Goal: Task Accomplishment & Management: Manage account settings

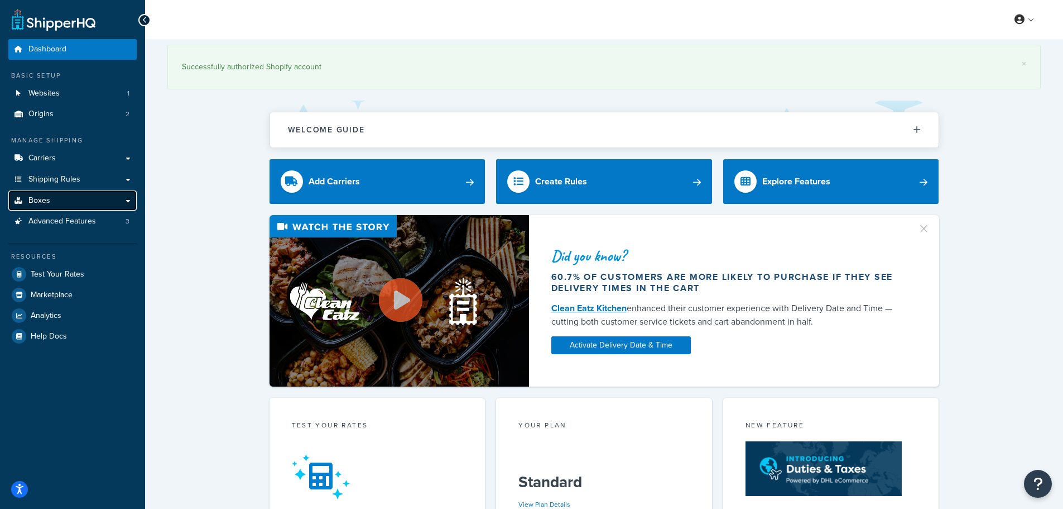
click at [70, 193] on link "Boxes" at bounding box center [72, 200] width 128 height 21
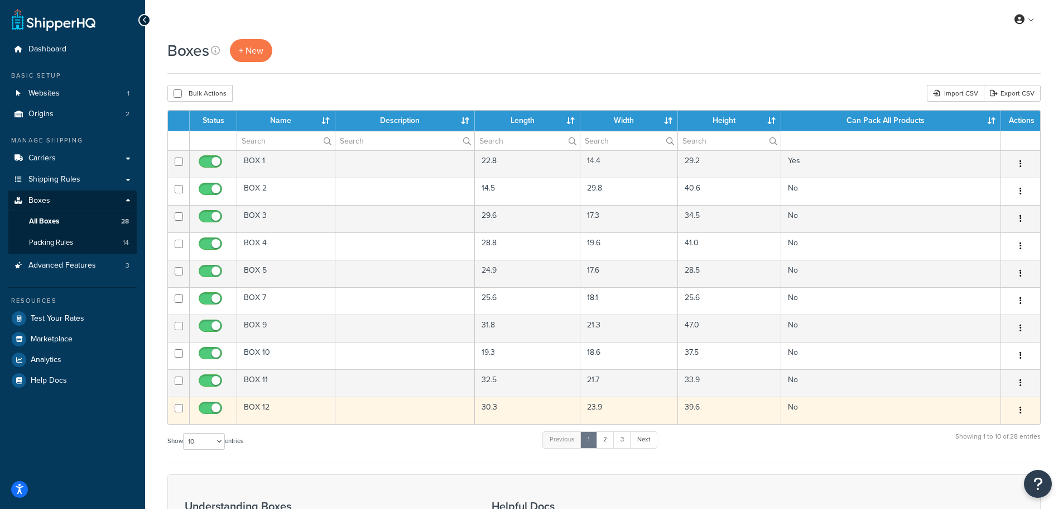
click at [368, 410] on td at bounding box center [405, 409] width 140 height 27
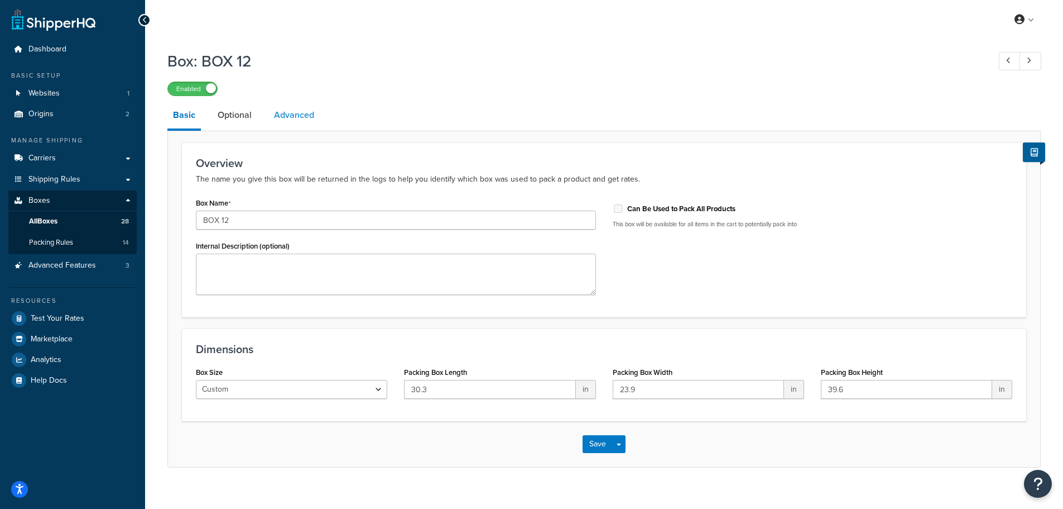
click at [297, 122] on link "Advanced" at bounding box center [293, 115] width 51 height 27
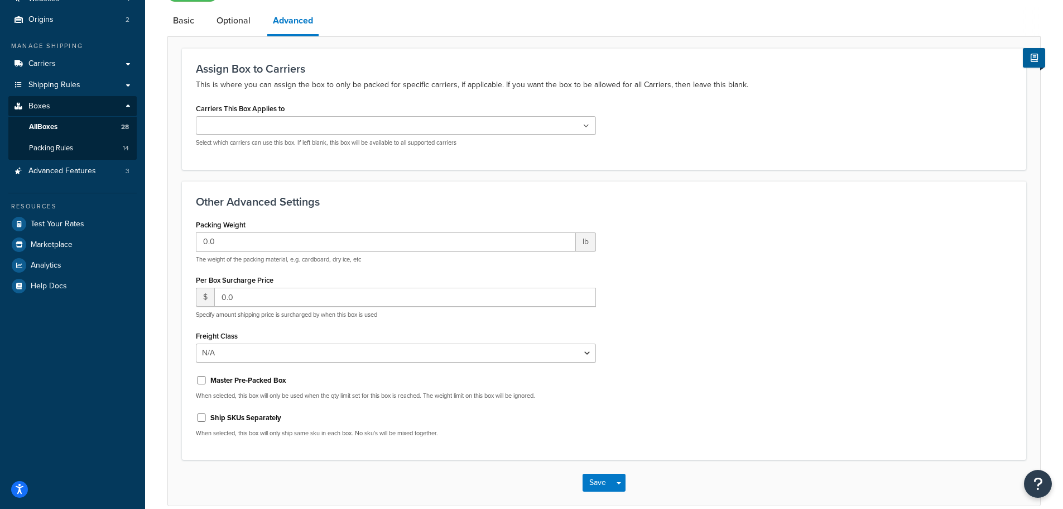
scroll to position [100, 0]
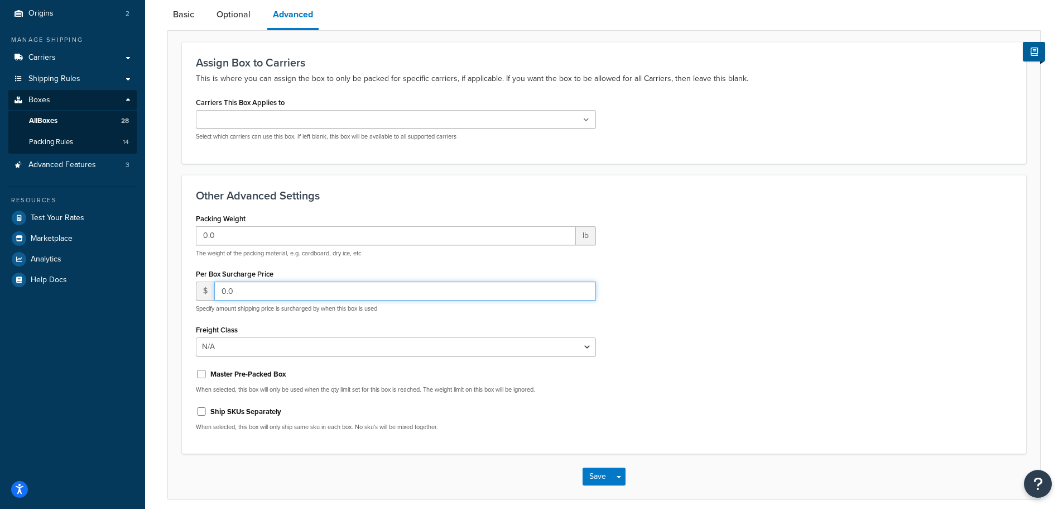
drag, startPoint x: 276, startPoint y: 292, endPoint x: 173, endPoint y: 291, distance: 103.3
click at [173, 291] on form "Assign Box to Carriers This is where you can assign the box to only be packed f…" at bounding box center [604, 270] width 872 height 457
type input "15.00"
click at [594, 473] on button "Save" at bounding box center [598, 476] width 30 height 18
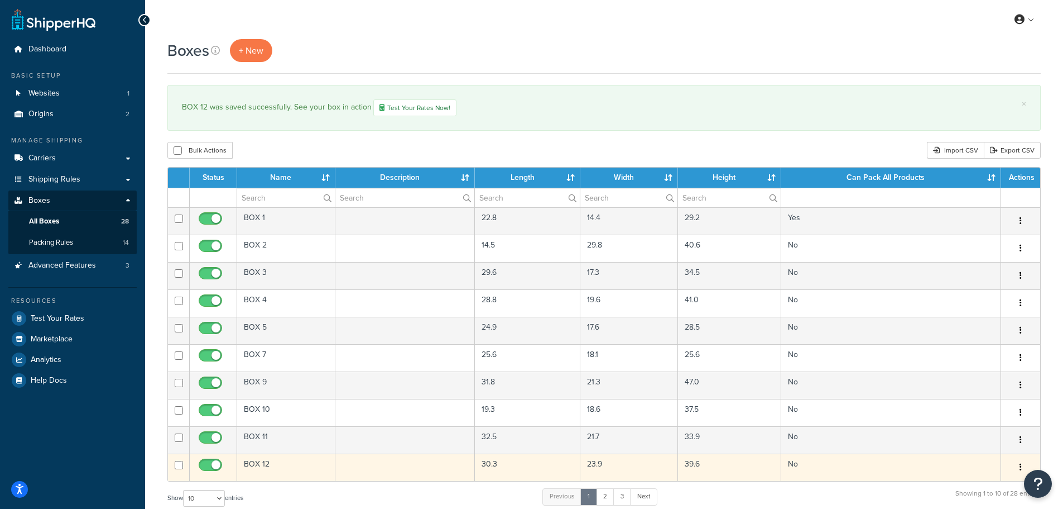
click at [281, 469] on td "BOX 12" at bounding box center [286, 466] width 98 height 27
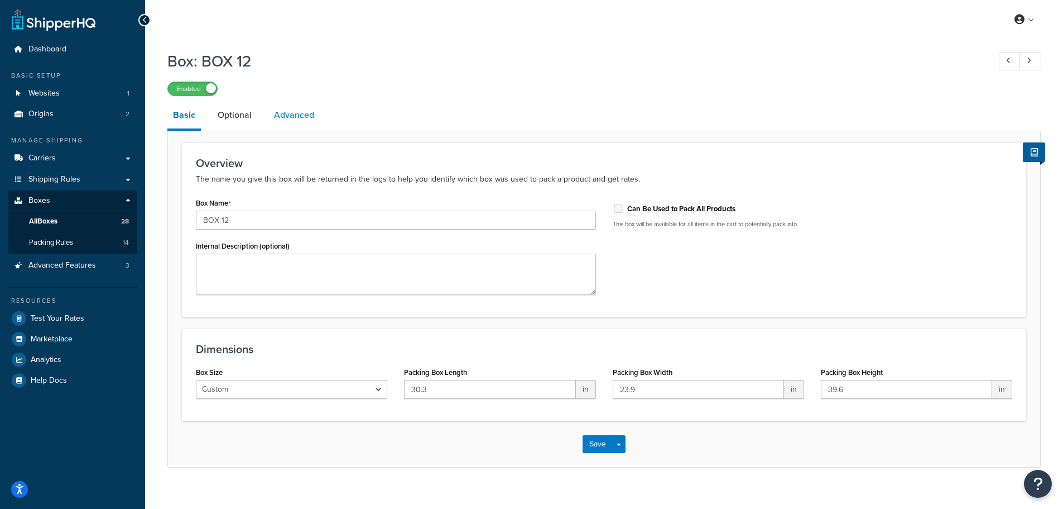
click at [285, 116] on link "Advanced" at bounding box center [293, 115] width 51 height 27
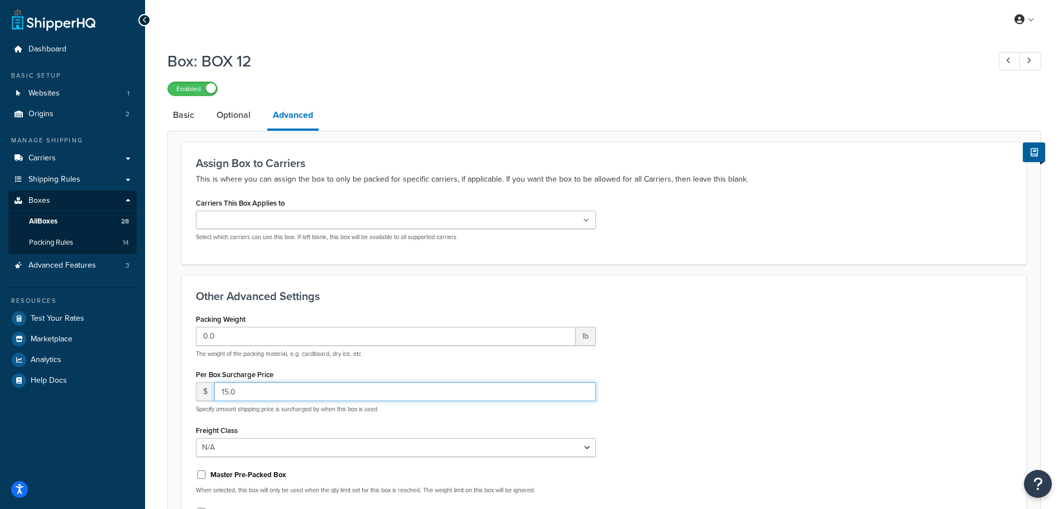
drag, startPoint x: 264, startPoint y: 396, endPoint x: 128, endPoint y: 392, distance: 135.7
click at [128, 392] on div "Dashboard Basic Setup Websites 1 Origins 2 Manage Shipping Carriers Carriers Al…" at bounding box center [531, 328] width 1063 height 656
type input "1"
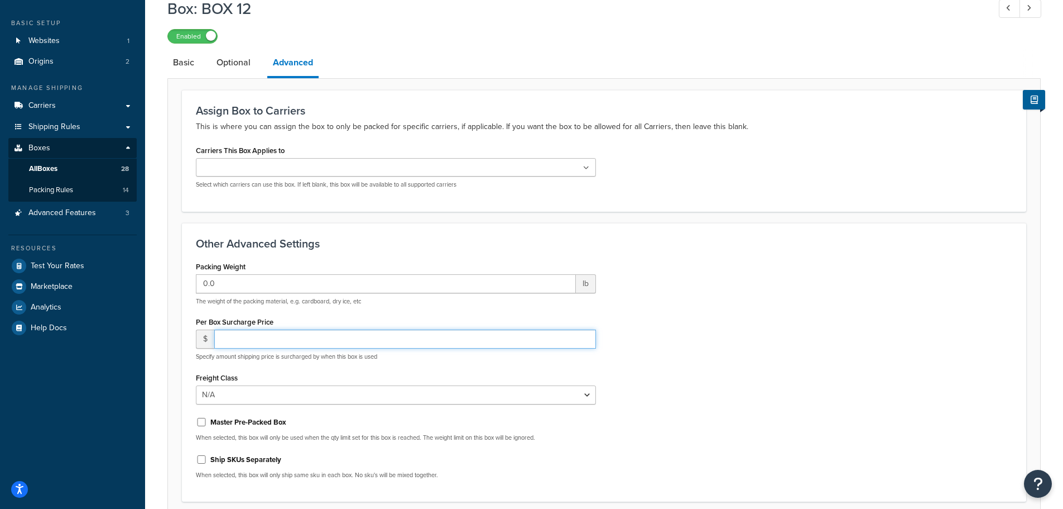
scroll to position [148, 0]
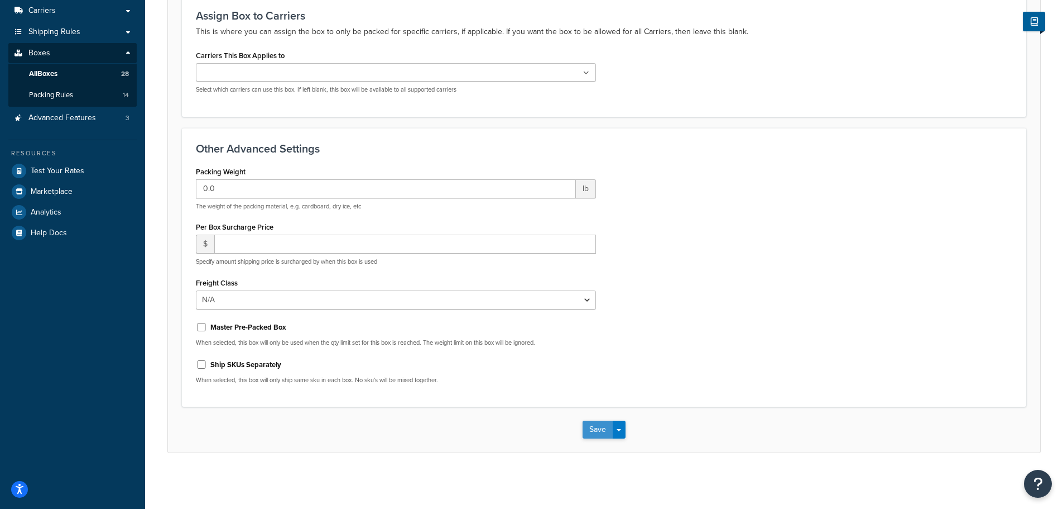
click at [597, 424] on button "Save" at bounding box center [598, 429] width 30 height 18
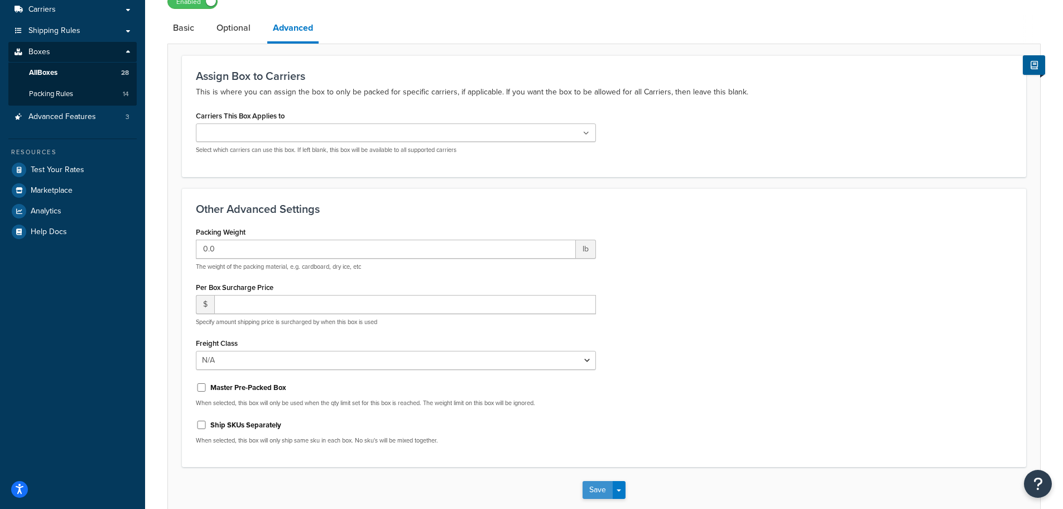
click at [600, 487] on button "Save" at bounding box center [598, 490] width 30 height 18
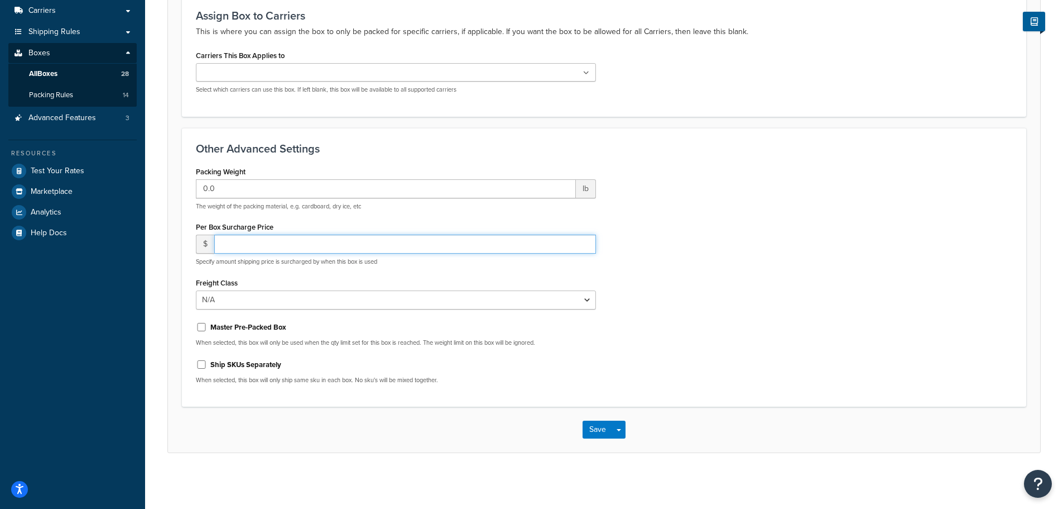
click at [290, 245] on input "number" at bounding box center [405, 243] width 382 height 19
type input "15.00"
click at [198, 364] on input "Ship SKUs Separately" at bounding box center [201, 364] width 11 height 8
checkbox input "true"
click at [592, 430] on button "Save" at bounding box center [598, 429] width 30 height 18
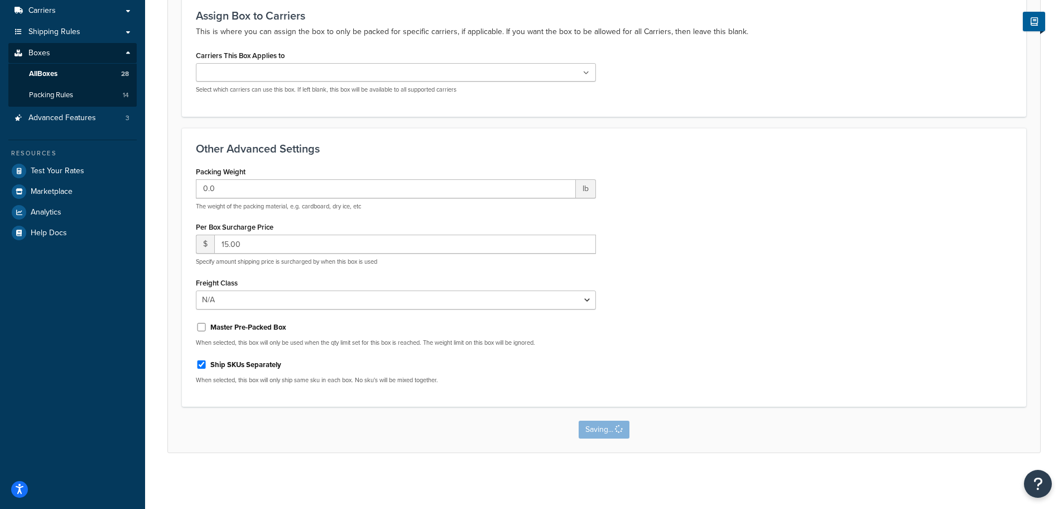
scroll to position [0, 0]
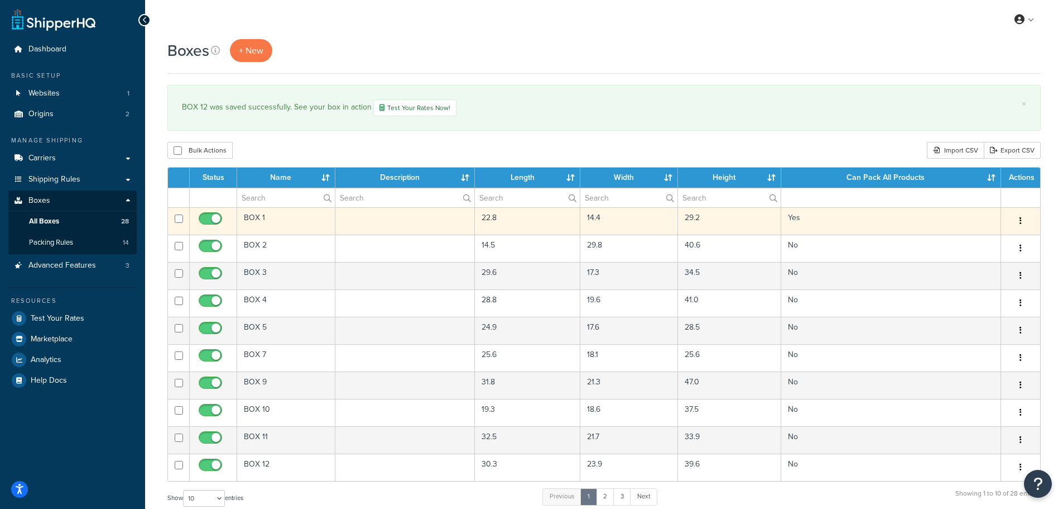
click at [254, 221] on td "BOX 1" at bounding box center [286, 220] width 98 height 27
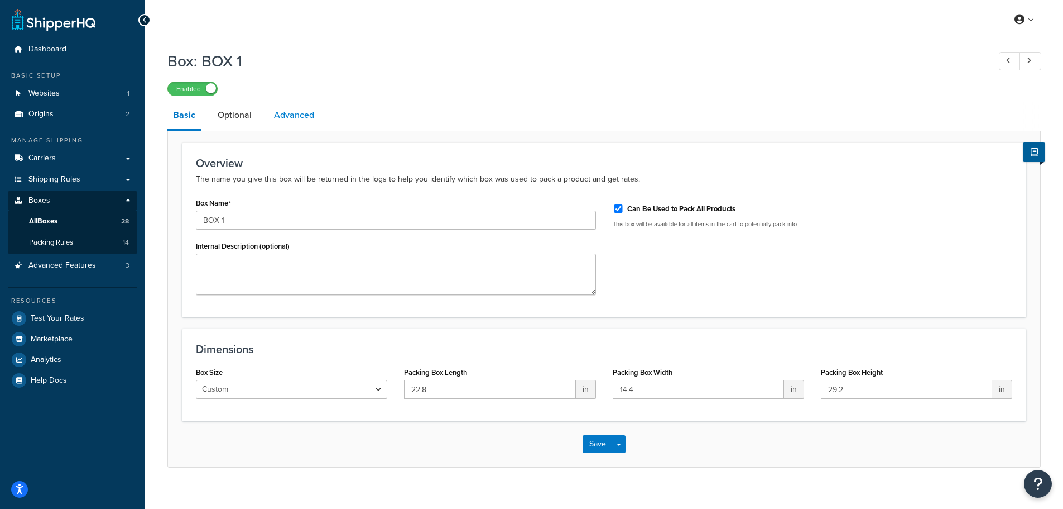
click at [284, 116] on link "Advanced" at bounding box center [293, 115] width 51 height 27
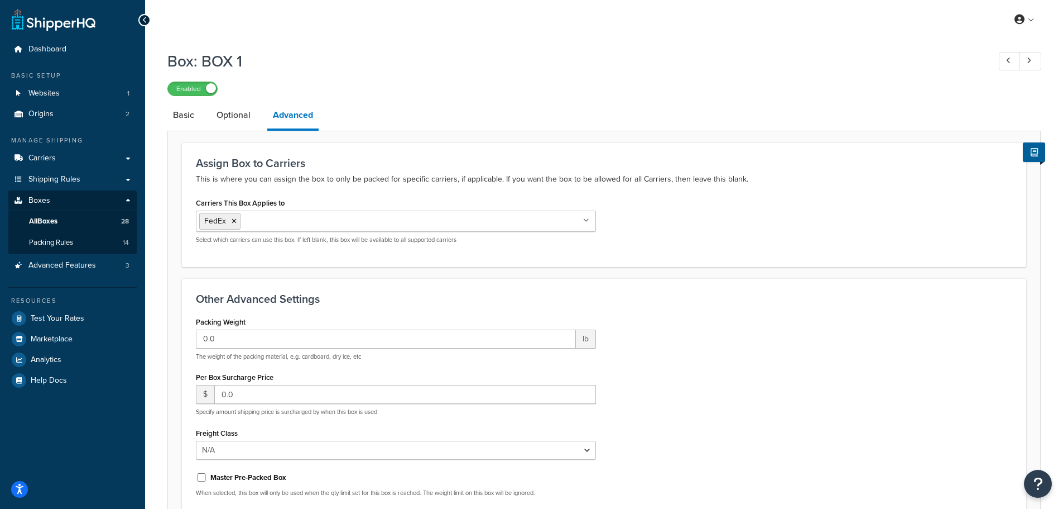
click at [141, 17] on div at bounding box center [144, 20] width 12 height 12
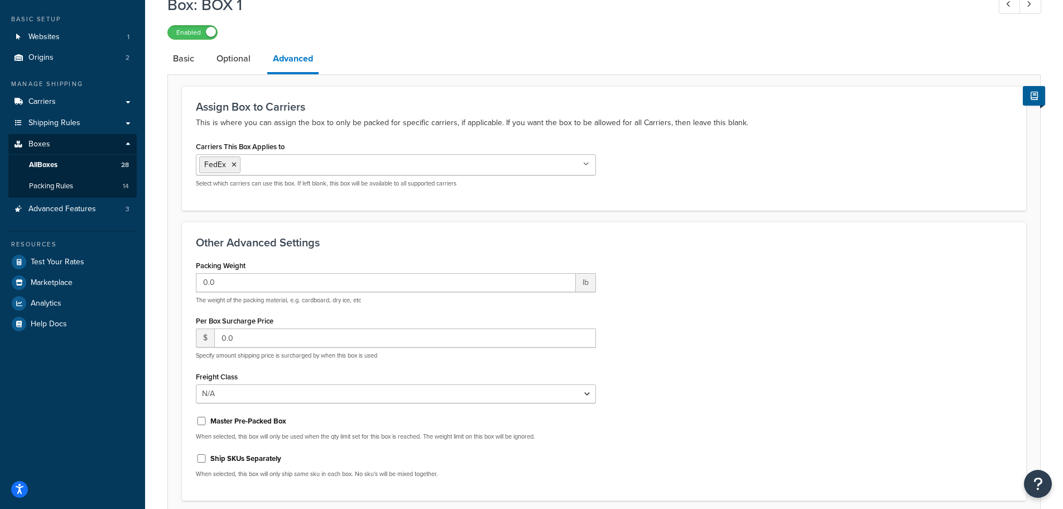
click at [141, 16] on div "Dashboard Basic Setup Websites 1 Origins 2 Manage Shipping Carriers Carriers Al…" at bounding box center [72, 273] width 145 height 659
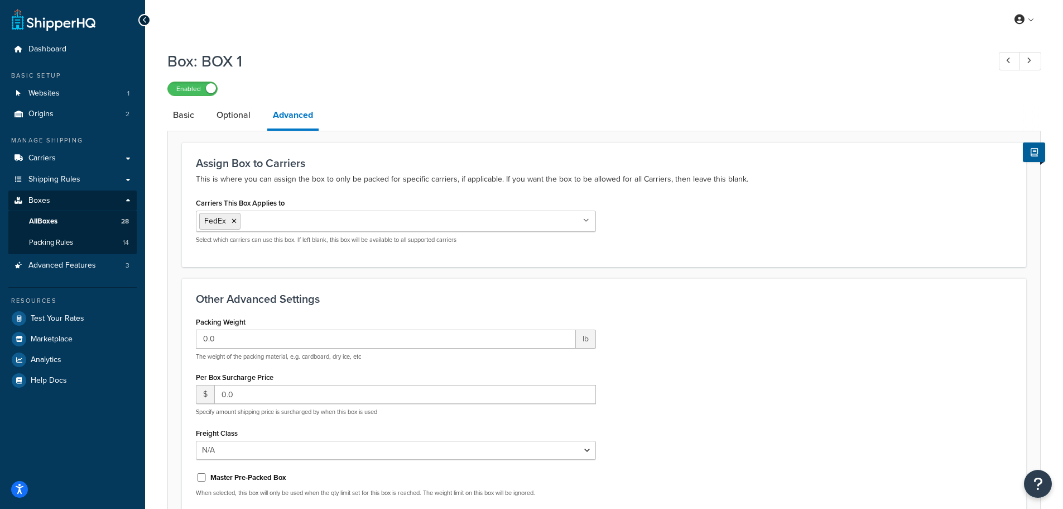
click at [148, 20] on div at bounding box center [144, 20] width 12 height 12
click at [147, 20] on div at bounding box center [144, 20] width 12 height 12
click at [81, 222] on link "All Boxes 28" at bounding box center [72, 221] width 128 height 21
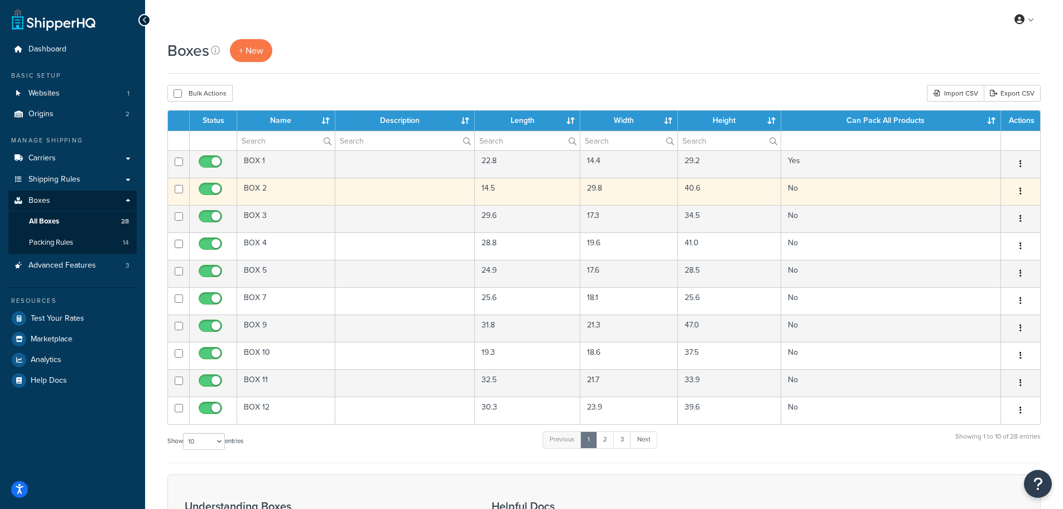
click at [263, 190] on td "BOX 2" at bounding box center [286, 191] width 98 height 27
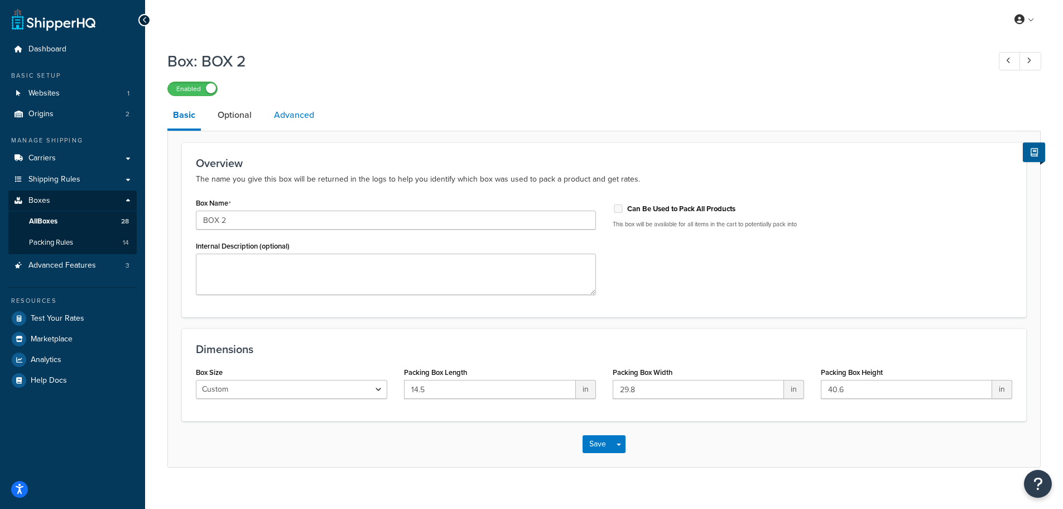
click at [279, 118] on link "Advanced" at bounding box center [293, 115] width 51 height 27
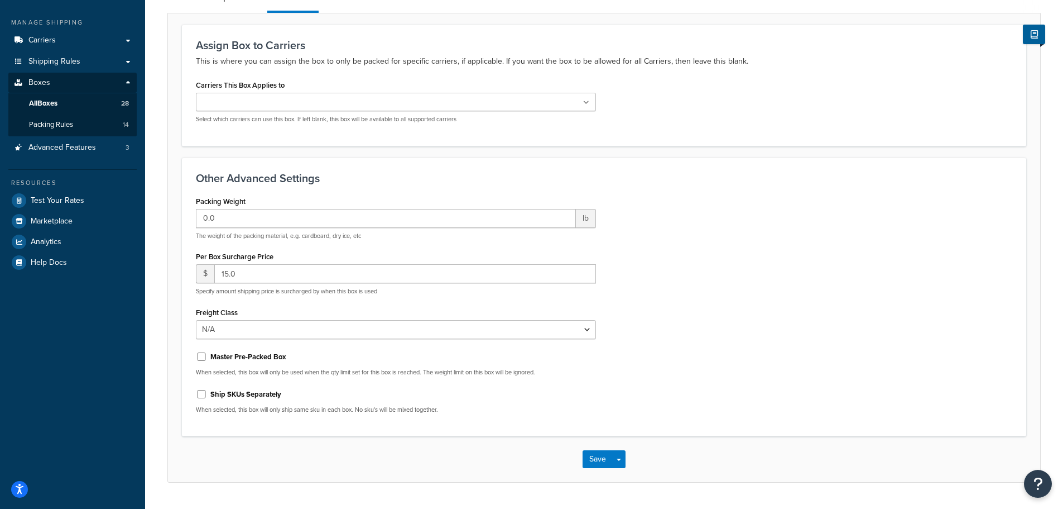
scroll to position [132, 0]
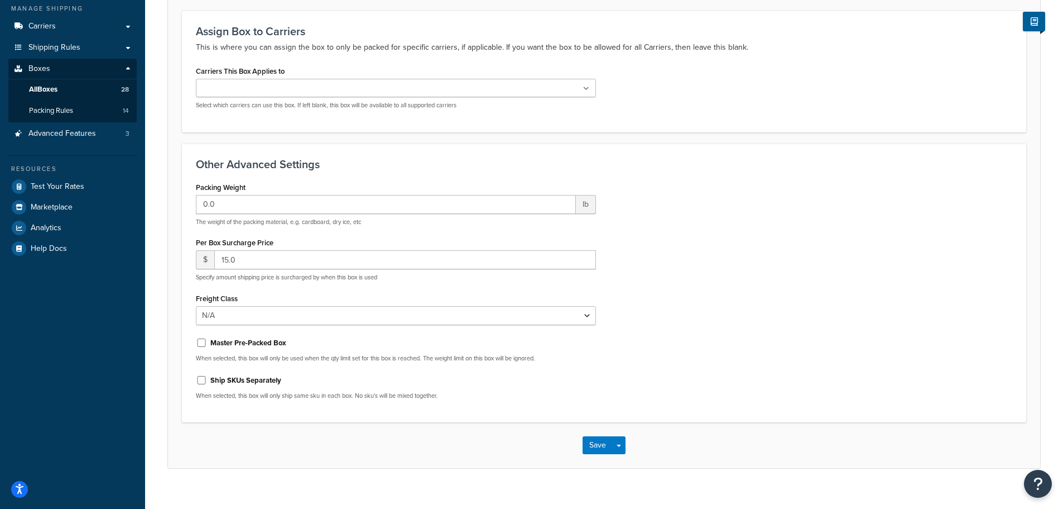
click at [199, 386] on div "Ship SKUs Separately" at bounding box center [396, 379] width 400 height 17
click at [199, 379] on input "Ship SKUs Separately" at bounding box center [201, 380] width 11 height 8
checkbox input "true"
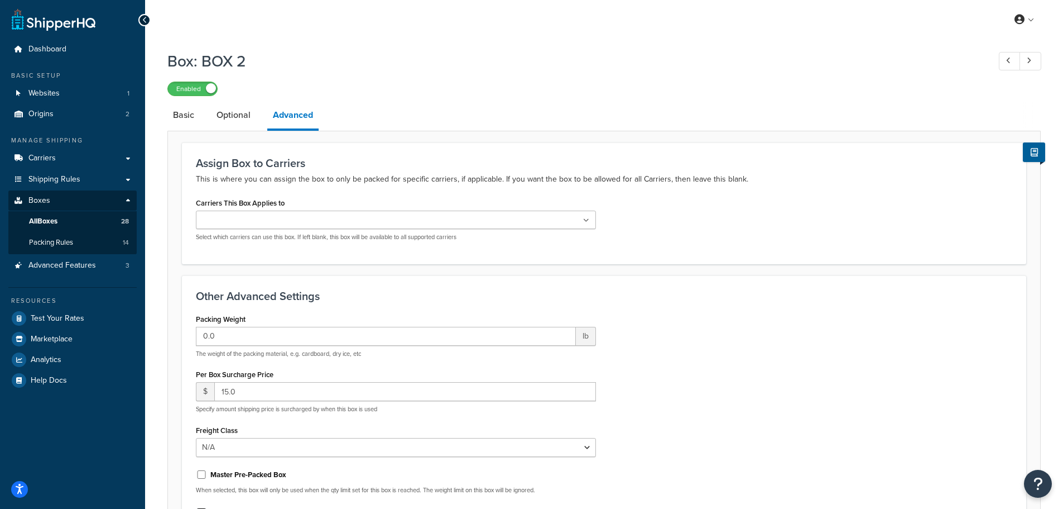
scroll to position [148, 0]
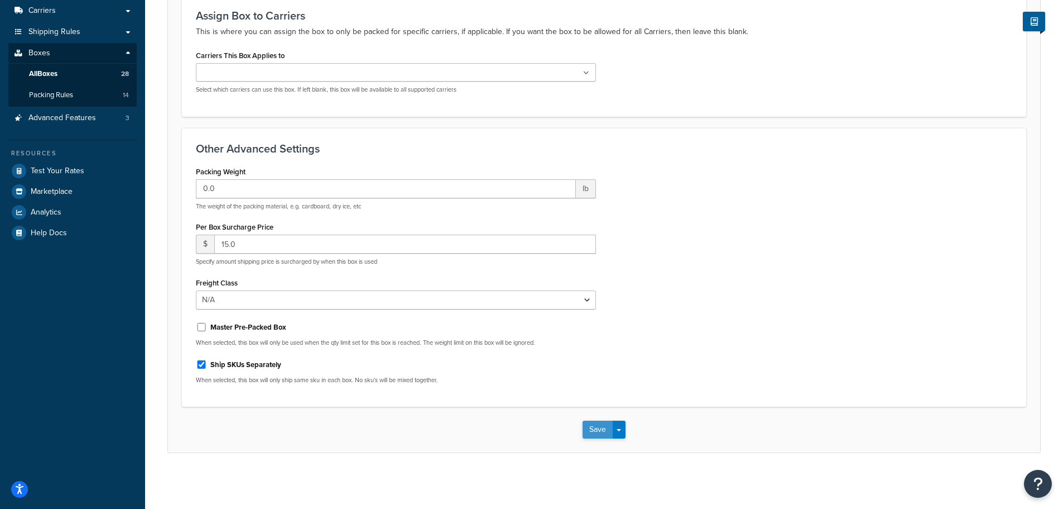
click at [597, 429] on button "Save" at bounding box center [598, 429] width 30 height 18
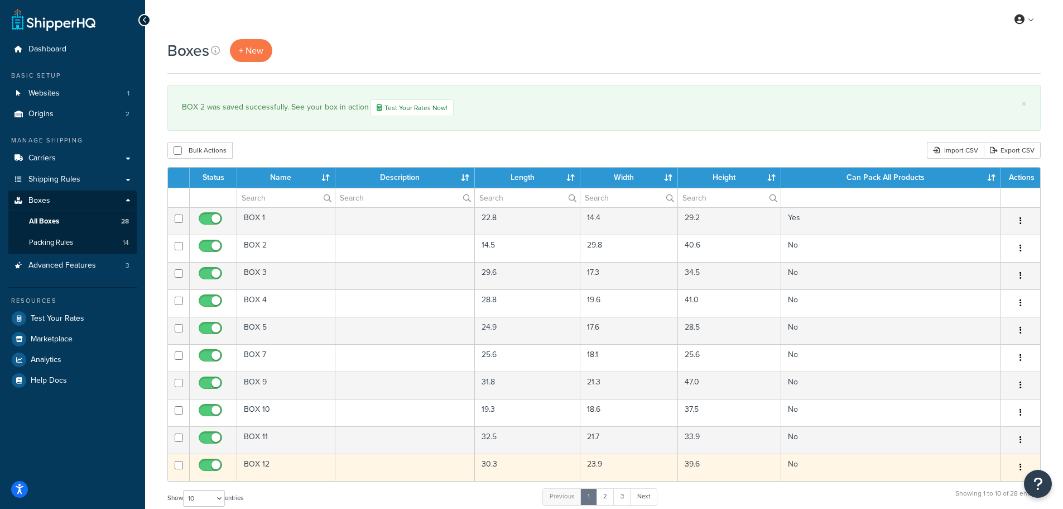
click at [264, 468] on td "BOX 12" at bounding box center [286, 466] width 98 height 27
click at [1018, 467] on button "button" at bounding box center [1021, 467] width 16 height 18
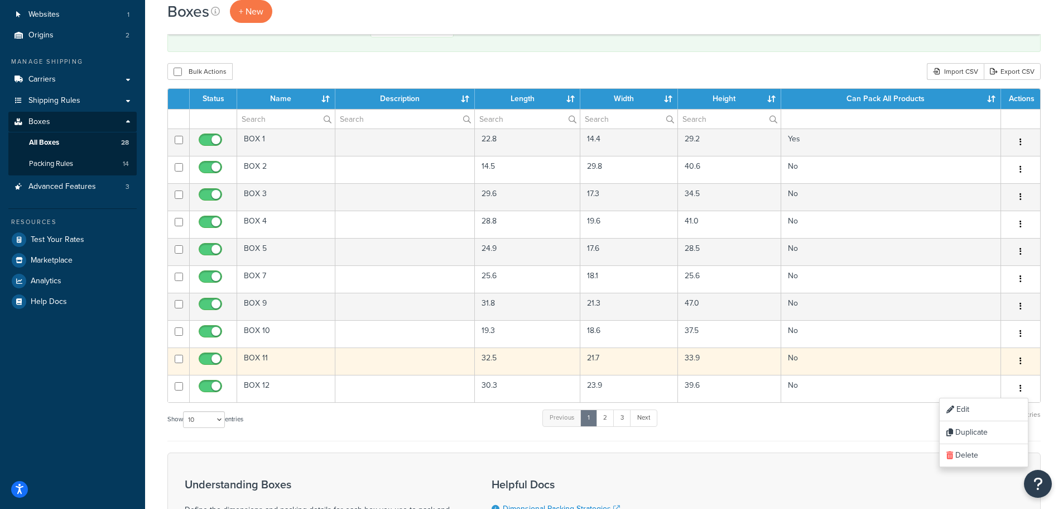
scroll to position [79, 0]
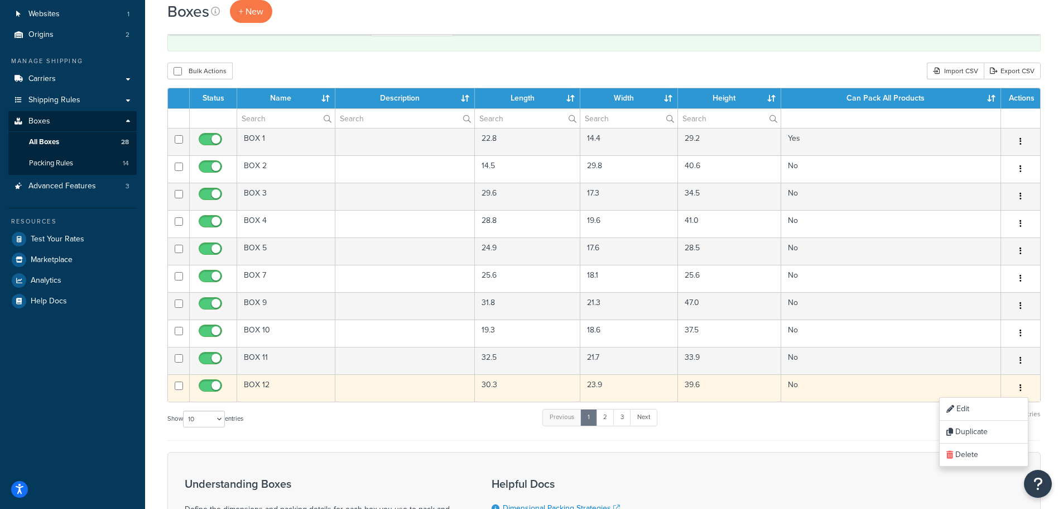
click at [391, 382] on td at bounding box center [405, 387] width 140 height 27
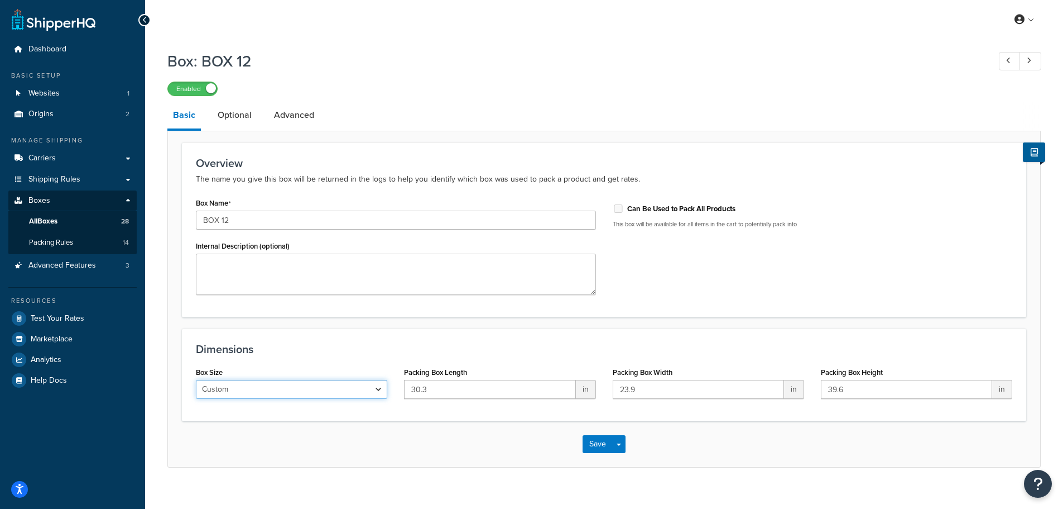
click at [376, 383] on select "Custom USPS Small Flat Box USPS Medium Flat Box USPS Large Flat Box USPS Flat E…" at bounding box center [291, 389] width 191 height 19
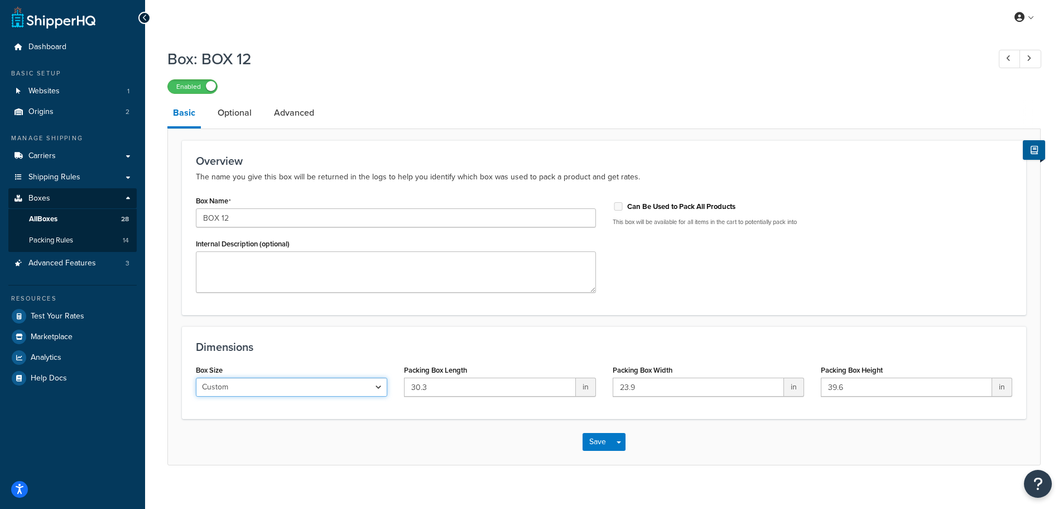
click at [376, 383] on select "Custom USPS Small Flat Box USPS Medium Flat Box USPS Large Flat Box USPS Flat E…" at bounding box center [291, 386] width 191 height 19
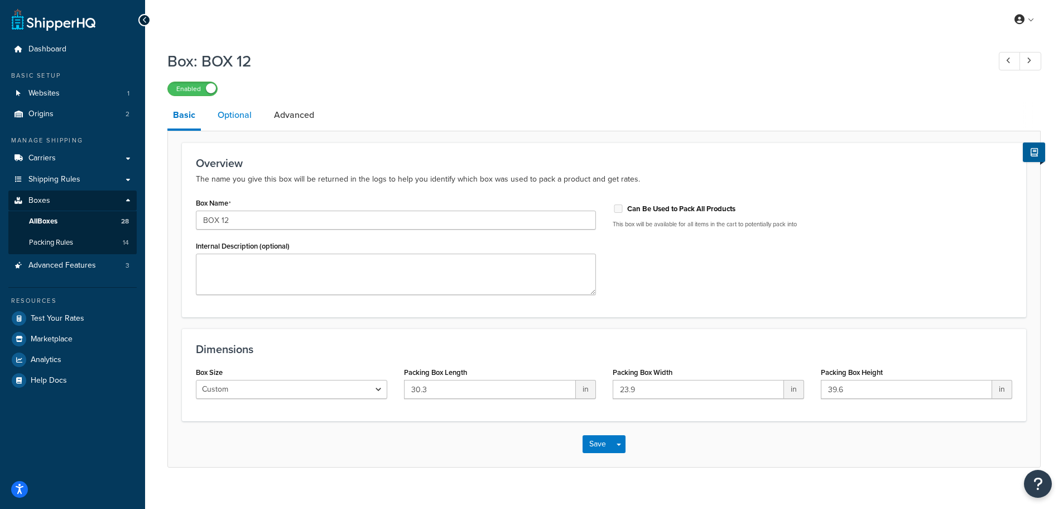
click at [231, 117] on link "Optional" at bounding box center [234, 115] width 45 height 27
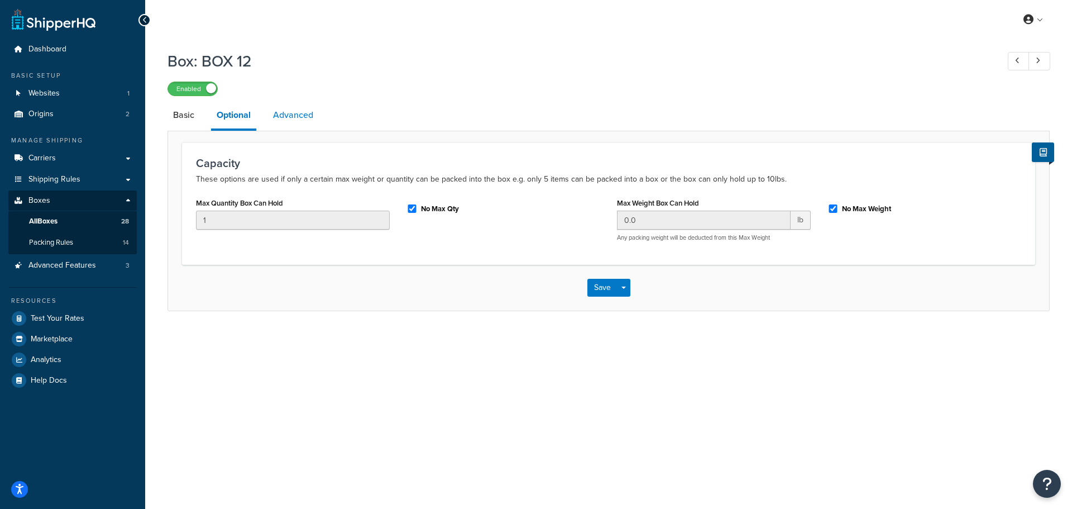
click at [300, 117] on link "Advanced" at bounding box center [292, 115] width 51 height 27
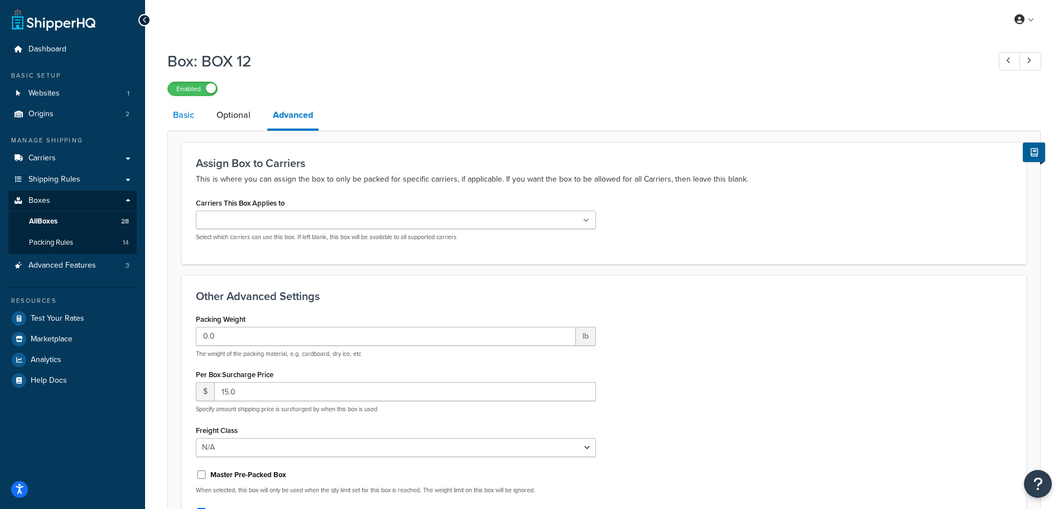
click at [188, 117] on link "Basic" at bounding box center [183, 115] width 32 height 27
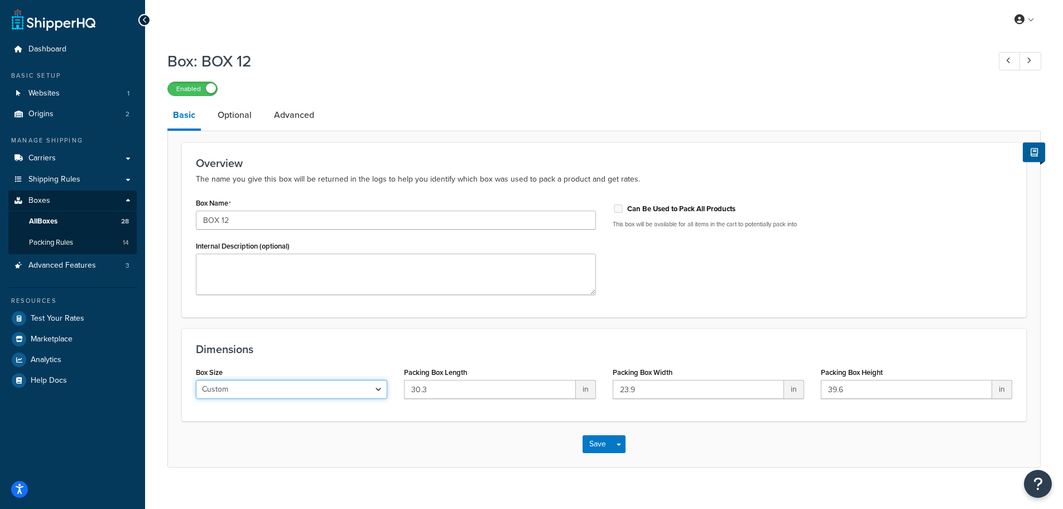
click at [377, 390] on select "Custom USPS Small Flat Box USPS Medium Flat Box USPS Large Flat Box USPS Flat E…" at bounding box center [291, 389] width 191 height 19
click at [494, 341] on div "Dimensions Box Size Custom USPS Small Flat Box USPS Medium Flat Box USPS Large …" at bounding box center [604, 374] width 845 height 93
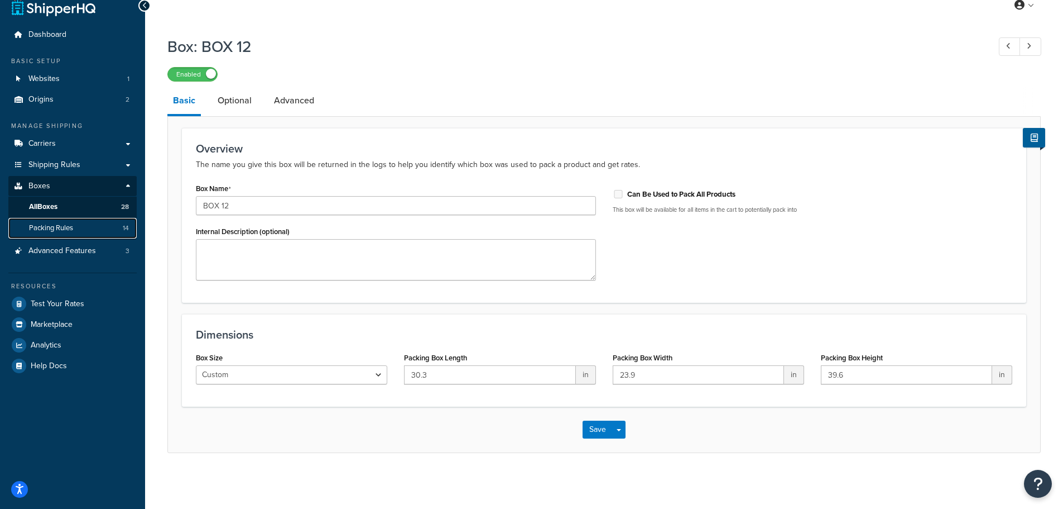
click at [66, 224] on span "Packing Rules" at bounding box center [51, 227] width 44 height 9
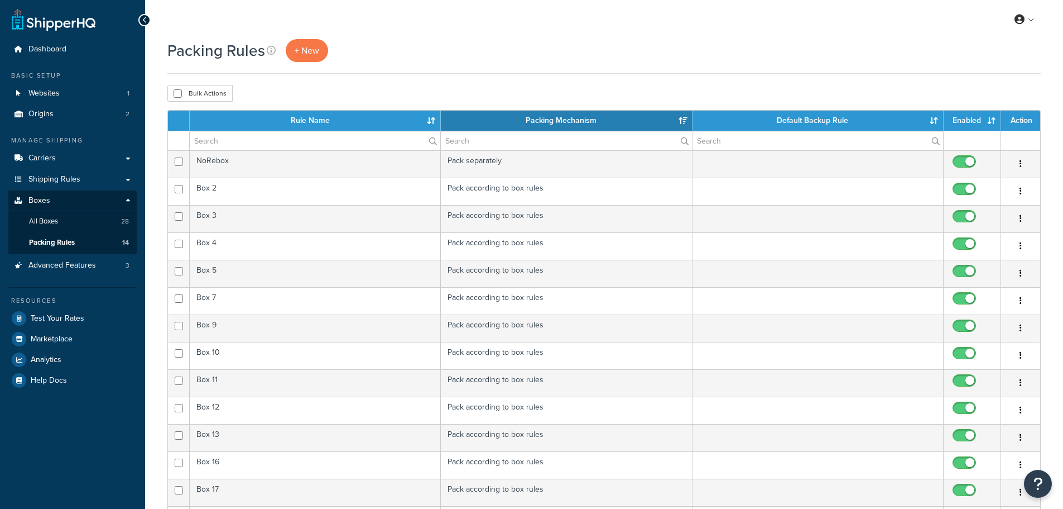
select select "15"
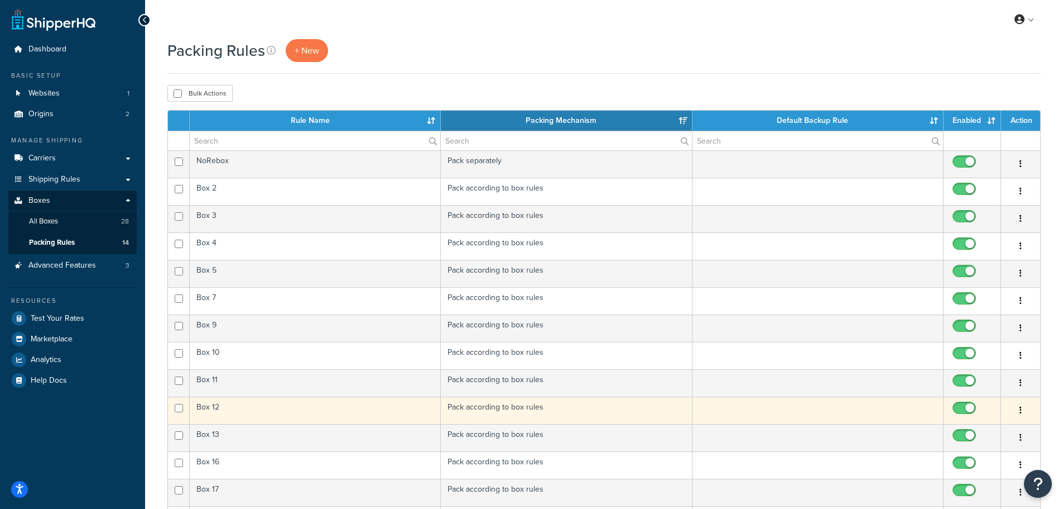
click at [406, 416] on td "Box 12" at bounding box center [315, 409] width 251 height 27
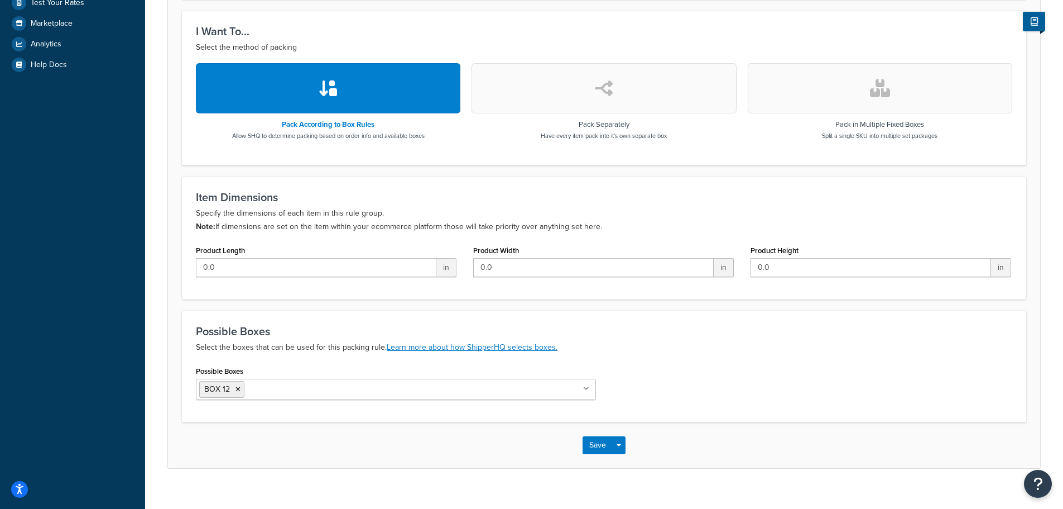
scroll to position [316, 0]
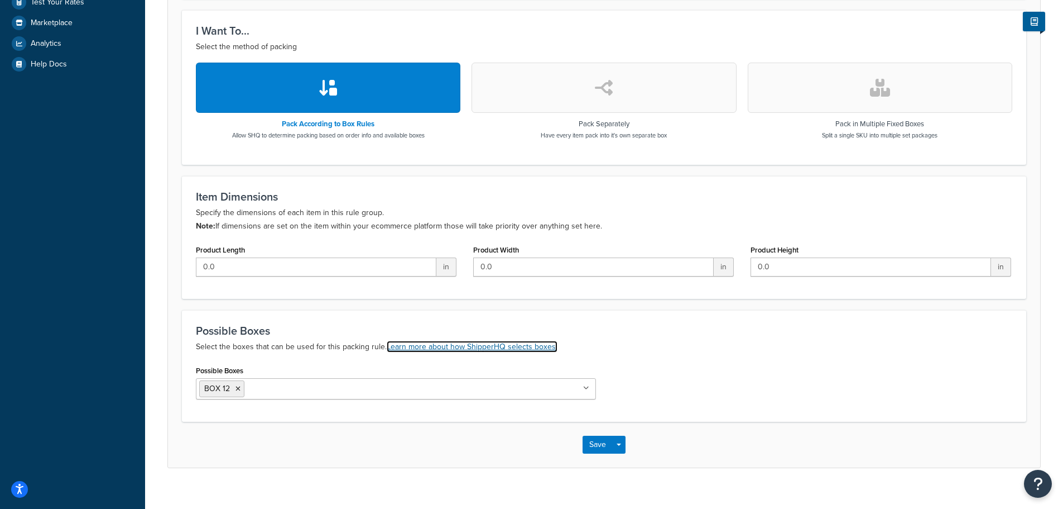
click at [493, 350] on link "Learn more about how ShipperHQ selects boxes." at bounding box center [472, 346] width 171 height 12
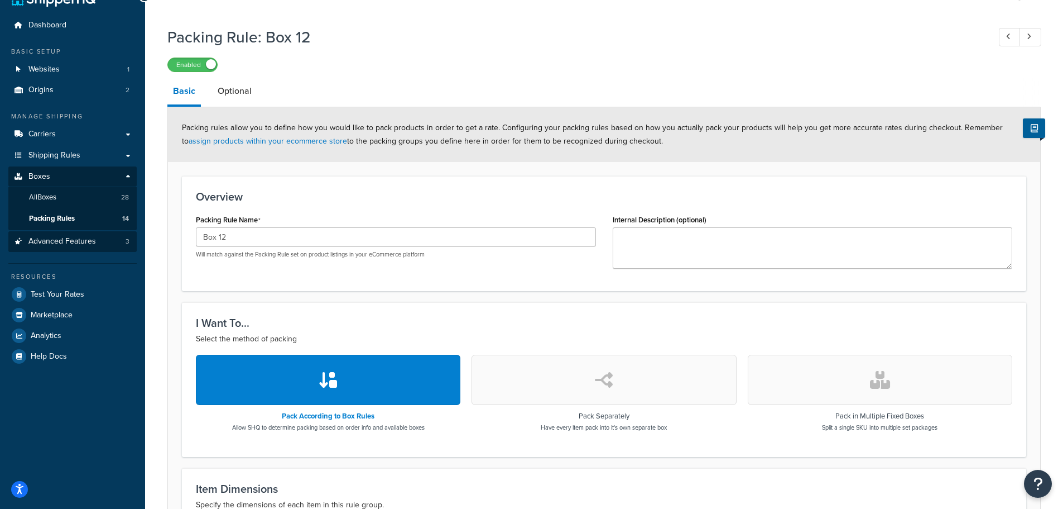
scroll to position [18, 0]
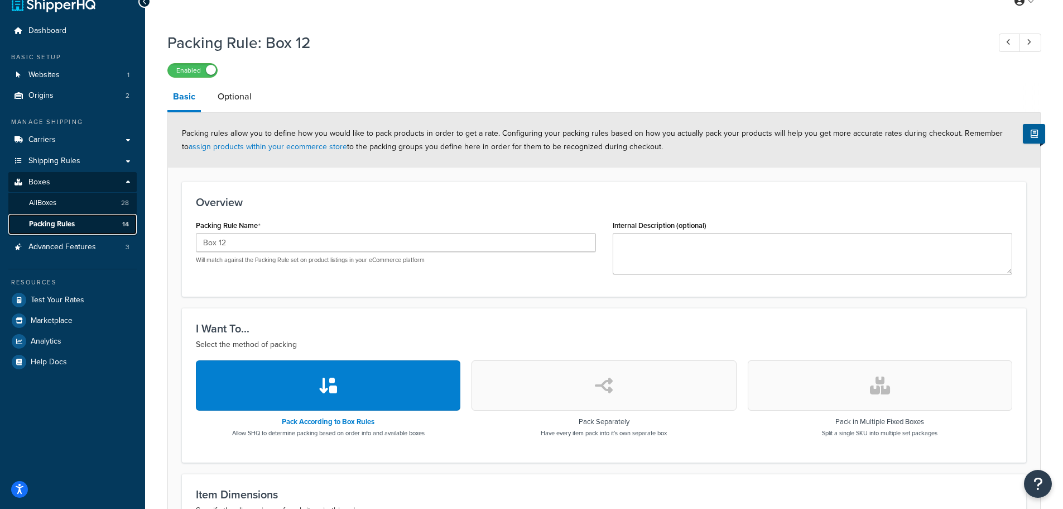
click at [56, 222] on span "Packing Rules" at bounding box center [52, 223] width 46 height 9
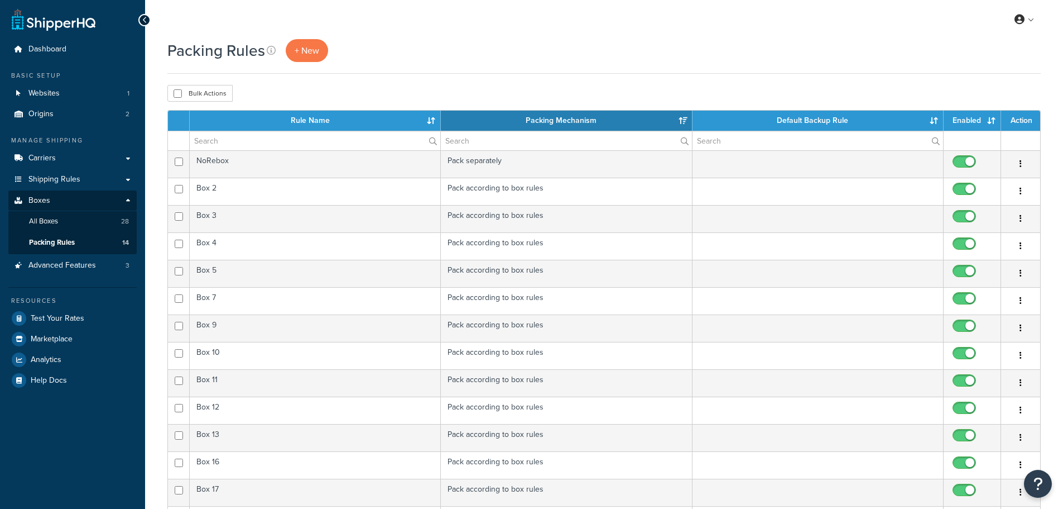
select select "15"
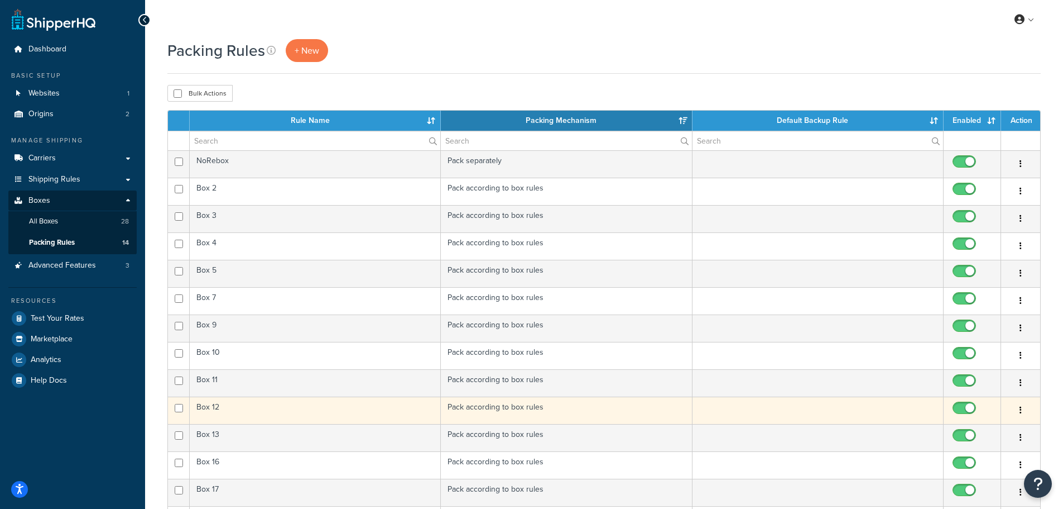
click at [511, 407] on td "Pack according to box rules" at bounding box center [566, 409] width 251 height 27
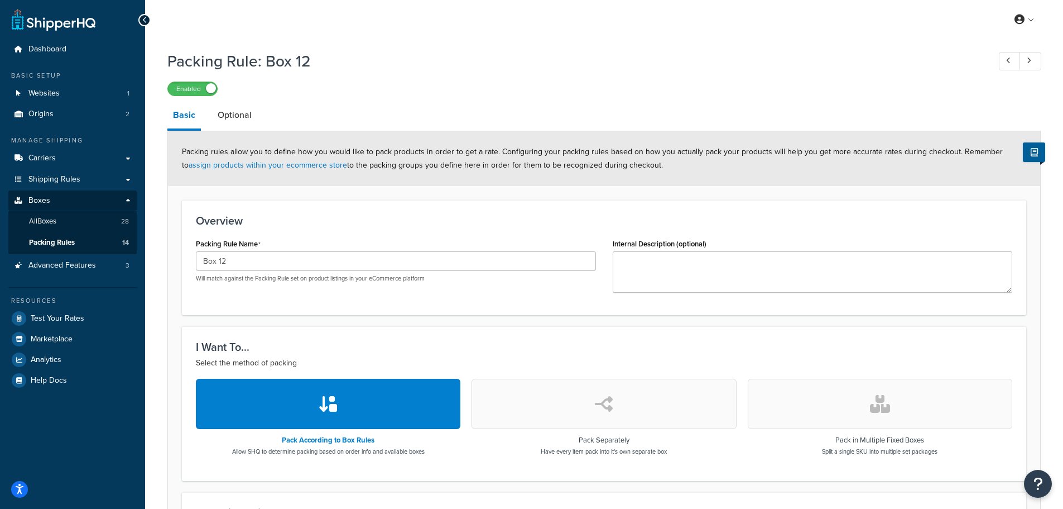
click at [558, 407] on button "button" at bounding box center [604, 403] width 265 height 50
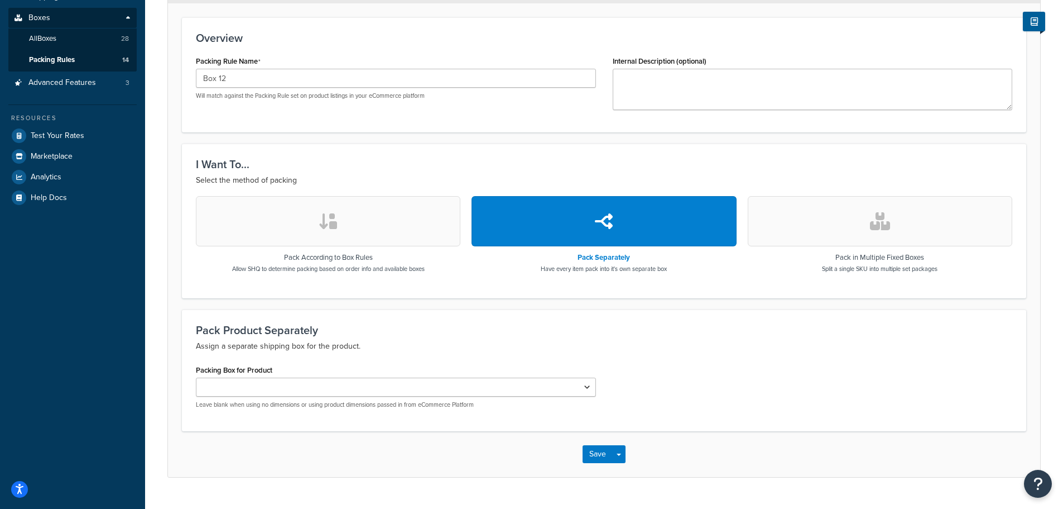
scroll to position [208, 0]
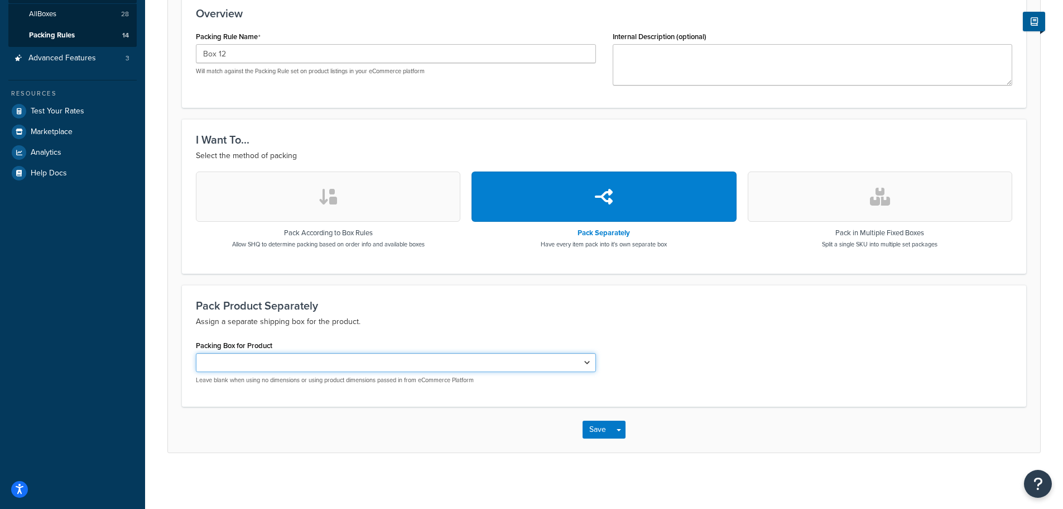
click at [585, 364] on select "BOX 2 BOX 3 BOX 4 BOX 5 BOX 7 BOX 9 BOX 10 BOX 11 BOX 12 BOX 13 BOX 16 BOX 17 B…" at bounding box center [396, 362] width 400 height 19
select select "741314"
click at [196, 353] on select "BOX 2 BOX 3 BOX 4 BOX 5 BOX 7 BOX 9 BOX 10 BOX 11 BOX 12 BOX 13 BOX 16 BOX 17 B…" at bounding box center [396, 362] width 400 height 19
click at [592, 430] on button "Save" at bounding box center [598, 429] width 30 height 18
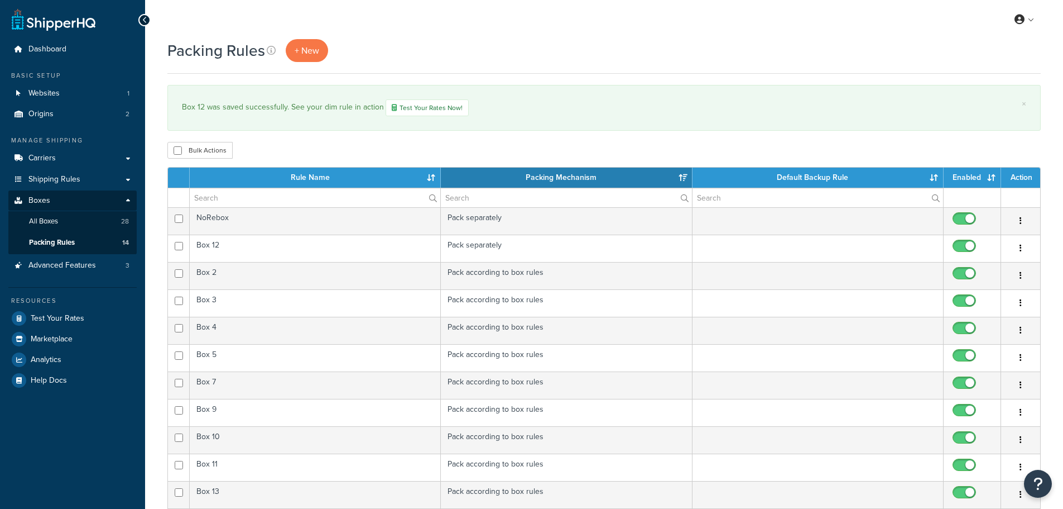
select select "15"
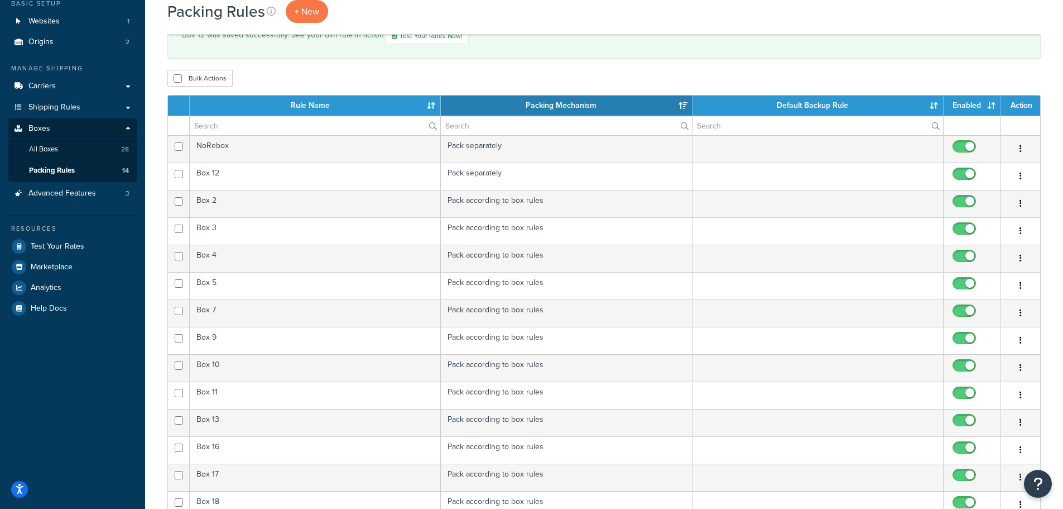
scroll to position [76, 0]
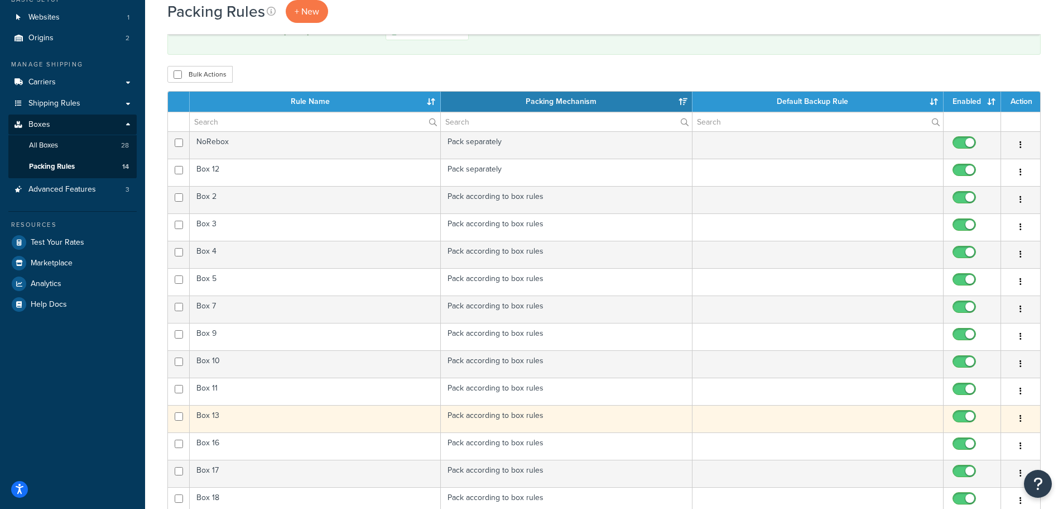
click at [515, 418] on td "Pack according to box rules" at bounding box center [566, 418] width 251 height 27
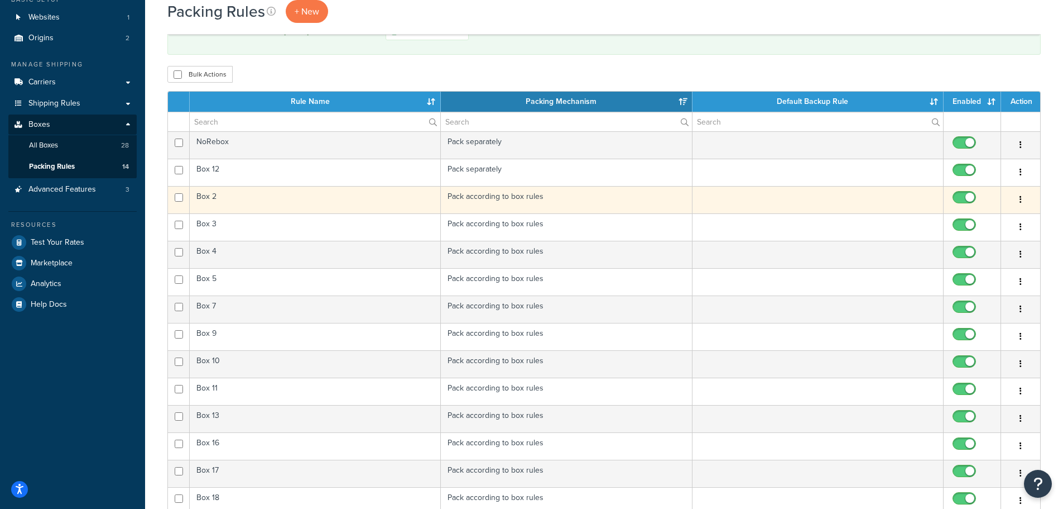
scroll to position [0, 0]
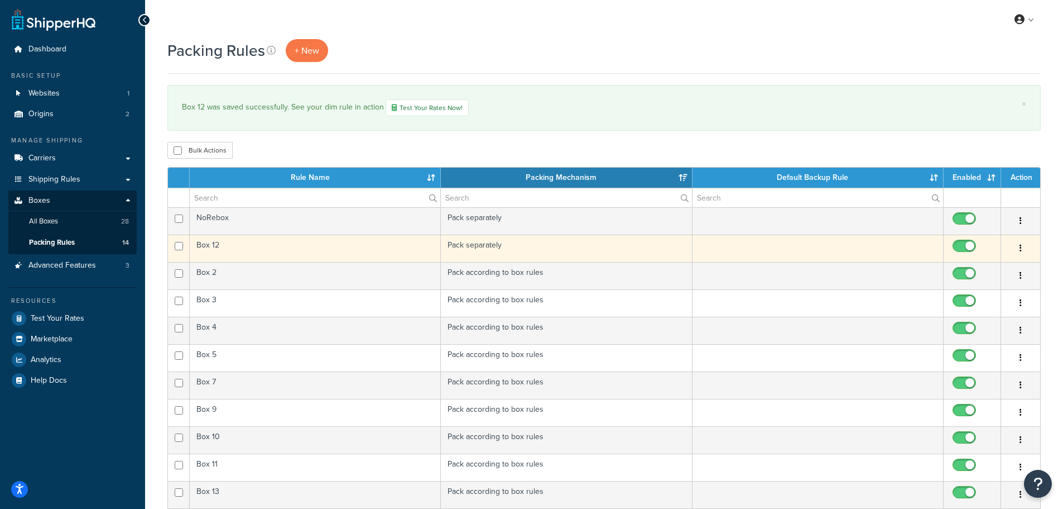
click at [494, 249] on td "Pack separately" at bounding box center [566, 247] width 251 height 27
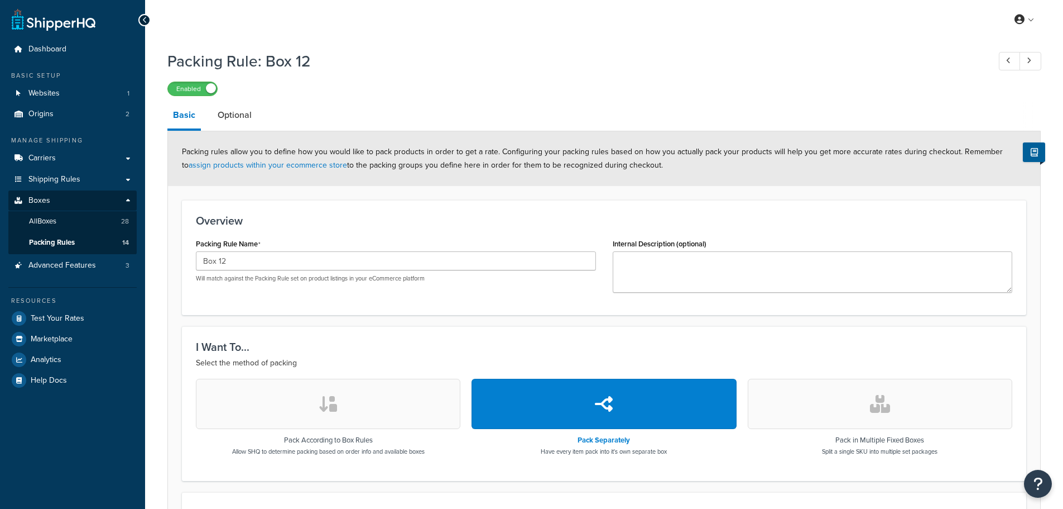
select select "741314"
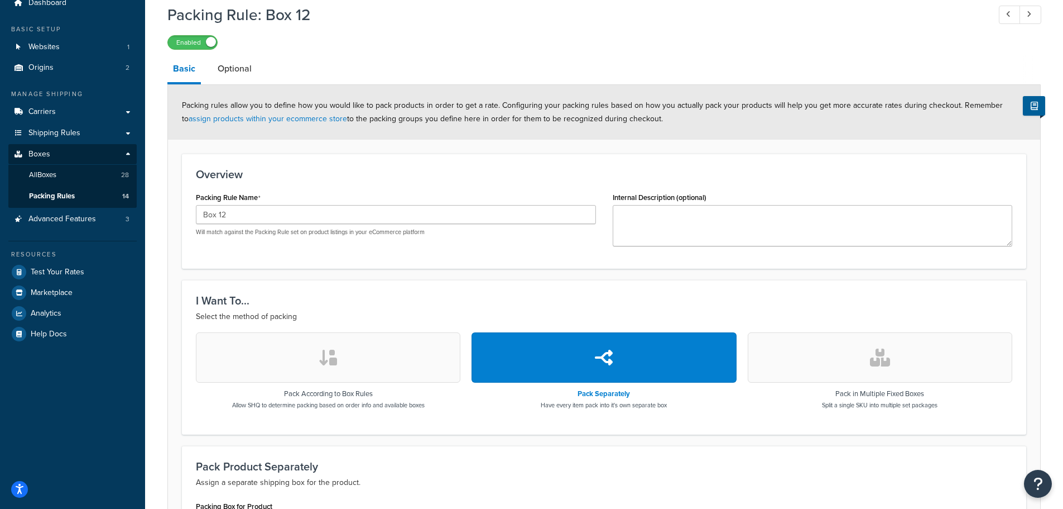
scroll to position [32, 0]
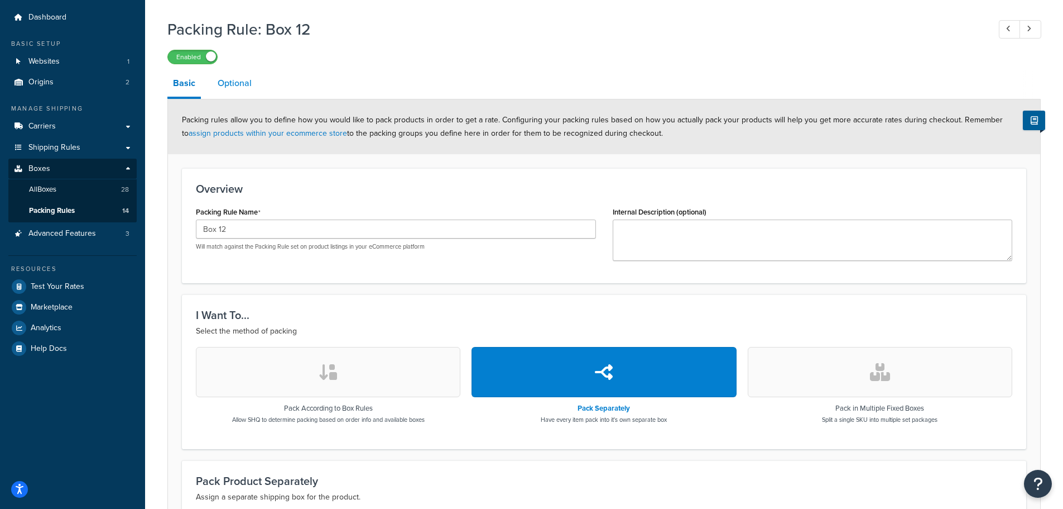
click at [232, 84] on link "Optional" at bounding box center [234, 83] width 45 height 27
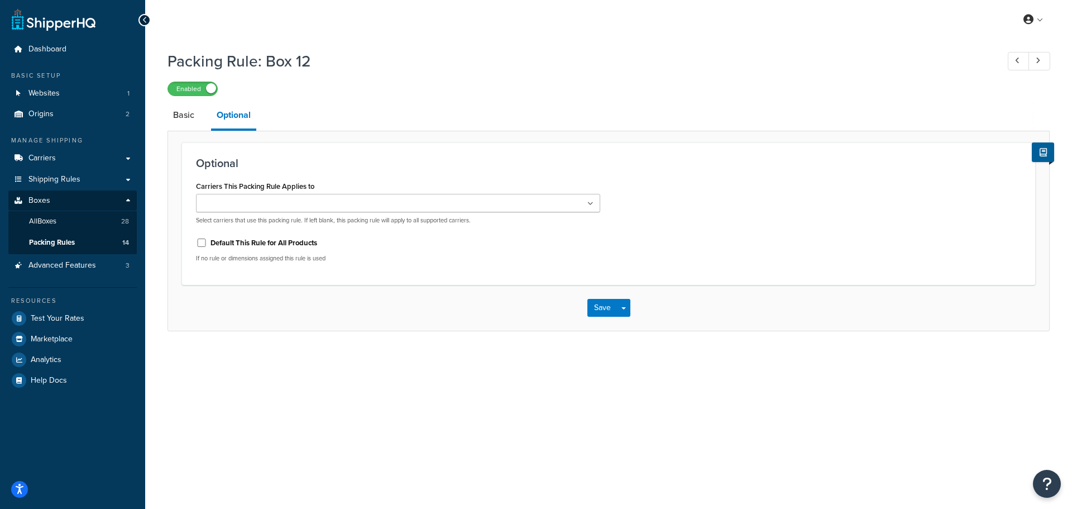
click at [589, 205] on icon at bounding box center [590, 203] width 6 height 7
click at [593, 310] on button "Save" at bounding box center [602, 310] width 30 height 18
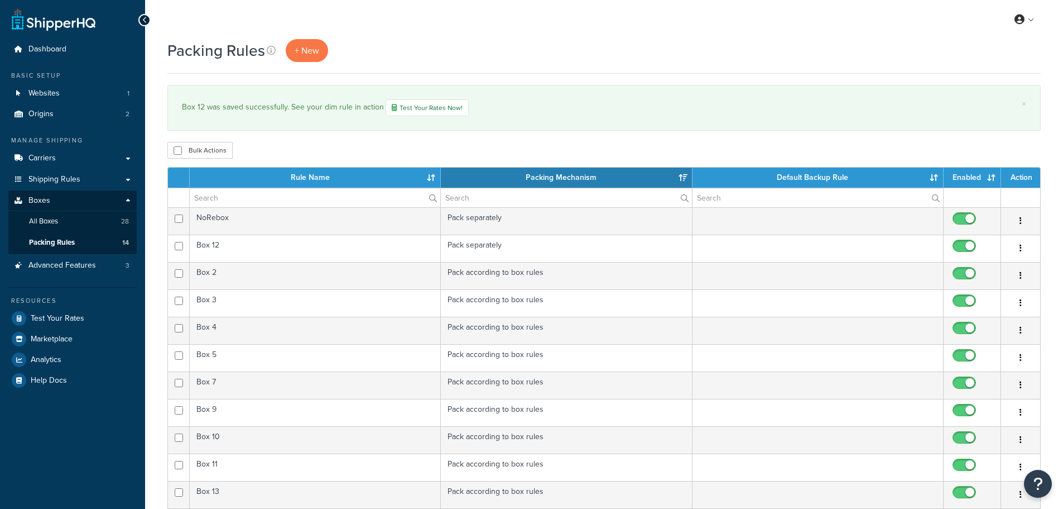
select select "15"
click at [44, 218] on span "All Boxes" at bounding box center [43, 221] width 29 height 9
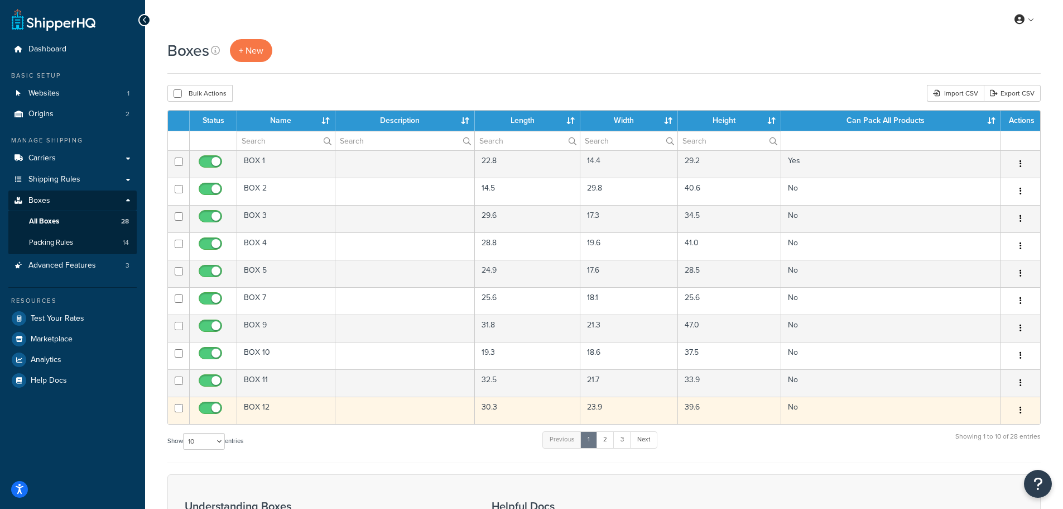
click at [272, 414] on td "BOX 12" at bounding box center [286, 409] width 98 height 27
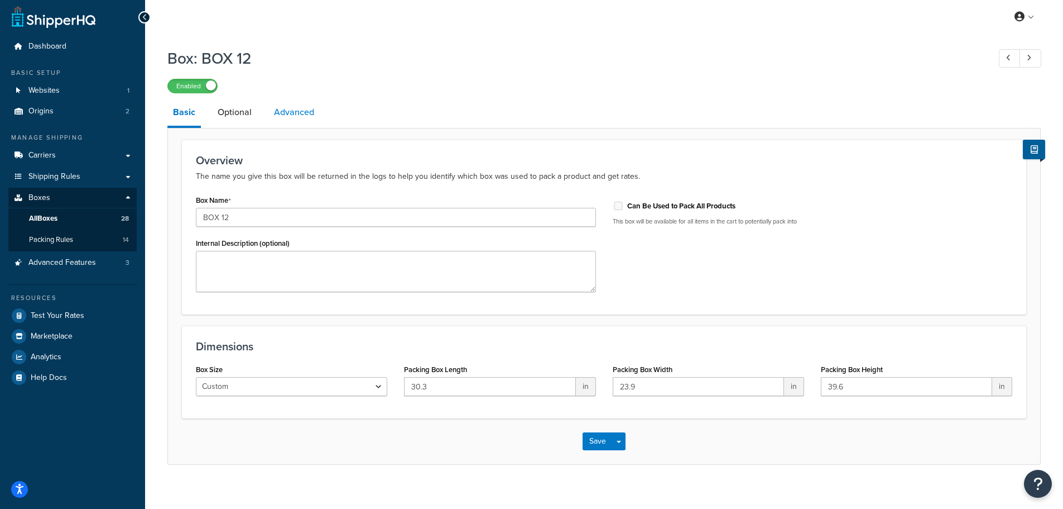
click at [298, 102] on link "Advanced" at bounding box center [293, 112] width 51 height 27
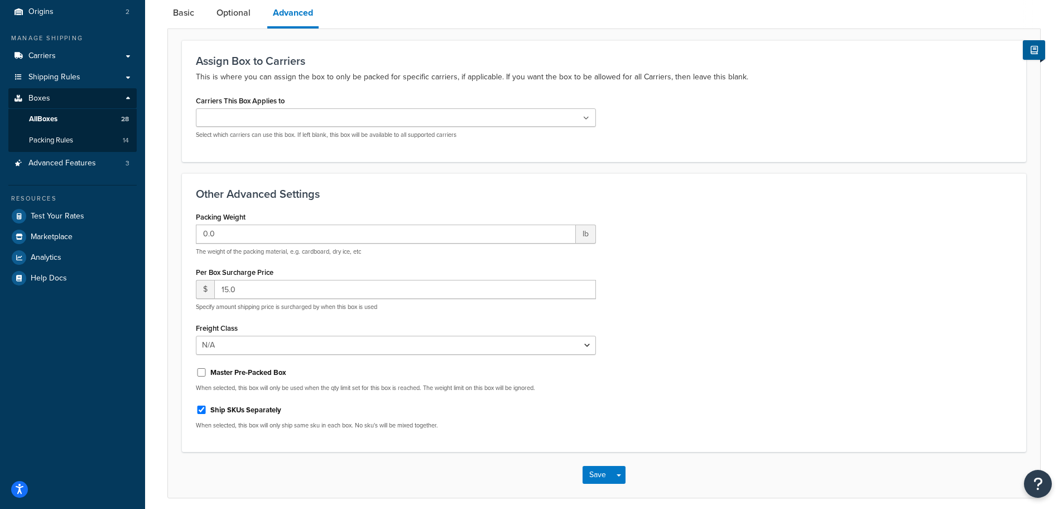
scroll to position [105, 0]
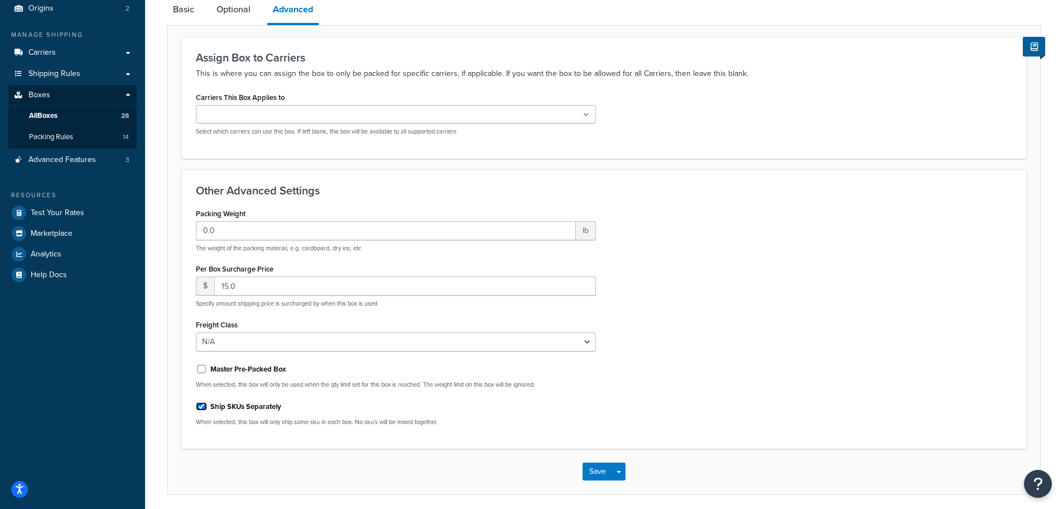
click at [200, 407] on input "Ship SKUs Separately" at bounding box center [201, 406] width 11 height 8
checkbox input "false"
click at [601, 470] on button "Save" at bounding box center [598, 471] width 30 height 18
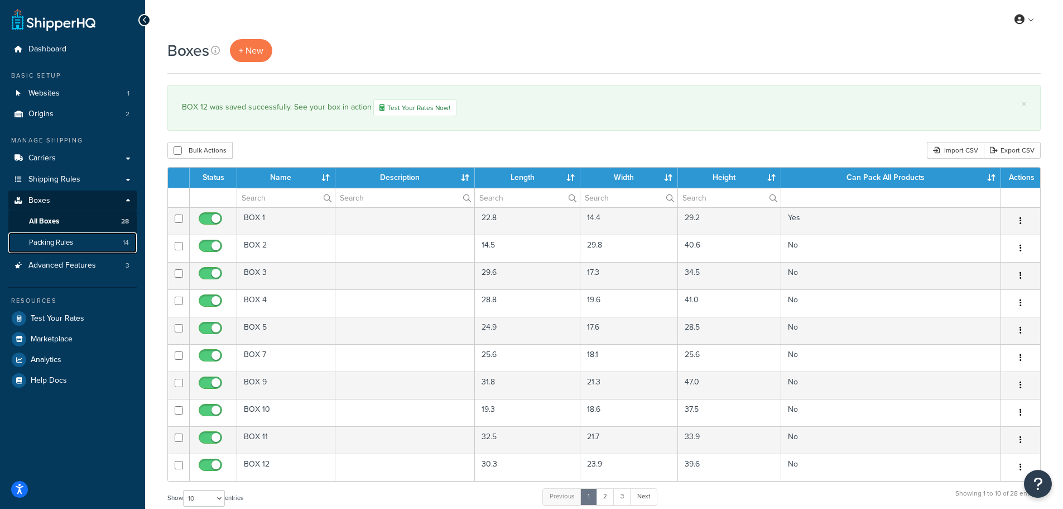
click at [64, 244] on span "Packing Rules" at bounding box center [51, 242] width 44 height 9
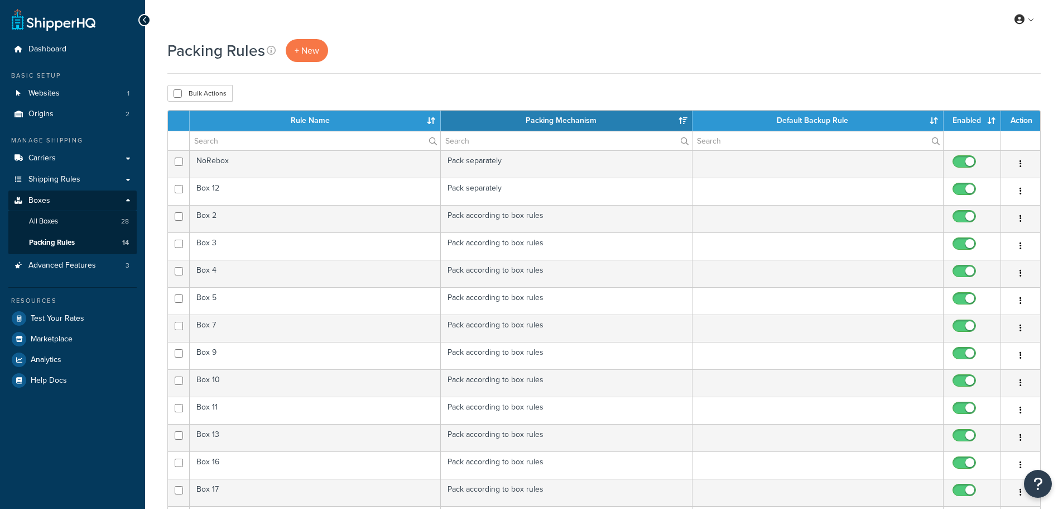
select select "15"
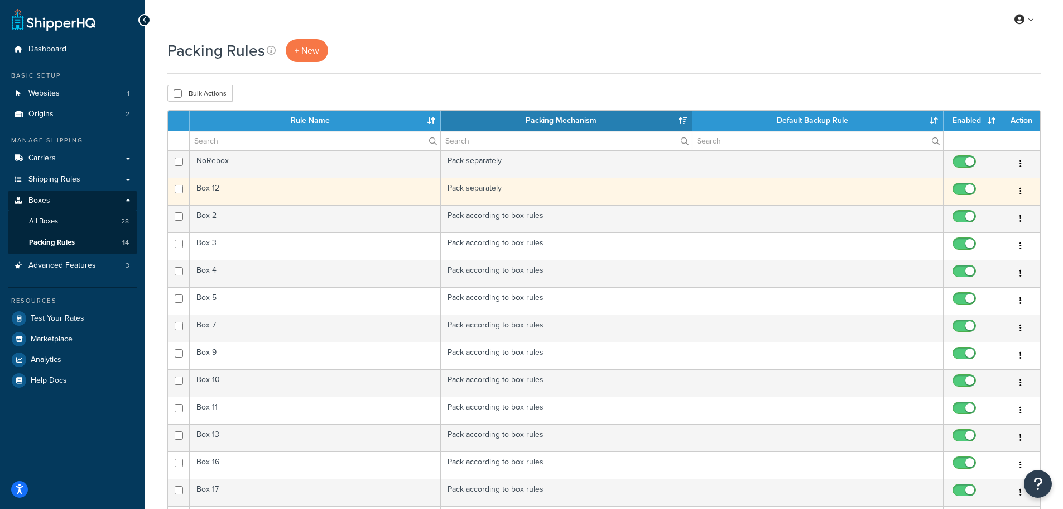
click at [376, 192] on td "Box 12" at bounding box center [315, 191] width 251 height 27
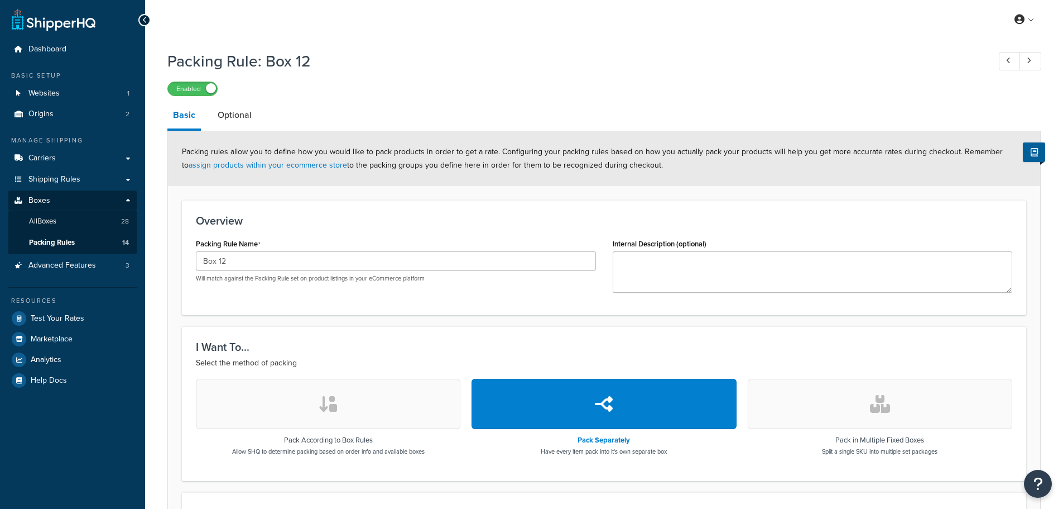
select select "741314"
click at [248, 118] on link "Optional" at bounding box center [234, 115] width 45 height 27
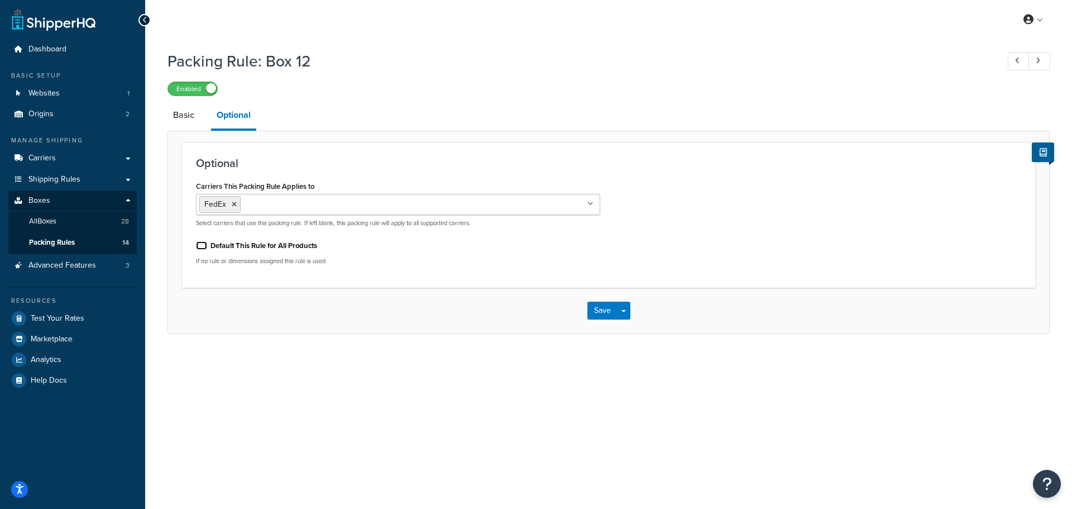
click at [201, 247] on input "Default This Rule for All Products" at bounding box center [201, 245] width 11 height 8
checkbox input "true"
click at [603, 310] on button "Save" at bounding box center [602, 310] width 30 height 18
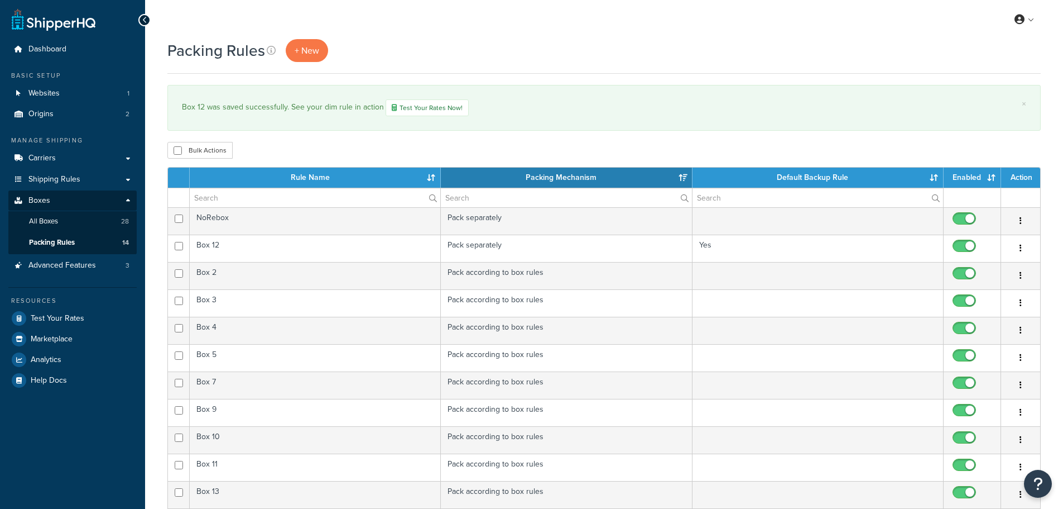
select select "15"
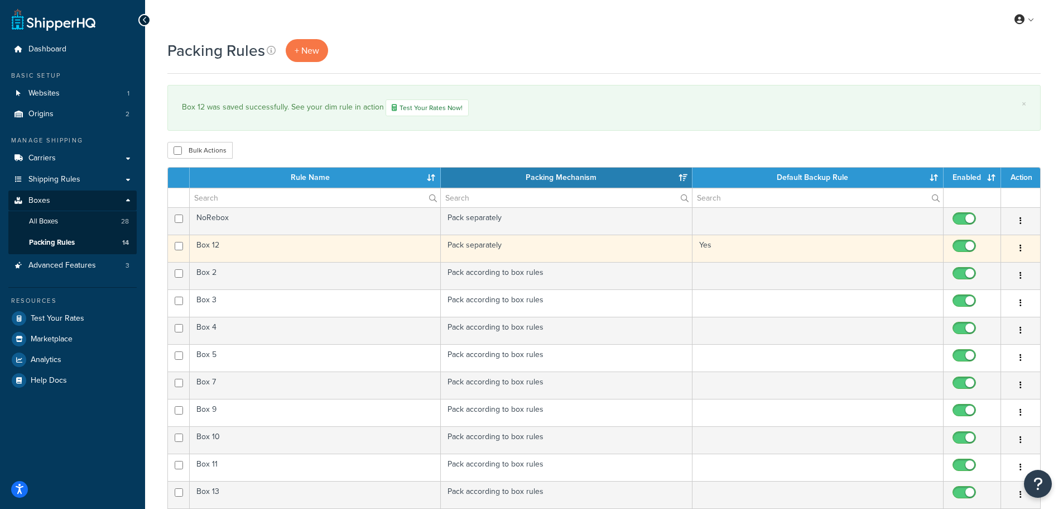
click at [286, 251] on td "Box 12" at bounding box center [315, 247] width 251 height 27
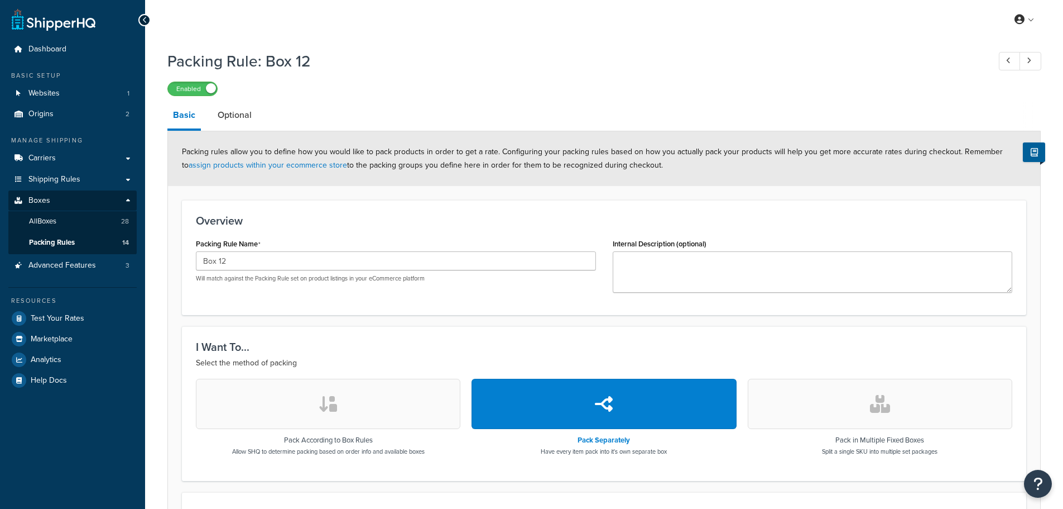
select select "741314"
click at [231, 117] on link "Optional" at bounding box center [234, 115] width 45 height 27
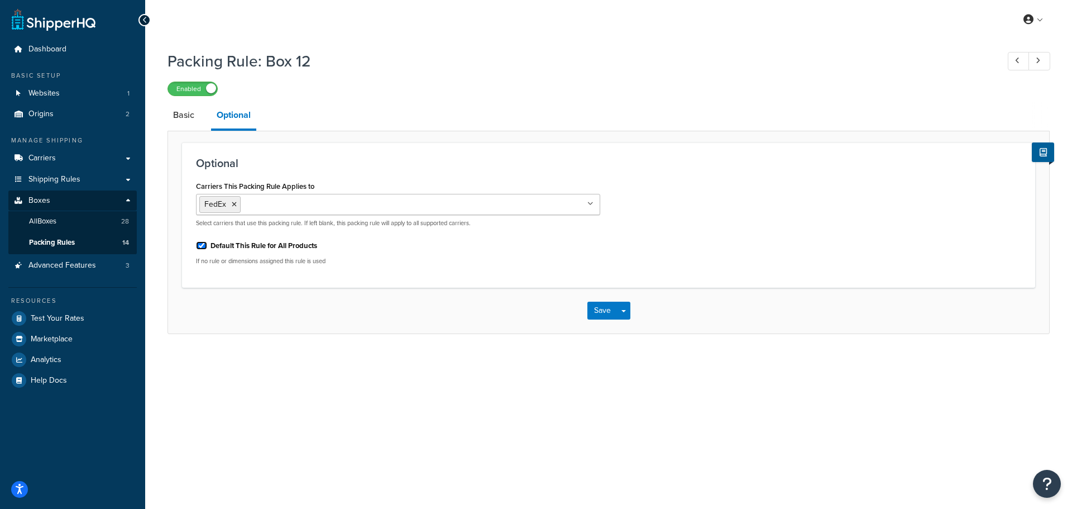
click at [203, 246] on input "Default This Rule for All Products" at bounding box center [201, 245] width 11 height 8
checkbox input "false"
click at [597, 312] on button "Save" at bounding box center [602, 310] width 30 height 18
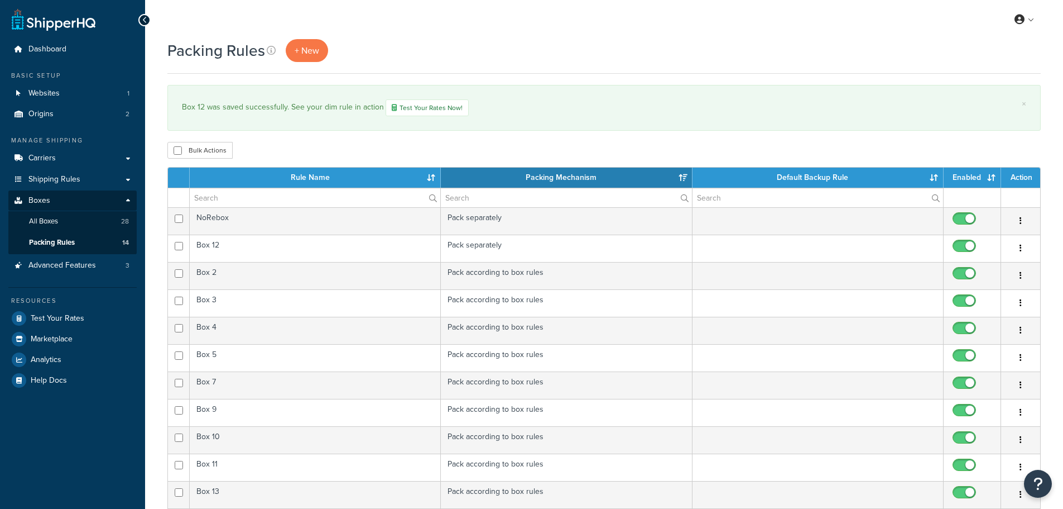
select select "15"
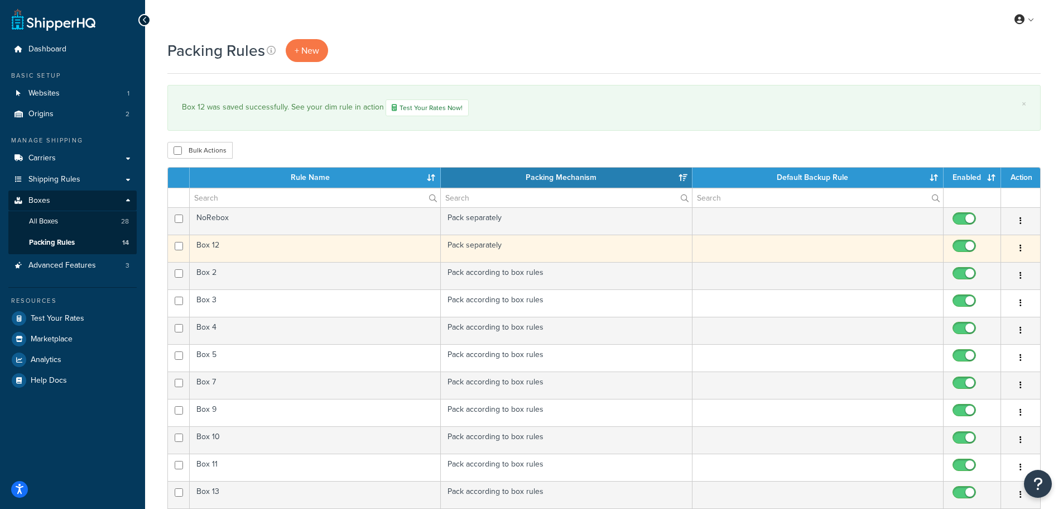
click at [211, 247] on td "Box 12" at bounding box center [315, 247] width 251 height 27
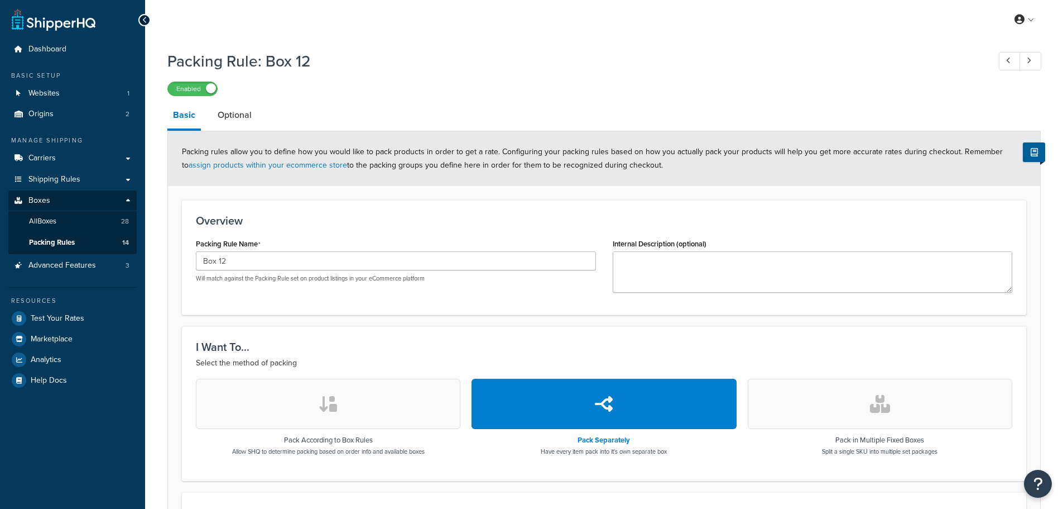
select select "741314"
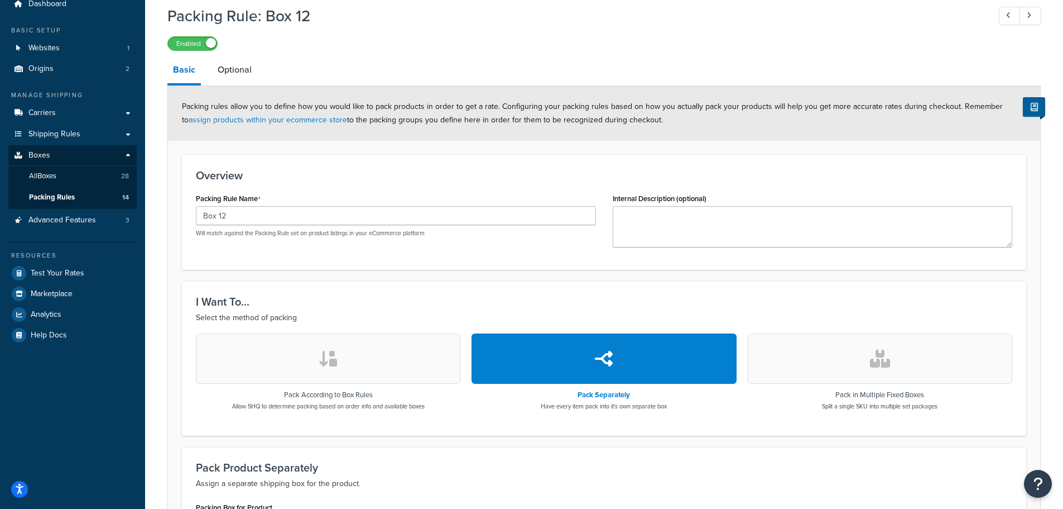
scroll to position [27, 0]
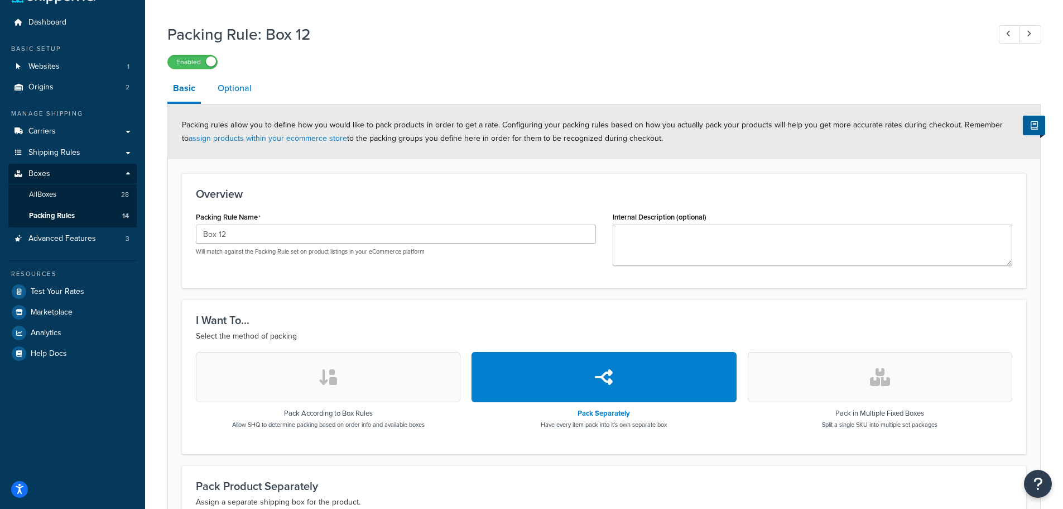
click at [237, 92] on link "Optional" at bounding box center [234, 88] width 45 height 27
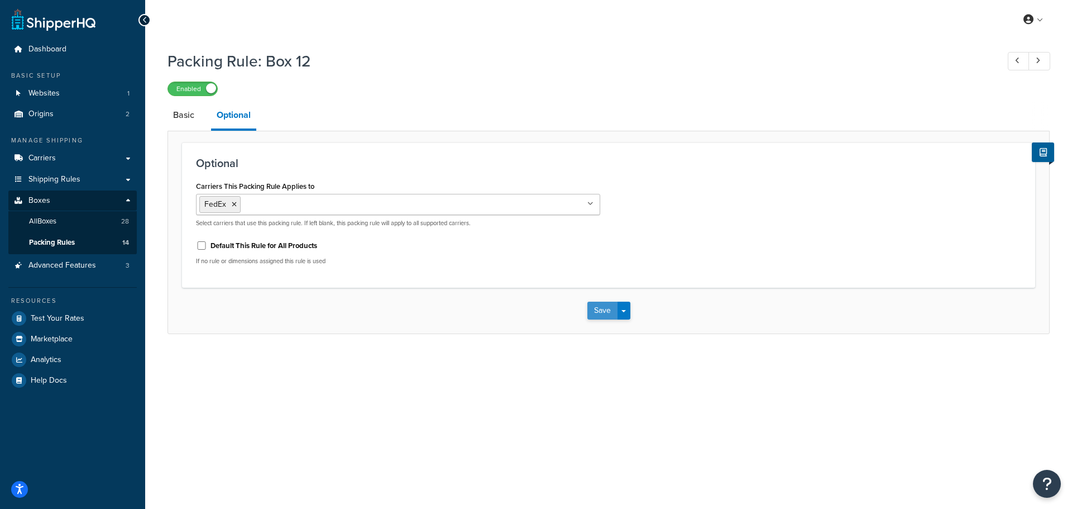
click at [599, 313] on button "Save" at bounding box center [602, 310] width 30 height 18
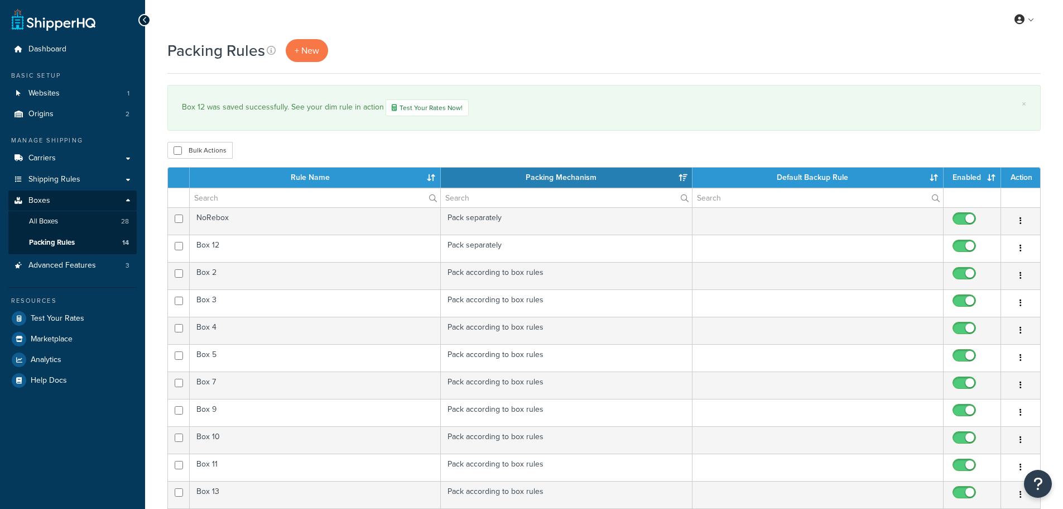
select select "15"
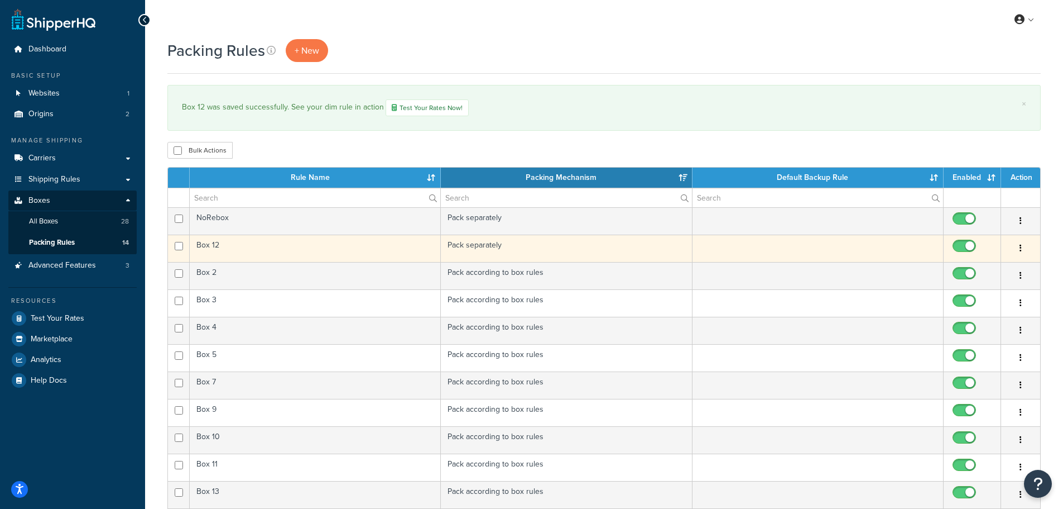
click at [1021, 250] on icon "button" at bounding box center [1021, 248] width 2 height 8
click at [837, 252] on td at bounding box center [818, 247] width 251 height 27
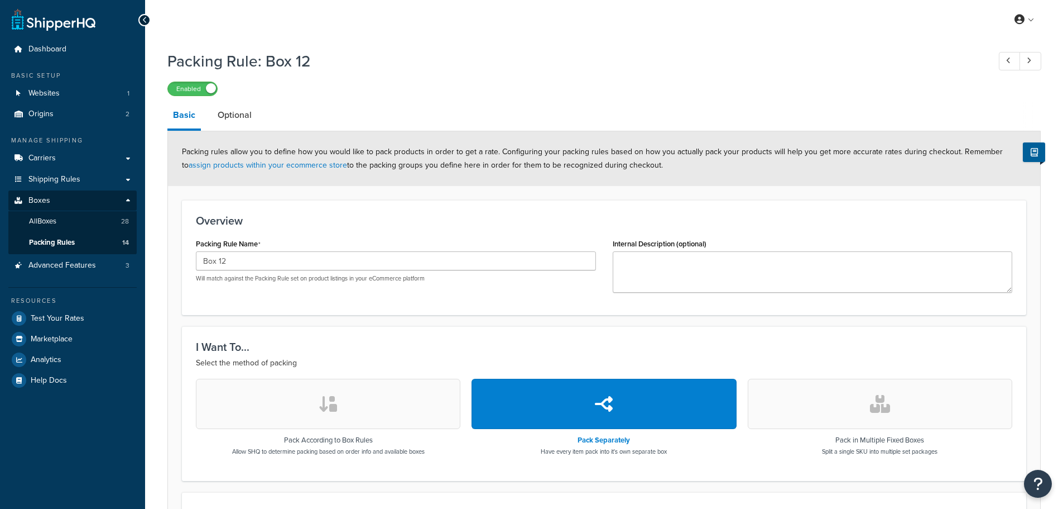
select select "741314"
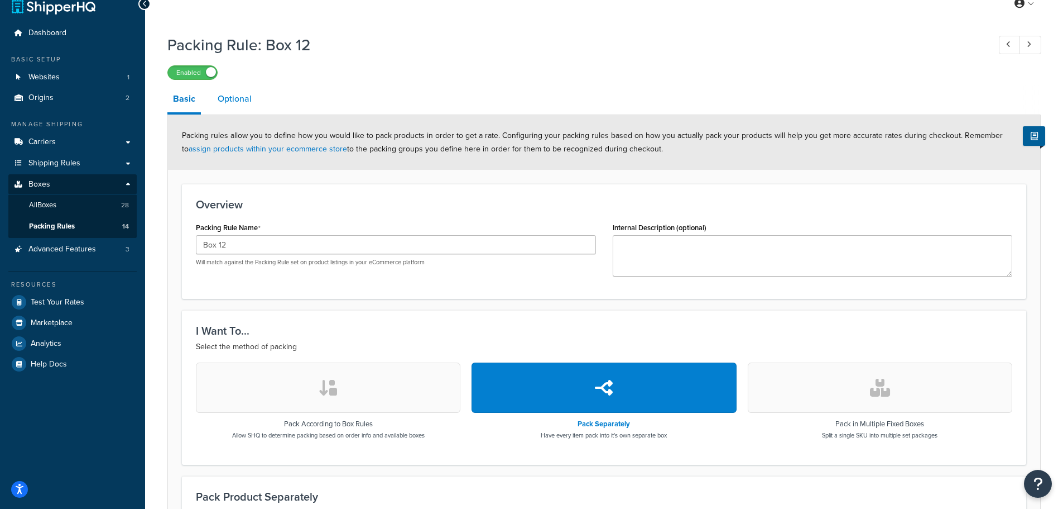
click at [229, 98] on link "Optional" at bounding box center [234, 98] width 45 height 27
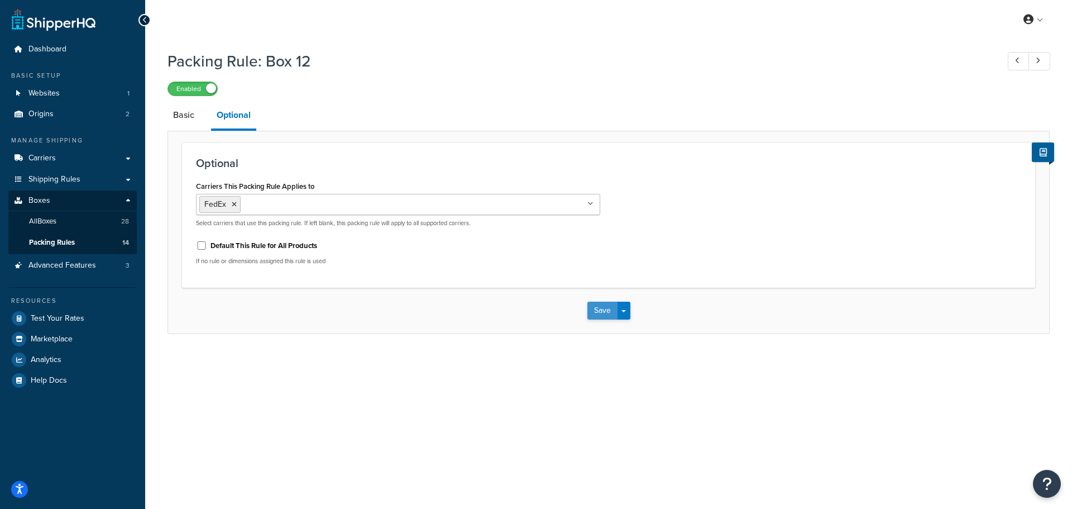
click at [599, 313] on button "Save" at bounding box center [602, 310] width 30 height 18
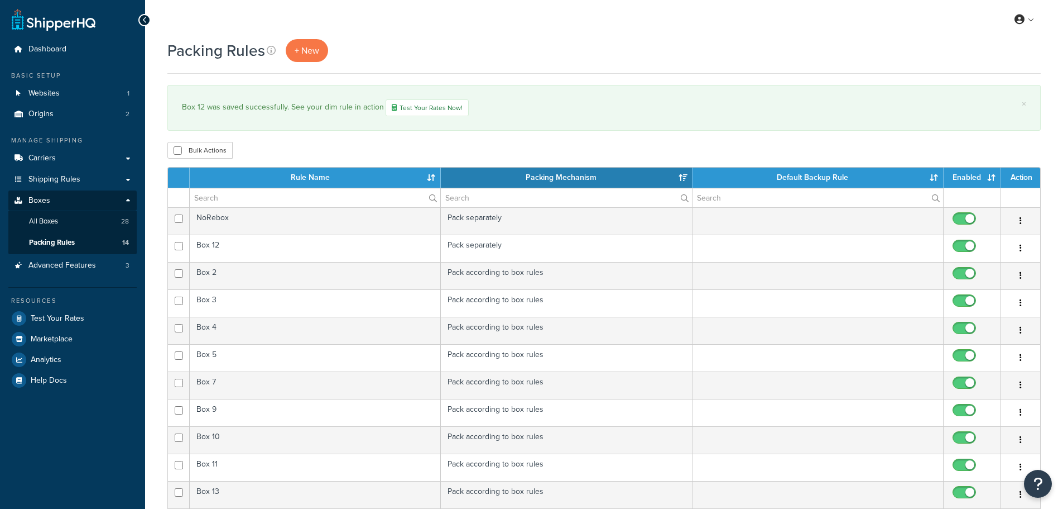
select select "15"
click at [56, 241] on span "Packing Rules" at bounding box center [52, 242] width 46 height 9
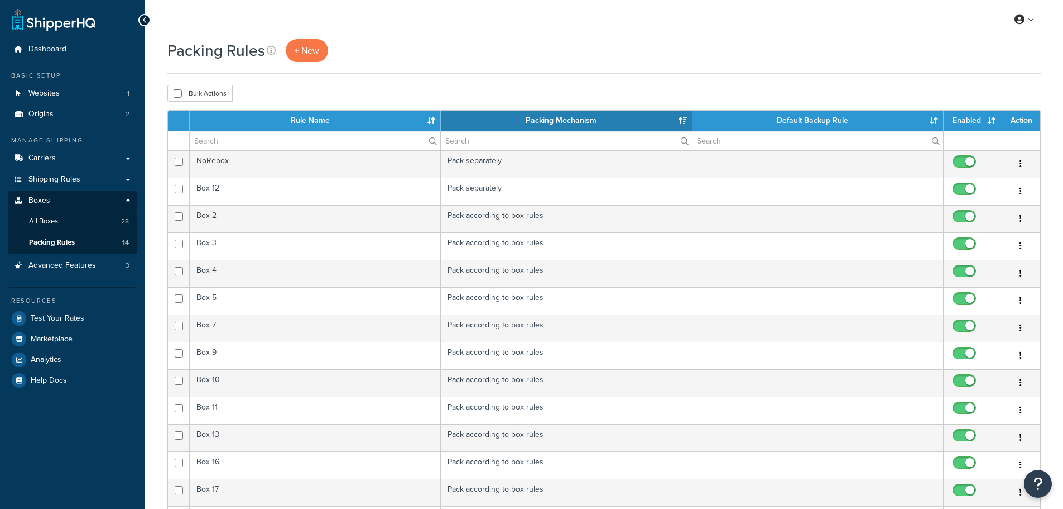
select select "15"
click at [55, 226] on span "All Boxes" at bounding box center [43, 221] width 29 height 9
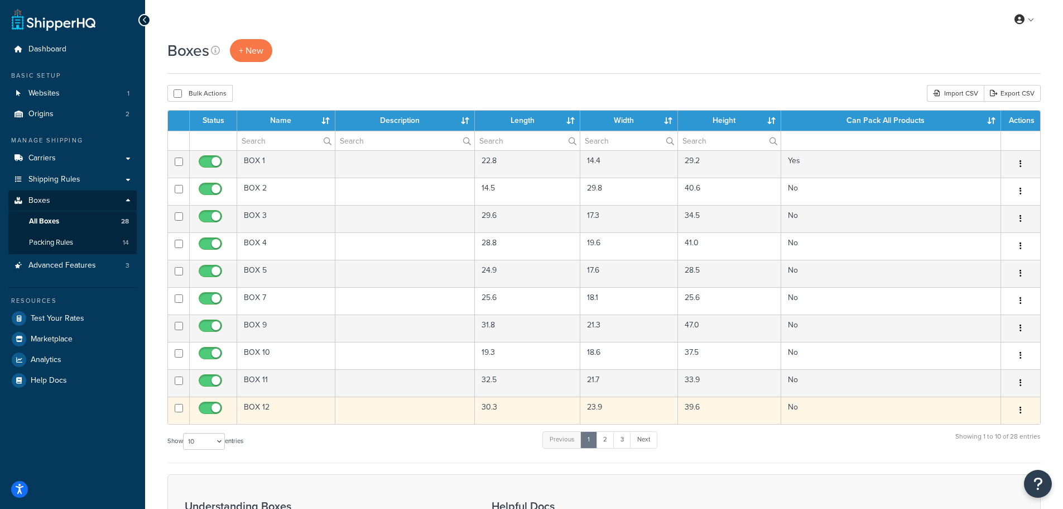
click at [260, 409] on td "BOX 12" at bounding box center [286, 409] width 98 height 27
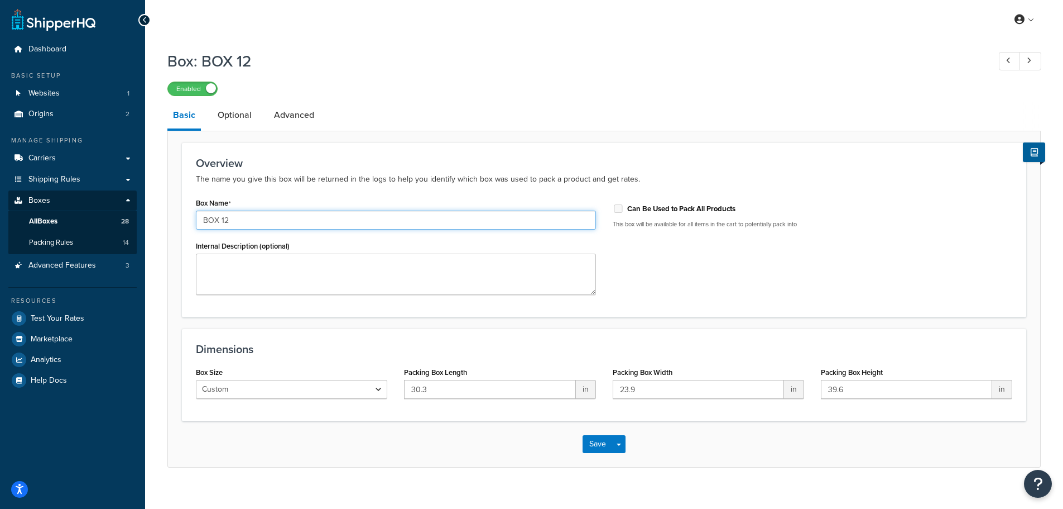
drag, startPoint x: 218, startPoint y: 219, endPoint x: 188, endPoint y: 220, distance: 30.7
click at [188, 220] on div "Box Name BOX 12 Internal Description (optional)" at bounding box center [396, 249] width 417 height 108
type input "12"
click at [603, 442] on button "Save" at bounding box center [598, 444] width 30 height 18
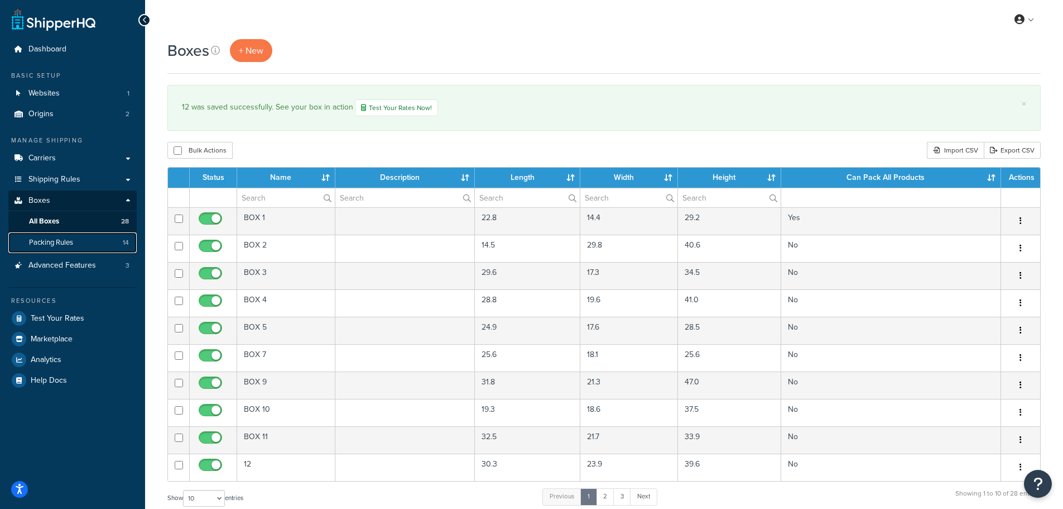
click at [61, 242] on span "Packing Rules" at bounding box center [51, 242] width 44 height 9
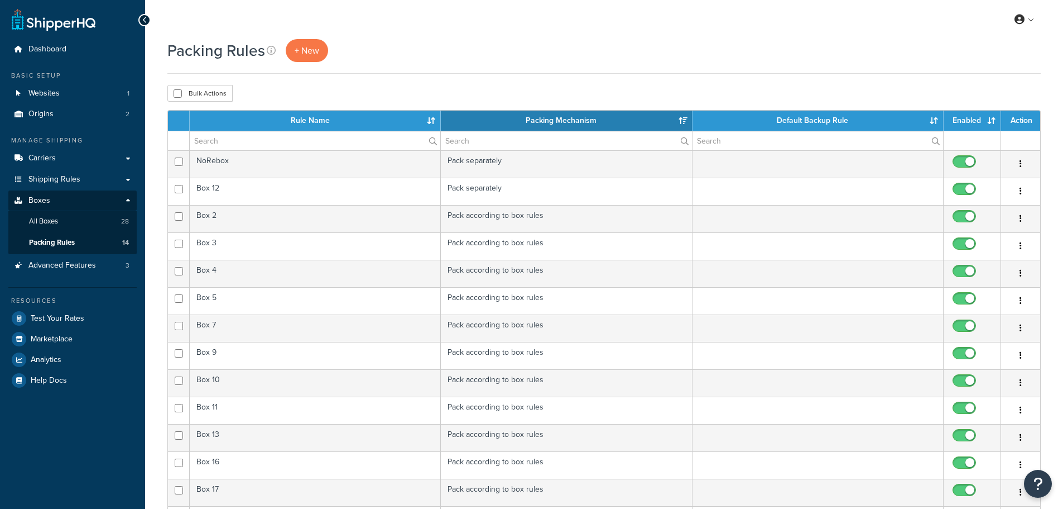
select select "15"
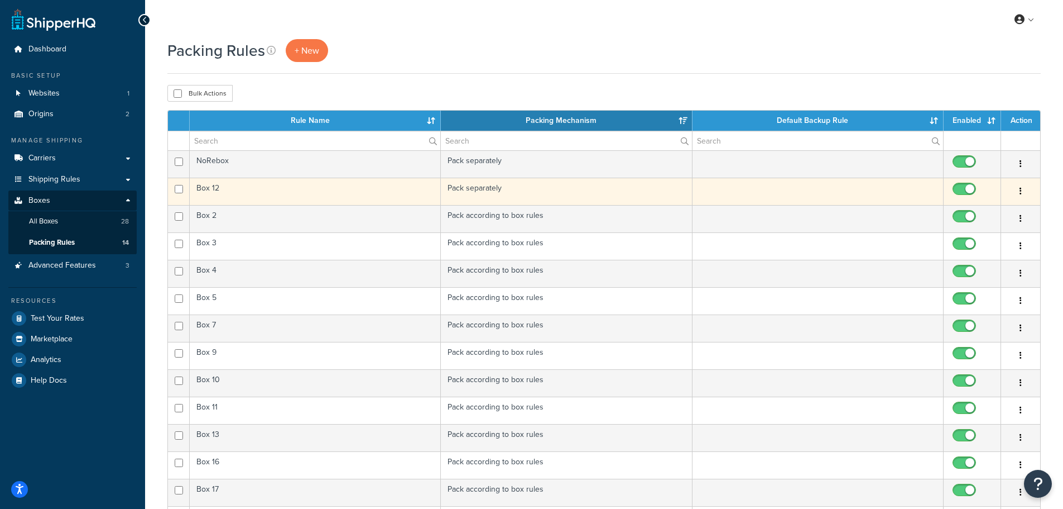
click at [210, 189] on td "Box 12" at bounding box center [315, 191] width 251 height 27
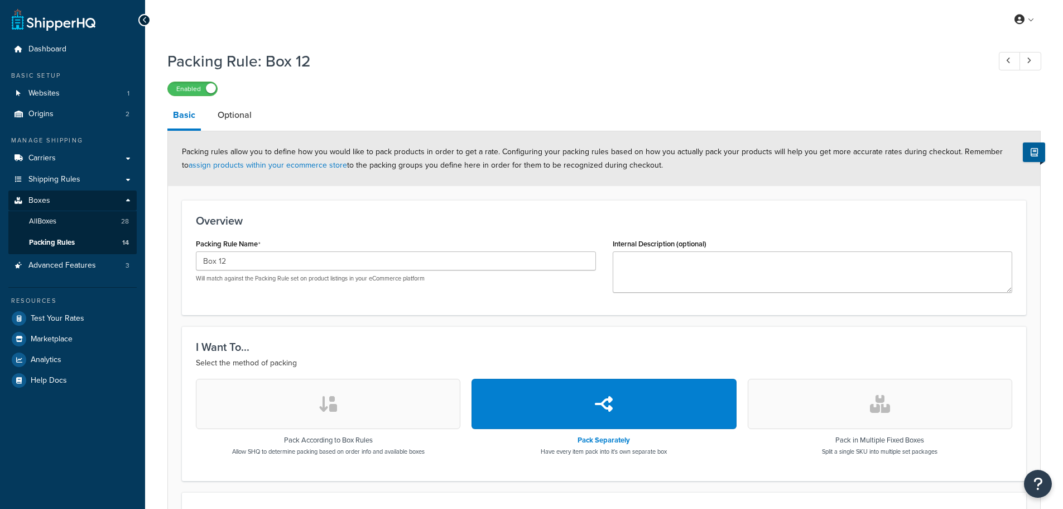
select select "741314"
click at [75, 219] on link "All Boxes 28" at bounding box center [72, 221] width 128 height 21
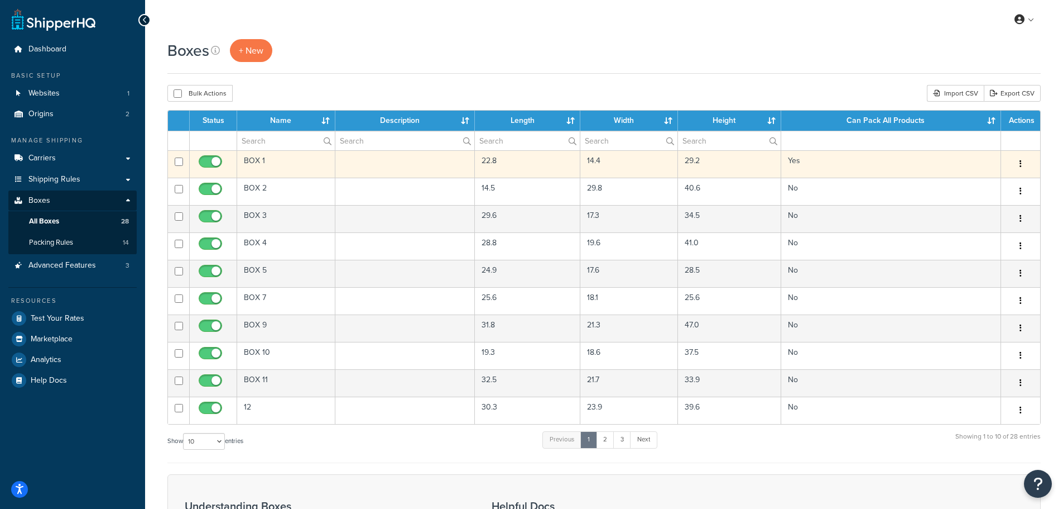
click at [286, 166] on td "BOX 1" at bounding box center [286, 163] width 98 height 27
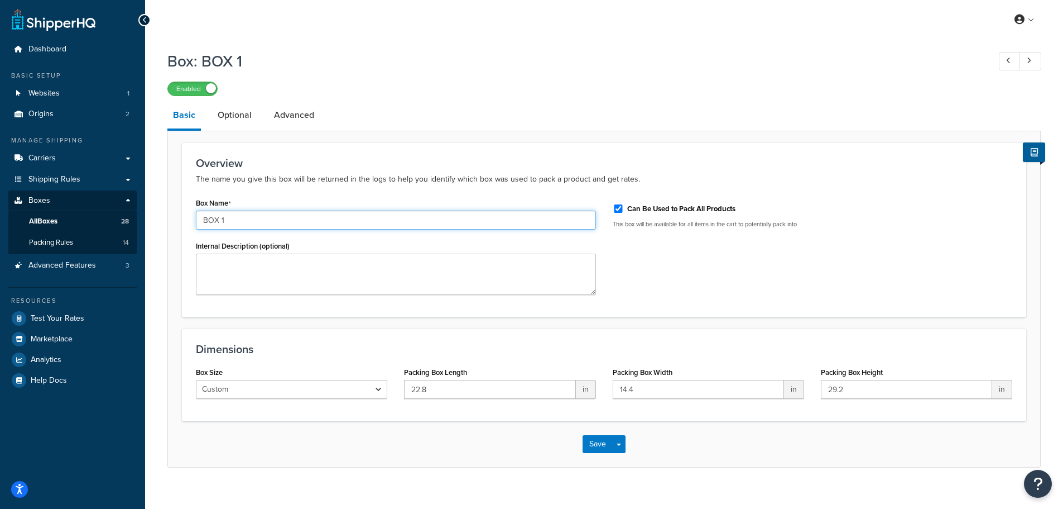
drag, startPoint x: 272, startPoint y: 224, endPoint x: 195, endPoint y: 220, distance: 77.1
click at [195, 220] on div "Box Name BOX 1 Internal Description (optional)" at bounding box center [396, 249] width 417 height 108
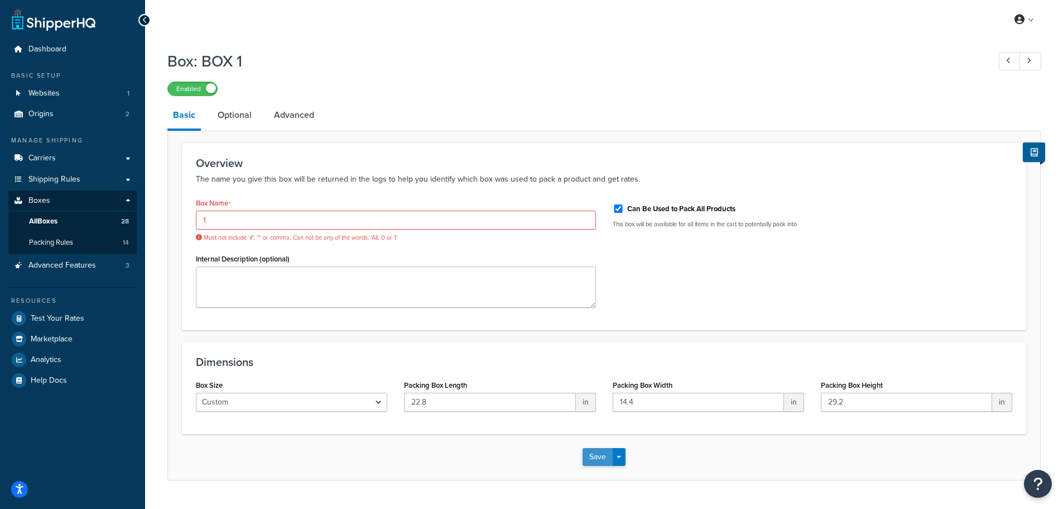
click at [597, 445] on div "Save Save Dropdown Save and Edit Save and Duplicate Save and Create New" at bounding box center [604, 457] width 872 height 46
drag, startPoint x: 227, startPoint y: 220, endPoint x: 169, endPoint y: 219, distance: 57.5
click at [169, 219] on form "Overview The name you give this box will be returned in the logs to help you id…" at bounding box center [604, 310] width 872 height 337
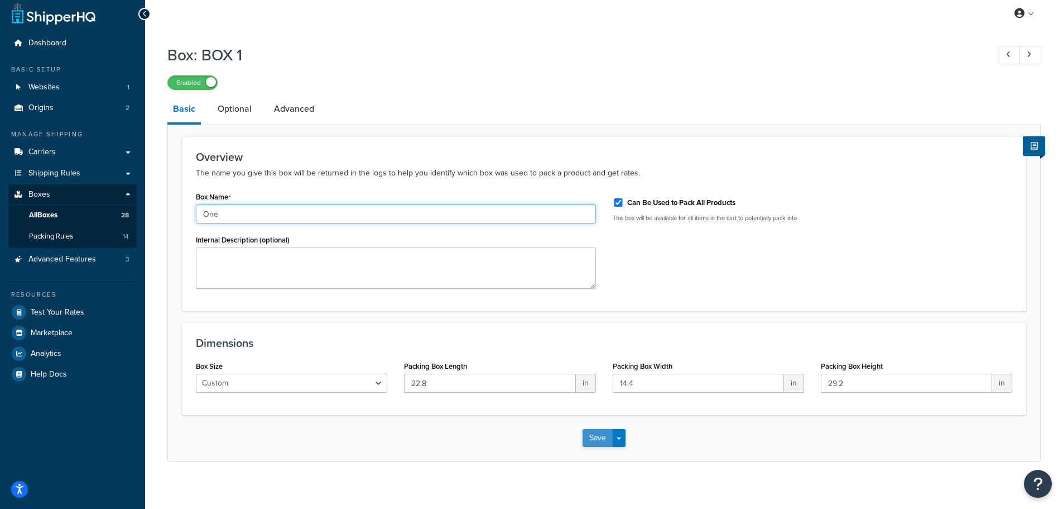
type input "One"
click at [594, 437] on button "Save" at bounding box center [598, 438] width 30 height 18
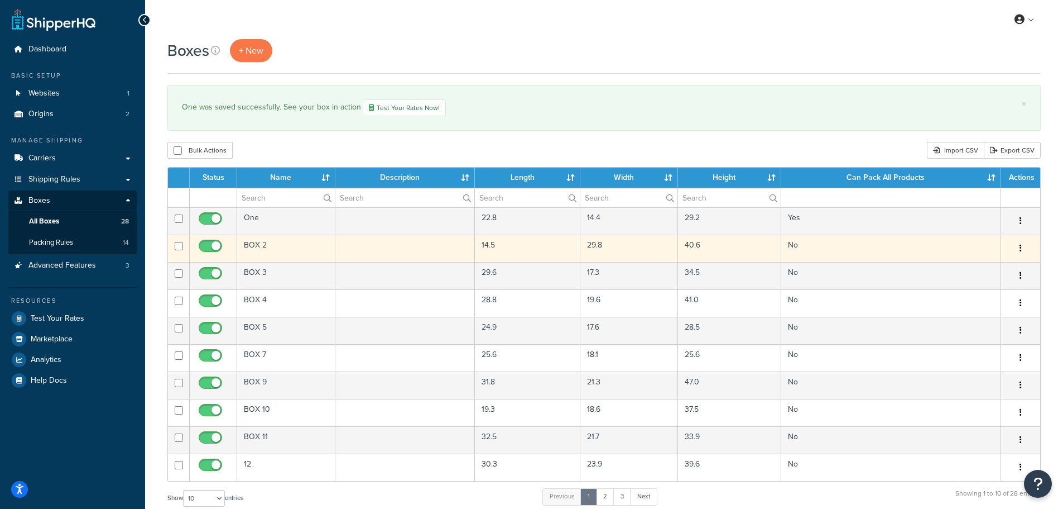
click at [261, 249] on td "BOX 2" at bounding box center [286, 247] width 98 height 27
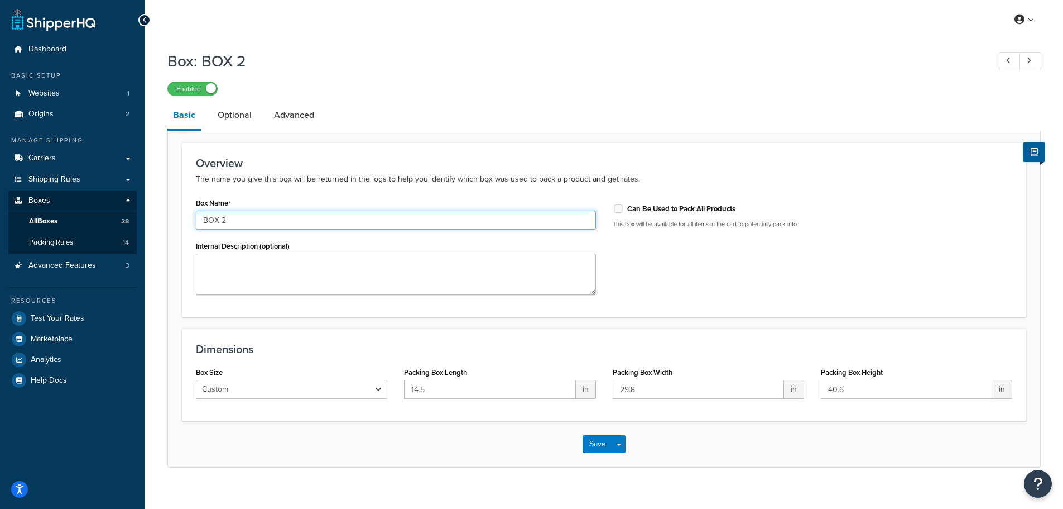
drag, startPoint x: 256, startPoint y: 218, endPoint x: 157, endPoint y: 215, distance: 99.4
click at [157, 215] on div "Box: BOX 2 Enabled Basic Optional Advanced Overview The name you give this box …" at bounding box center [604, 270] width 918 height 450
type input "2"
click at [597, 447] on button "Save" at bounding box center [598, 444] width 30 height 18
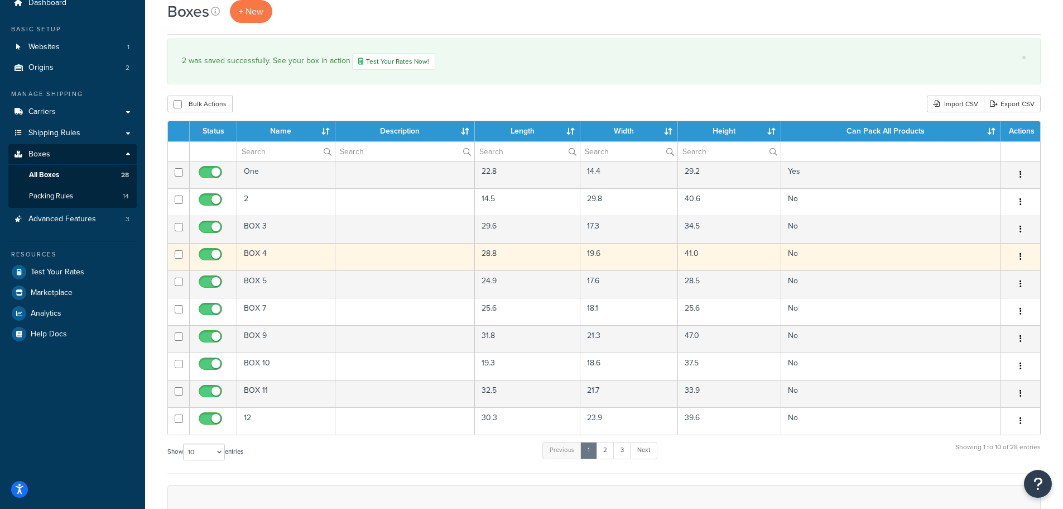
scroll to position [50, 0]
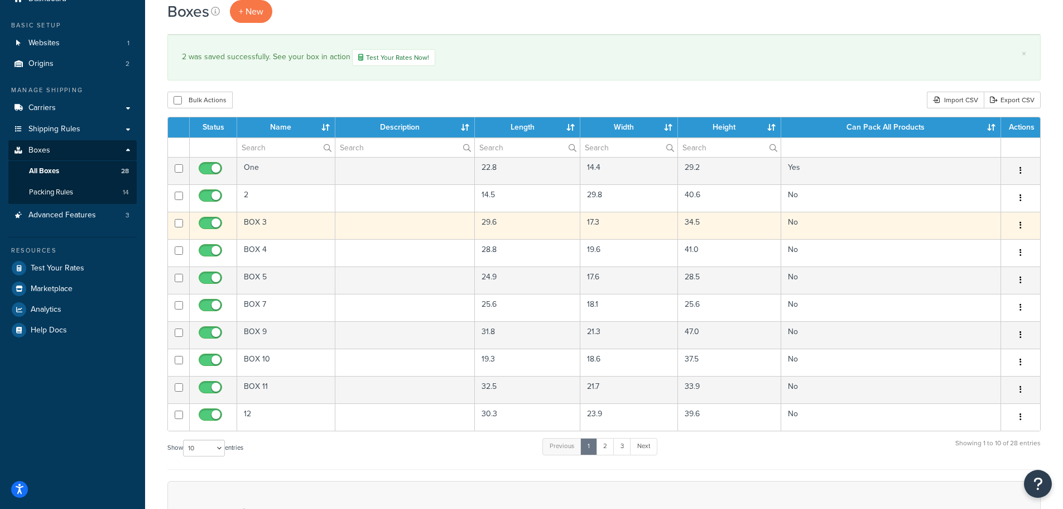
click at [283, 229] on td "BOX 3" at bounding box center [286, 225] width 98 height 27
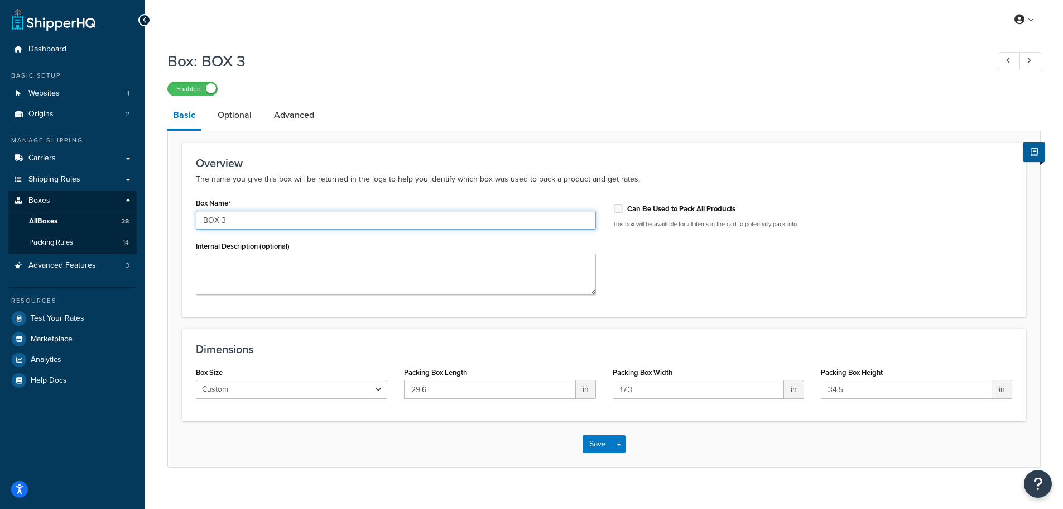
drag, startPoint x: 258, startPoint y: 226, endPoint x: 180, endPoint y: 219, distance: 77.8
click at [180, 219] on form "Overview The name you give this box will be returned in the logs to help you id…" at bounding box center [604, 304] width 872 height 324
type input "3"
click at [597, 442] on button "Save" at bounding box center [598, 444] width 30 height 18
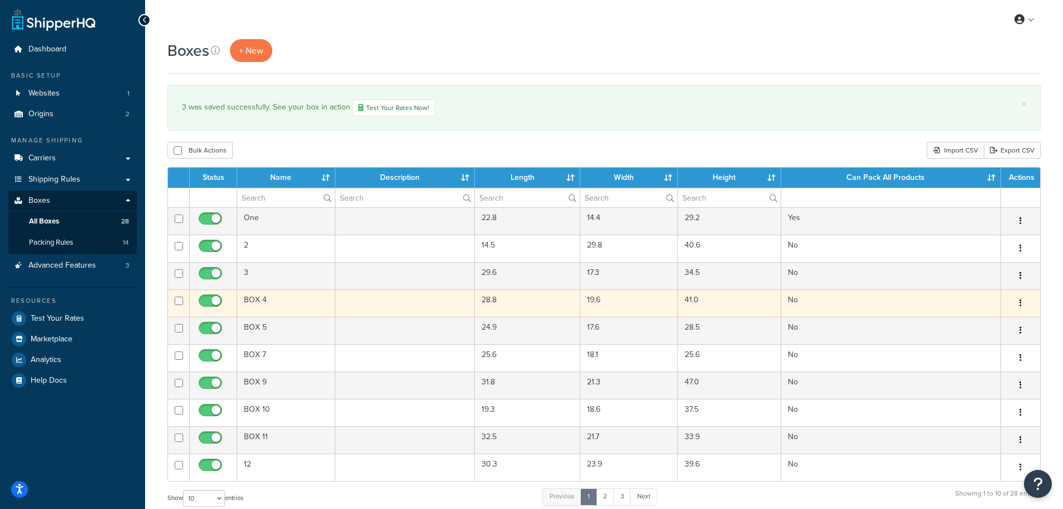
click at [278, 309] on td "BOX 4" at bounding box center [286, 302] width 98 height 27
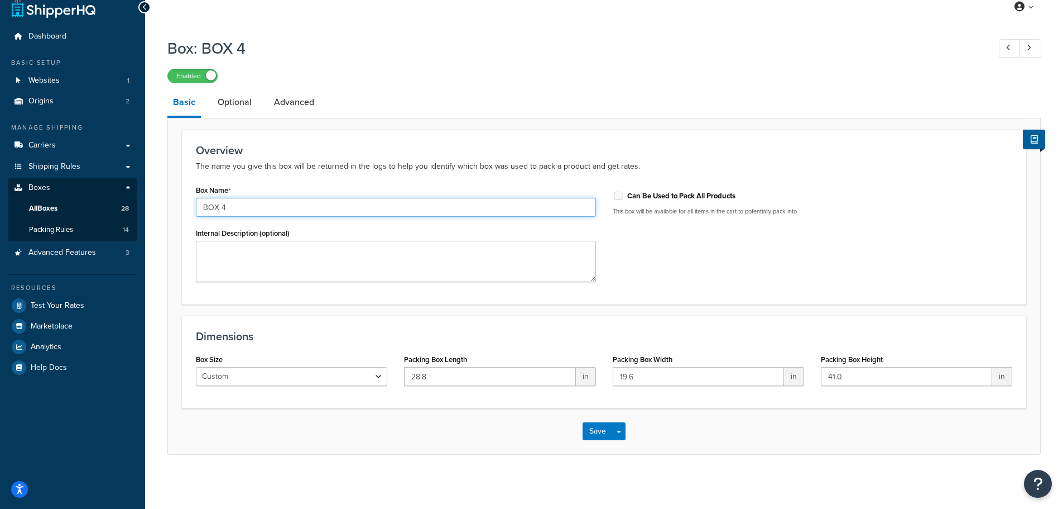
drag, startPoint x: 273, startPoint y: 208, endPoint x: 149, endPoint y: 204, distance: 124.0
click at [149, 204] on div "Box: BOX 4 Enabled Basic Optional Advanced Overview The name you give this box …" at bounding box center [604, 257] width 918 height 450
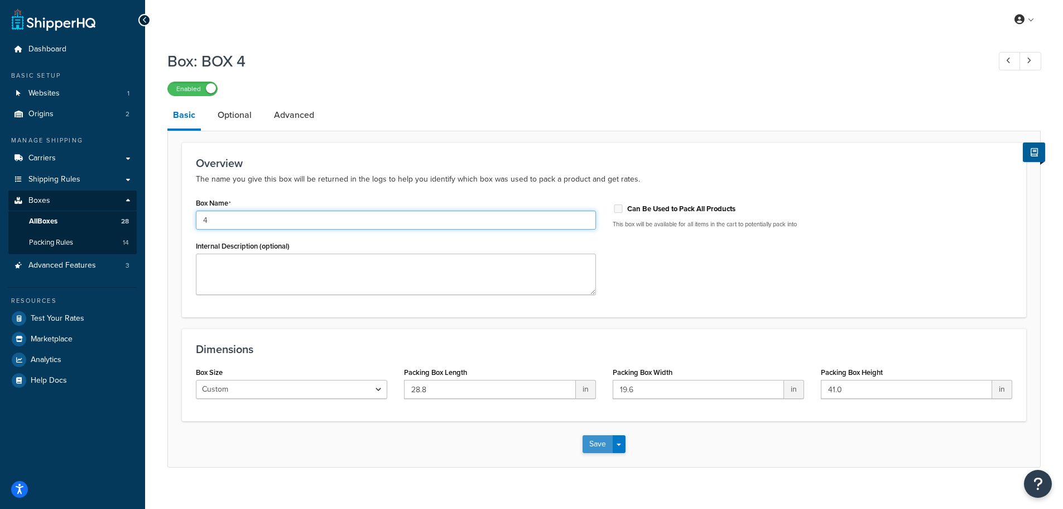
type input "4"
click at [598, 443] on button "Save" at bounding box center [598, 444] width 30 height 18
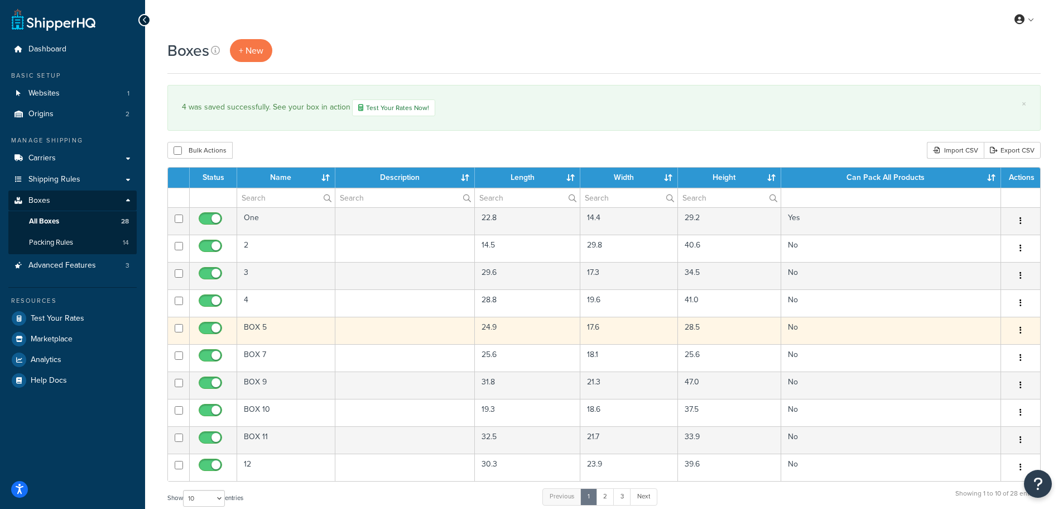
click at [266, 328] on td "BOX 5" at bounding box center [286, 329] width 98 height 27
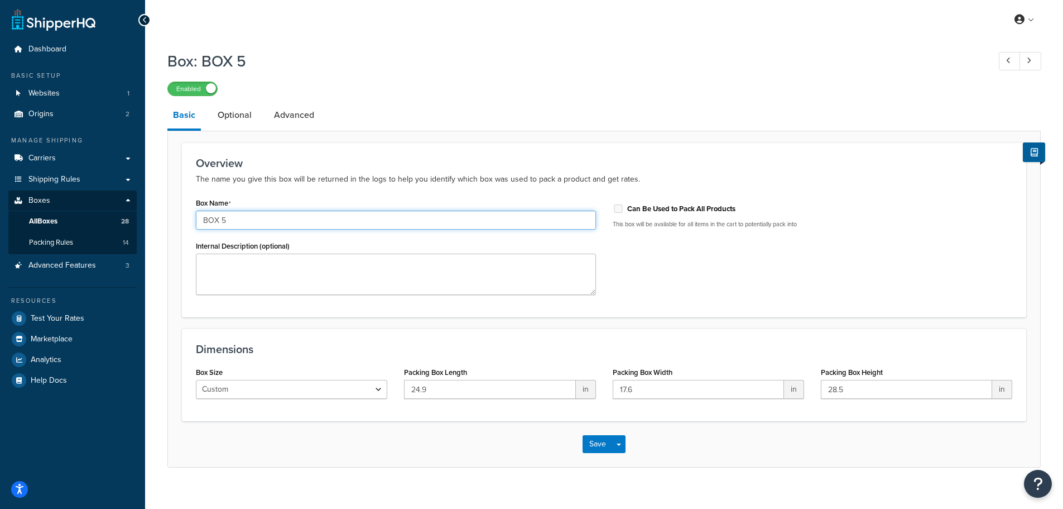
drag, startPoint x: 257, startPoint y: 227, endPoint x: 166, endPoint y: 218, distance: 91.4
click at [166, 218] on div "Box: BOX 5 Enabled Basic Optional Advanced Overview The name you give this box …" at bounding box center [604, 270] width 918 height 450
type input "5"
click at [592, 442] on button "Save" at bounding box center [598, 444] width 30 height 18
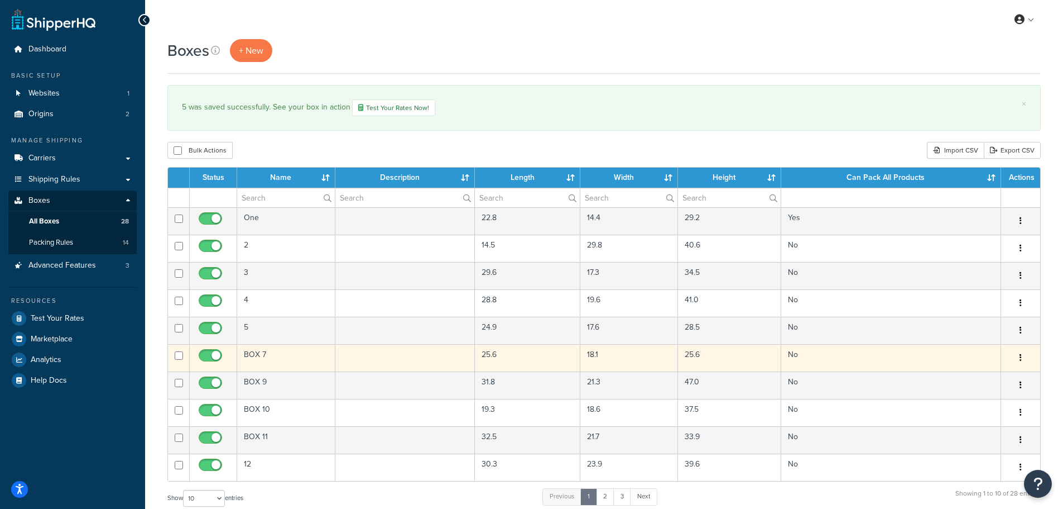
click at [277, 360] on td "BOX 7" at bounding box center [286, 357] width 98 height 27
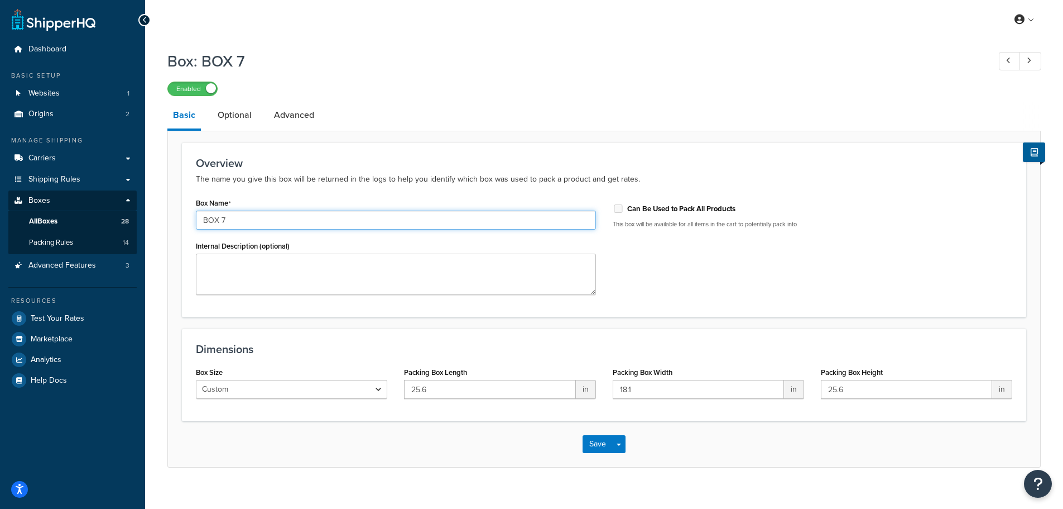
drag, startPoint x: 212, startPoint y: 219, endPoint x: 127, endPoint y: 219, distance: 84.8
click at [127, 219] on div "Dashboard Basic Setup Websites 1 Origins 2 Manage Shipping Carriers Carriers Al…" at bounding box center [531, 261] width 1063 height 523
type input "7"
click at [600, 446] on button "Save" at bounding box center [598, 444] width 30 height 18
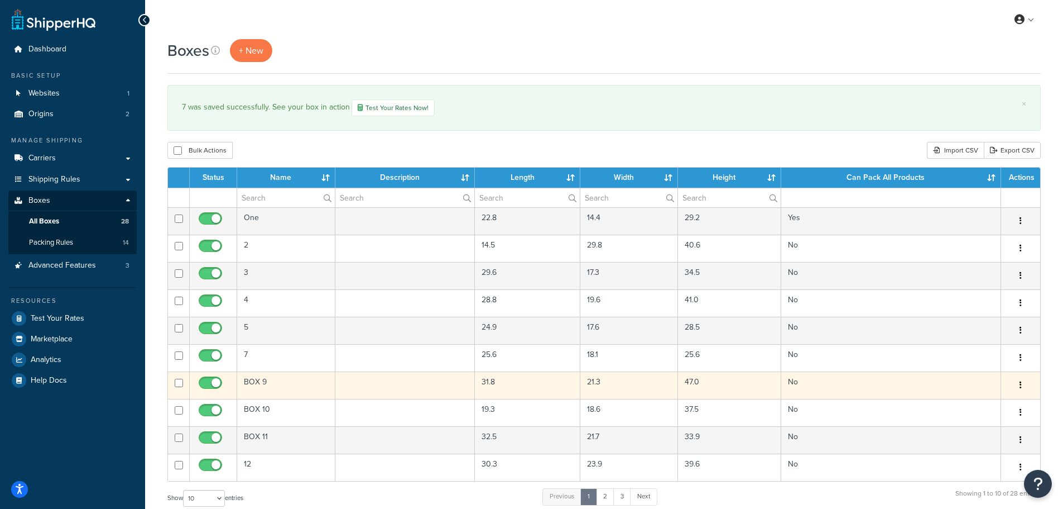
click at [286, 386] on td "BOX 9" at bounding box center [286, 384] width 98 height 27
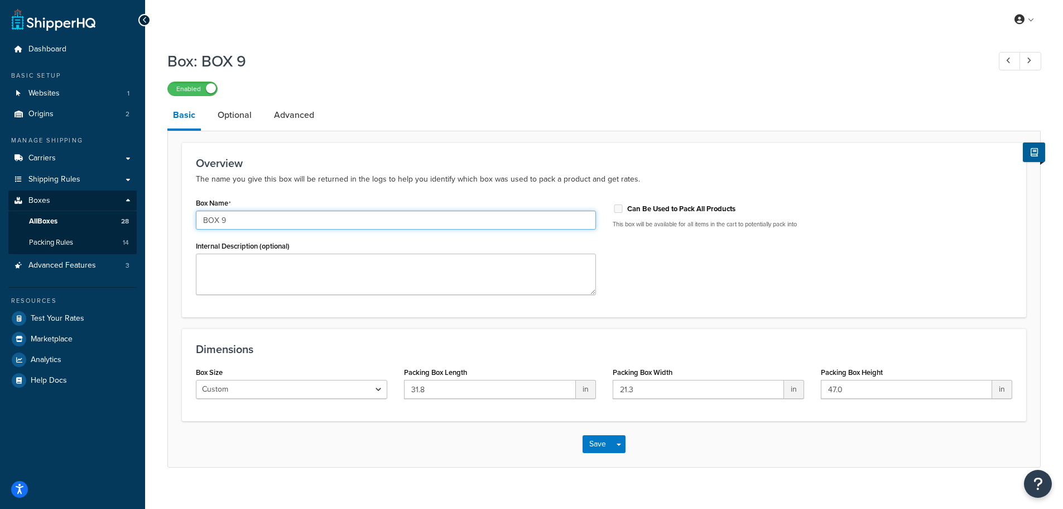
drag, startPoint x: 299, startPoint y: 220, endPoint x: 145, endPoint y: 218, distance: 154.1
click at [145, 218] on div "Dashboard Basic Setup Websites 1 Origins 2 Manage Shipping Carriers Carriers Al…" at bounding box center [531, 261] width 1063 height 523
type input "9"
click at [598, 446] on button "Save" at bounding box center [598, 444] width 30 height 18
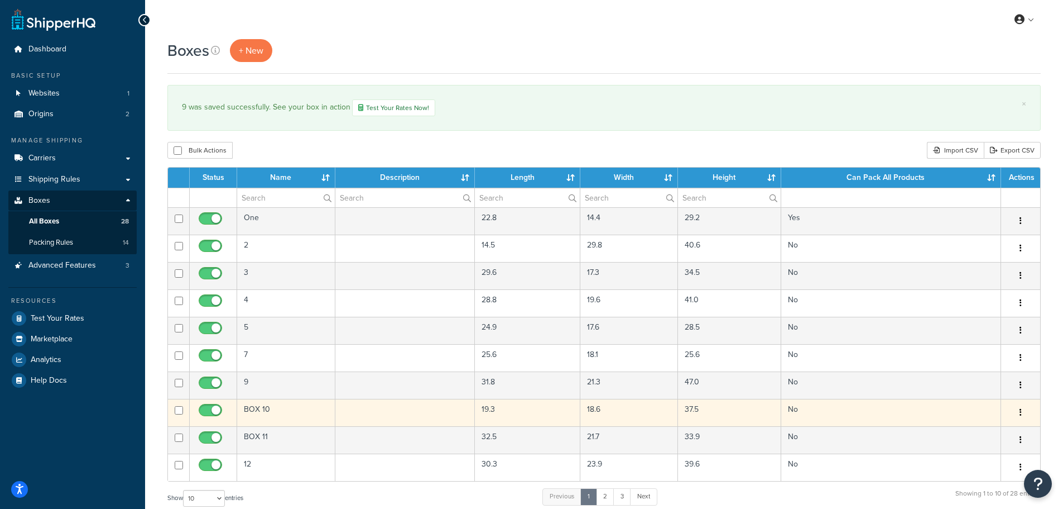
click at [280, 413] on td "BOX 10" at bounding box center [286, 412] width 98 height 27
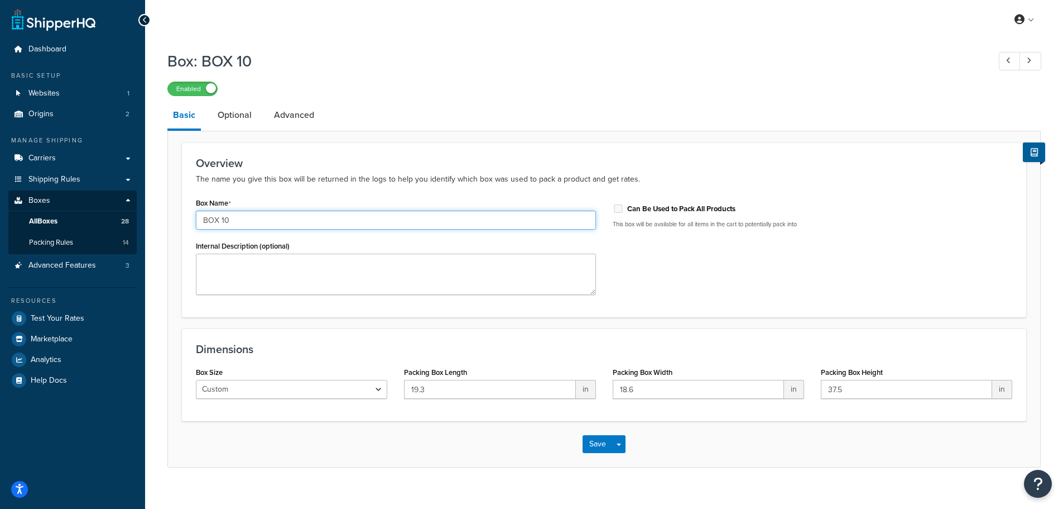
drag, startPoint x: 271, startPoint y: 220, endPoint x: 128, endPoint y: 215, distance: 143.5
click at [128, 215] on div "Dashboard Basic Setup Websites 1 Origins 2 Manage Shipping Carriers Carriers Al…" at bounding box center [531, 261] width 1063 height 523
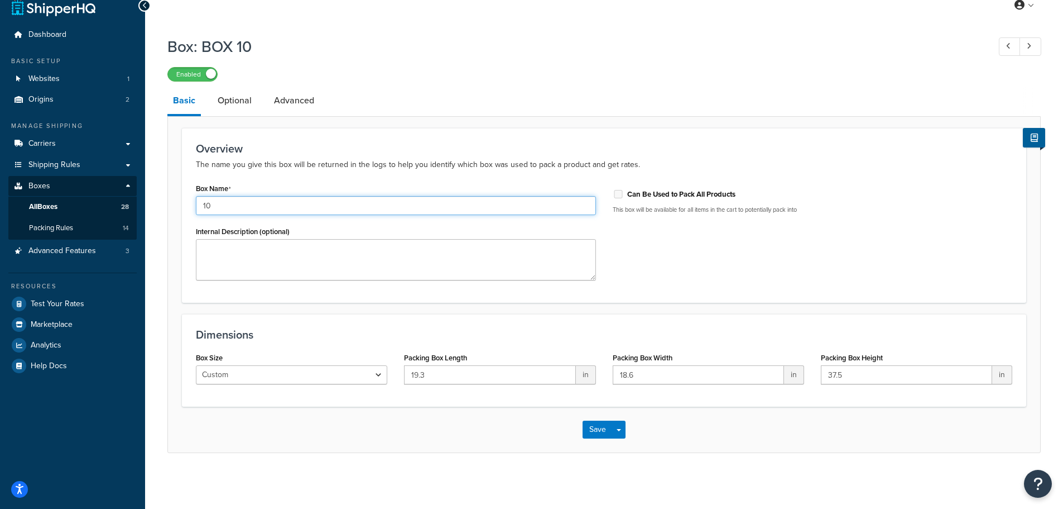
type input "10"
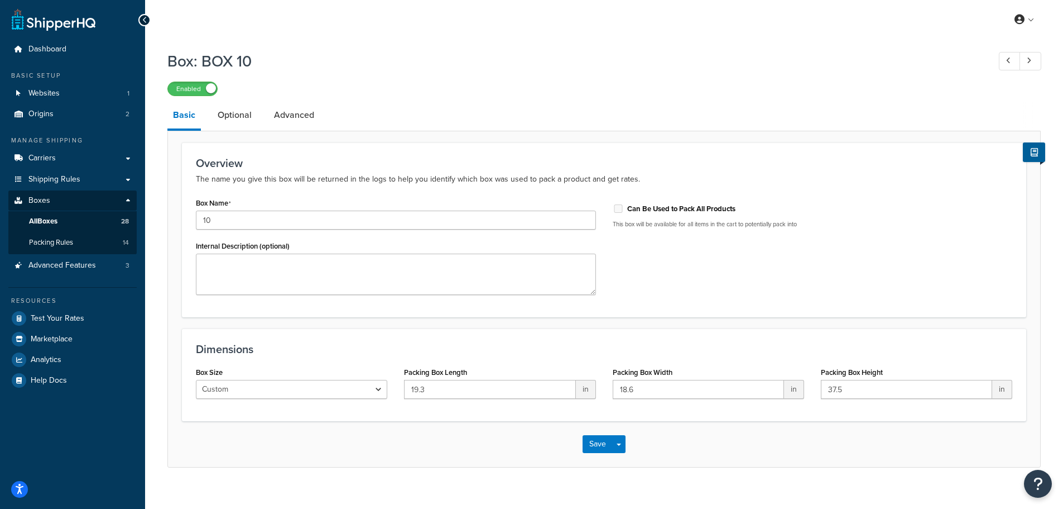
click at [591, 434] on div "Save Save Dropdown Save and Edit Save and Duplicate Save and Create New" at bounding box center [604, 444] width 872 height 46
click at [592, 442] on button "Save" at bounding box center [598, 444] width 30 height 18
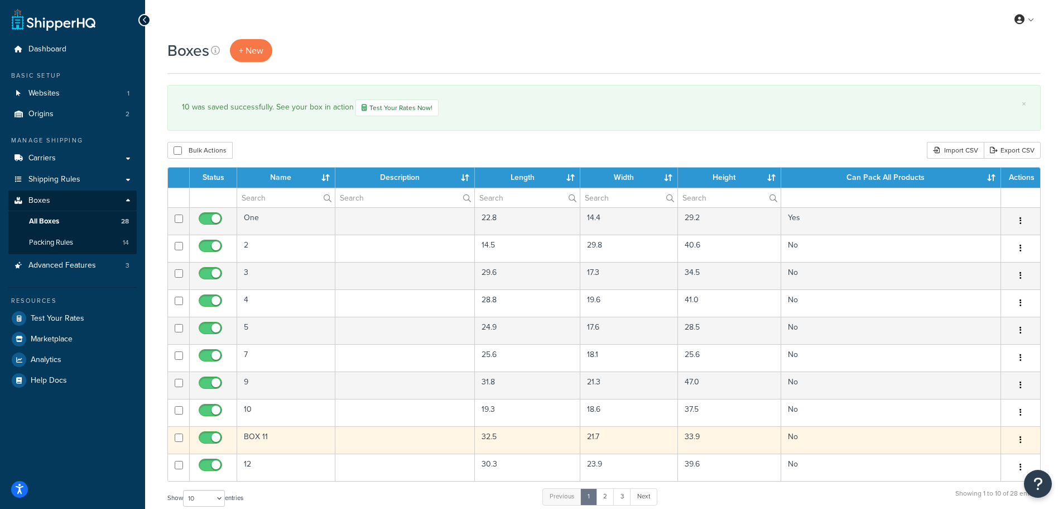
click at [266, 437] on td "BOX 11" at bounding box center [286, 439] width 98 height 27
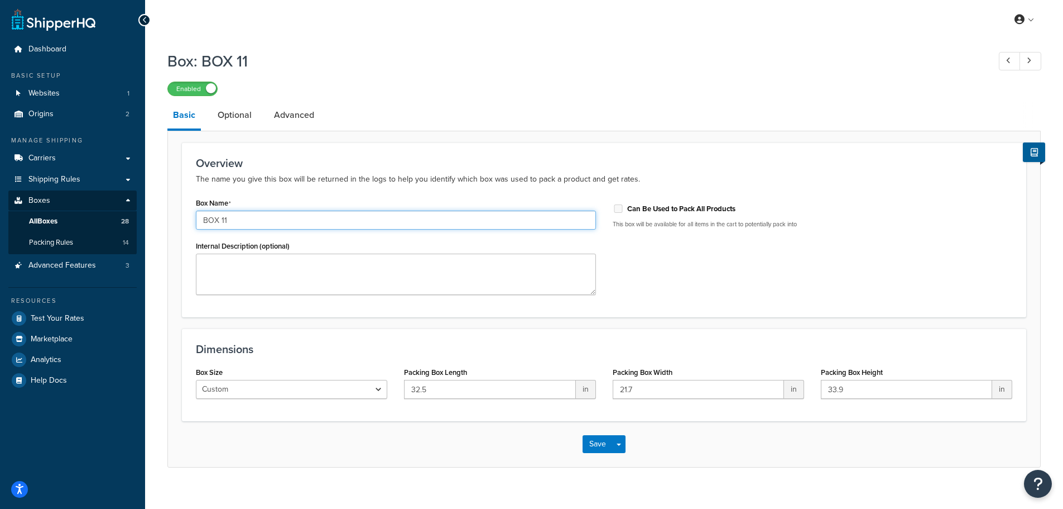
drag, startPoint x: 182, startPoint y: 220, endPoint x: 167, endPoint y: 220, distance: 15.1
click at [167, 220] on div "Box: BOX 11 Enabled Basic Optional Advanced Overview The name you give this box…" at bounding box center [604, 270] width 918 height 450
type input "11"
click at [594, 444] on button "Save" at bounding box center [598, 444] width 30 height 18
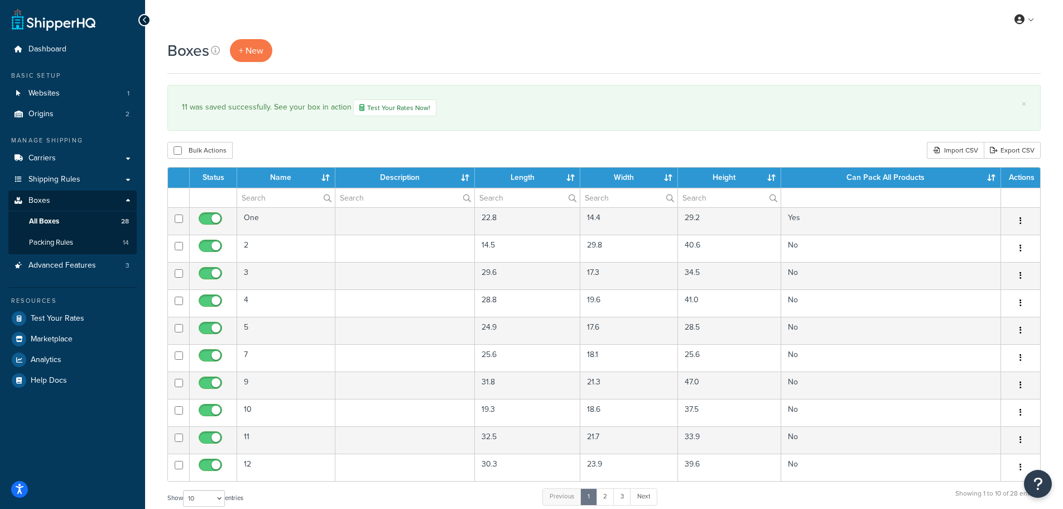
scroll to position [255, 0]
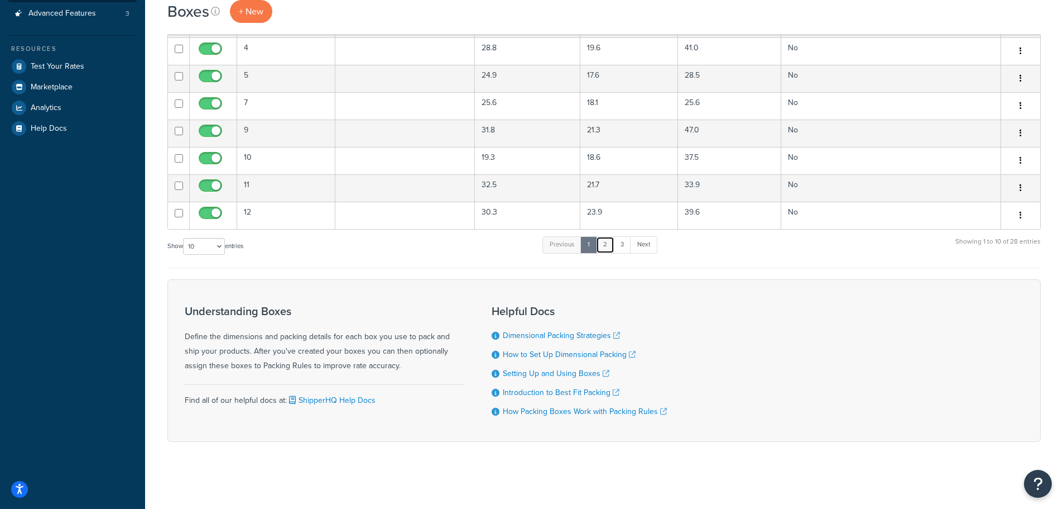
click at [605, 243] on link "2" at bounding box center [605, 244] width 18 height 17
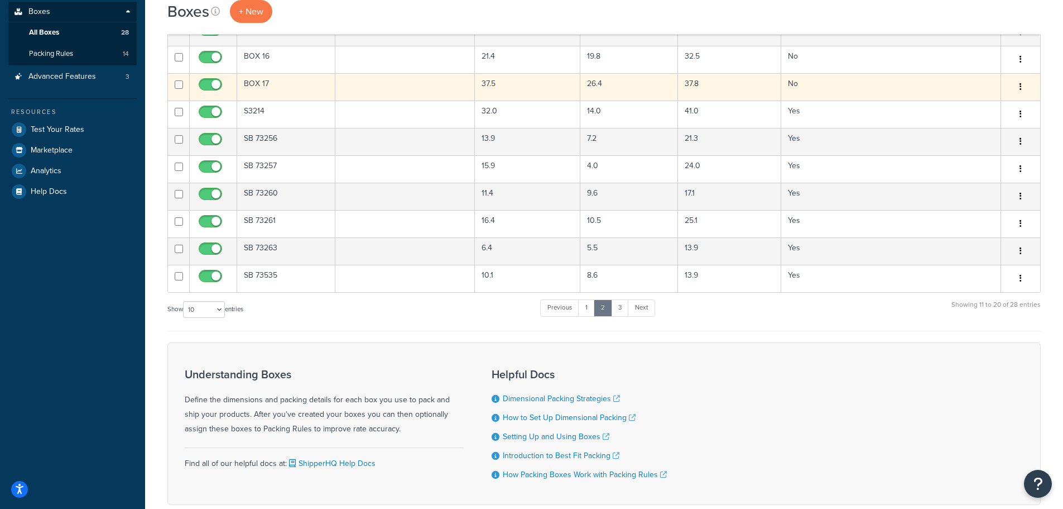
scroll to position [0, 0]
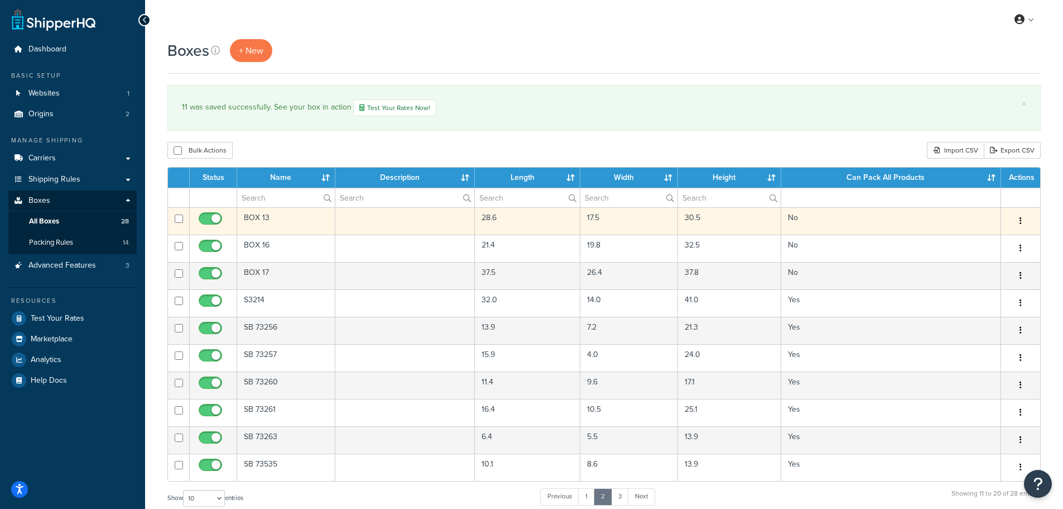
click at [287, 225] on td "BOX 13" at bounding box center [286, 220] width 98 height 27
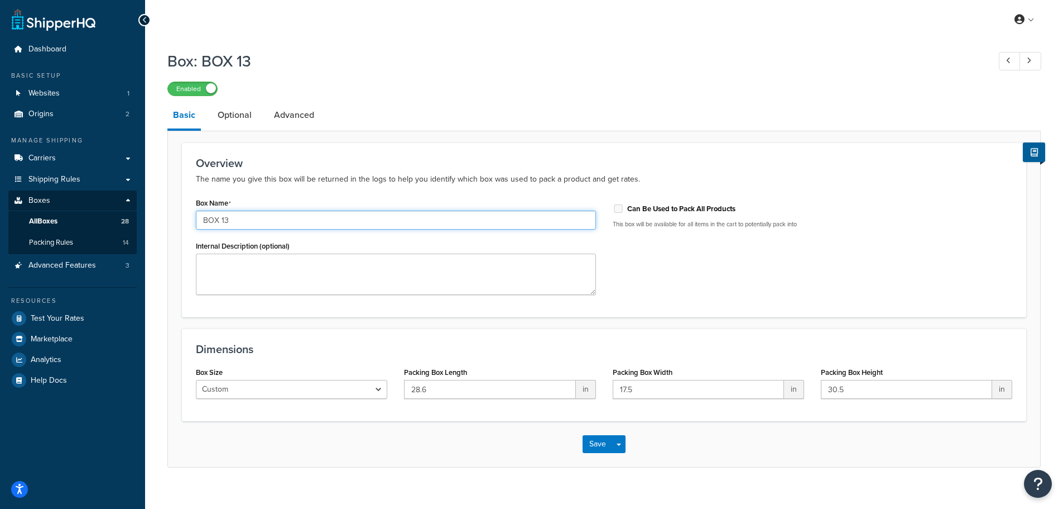
drag, startPoint x: 274, startPoint y: 219, endPoint x: 142, endPoint y: 210, distance: 132.6
click at [142, 210] on div "Dashboard Basic Setup Websites 1 Origins 2 Manage Shipping Carriers Carriers Al…" at bounding box center [531, 261] width 1063 height 523
type input "13"
click at [603, 447] on button "Save" at bounding box center [598, 444] width 30 height 18
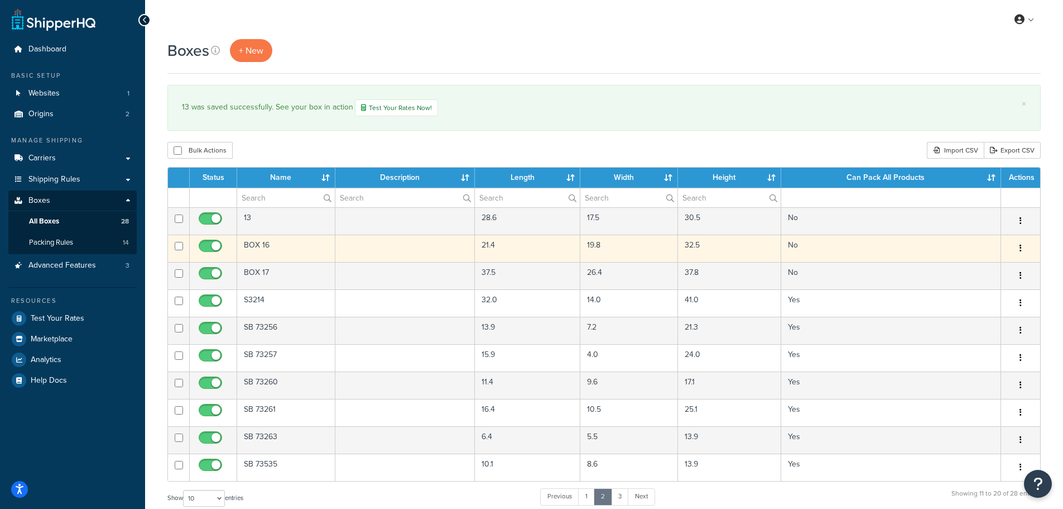
click at [260, 247] on td "BOX 16" at bounding box center [286, 247] width 98 height 27
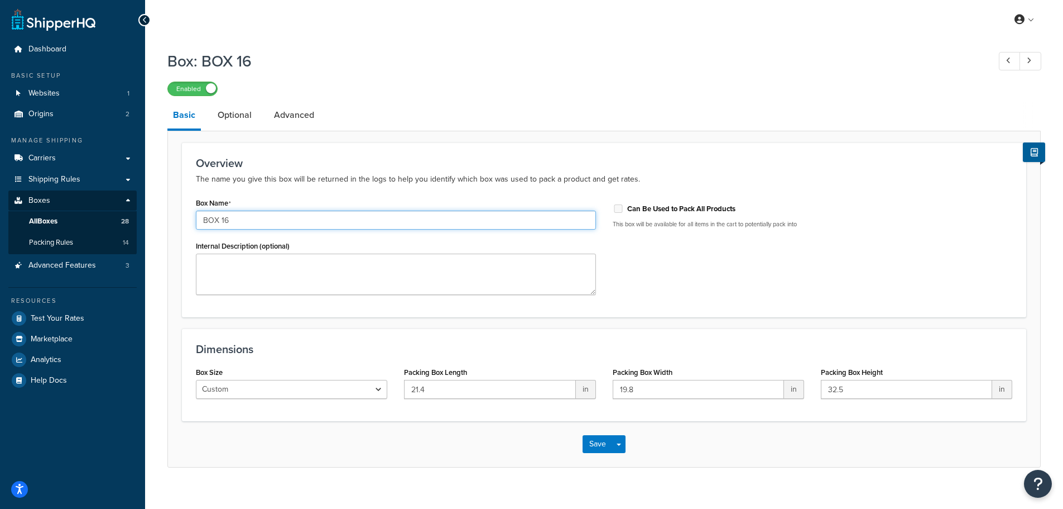
drag, startPoint x: 258, startPoint y: 227, endPoint x: 186, endPoint y: 218, distance: 73.1
click at [186, 218] on div "Overview The name you give this box will be returned in the logs to help you id…" at bounding box center [604, 229] width 845 height 175
type input "16"
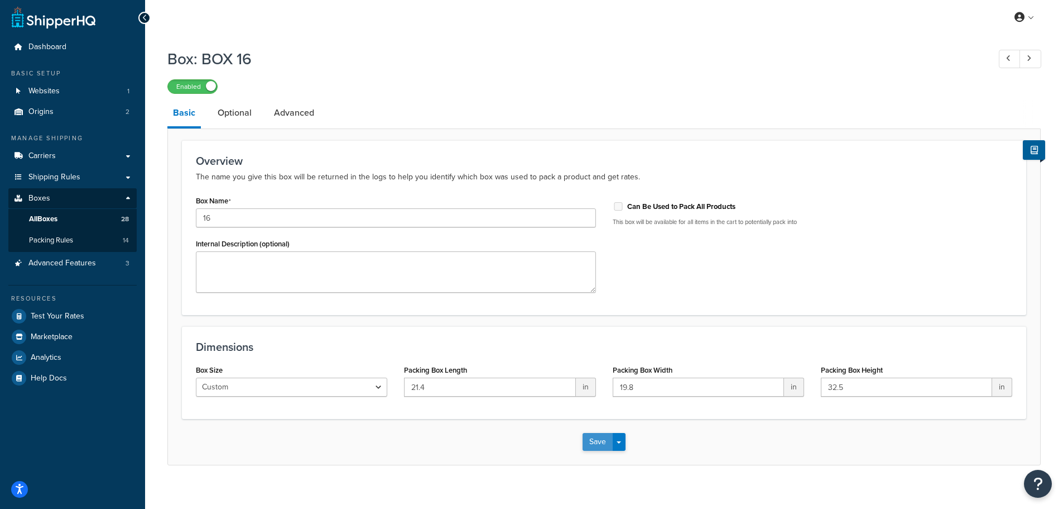
click at [593, 440] on button "Save" at bounding box center [598, 442] width 30 height 18
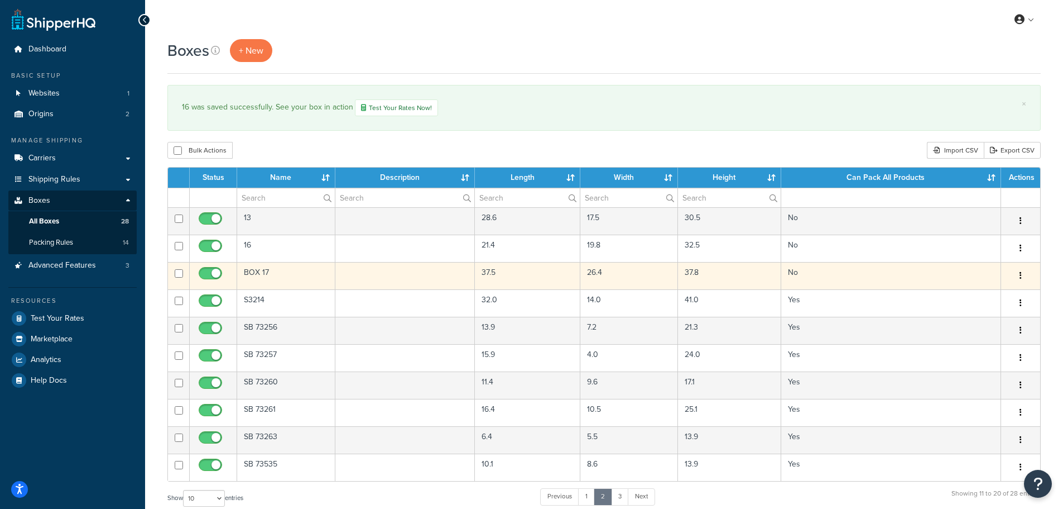
click at [286, 274] on td "BOX 17" at bounding box center [286, 275] width 98 height 27
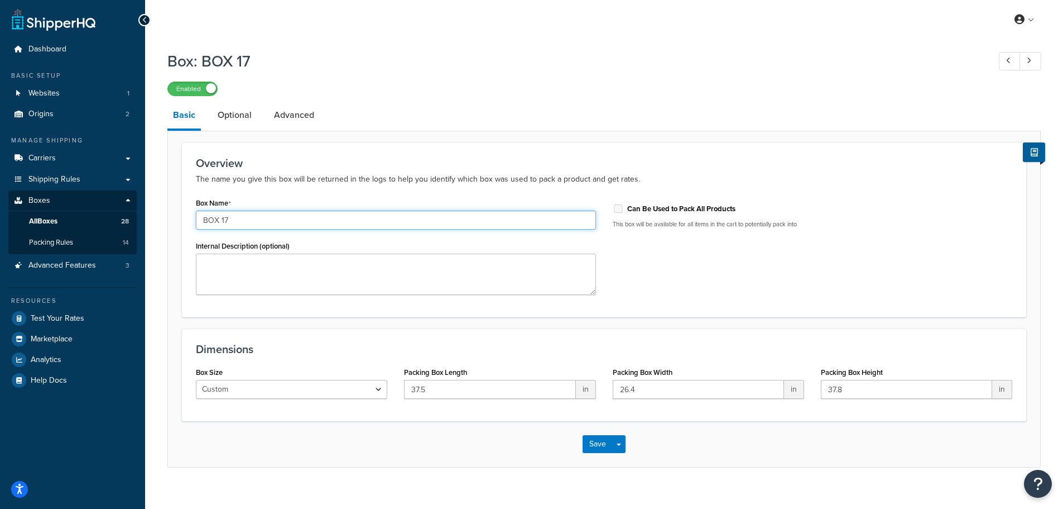
drag, startPoint x: 272, startPoint y: 219, endPoint x: 117, endPoint y: 217, distance: 155.8
click at [117, 217] on div "Dashboard Basic Setup Websites 1 Origins 2 Manage Shipping Carriers Carriers Al…" at bounding box center [531, 261] width 1063 height 523
type input "17"
click at [591, 440] on button "Save" at bounding box center [598, 444] width 30 height 18
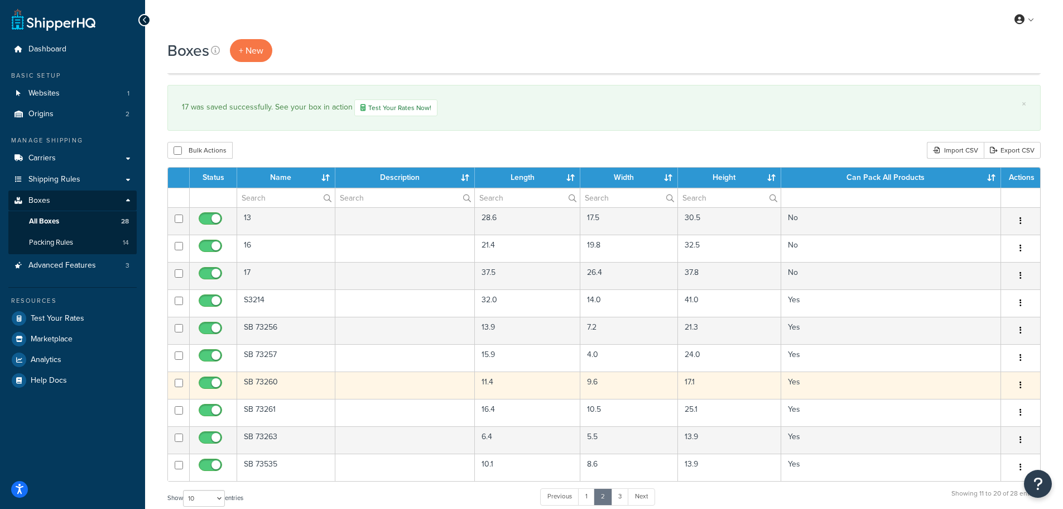
scroll to position [255, 0]
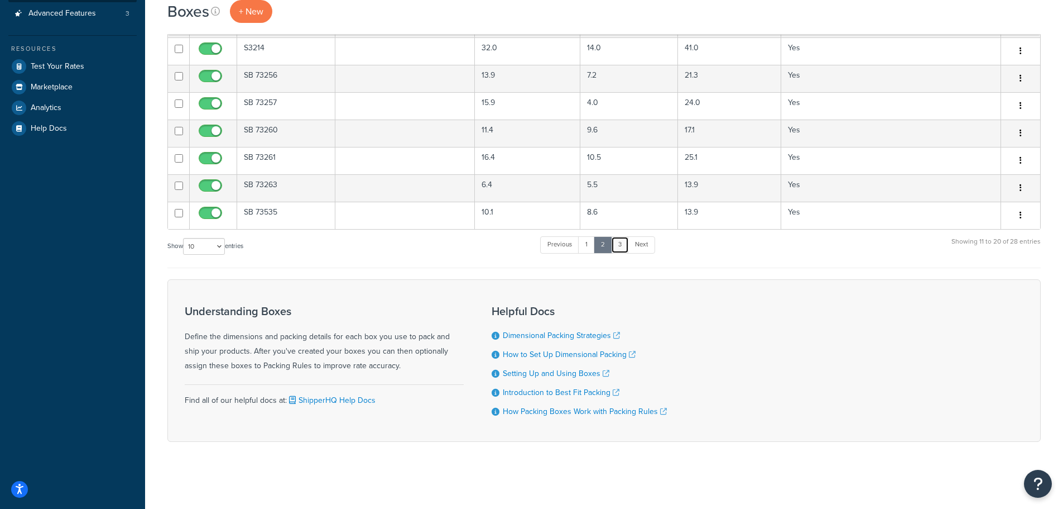
click at [625, 239] on link "3" at bounding box center [620, 244] width 18 height 17
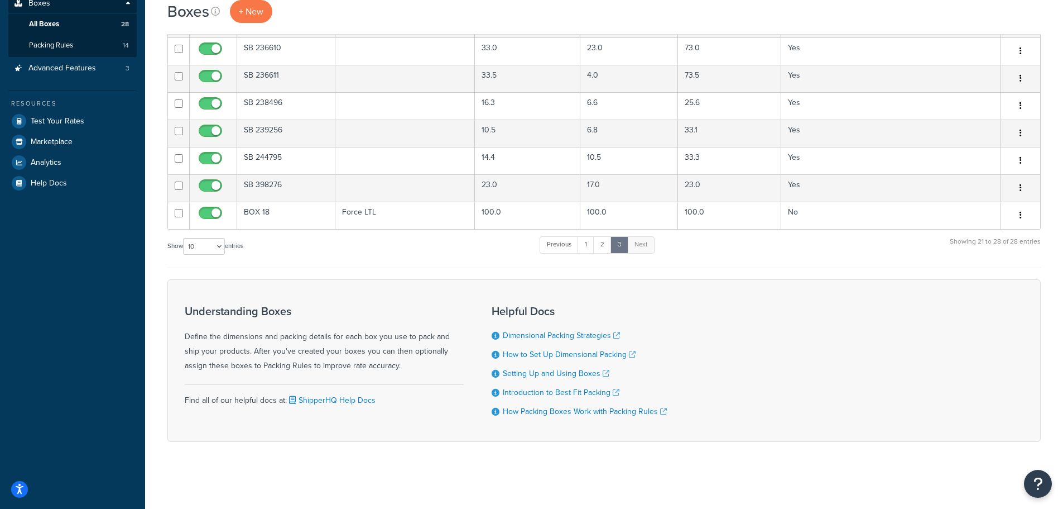
scroll to position [0, 0]
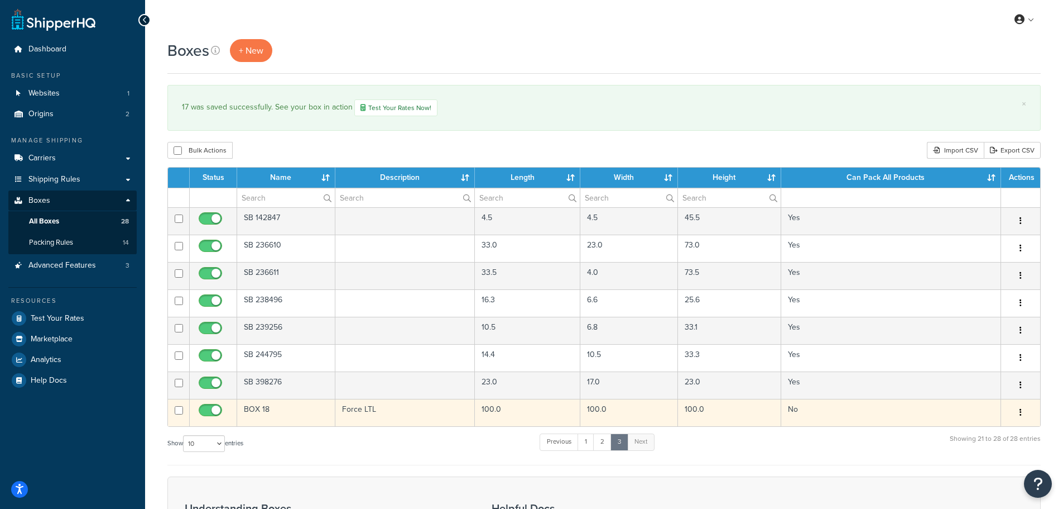
click at [266, 409] on td "BOX 18" at bounding box center [286, 412] width 98 height 27
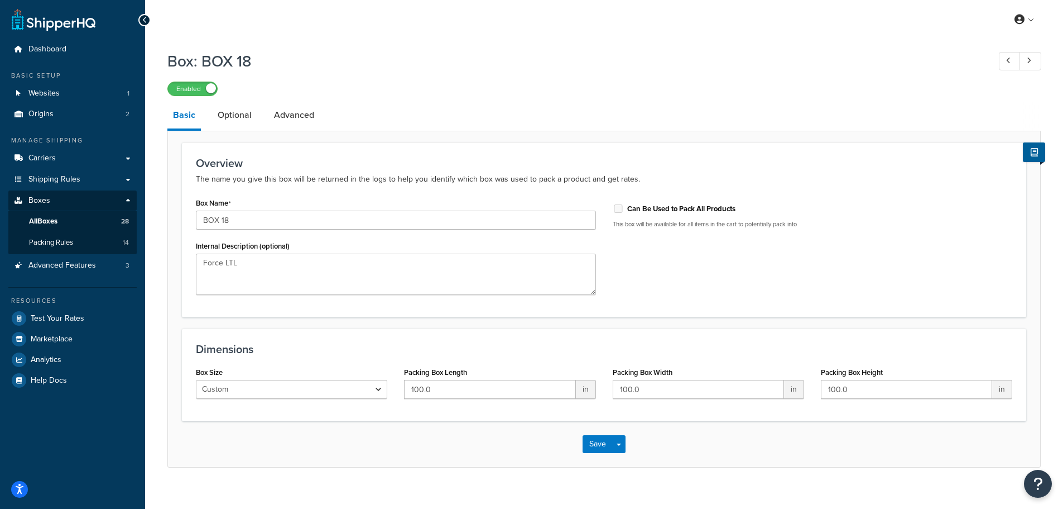
scroll to position [15, 0]
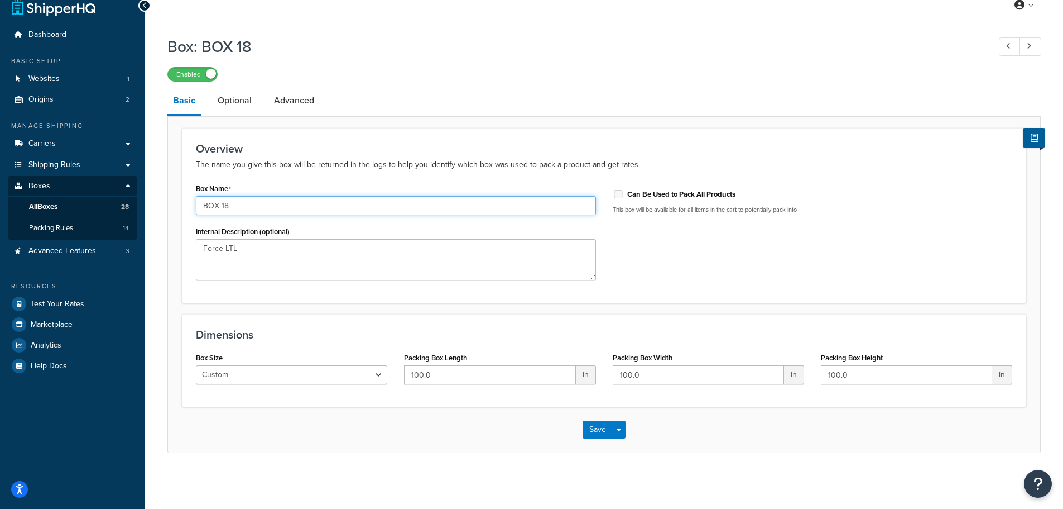
drag, startPoint x: 248, startPoint y: 205, endPoint x: 85, endPoint y: 202, distance: 163.0
click at [85, 202] on div "Dashboard Basic Setup Websites 1 Origins 2 Manage Shipping Carriers Carriers Al…" at bounding box center [531, 246] width 1063 height 523
type input "18"
click at [597, 427] on button "Save" at bounding box center [598, 429] width 30 height 18
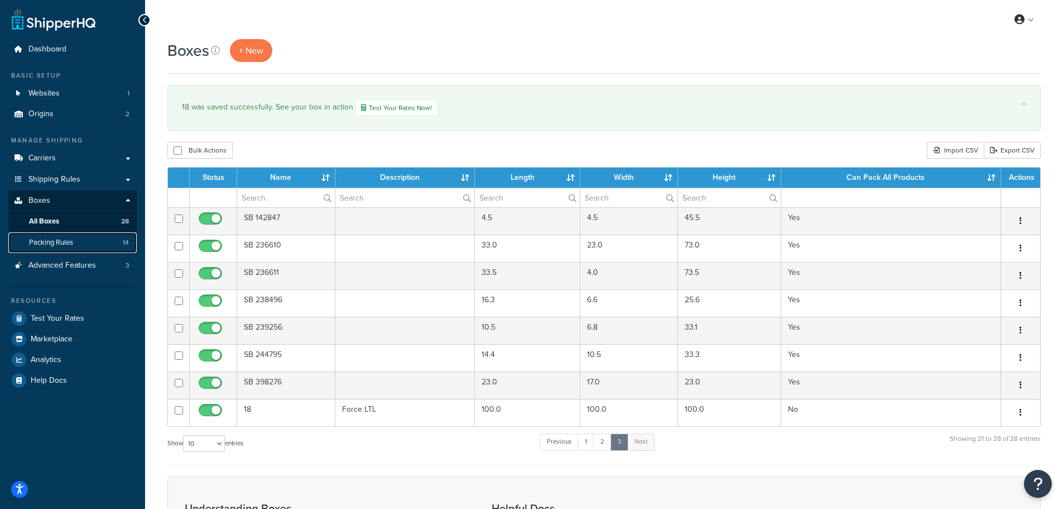
click at [72, 243] on span "Packing Rules" at bounding box center [51, 242] width 44 height 9
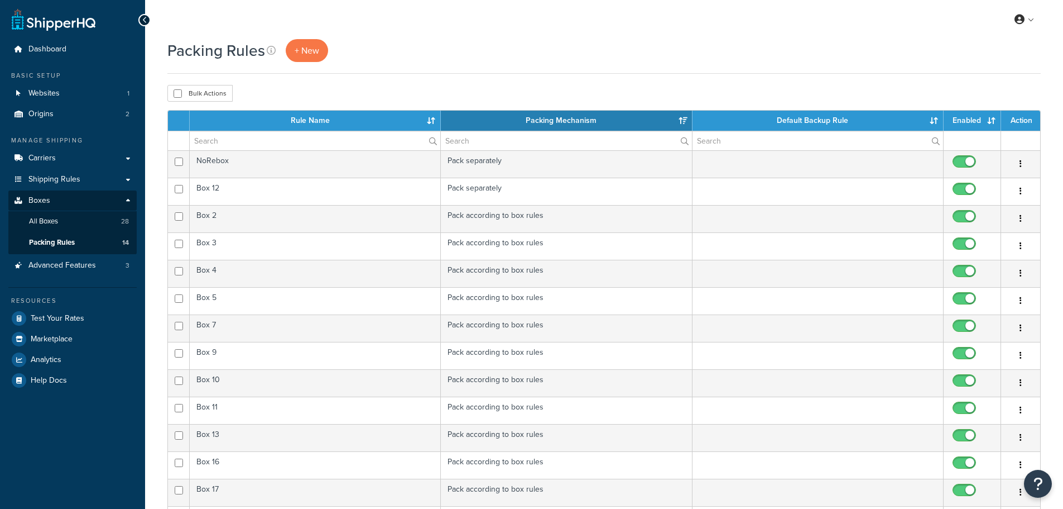
select select "15"
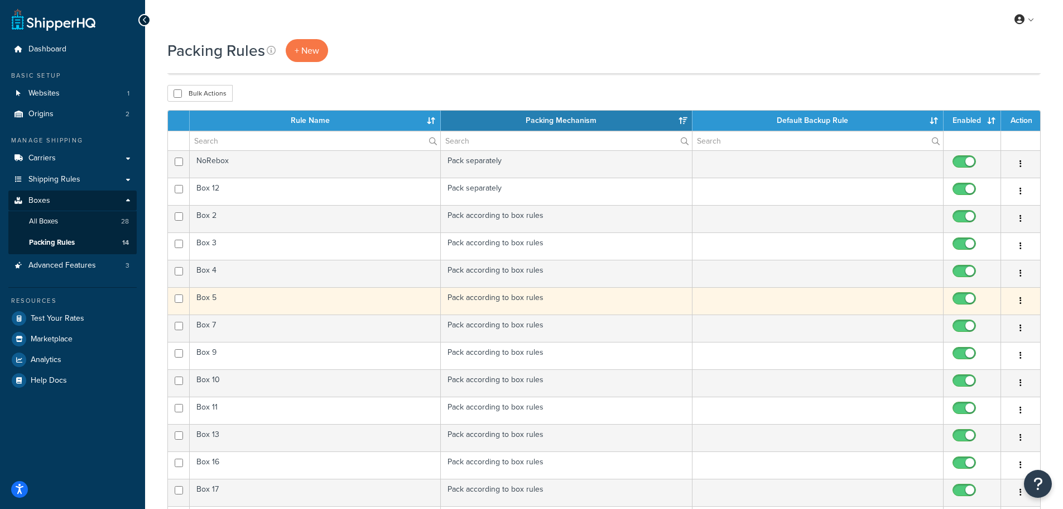
scroll to position [333, 0]
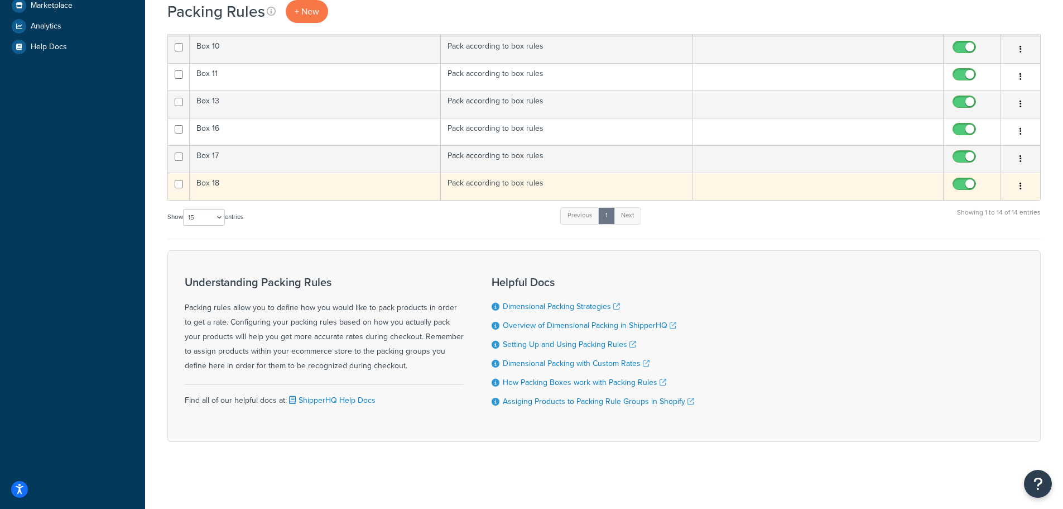
click at [260, 188] on td "Box 18" at bounding box center [315, 185] width 251 height 27
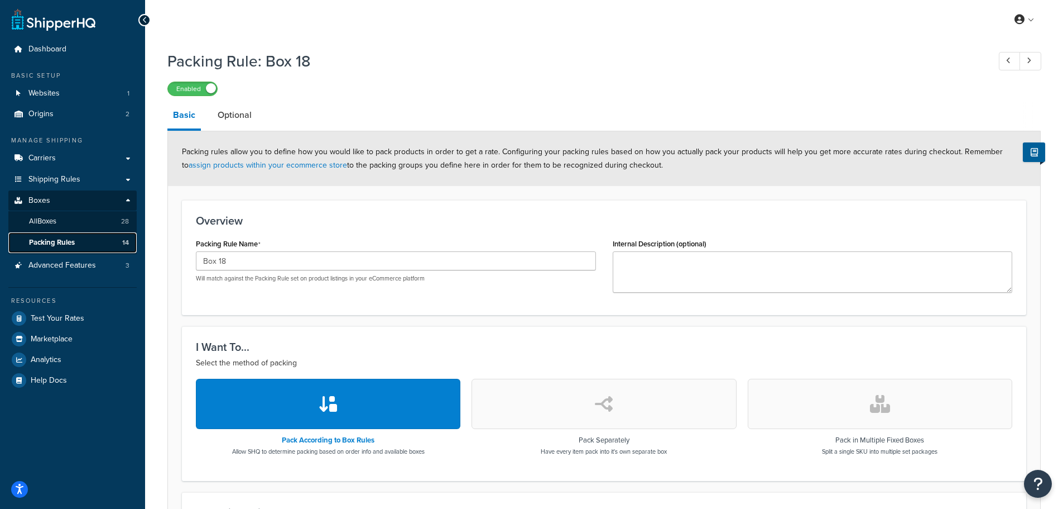
click at [46, 244] on span "Packing Rules" at bounding box center [52, 242] width 46 height 9
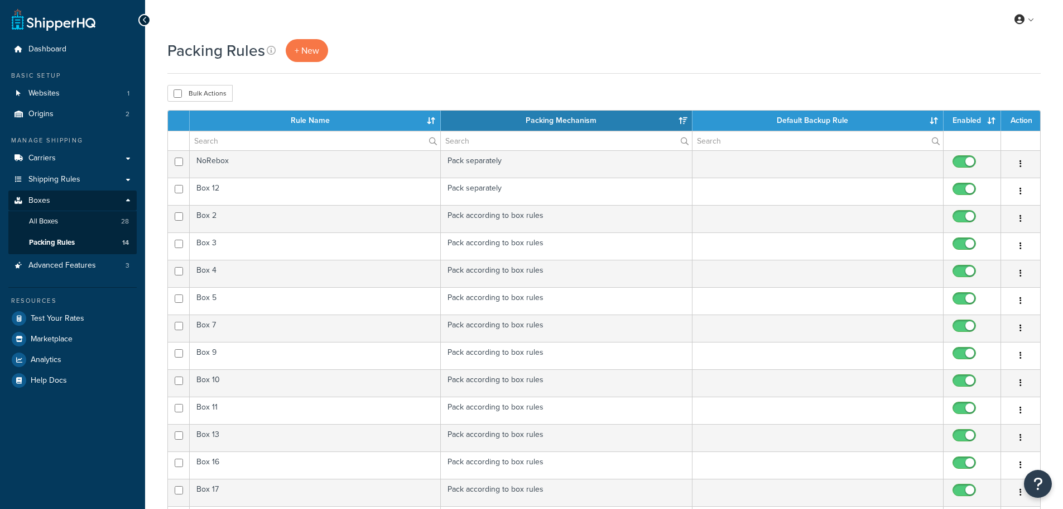
select select "15"
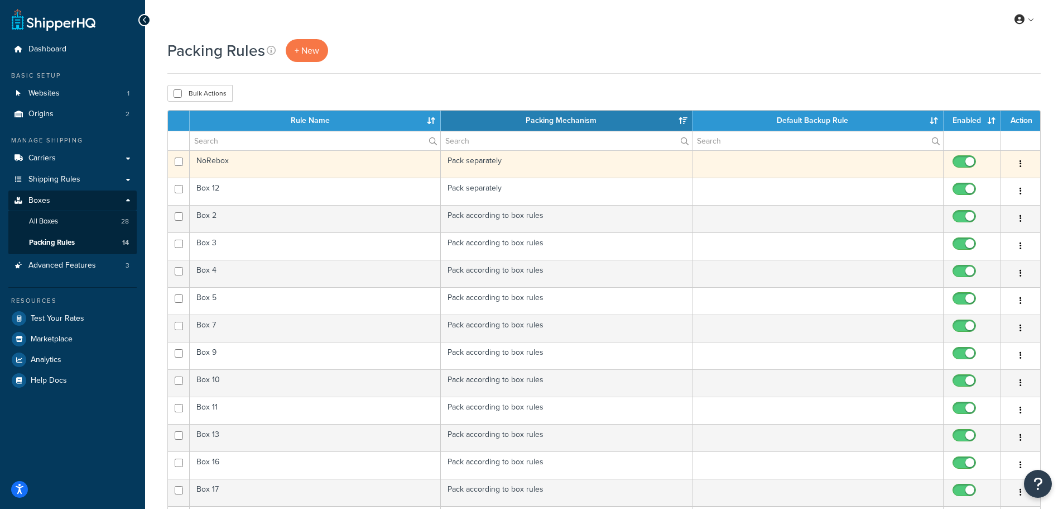
click at [298, 167] on td "NoRebox" at bounding box center [315, 163] width 251 height 27
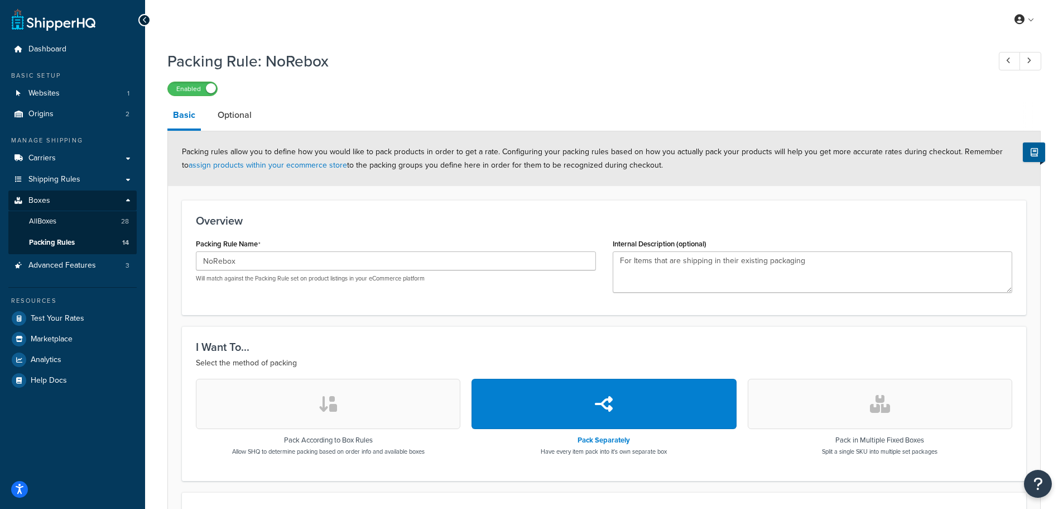
click at [143, 20] on icon at bounding box center [144, 20] width 5 height 8
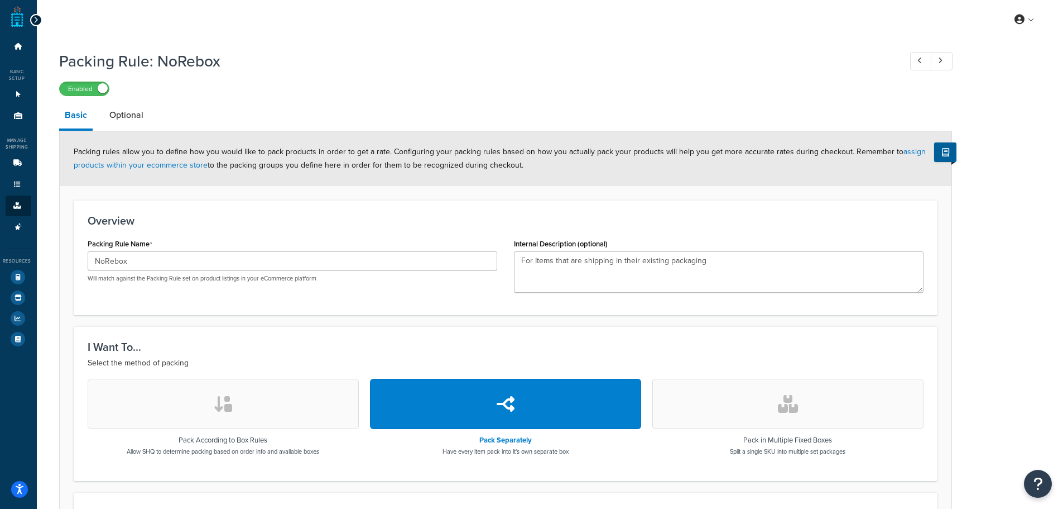
click at [36, 23] on icon at bounding box center [35, 20] width 5 height 8
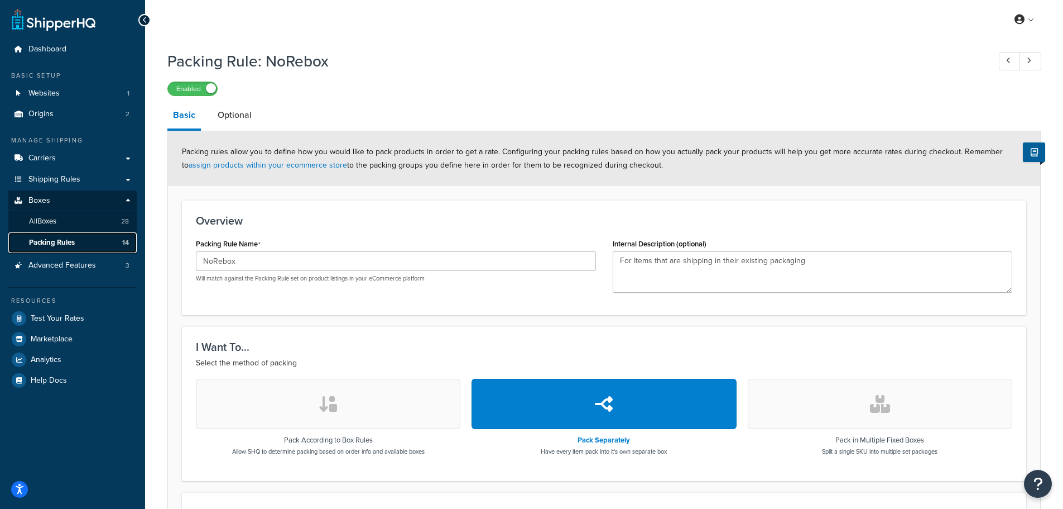
click at [66, 246] on span "Packing Rules" at bounding box center [52, 242] width 46 height 9
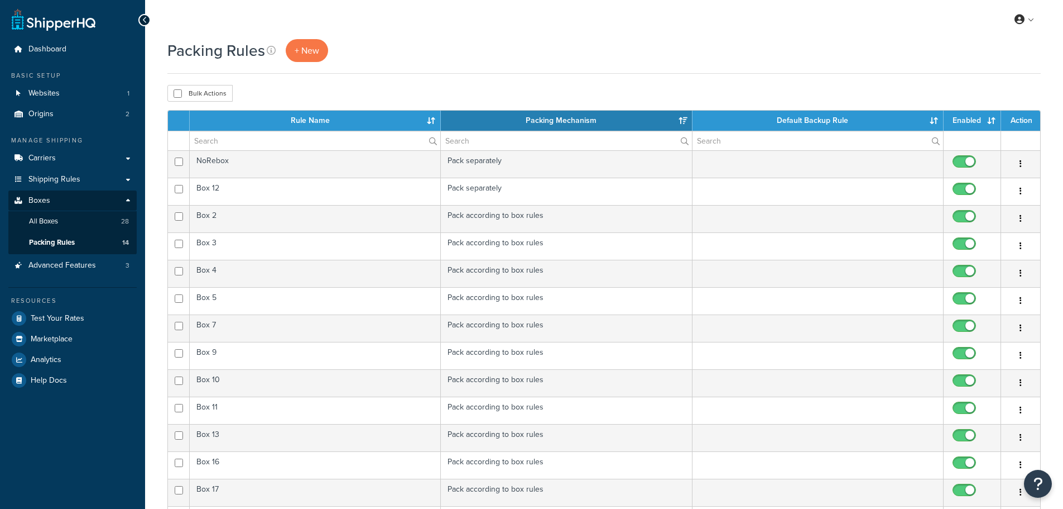
select select "15"
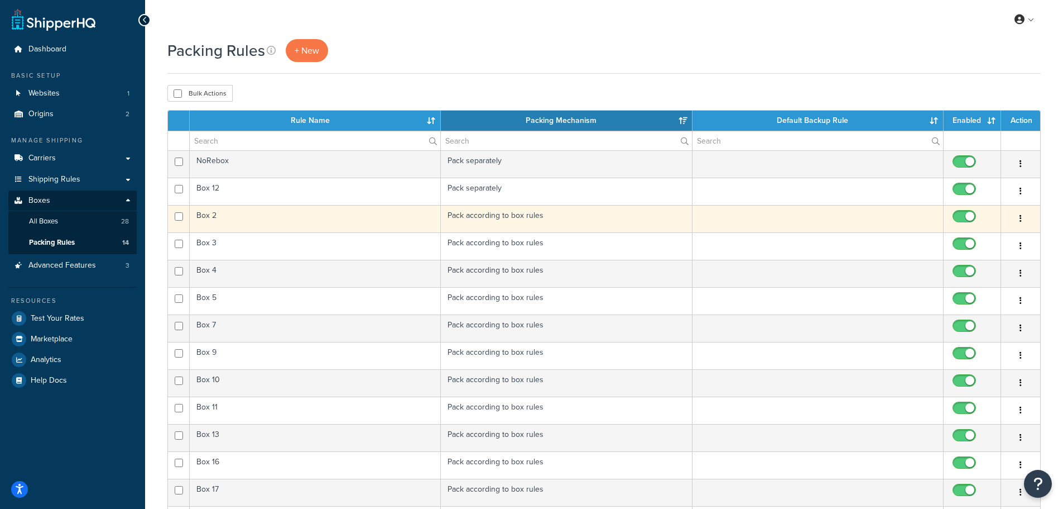
click at [345, 218] on td "Box 2" at bounding box center [315, 218] width 251 height 27
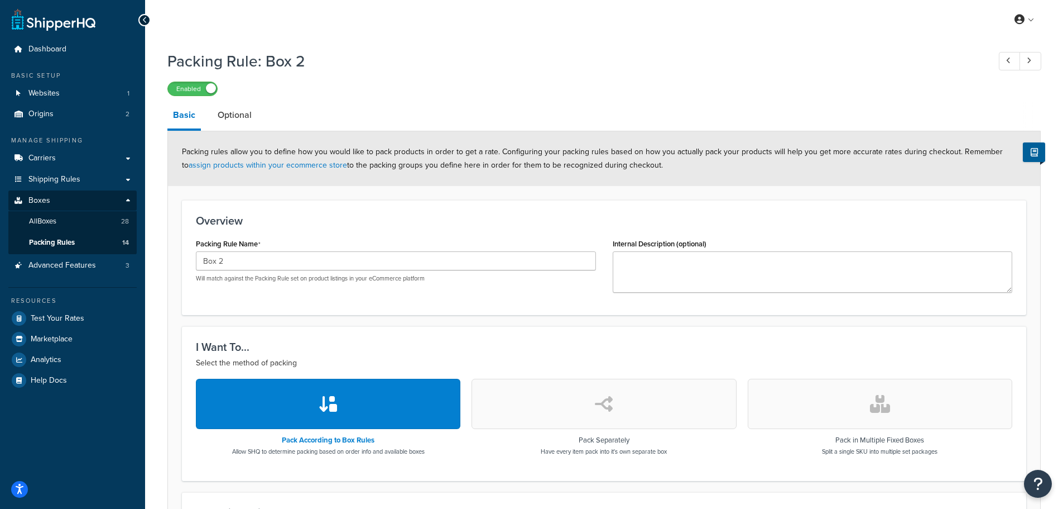
click at [615, 405] on button "button" at bounding box center [604, 403] width 265 height 50
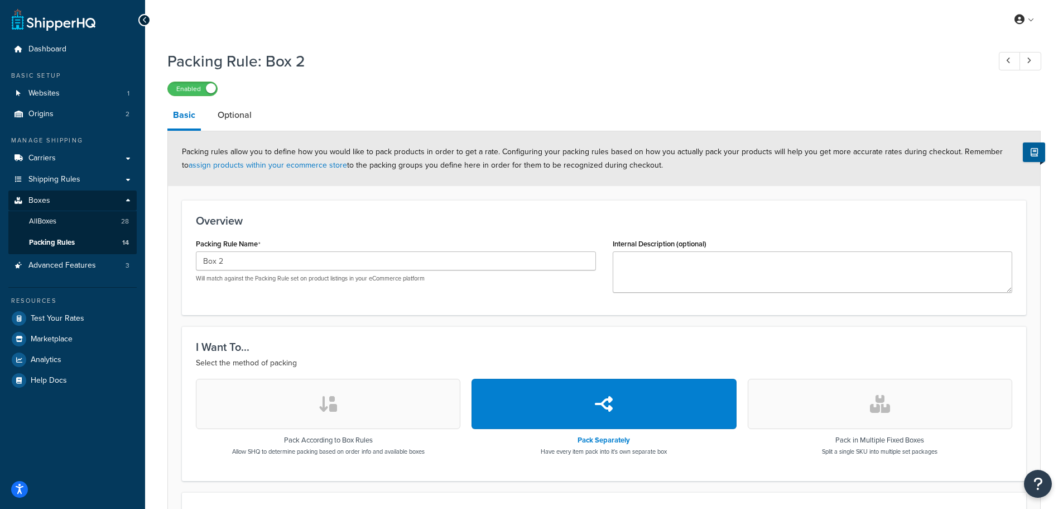
scroll to position [208, 0]
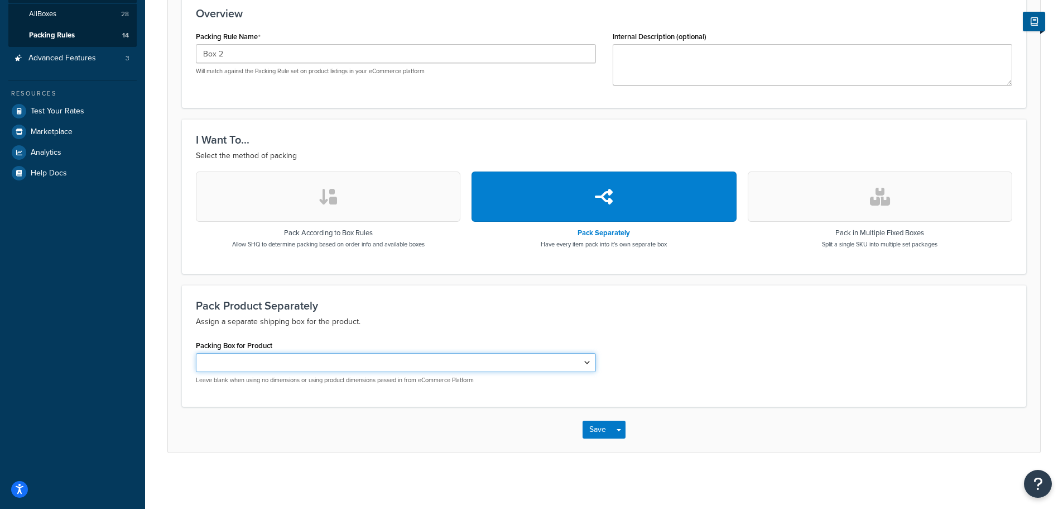
click at [590, 361] on select "2 3 4 5 7 9 10 11 12 13 16 17 18" at bounding box center [396, 362] width 400 height 19
select select "741306"
click at [196, 353] on select "2 3 4 5 7 9 10 11 12 13 16 17 18" at bounding box center [396, 362] width 400 height 19
click at [599, 425] on button "Save" at bounding box center [598, 429] width 30 height 18
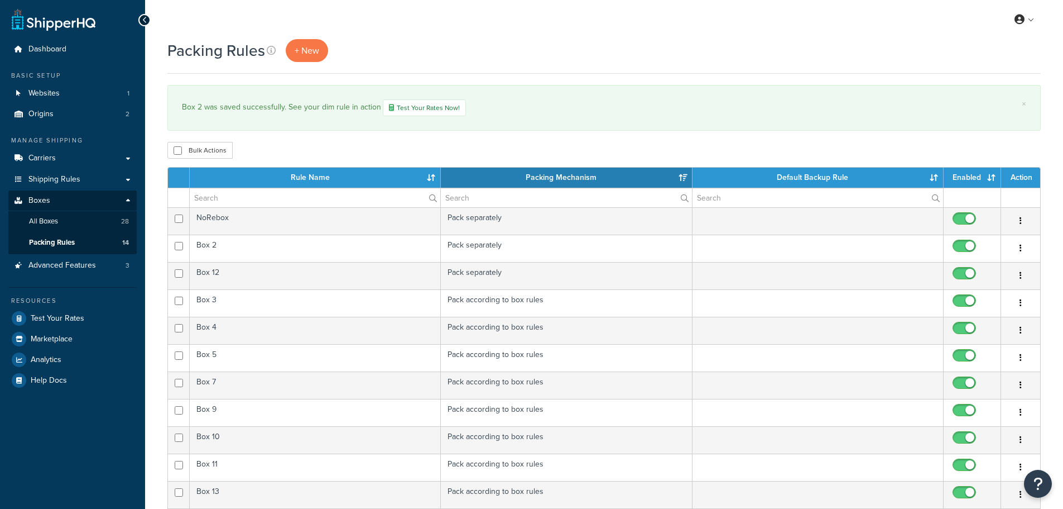
select select "15"
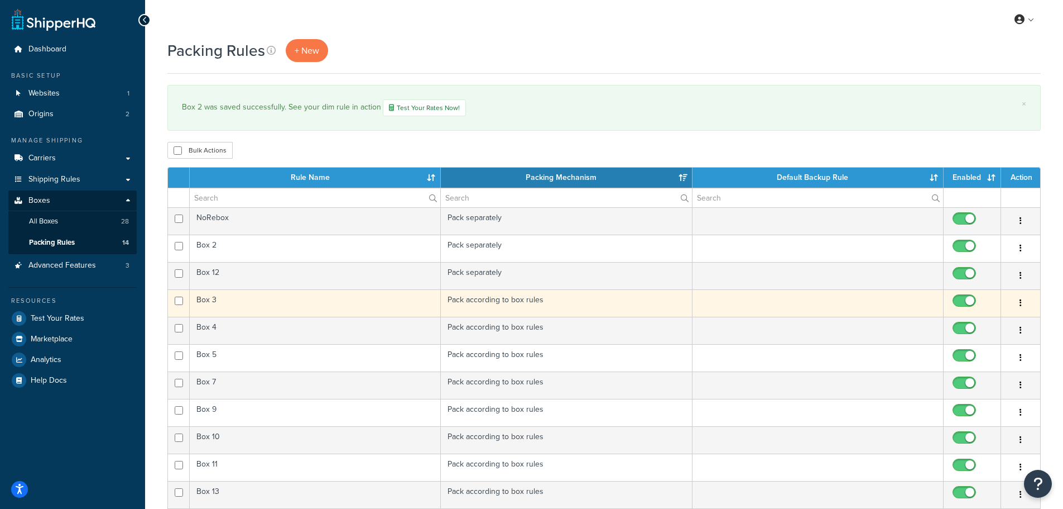
click at [257, 299] on td "Box 3" at bounding box center [315, 302] width 251 height 27
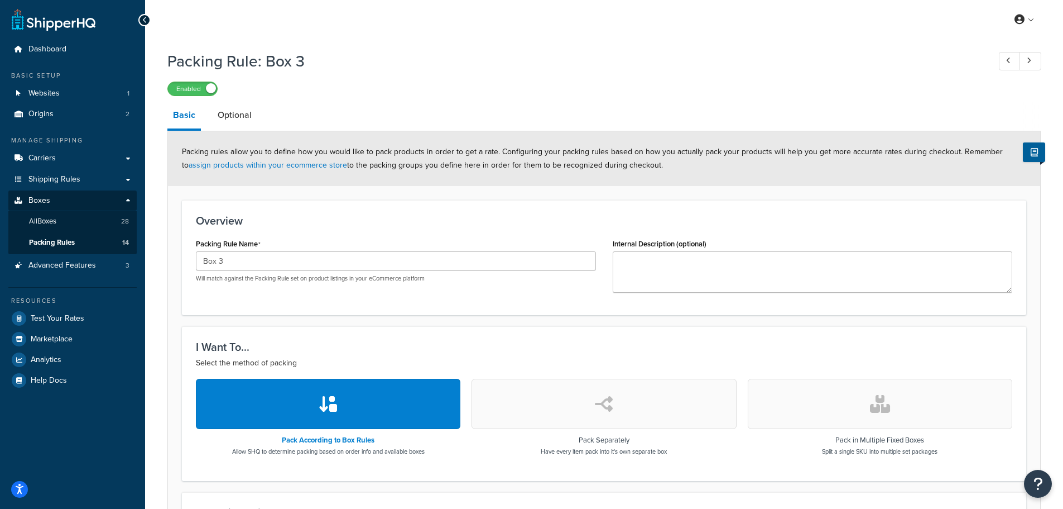
click at [572, 397] on button "button" at bounding box center [604, 403] width 265 height 50
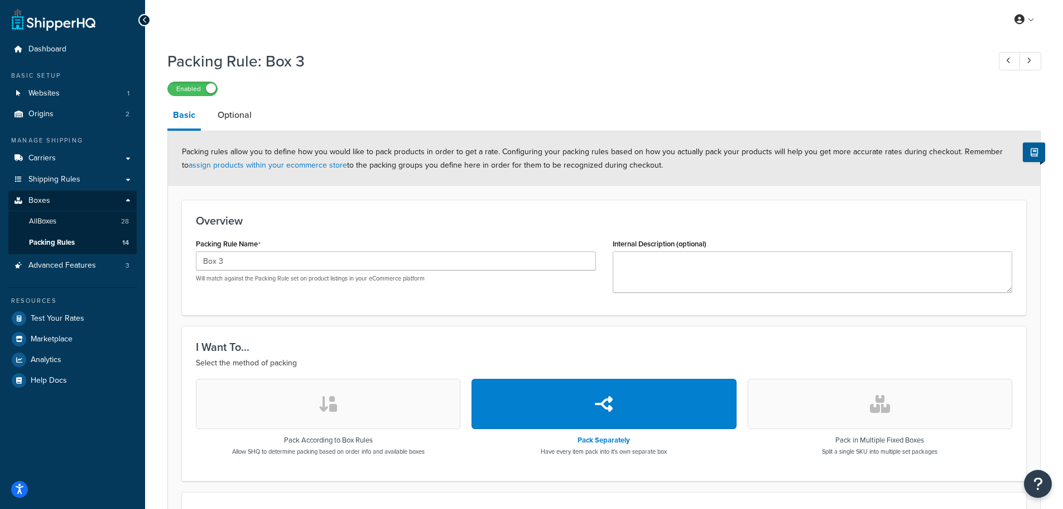
scroll to position [208, 0]
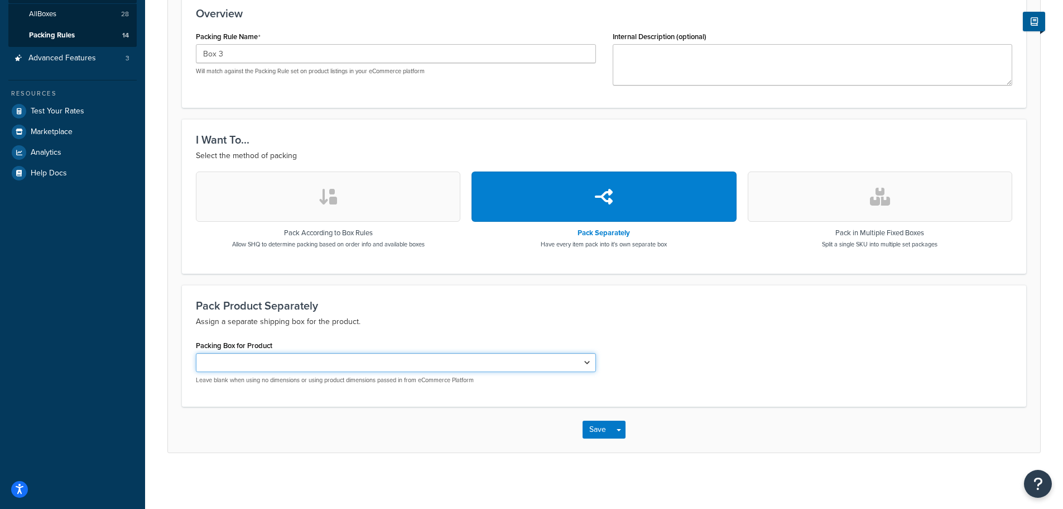
click at [576, 365] on select "2 3 4 5 7 9 10 11 12 13 16 17 18" at bounding box center [396, 362] width 400 height 19
select select "741307"
click at [196, 353] on select "2 3 4 5 7 9 10 11 12 13 16 17 18" at bounding box center [396, 362] width 400 height 19
click at [594, 431] on button "Save" at bounding box center [598, 429] width 30 height 18
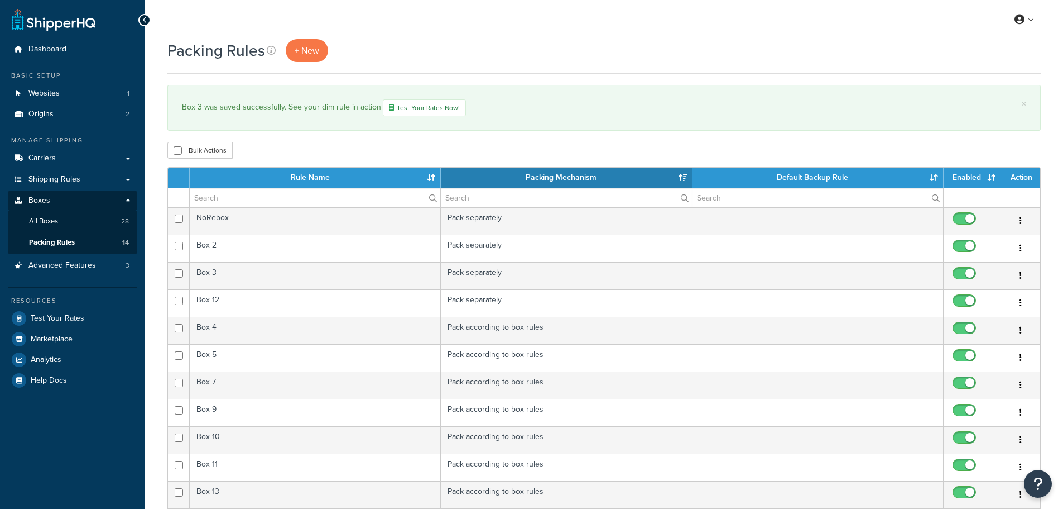
select select "15"
click at [145, 24] on div at bounding box center [144, 20] width 12 height 12
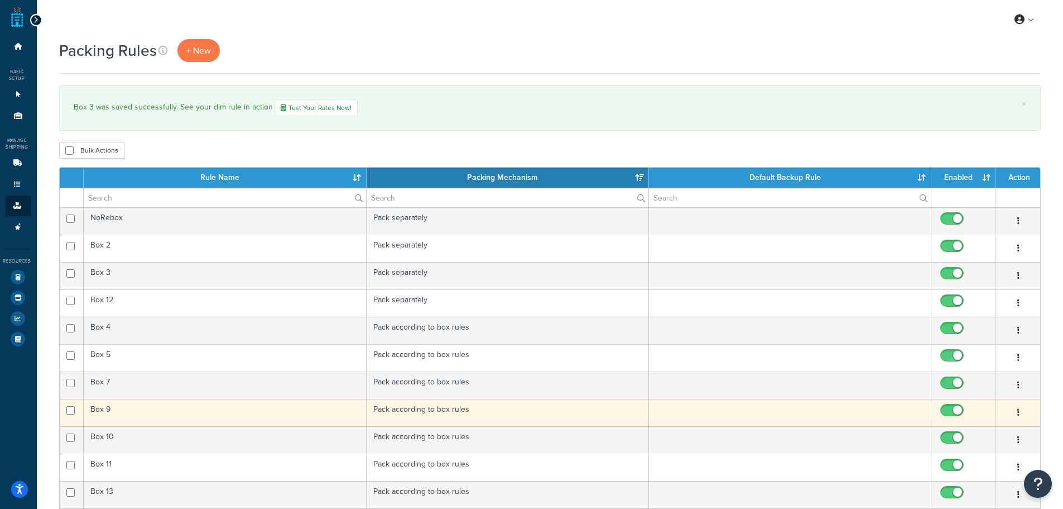
click at [922, 415] on td at bounding box center [790, 412] width 282 height 27
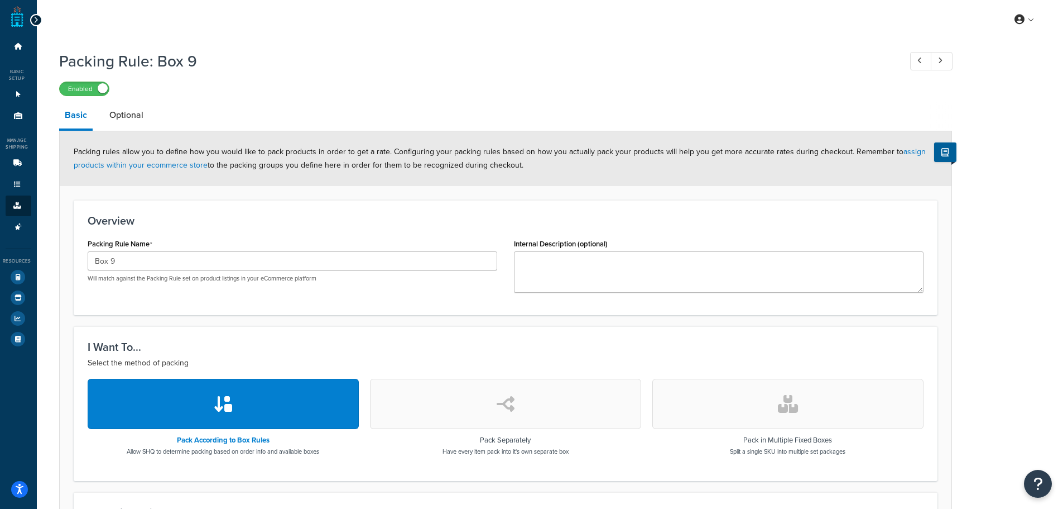
scroll to position [16, 0]
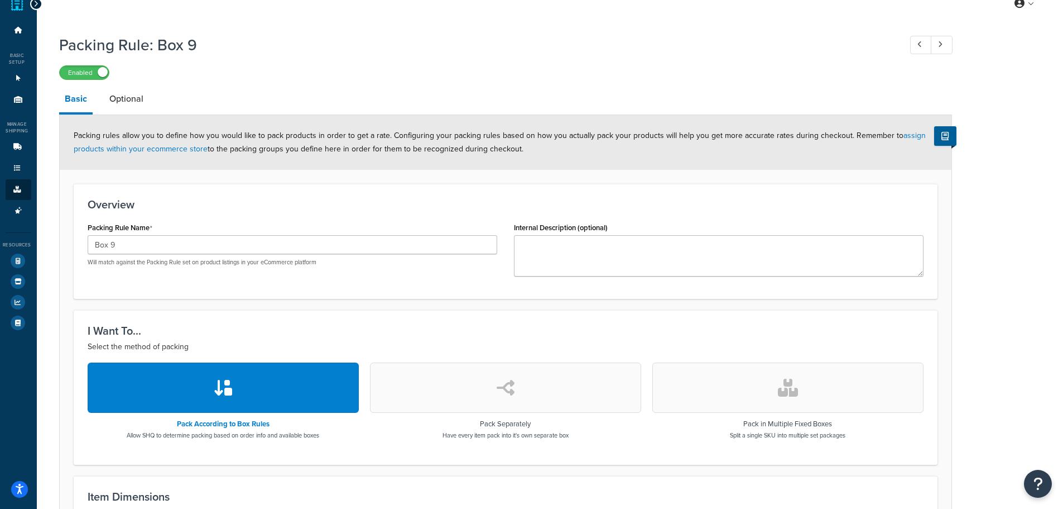
click at [512, 401] on button "button" at bounding box center [505, 387] width 271 height 50
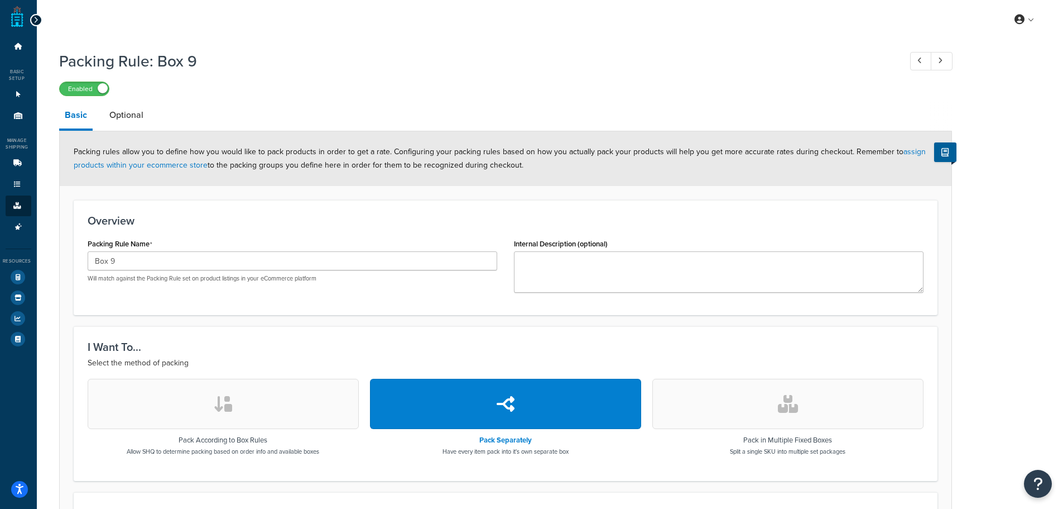
scroll to position [208, 0]
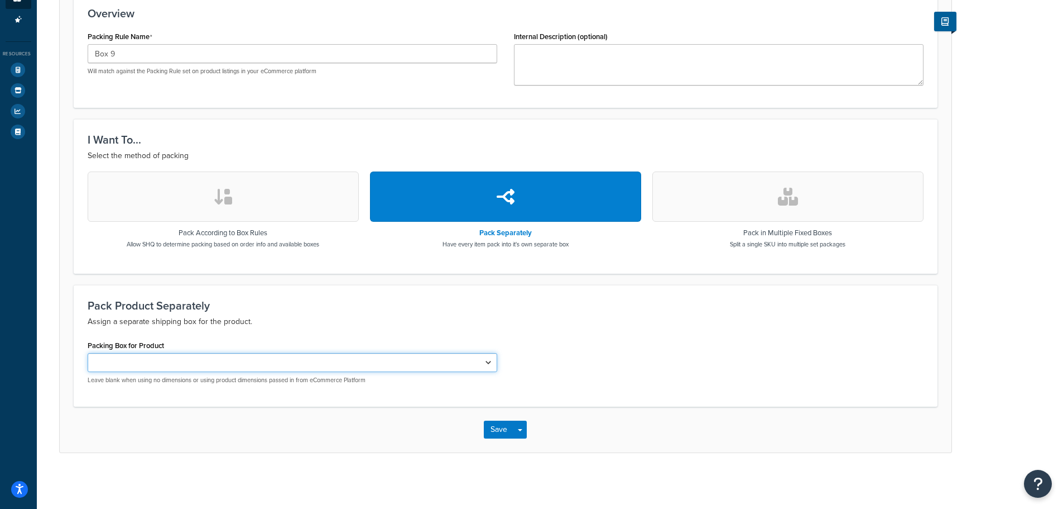
click at [200, 367] on select "2 3 4 5 7 9 10 11 12 13 16 17 18" at bounding box center [293, 362] width 410 height 19
select select "741311"
click at [88, 353] on select "2 3 4 5 7 9 10 11 12 13 16 17 18" at bounding box center [293, 362] width 410 height 19
click at [502, 426] on button "Save" at bounding box center [499, 429] width 30 height 18
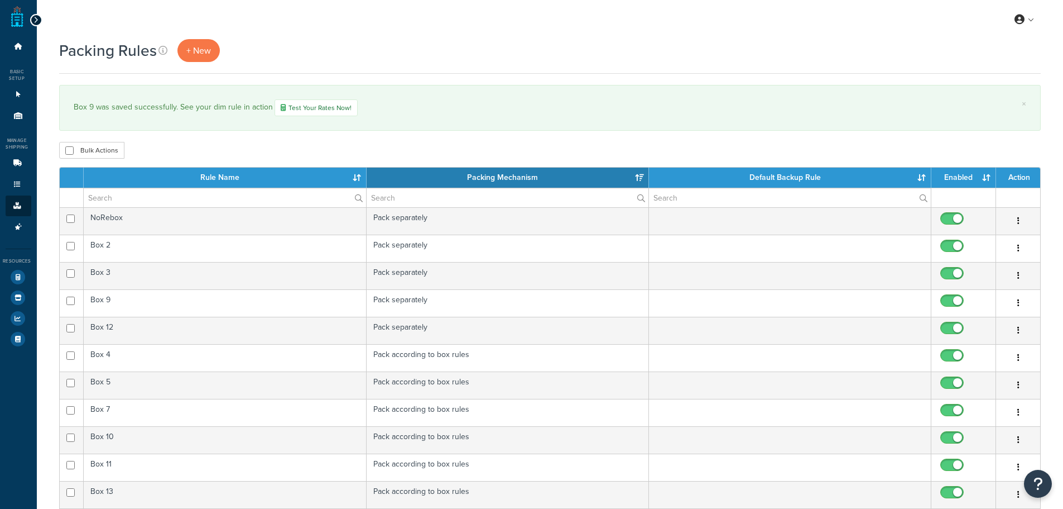
select select "15"
click at [31, 20] on div at bounding box center [36, 20] width 12 height 12
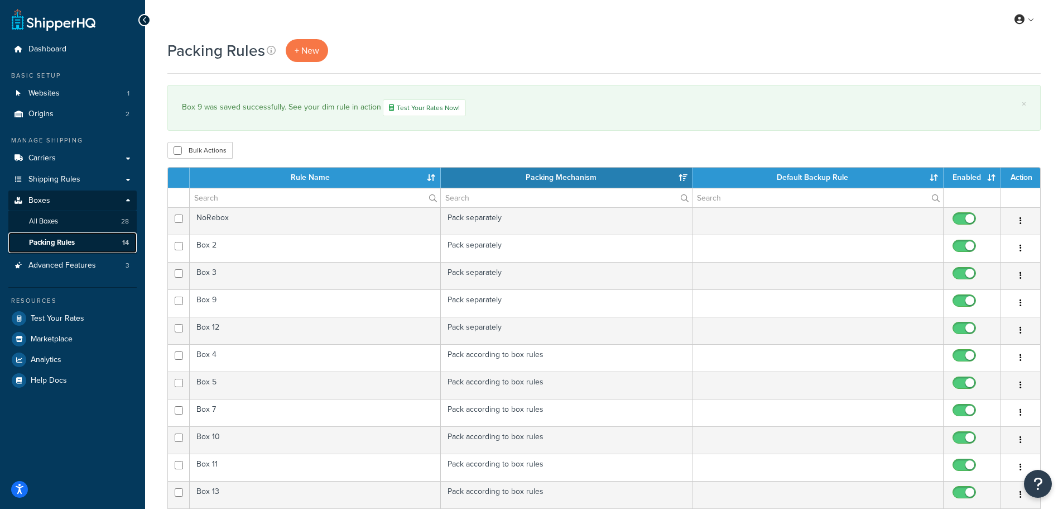
click at [74, 239] on span "Packing Rules" at bounding box center [52, 242] width 46 height 9
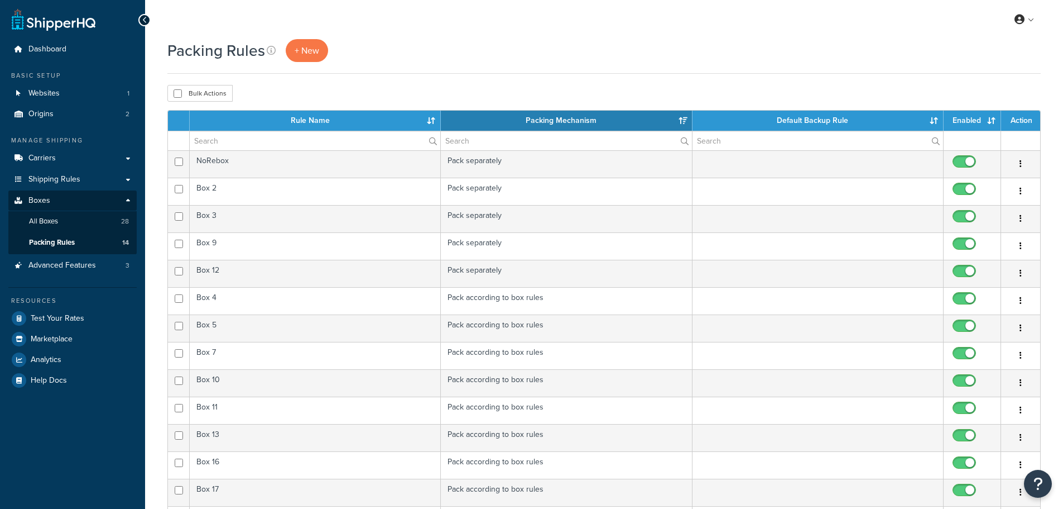
select select "15"
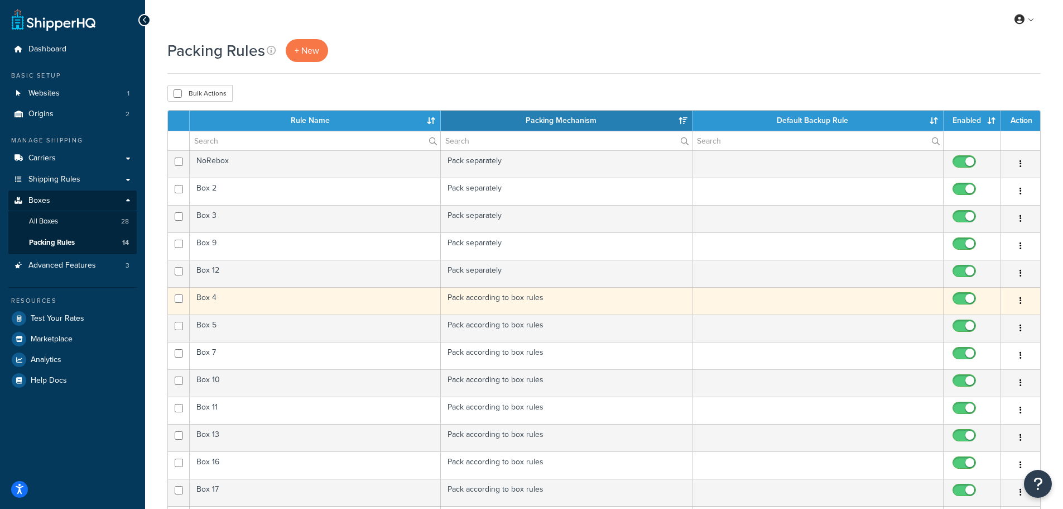
click at [340, 309] on td "Box 4" at bounding box center [315, 300] width 251 height 27
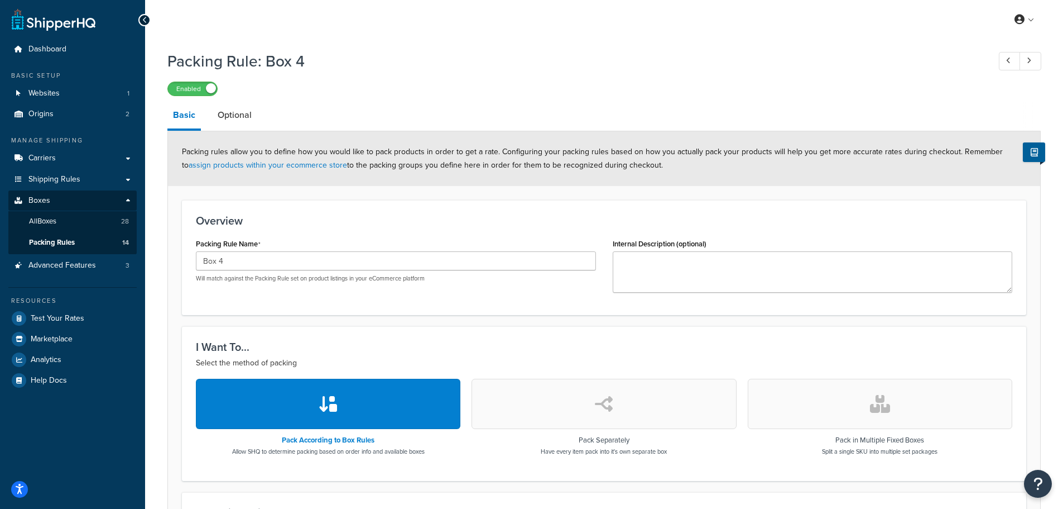
click at [574, 415] on button "button" at bounding box center [604, 403] width 265 height 50
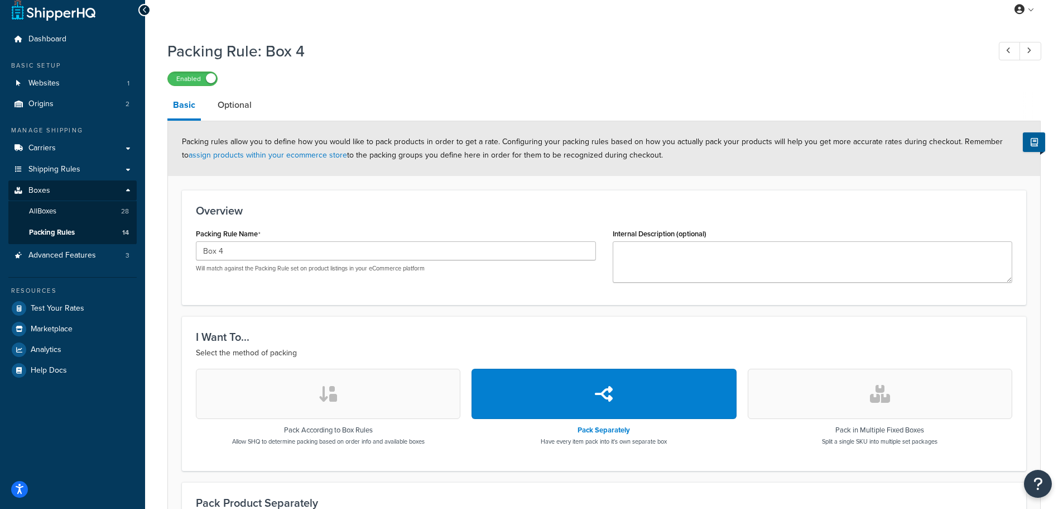
scroll to position [208, 0]
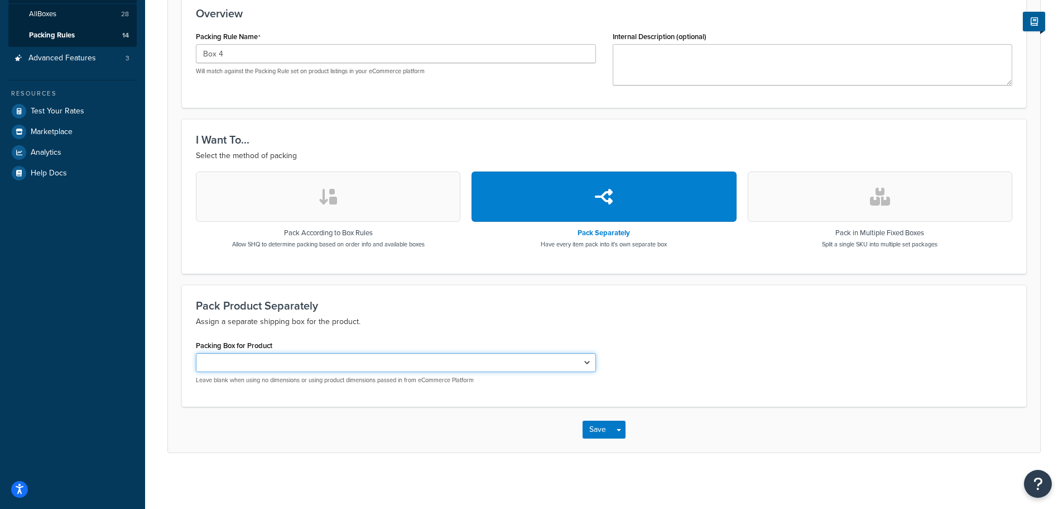
click at [586, 361] on select "2 3 4 5 7 9 10 11 12 13 16 17 18" at bounding box center [396, 362] width 400 height 19
select select "741308"
click at [196, 353] on select "2 3 4 5 7 9 10 11 12 13 16 17 18" at bounding box center [396, 362] width 400 height 19
click at [589, 430] on button "Save" at bounding box center [598, 429] width 30 height 18
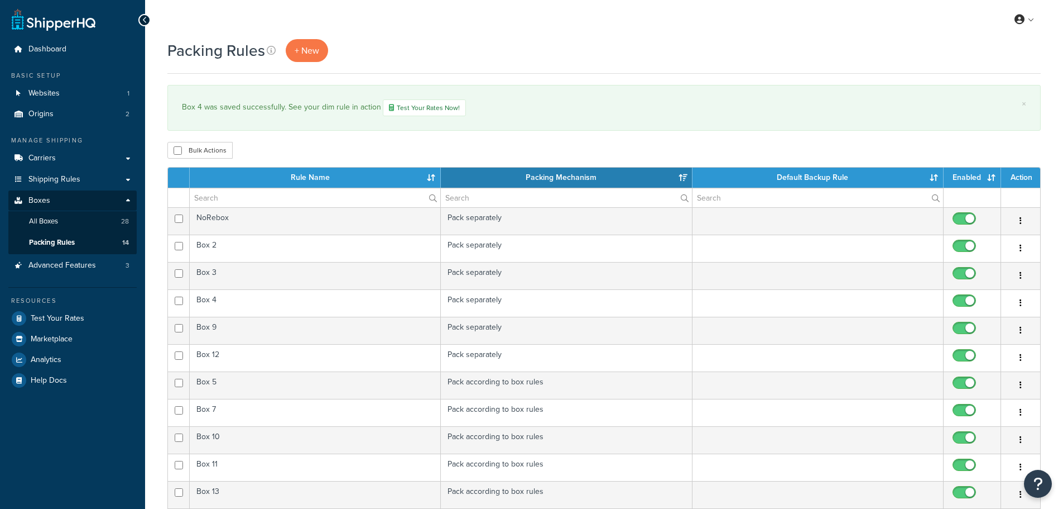
select select "15"
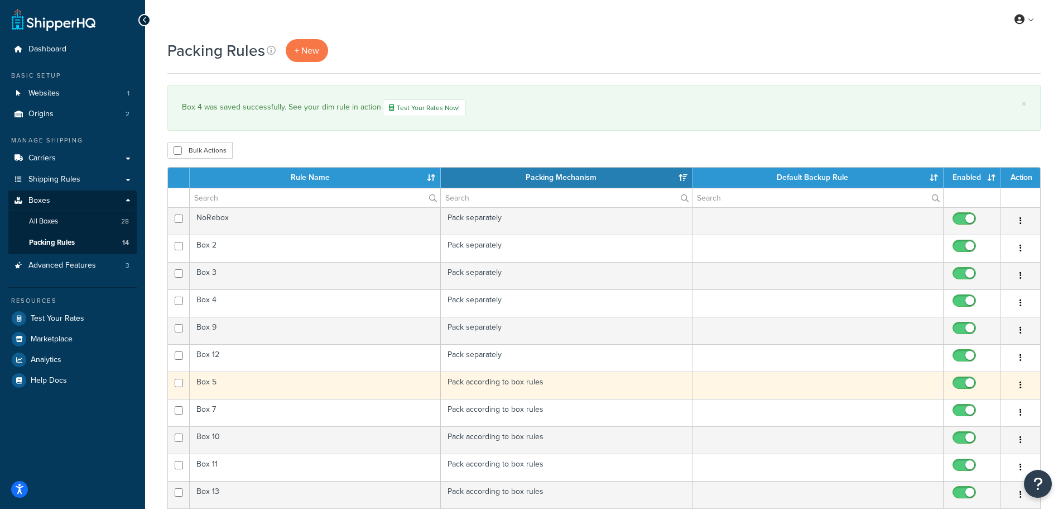
click at [372, 379] on td "Box 5" at bounding box center [315, 384] width 251 height 27
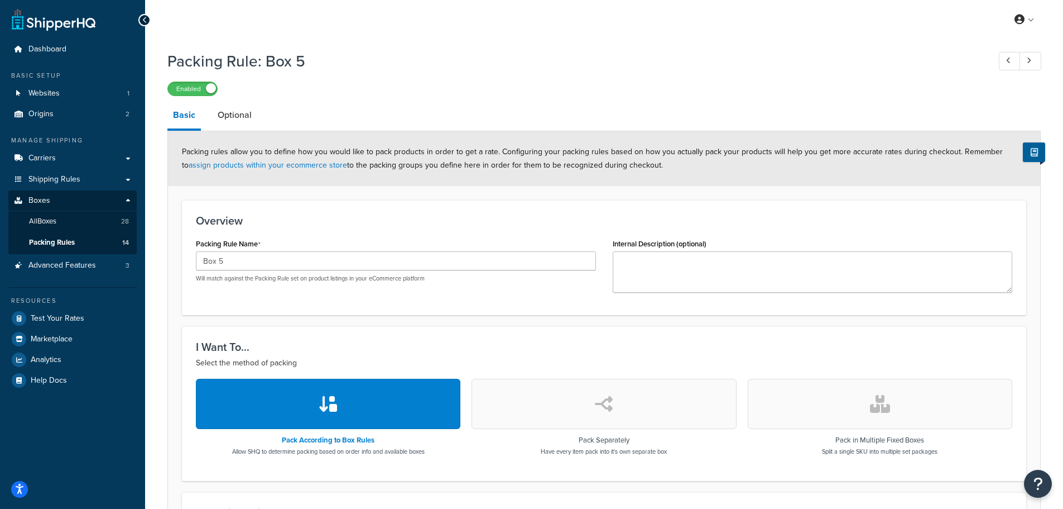
click at [617, 395] on button "button" at bounding box center [604, 403] width 265 height 50
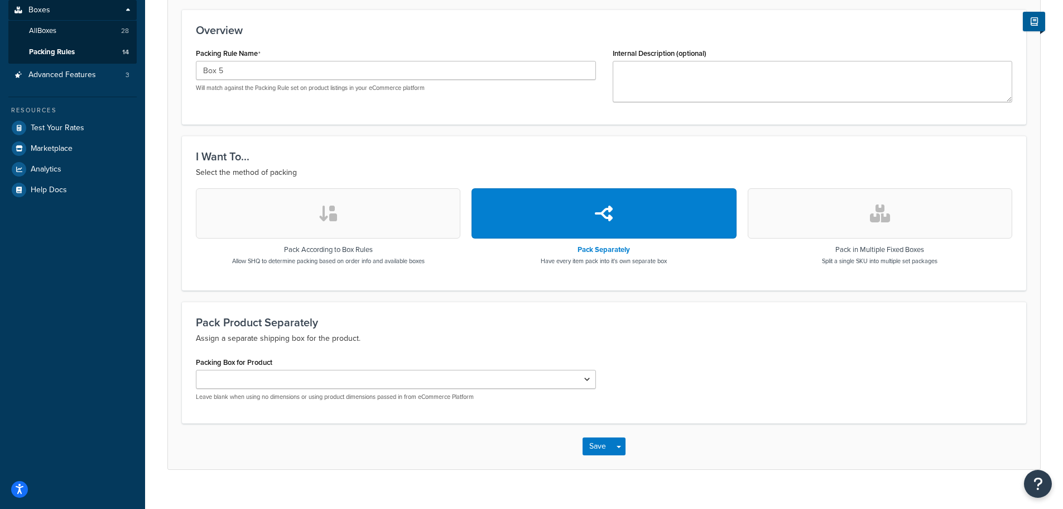
scroll to position [208, 0]
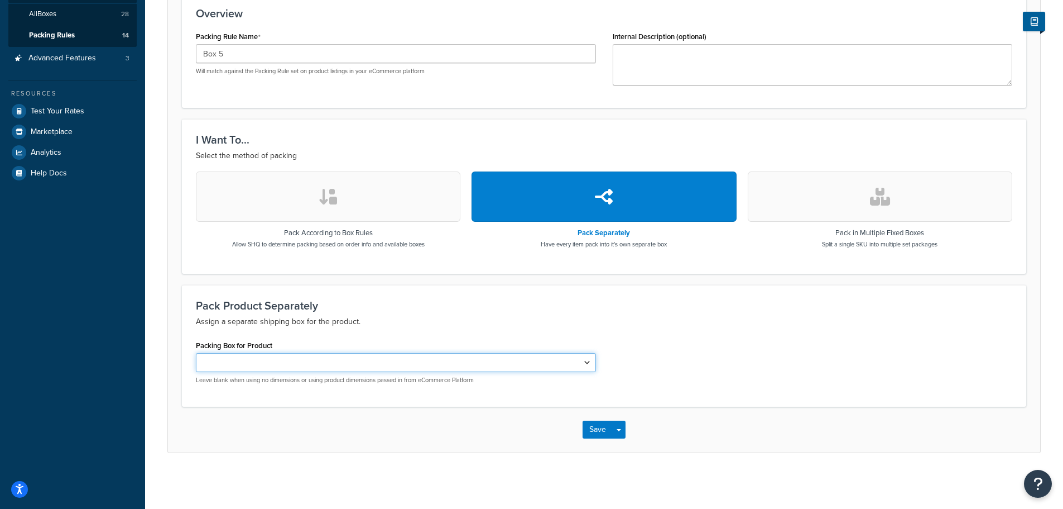
click at [576, 362] on select "2 3 4 5 7 9 10 11 12 13 16 17 18" at bounding box center [396, 362] width 400 height 19
select select "741309"
click at [196, 353] on select "2 3 4 5 7 9 10 11 12 13 16 17 18" at bounding box center [396, 362] width 400 height 19
click at [606, 430] on button "Save" at bounding box center [598, 429] width 30 height 18
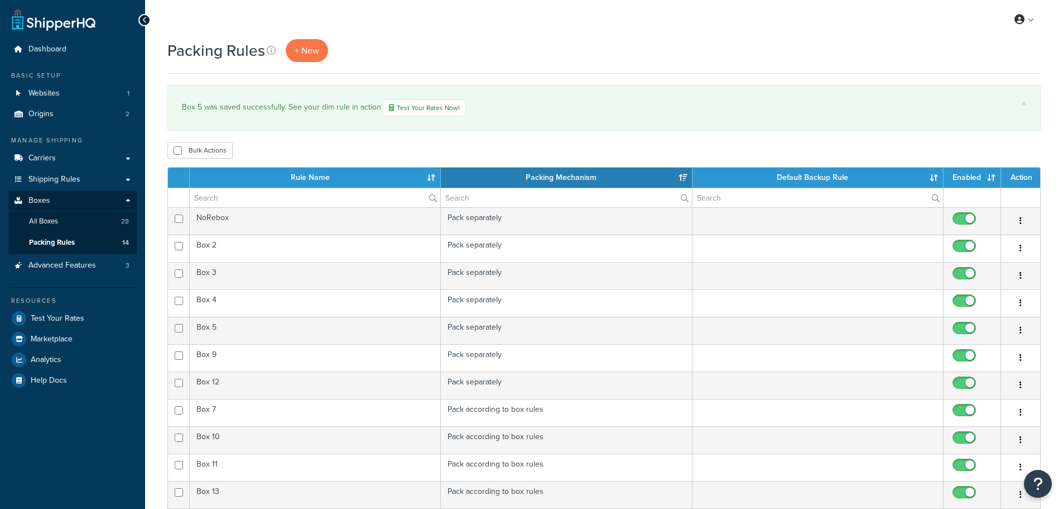
select select "15"
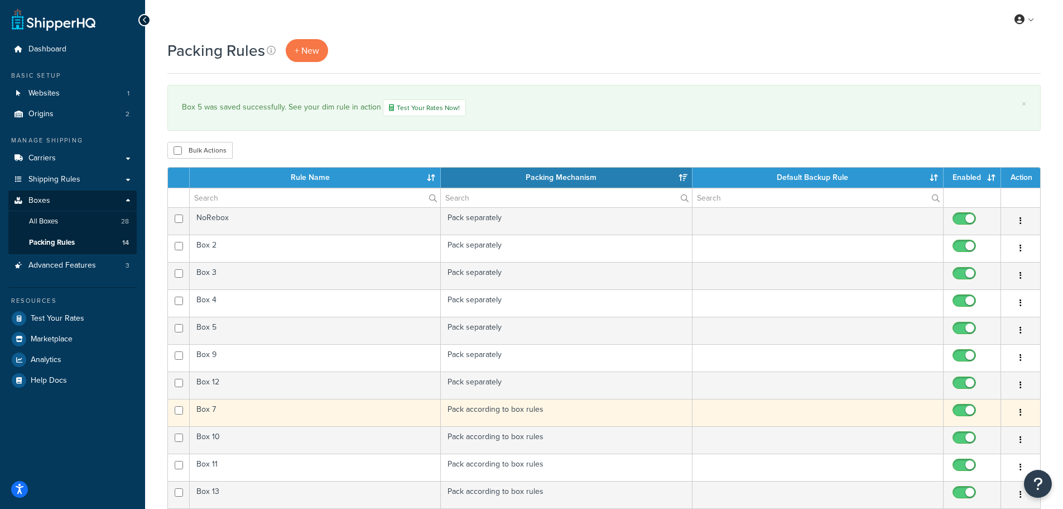
click at [359, 416] on td "Box 7" at bounding box center [315, 412] width 251 height 27
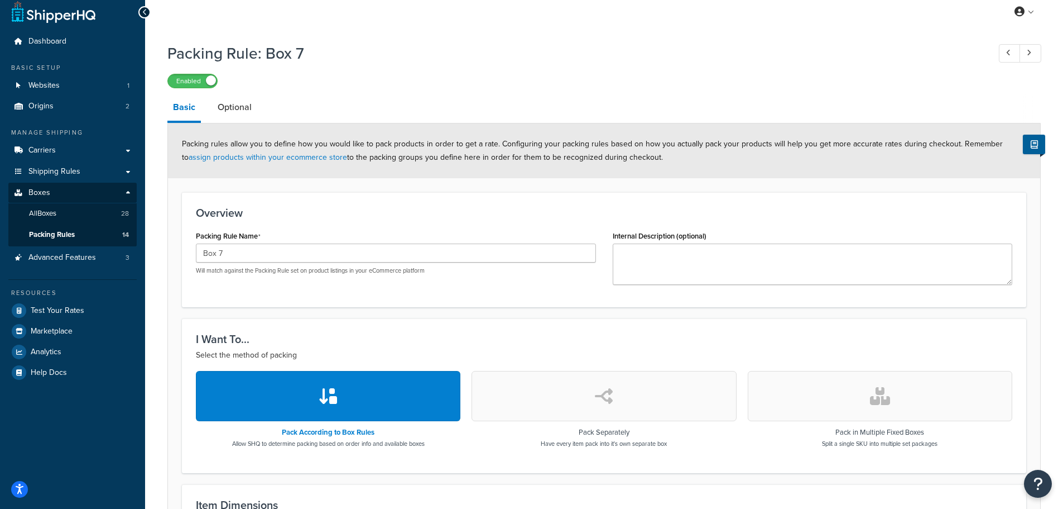
click at [608, 414] on button "button" at bounding box center [604, 396] width 265 height 50
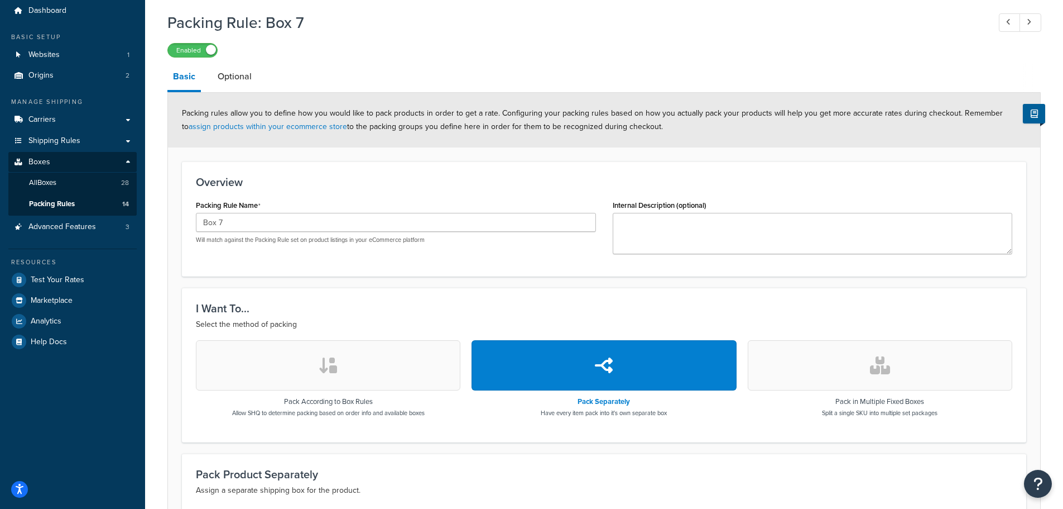
scroll to position [99, 0]
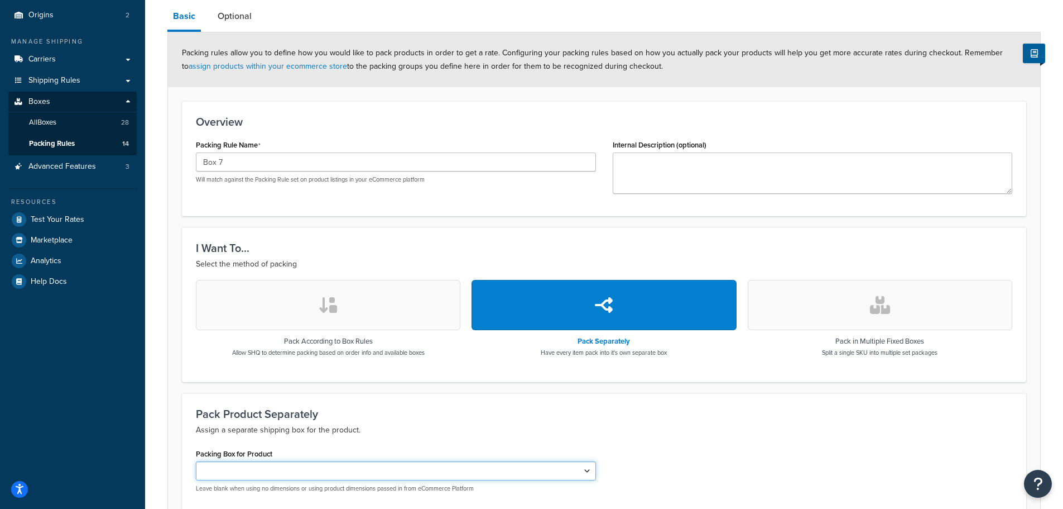
click at [549, 473] on select "2 3 4 5 7 9 10 11 12 13 16 17 18" at bounding box center [396, 470] width 400 height 19
select select "741310"
click at [196, 461] on select "2 3 4 5 7 9 10 11 12 13 16 17 18" at bounding box center [396, 470] width 400 height 19
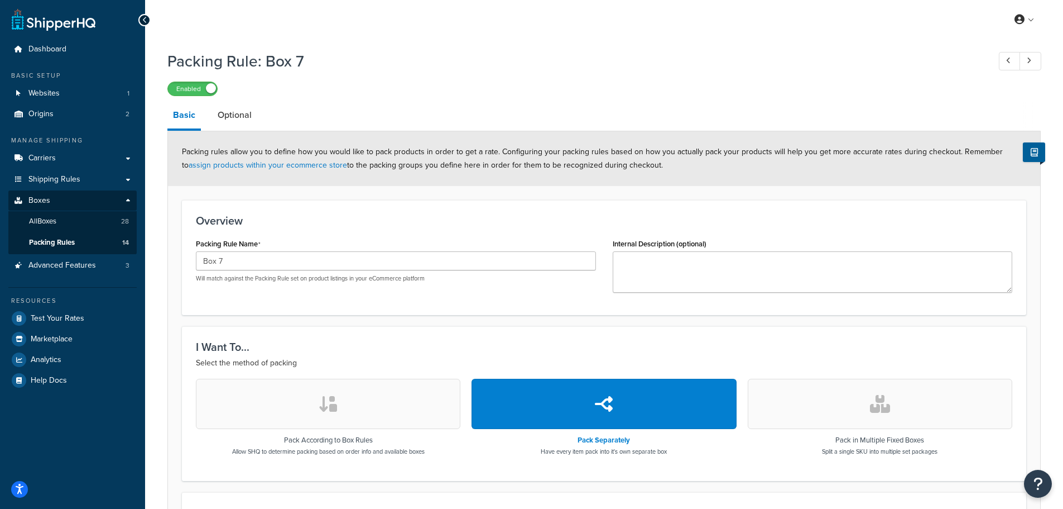
scroll to position [208, 0]
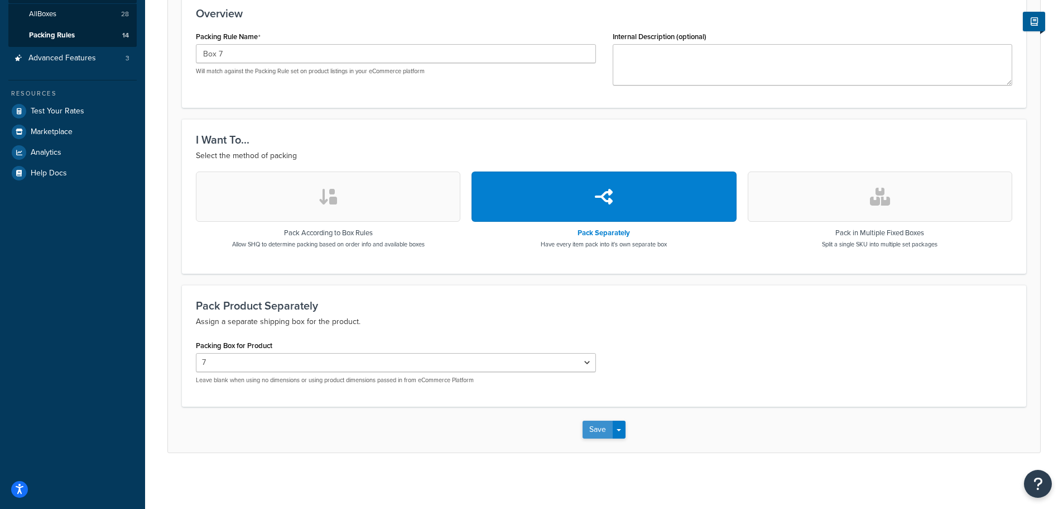
click at [589, 429] on button "Save" at bounding box center [598, 429] width 30 height 18
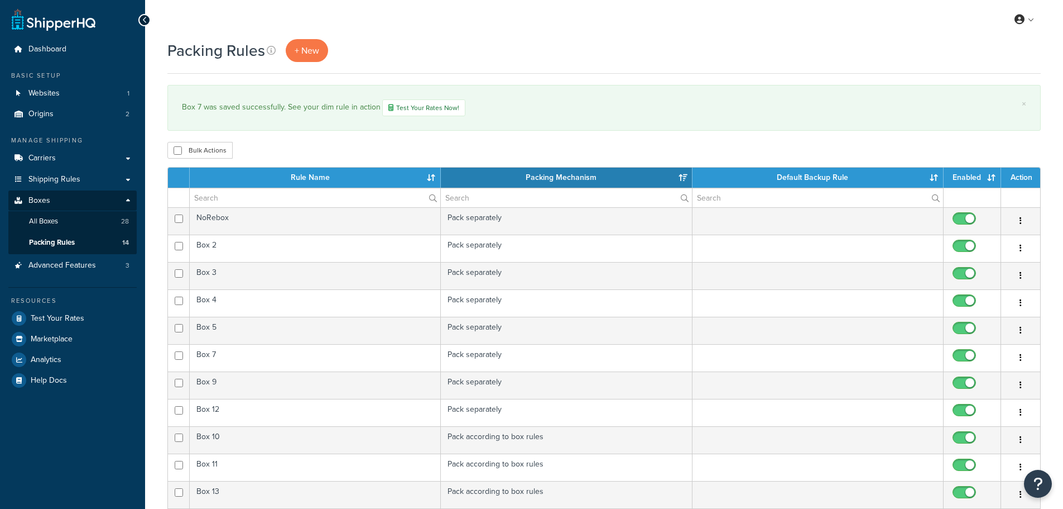
select select "15"
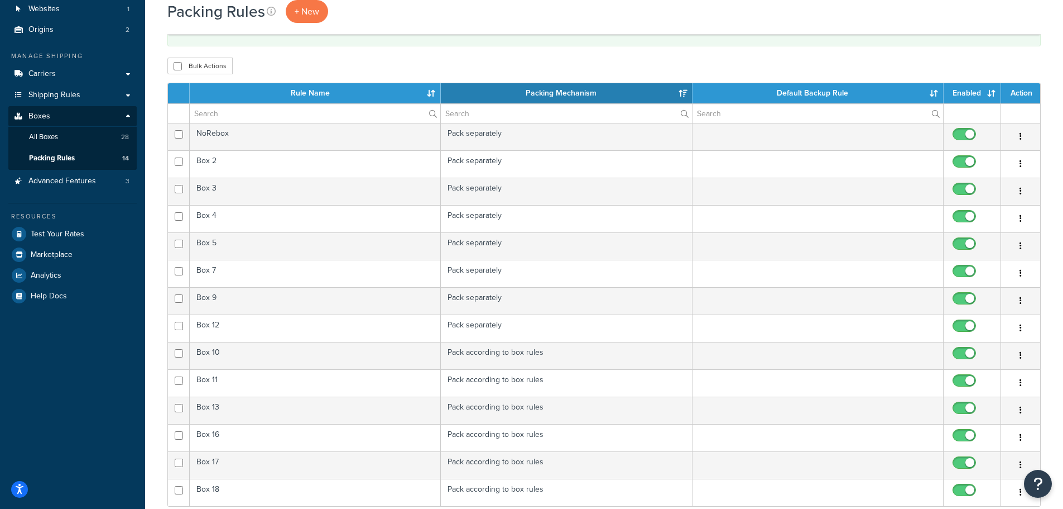
scroll to position [106, 0]
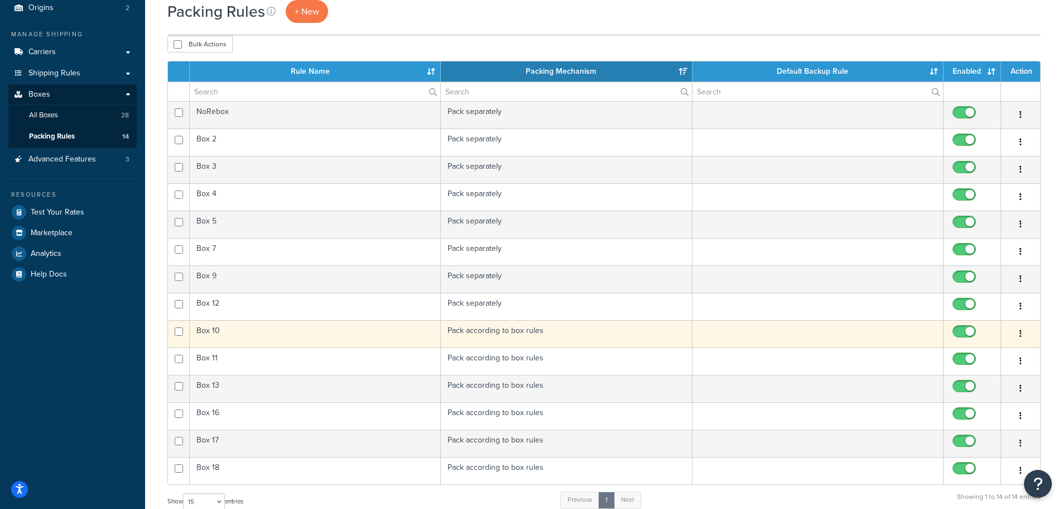
click at [404, 336] on td "Box 10" at bounding box center [315, 333] width 251 height 27
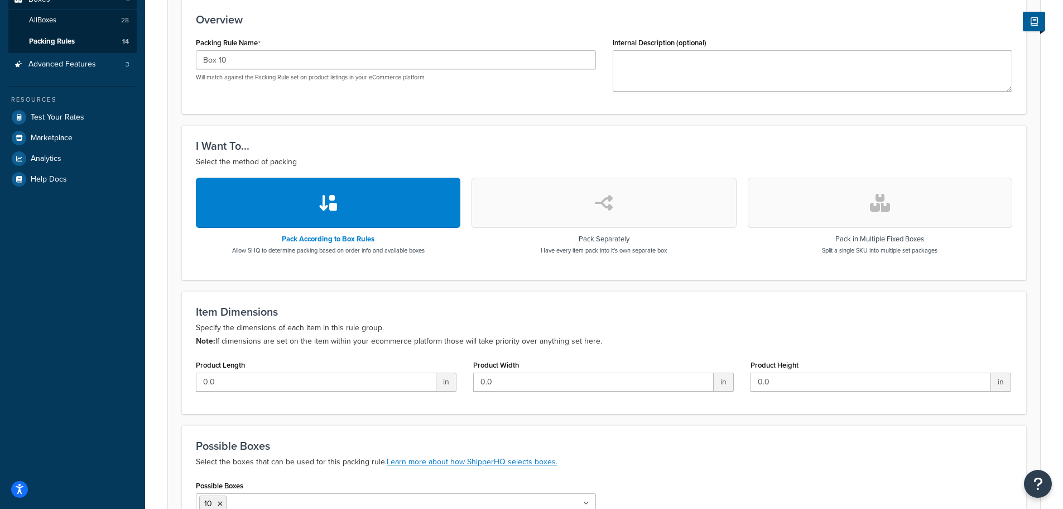
scroll to position [185, 0]
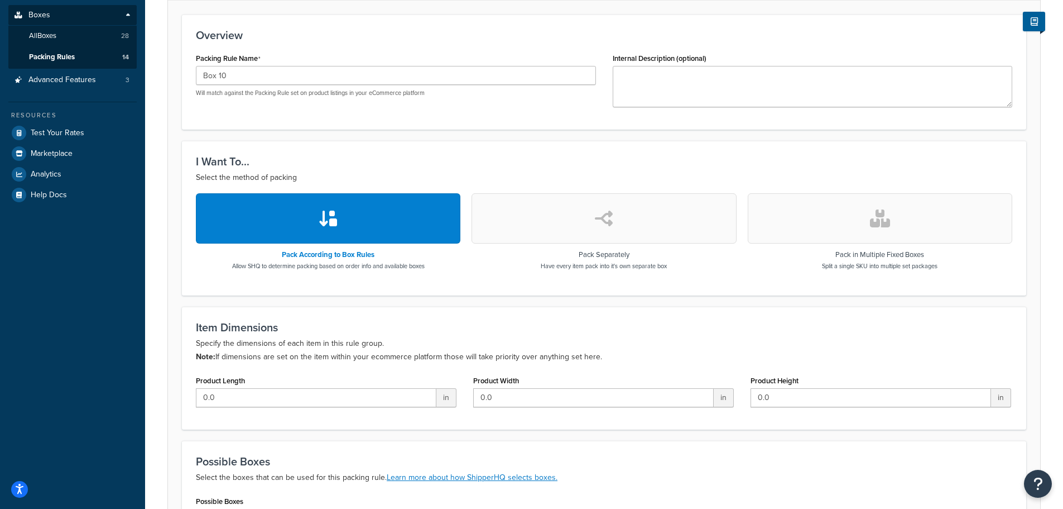
click at [620, 231] on button "button" at bounding box center [604, 218] width 265 height 50
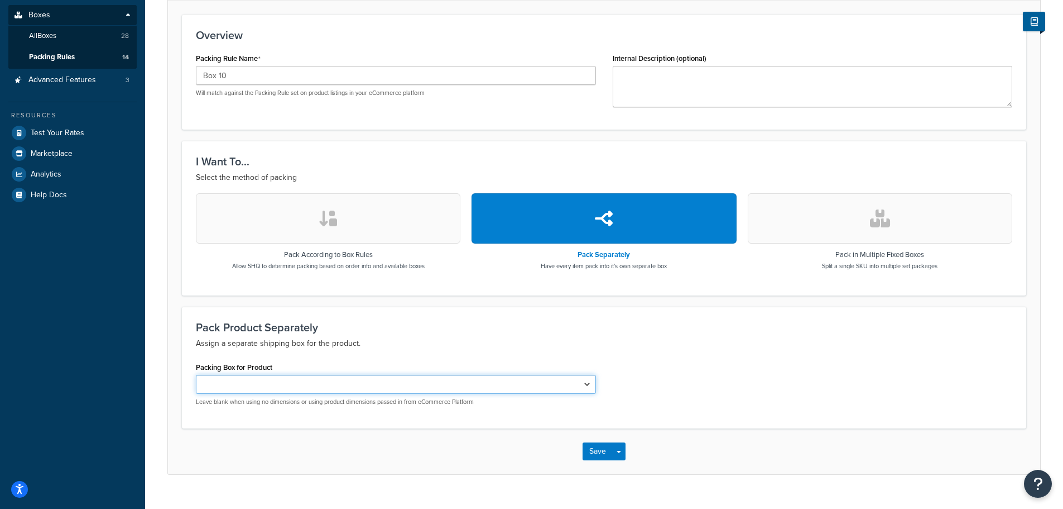
click at [578, 381] on select "2 3 4 5 7 9 10 11 12 13 16 17 18" at bounding box center [396, 384] width 400 height 19
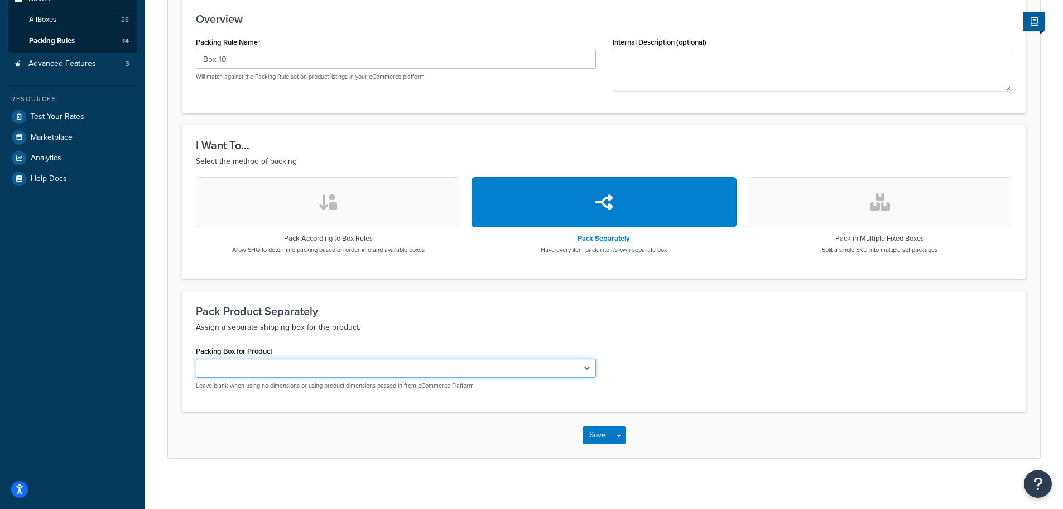
scroll to position [208, 0]
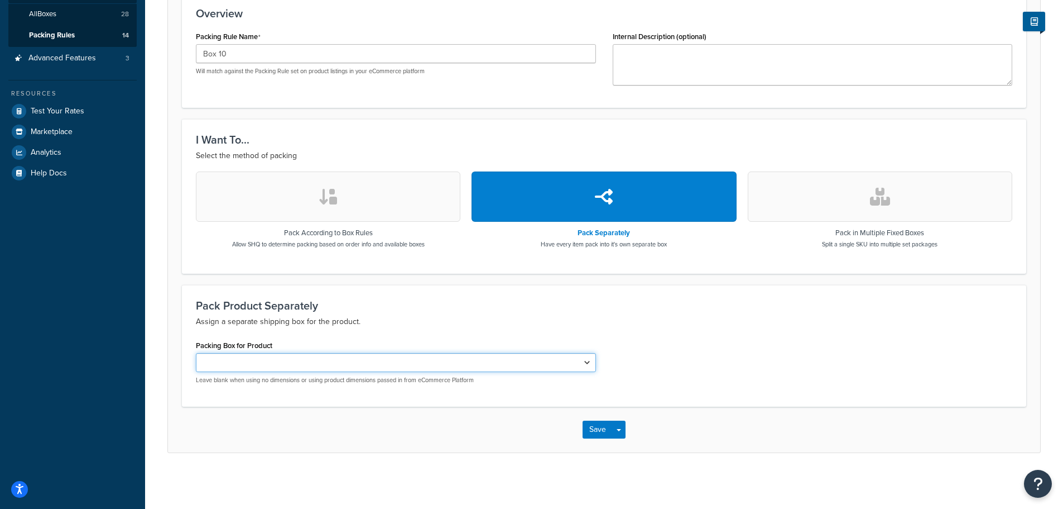
click at [575, 365] on select "2 3 4 5 7 9 10 11 12 13 16 17 18" at bounding box center [396, 362] width 400 height 19
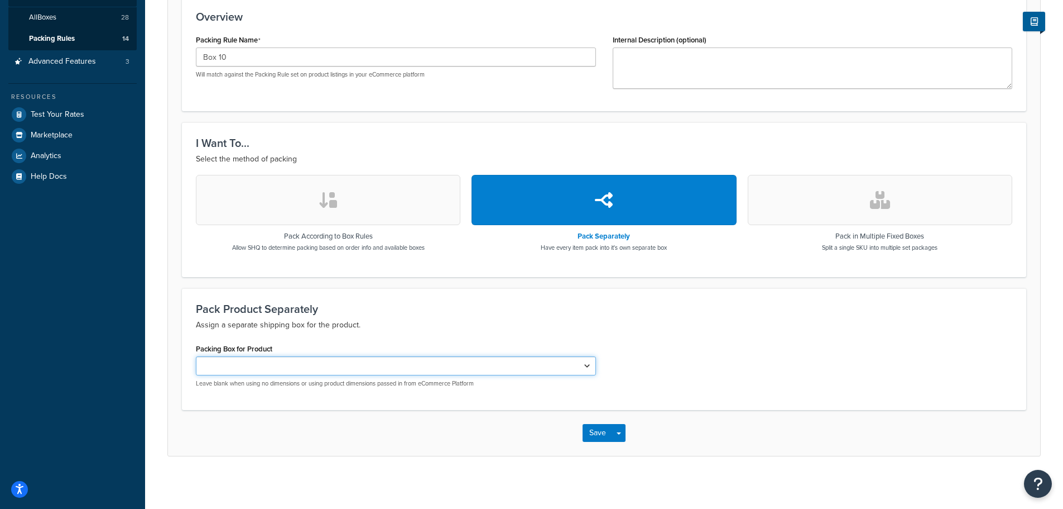
click at [575, 365] on select "2 3 4 5 7 9 10 11 12 13 16 17 18" at bounding box center [396, 365] width 400 height 19
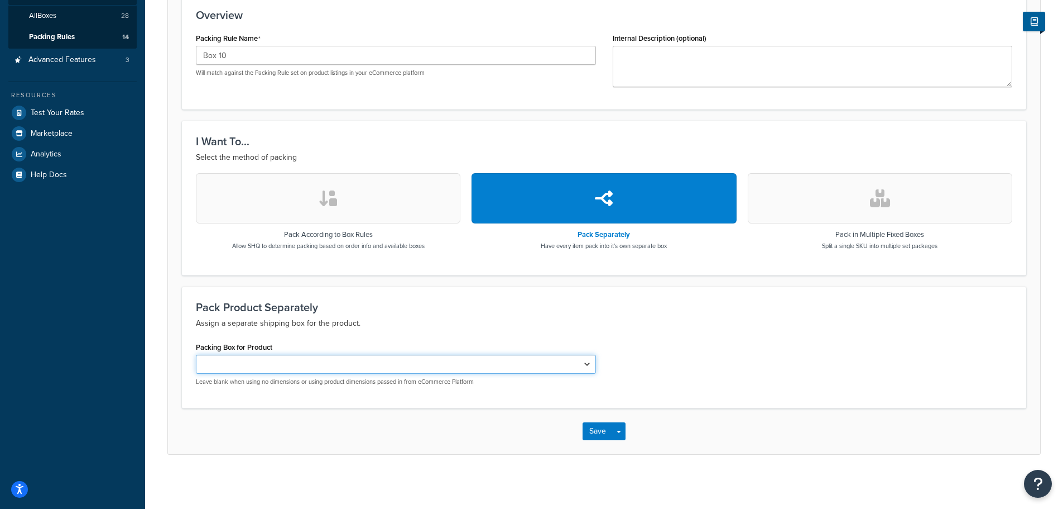
click at [575, 365] on select "2 3 4 5 7 9 10 11 12 13 16 17 18" at bounding box center [396, 363] width 400 height 19
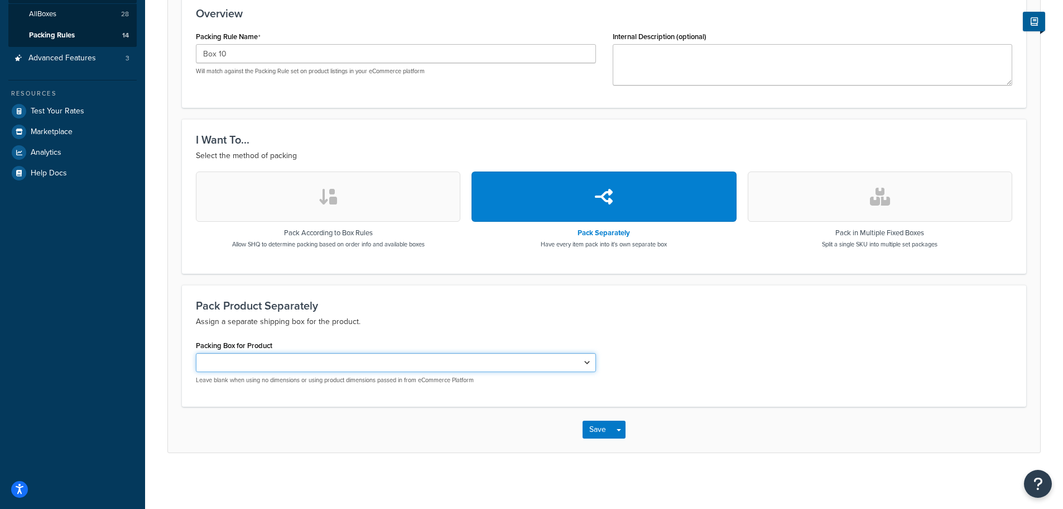
click at [509, 367] on select "2 3 4 5 7 9 10 11 12 13 16 17 18" at bounding box center [396, 362] width 400 height 19
select select "741312"
click at [196, 353] on select "2 3 4 5 7 9 10 11 12 13 16 17 18" at bounding box center [396, 362] width 400 height 19
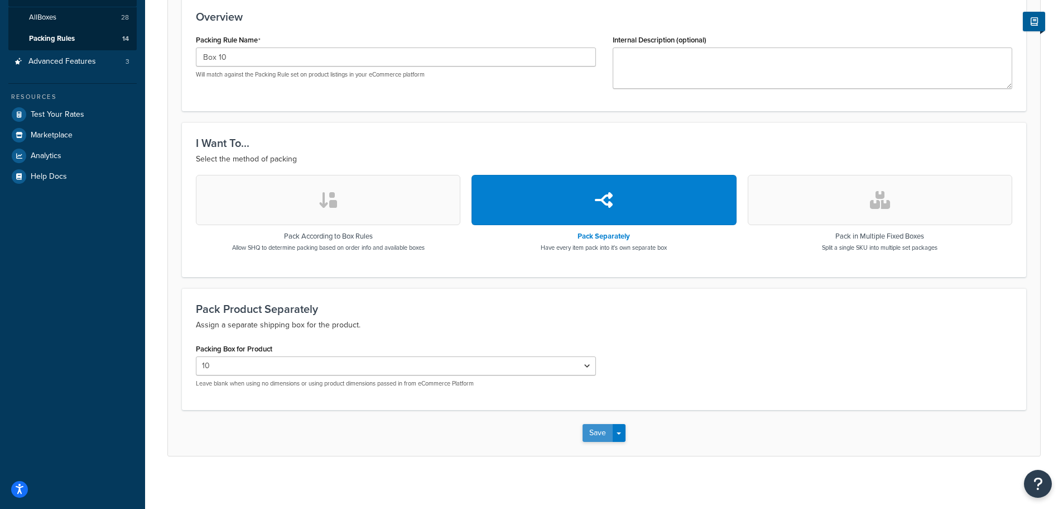
click at [601, 432] on button "Save" at bounding box center [598, 433] width 30 height 18
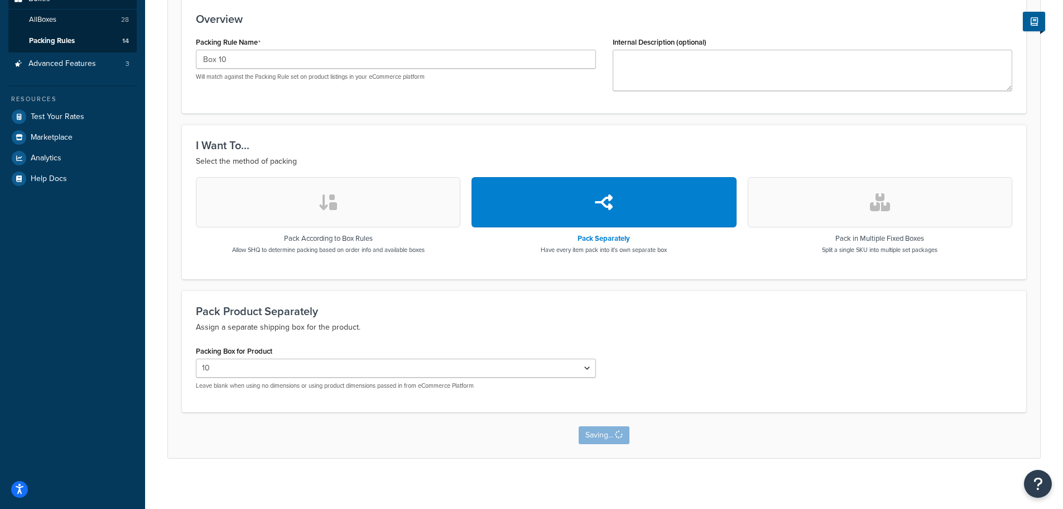
scroll to position [0, 0]
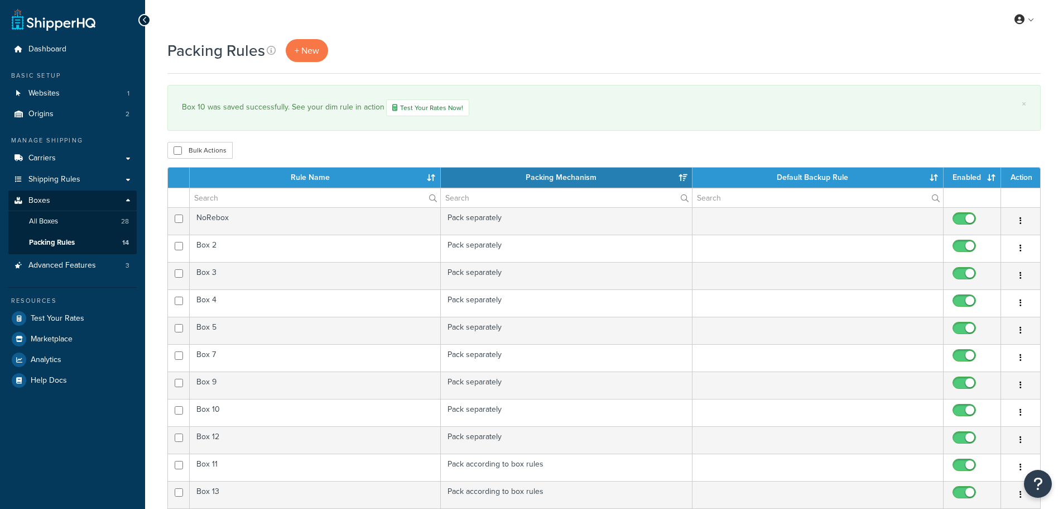
select select "15"
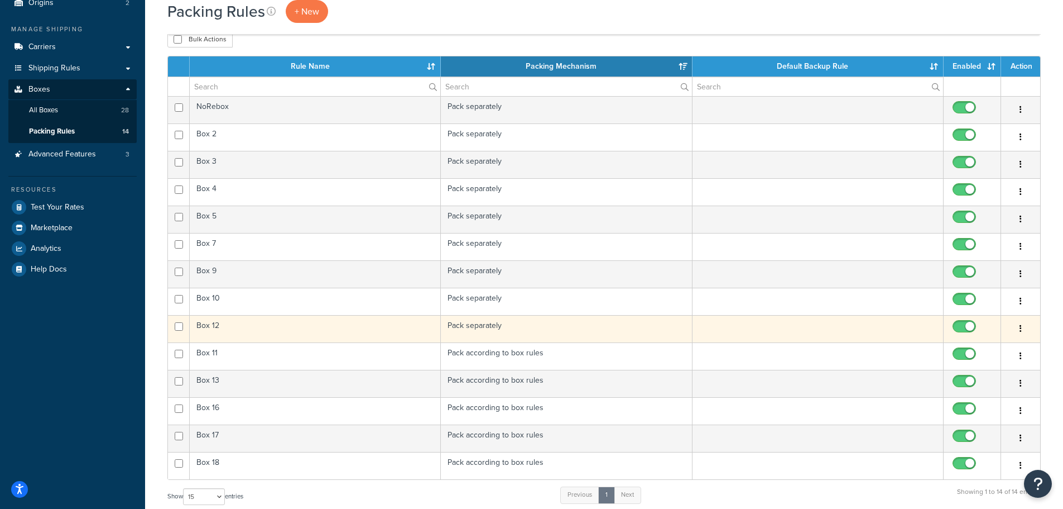
scroll to position [71, 0]
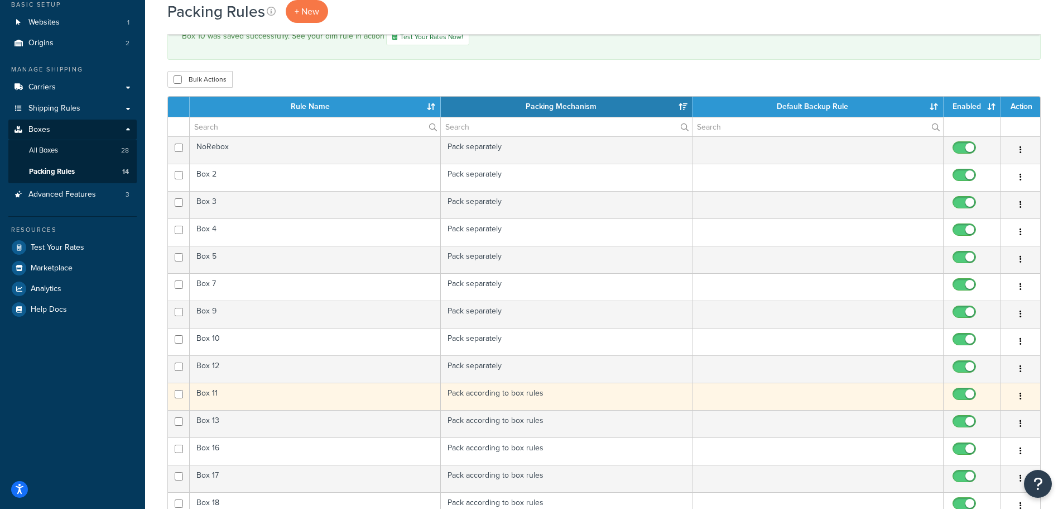
click at [335, 403] on td "Box 11" at bounding box center [315, 395] width 251 height 27
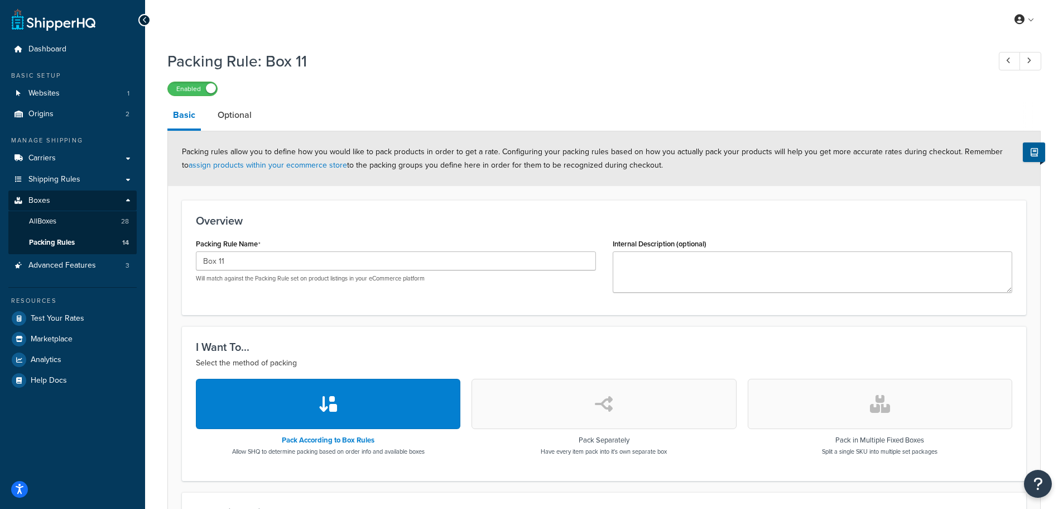
click at [570, 405] on button "button" at bounding box center [604, 403] width 265 height 50
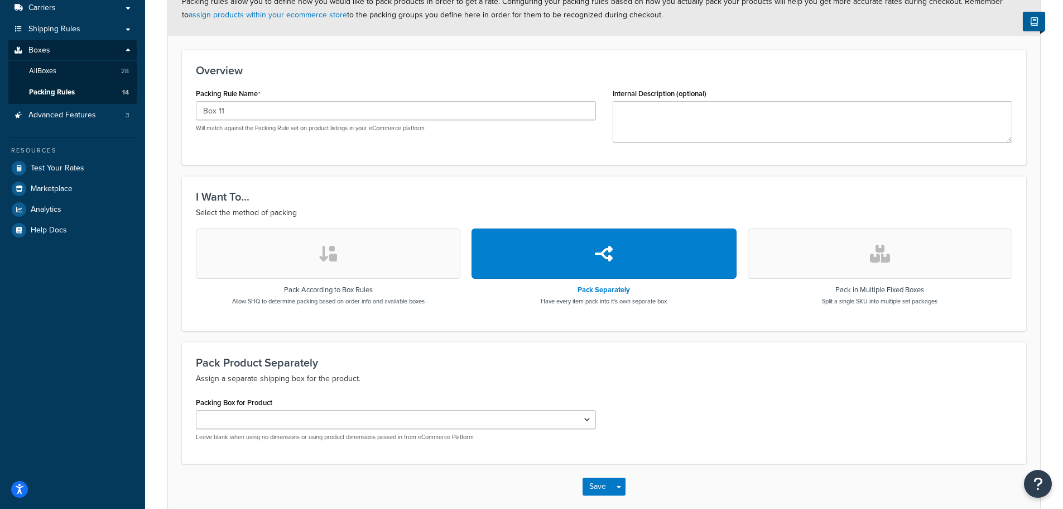
scroll to position [208, 0]
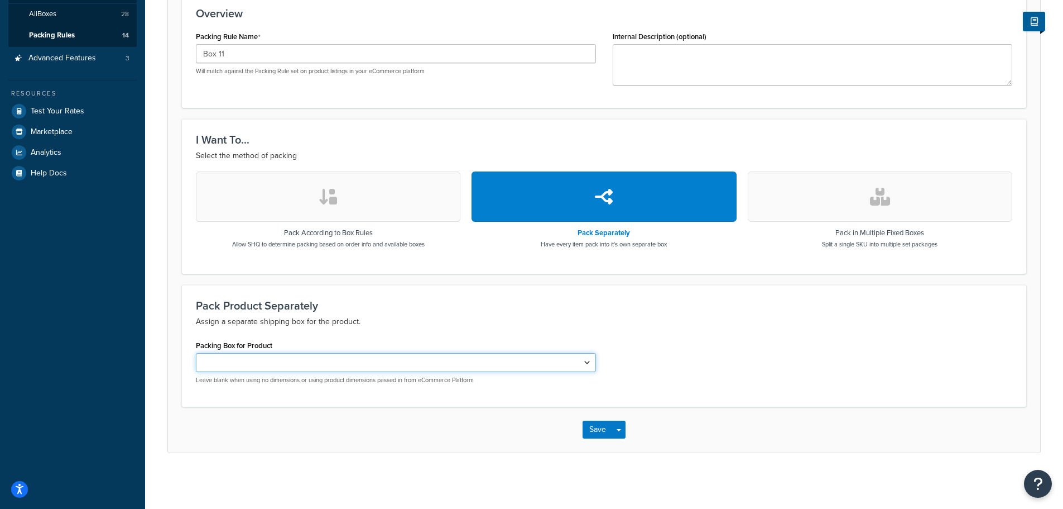
click at [586, 366] on select "2 3 4 5 7 9 10 11 12 13 16 17 18" at bounding box center [396, 362] width 400 height 19
select select "741313"
click at [196, 353] on select "2 3 4 5 7 9 10 11 12 13 16 17 18" at bounding box center [396, 362] width 400 height 19
click at [606, 429] on button "Save" at bounding box center [598, 429] width 30 height 18
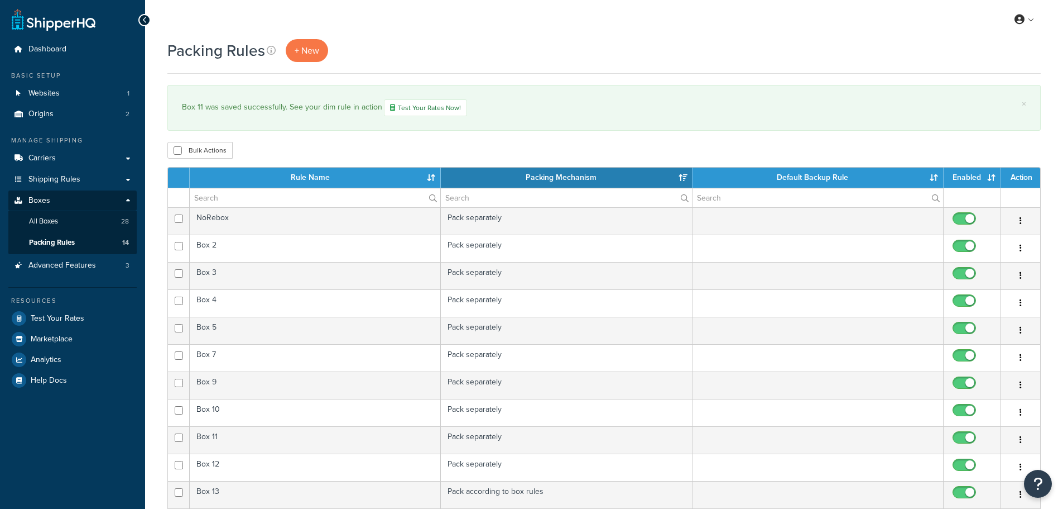
select select "15"
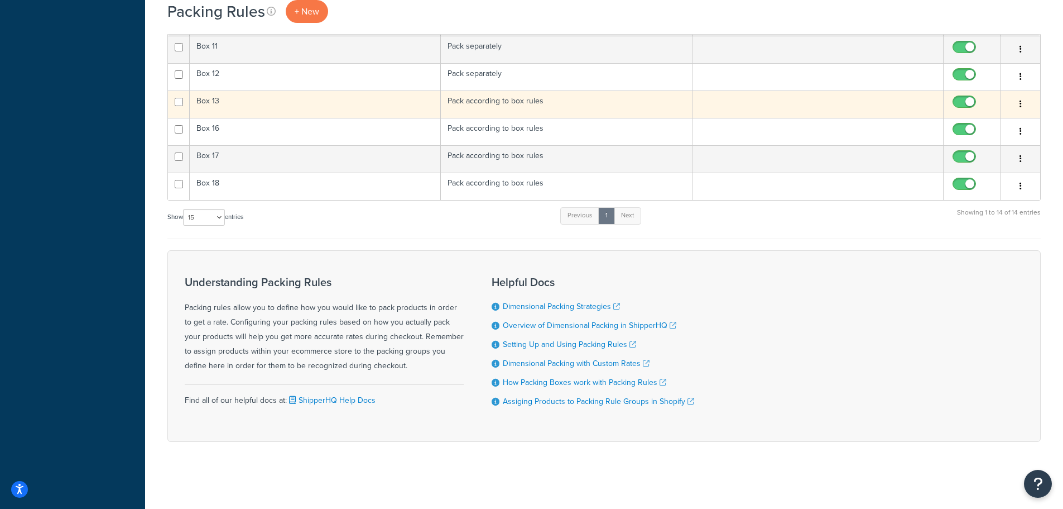
click at [557, 104] on td "Pack according to box rules" at bounding box center [566, 103] width 251 height 27
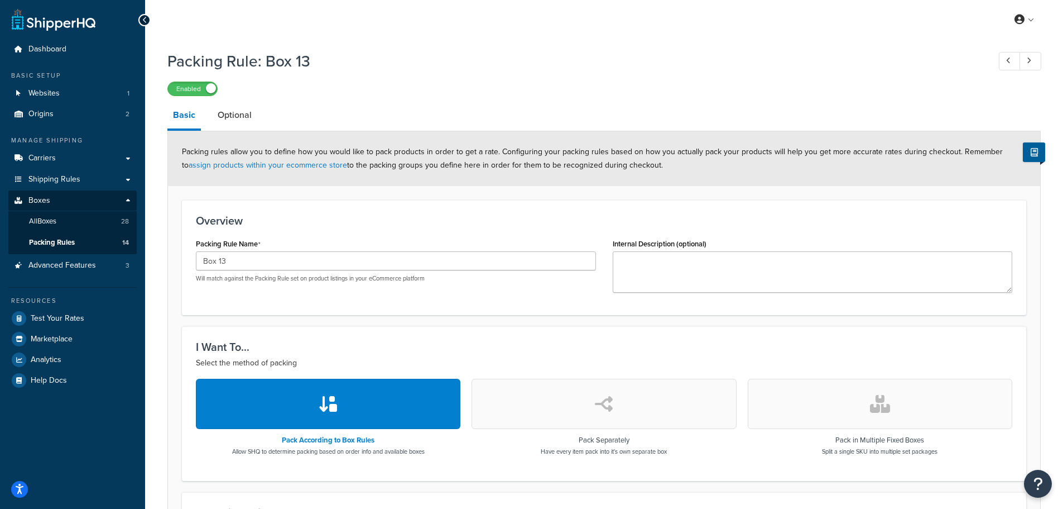
click at [611, 405] on icon "button" at bounding box center [604, 404] width 18 height 18
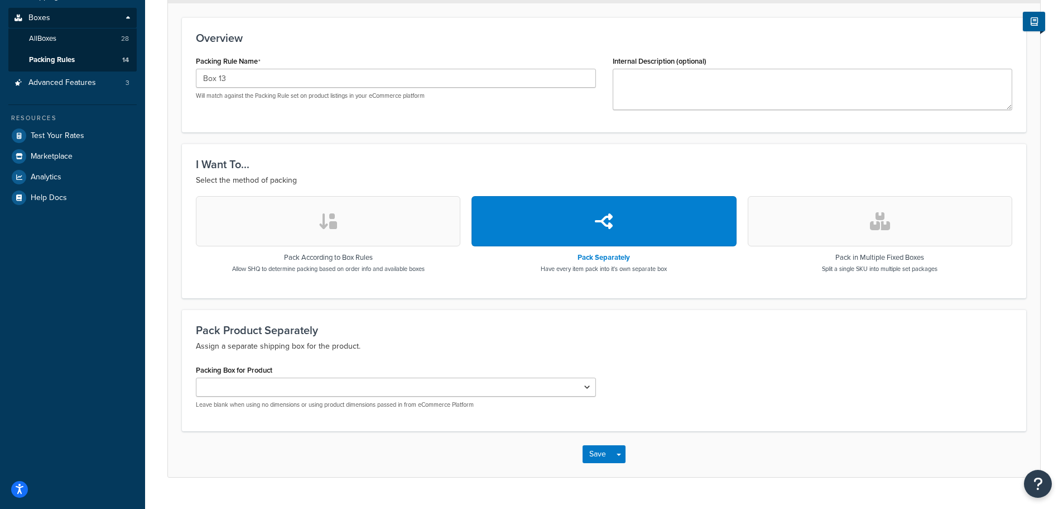
scroll to position [208, 0]
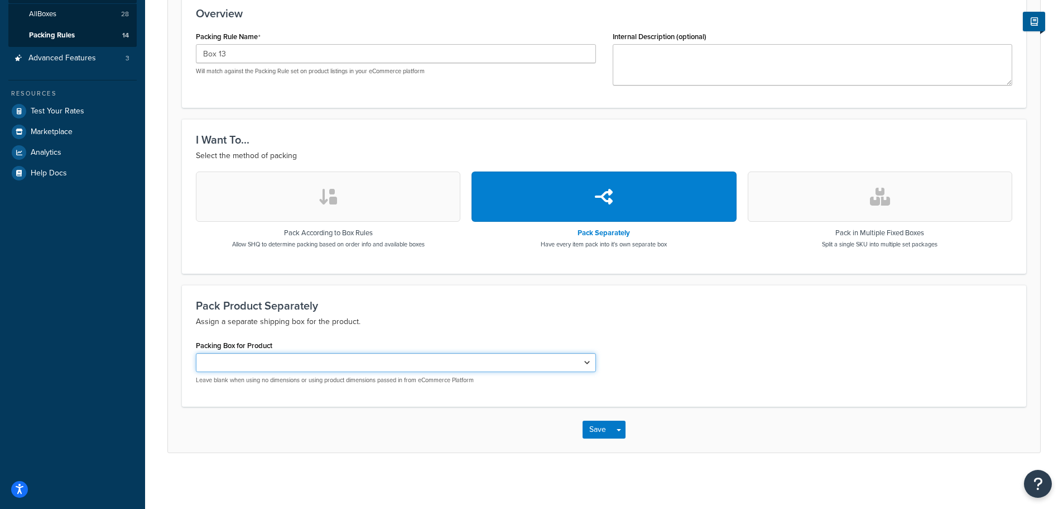
click at [587, 364] on select "2 3 4 5 7 9 10 11 12 13 16 17 18" at bounding box center [396, 362] width 400 height 19
select select "741315"
click at [196, 353] on select "2 3 4 5 7 9 10 11 12 13 16 17 18" at bounding box center [396, 362] width 400 height 19
click at [594, 430] on button "Save" at bounding box center [598, 429] width 30 height 18
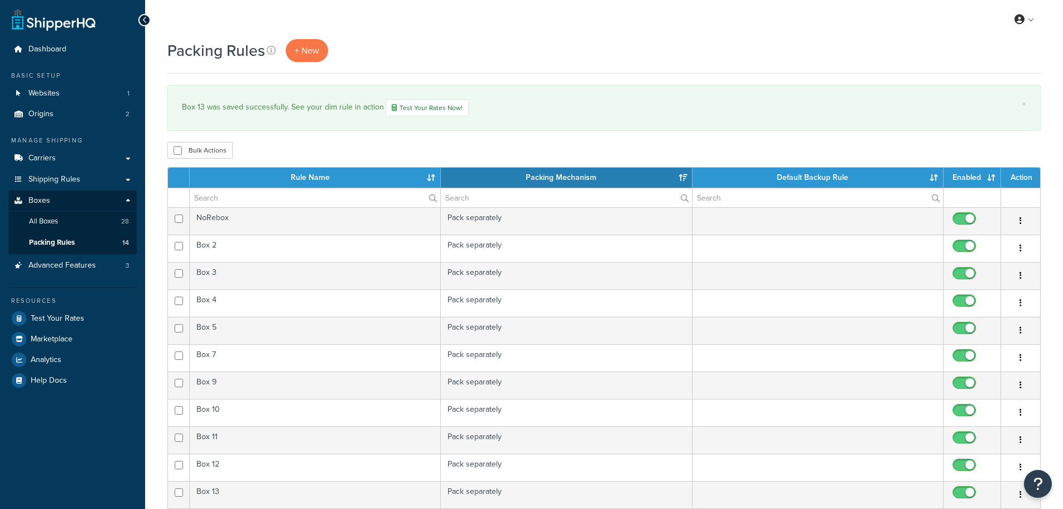
select select "15"
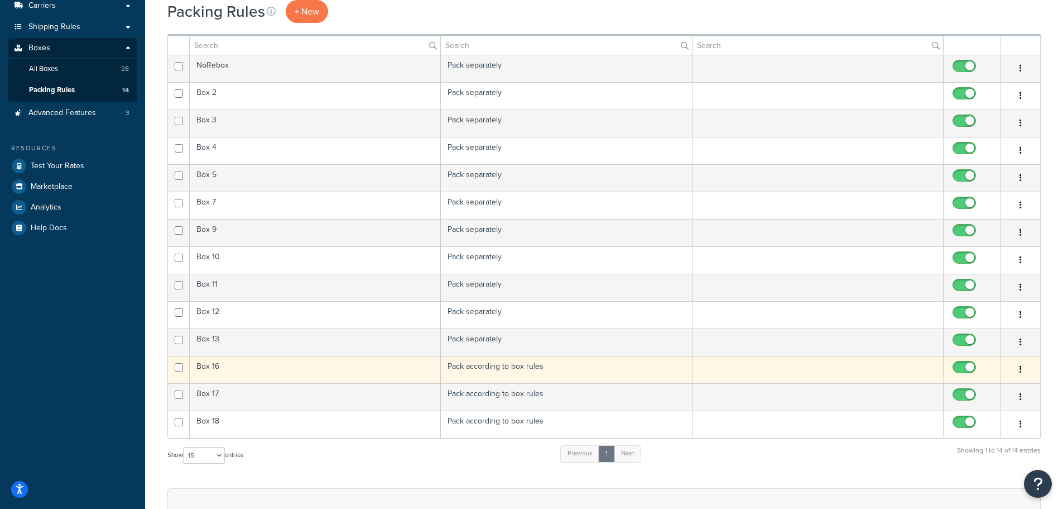
scroll to position [156, 0]
click at [541, 372] on td "Pack according to box rules" at bounding box center [566, 366] width 251 height 27
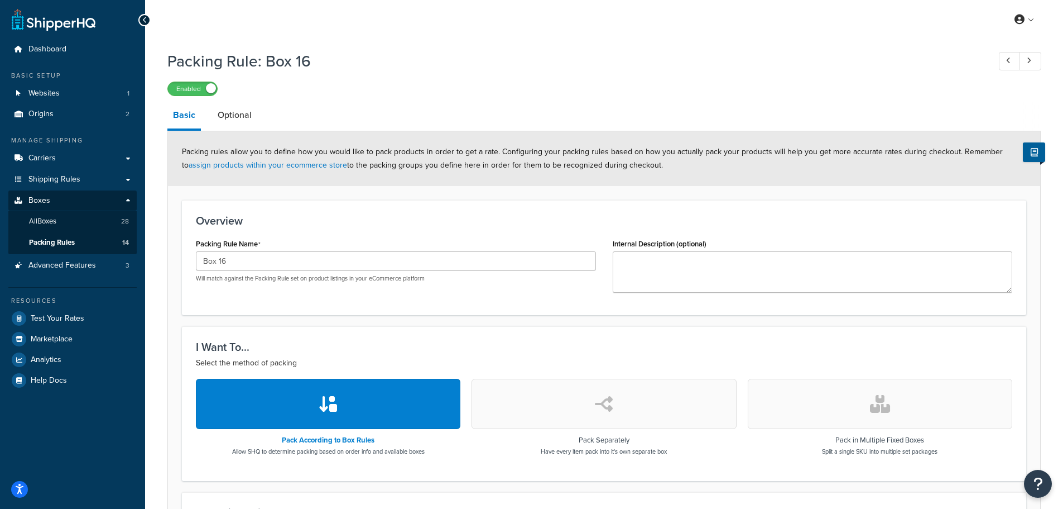
click at [615, 410] on button "button" at bounding box center [604, 403] width 265 height 50
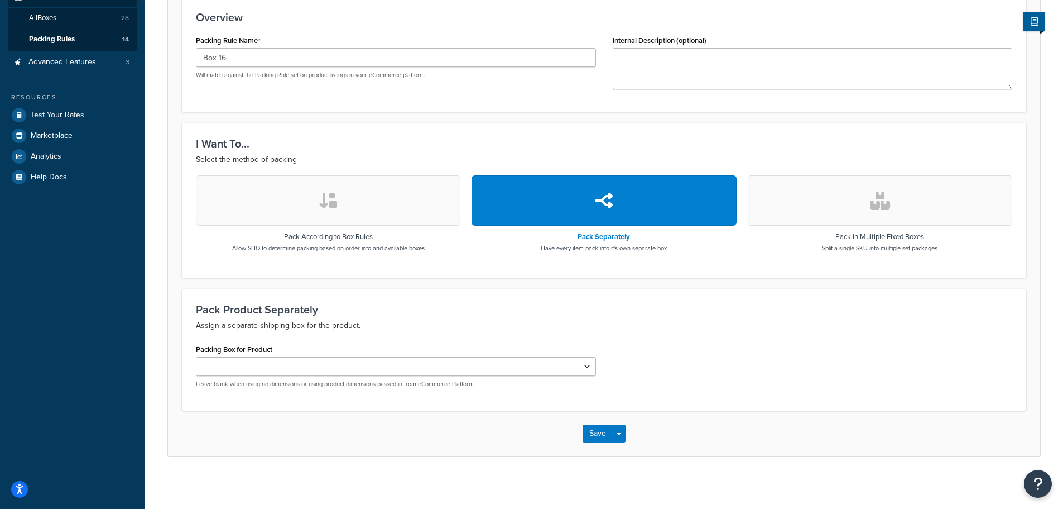
scroll to position [208, 0]
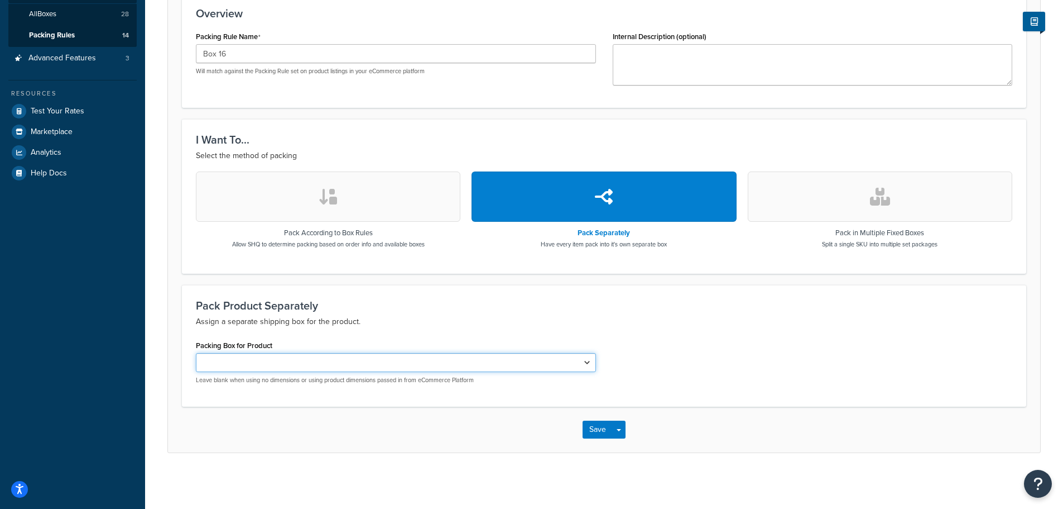
click at [577, 362] on select "2 3 4 5 7 9 10 11 12 13 16 17 18" at bounding box center [396, 362] width 400 height 19
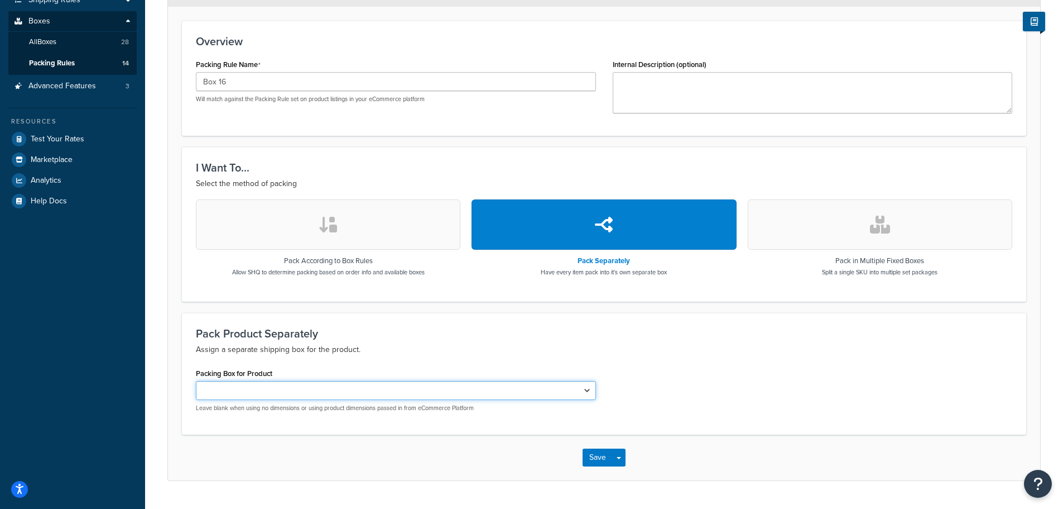
click at [577, 362] on div "Pack Product Separately Assign a separate shipping box for the product. Packing…" at bounding box center [604, 374] width 845 height 122
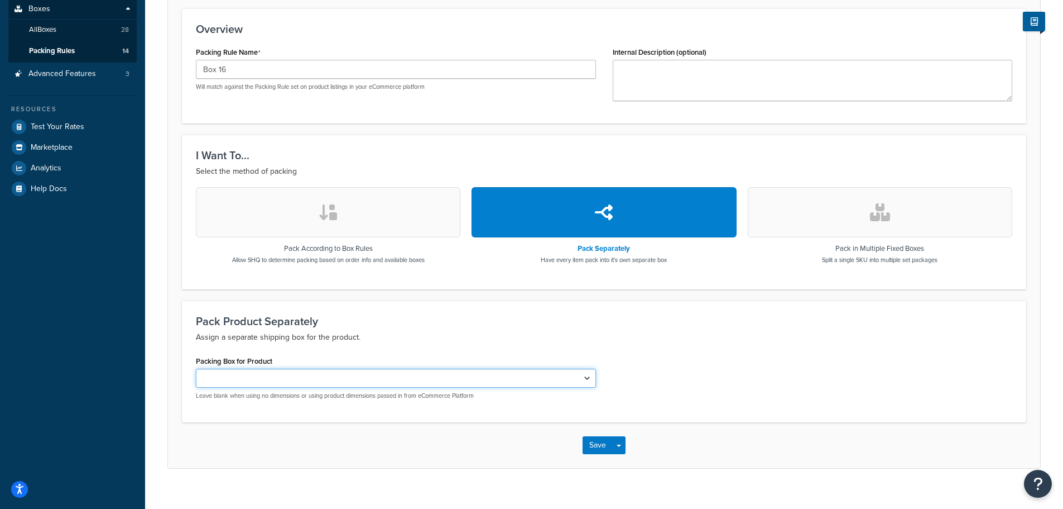
scroll to position [121, 0]
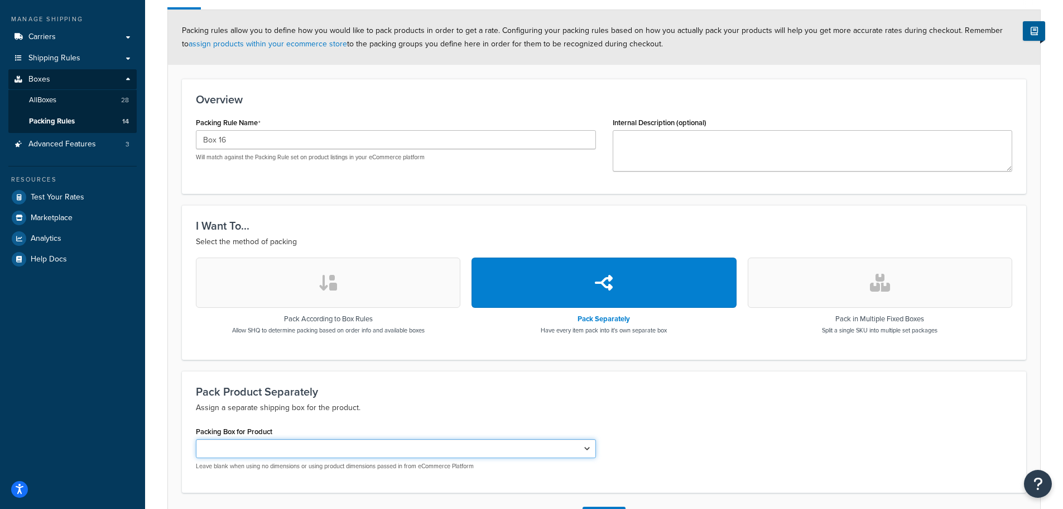
click at [589, 445] on select "2 3 4 5 7 9 10 11 12 13 16 17 18" at bounding box center [396, 448] width 400 height 19
select select "741316"
click at [196, 439] on select "2 3 4 5 7 9 10 11 12 13 16 17 18" at bounding box center [396, 448] width 400 height 19
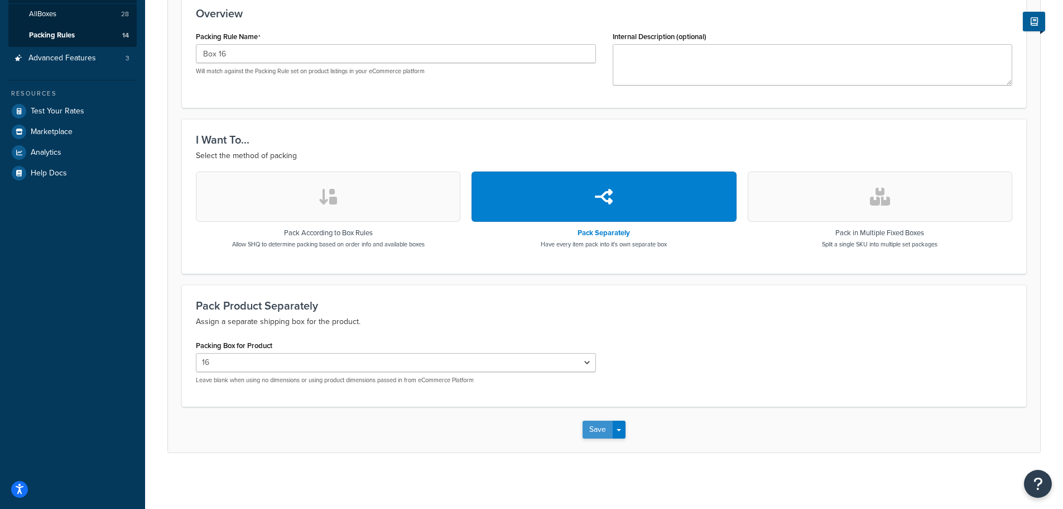
click at [589, 430] on button "Save" at bounding box center [598, 429] width 30 height 18
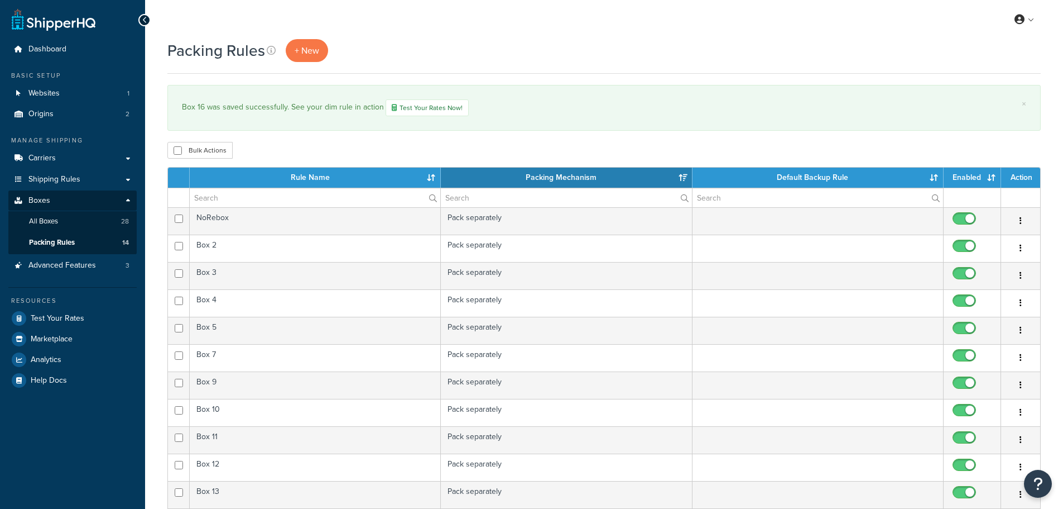
select select "15"
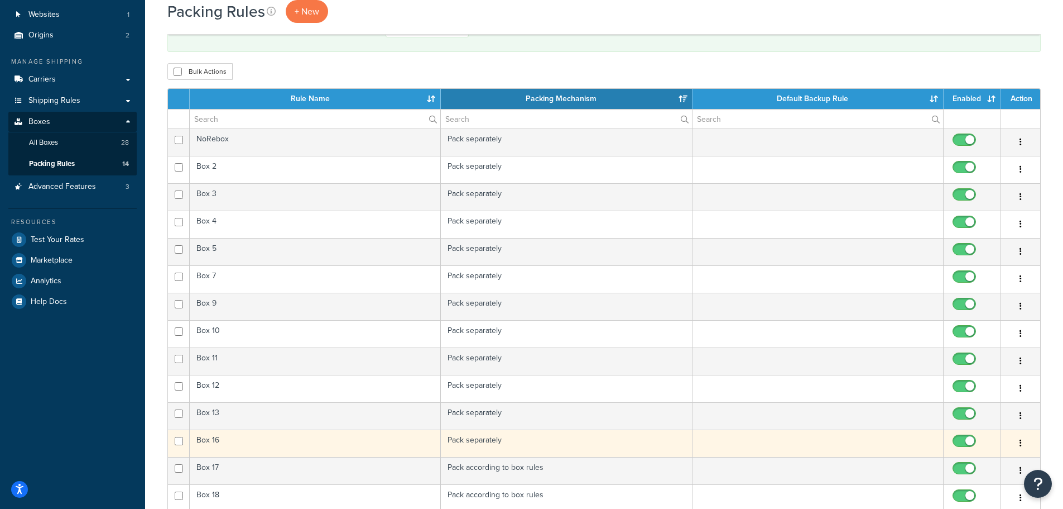
scroll to position [76, 0]
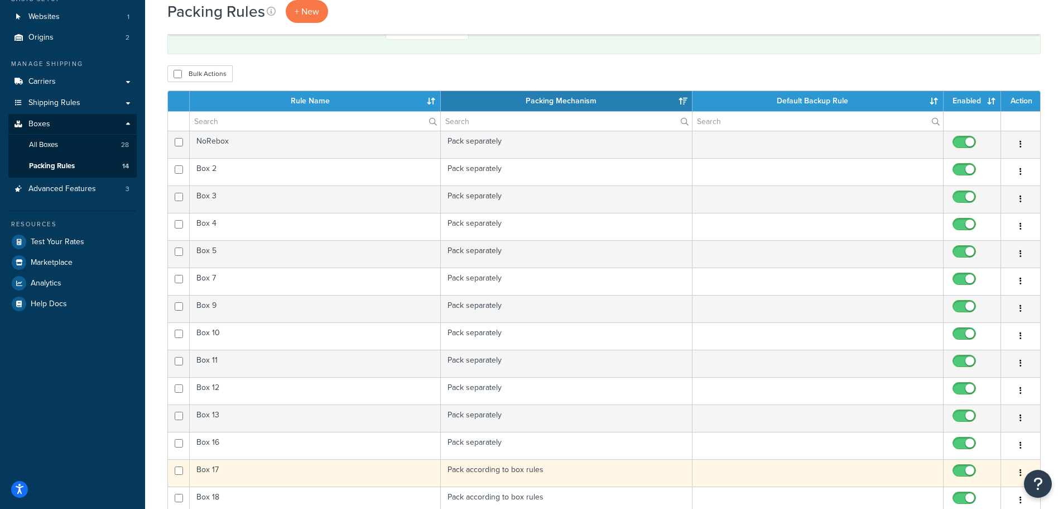
click at [519, 477] on td "Pack according to box rules" at bounding box center [566, 472] width 251 height 27
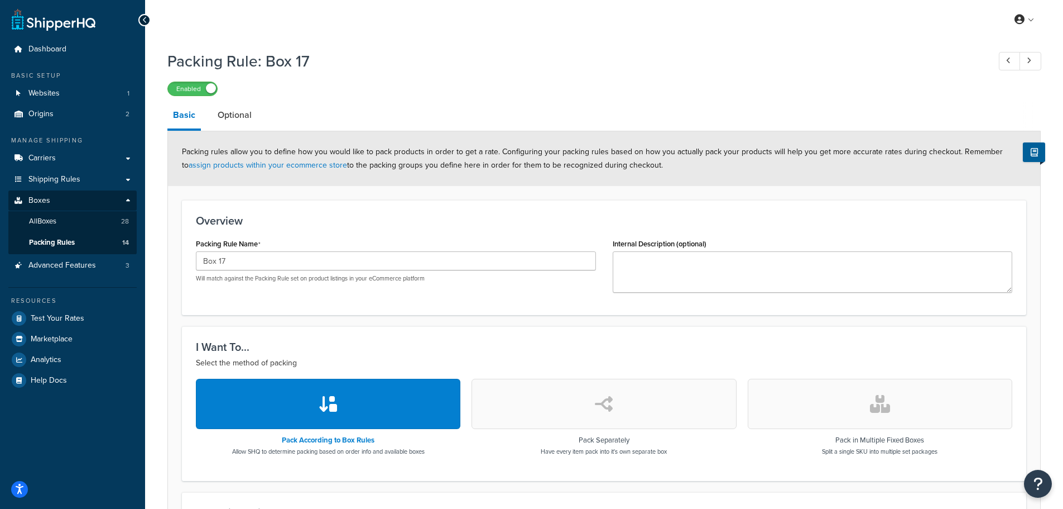
click at [612, 407] on icon "button" at bounding box center [604, 404] width 18 height 18
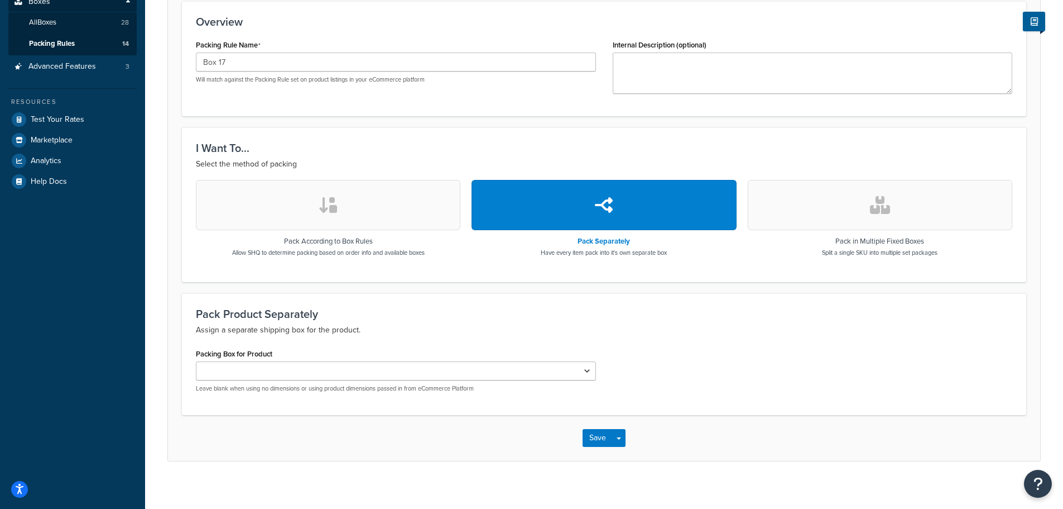
scroll to position [201, 0]
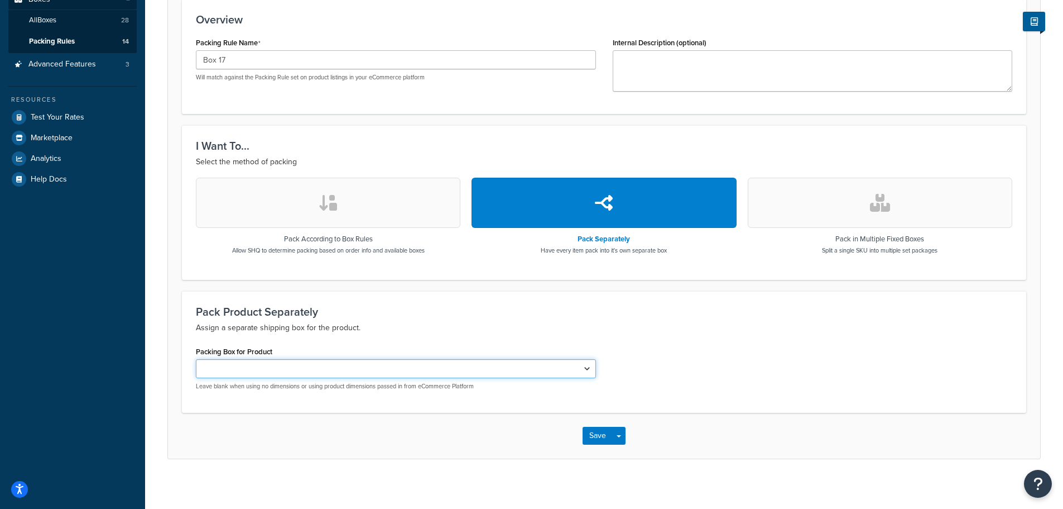
click at [576, 366] on select "2 3 4 5 7 9 10 11 12 13 16 17 18" at bounding box center [396, 368] width 400 height 19
select select "741317"
click at [196, 359] on select "2 3 4 5 7 9 10 11 12 13 16 17 18" at bounding box center [396, 368] width 400 height 19
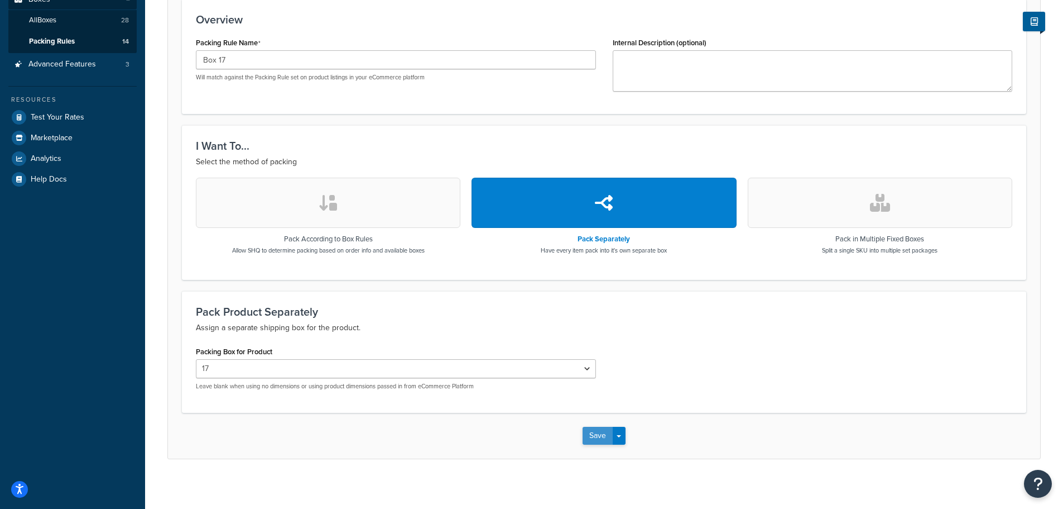
click at [593, 434] on button "Save" at bounding box center [598, 435] width 30 height 18
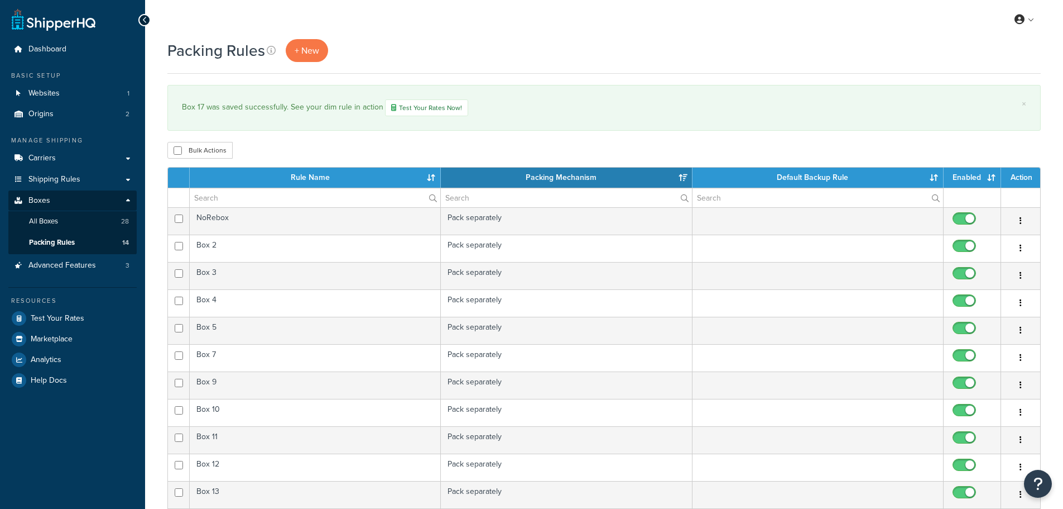
select select "15"
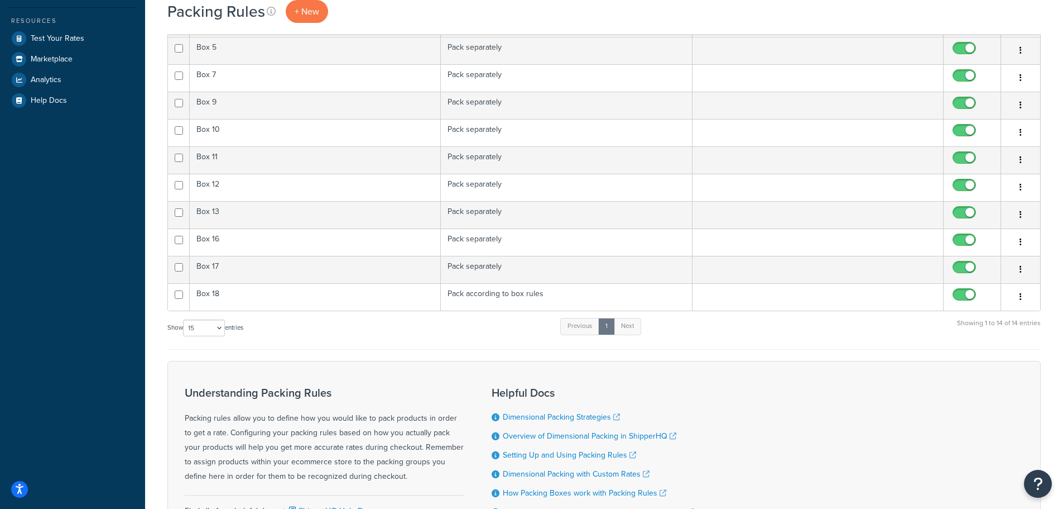
scroll to position [303, 0]
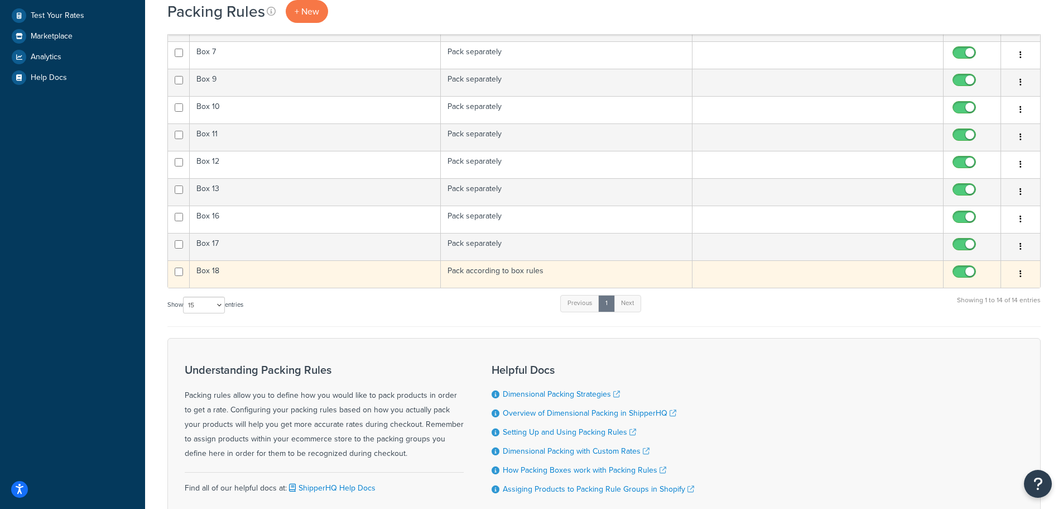
click at [478, 274] on td "Pack according to box rules" at bounding box center [566, 273] width 251 height 27
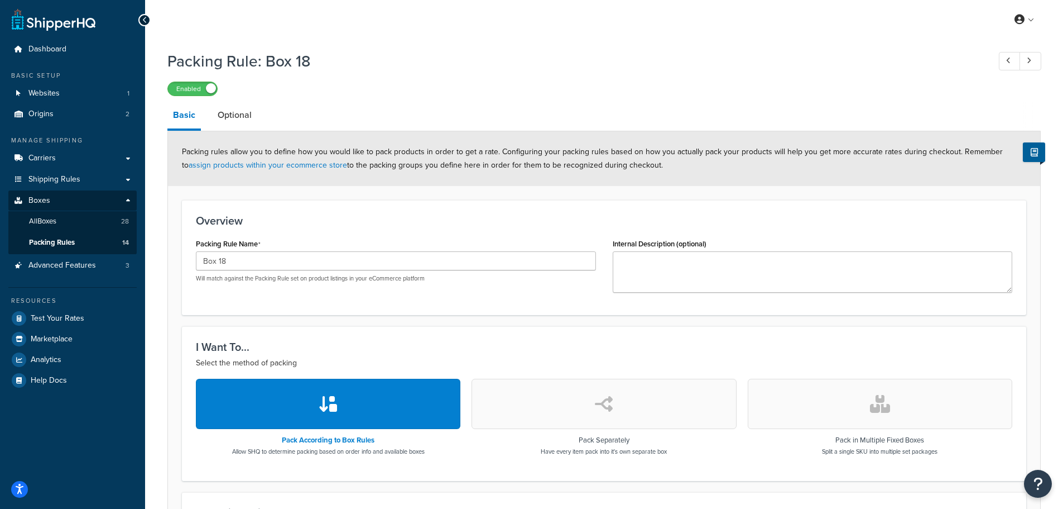
click at [625, 405] on button "button" at bounding box center [604, 403] width 265 height 50
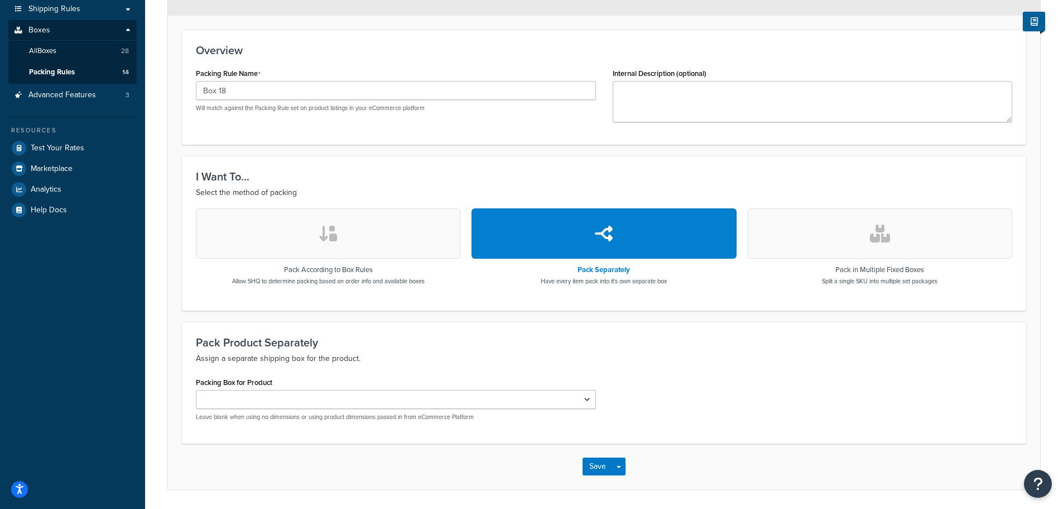
scroll to position [208, 0]
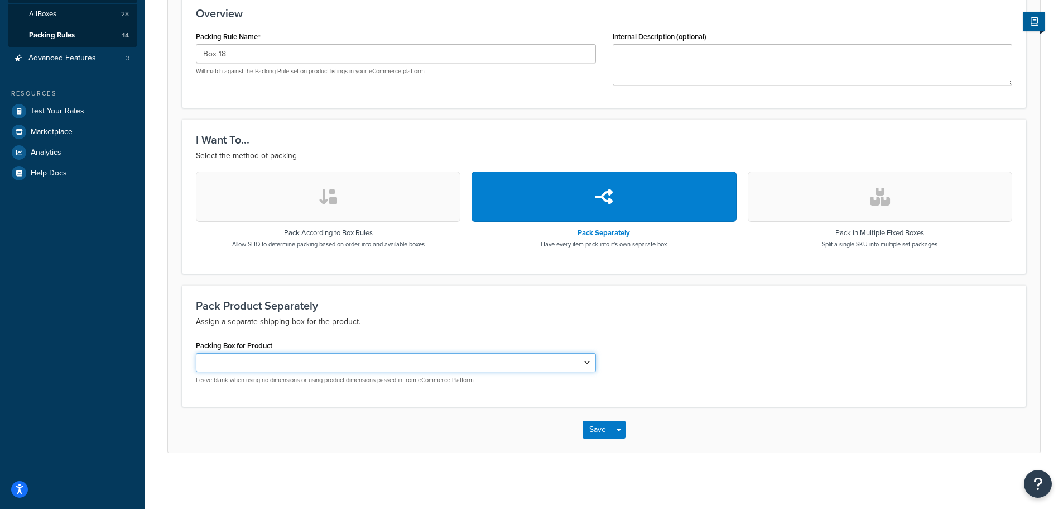
click at [582, 366] on select "2 3 4 5 7 9 10 11 12 13 16 17 18" at bounding box center [396, 362] width 400 height 19
select select "742982"
click at [196, 353] on select "2 3 4 5 7 9 10 11 12 13 16 17 18" at bounding box center [396, 362] width 400 height 19
click at [593, 425] on button "Save" at bounding box center [598, 429] width 30 height 18
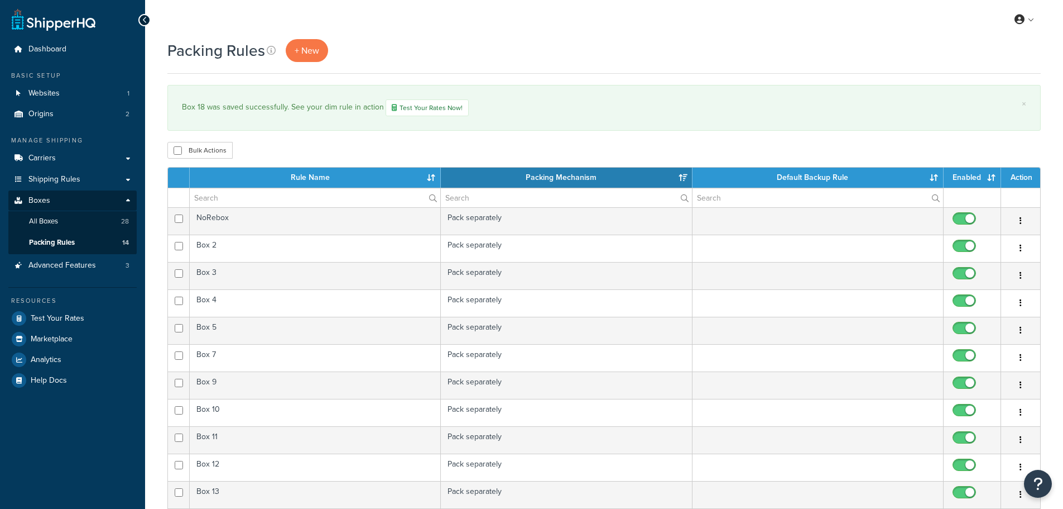
select select "15"
click at [404, 109] on link "Test Your Rates Now!" at bounding box center [427, 107] width 83 height 17
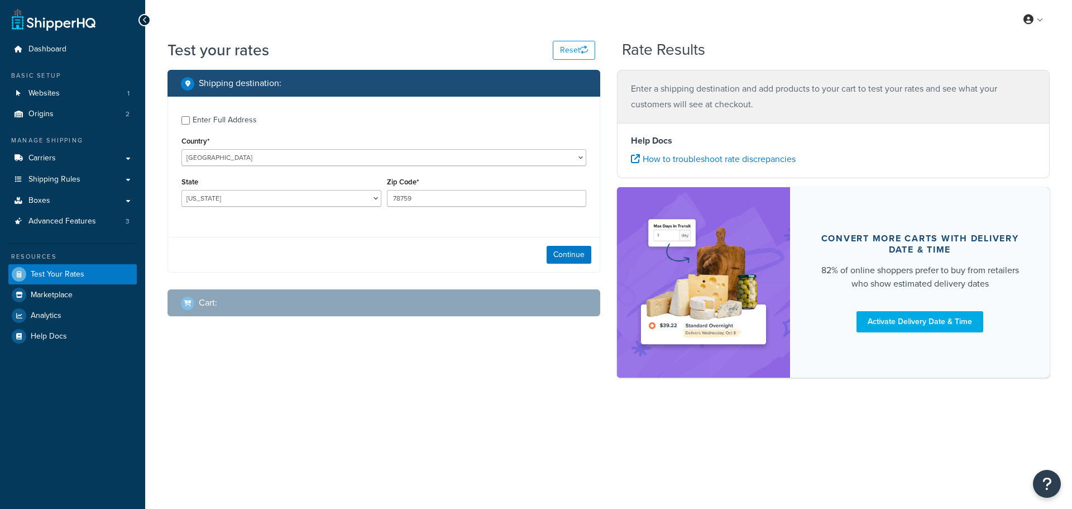
select select "[GEOGRAPHIC_DATA]"
click at [49, 199] on span "Boxes" at bounding box center [39, 200] width 22 height 9
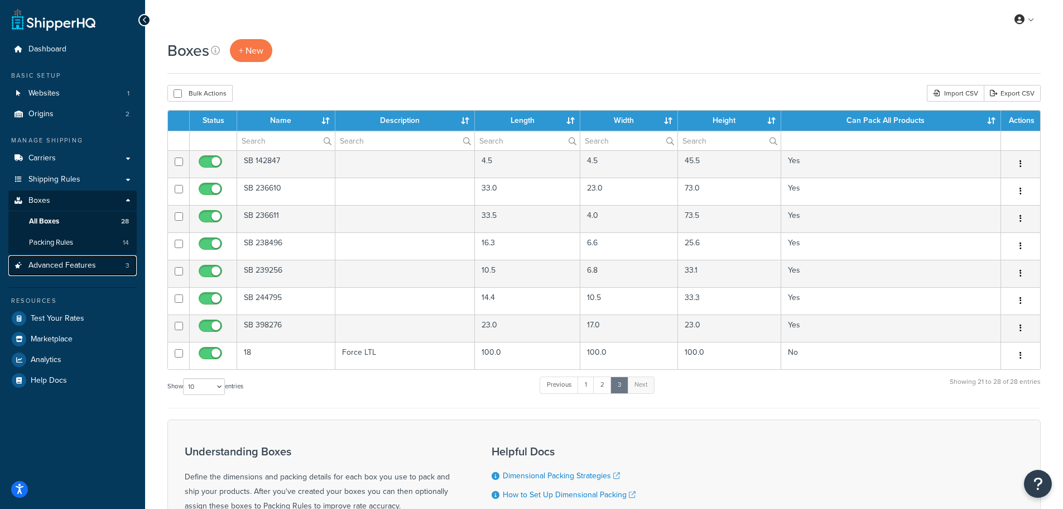
click at [76, 261] on span "Advanced Features" at bounding box center [62, 265] width 68 height 9
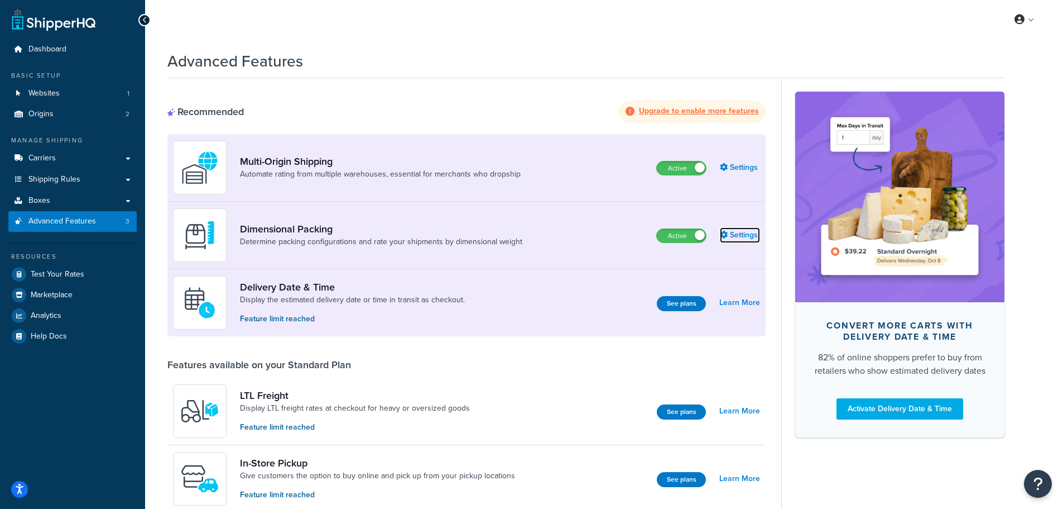
click at [747, 237] on link "Settings" at bounding box center [740, 235] width 40 height 16
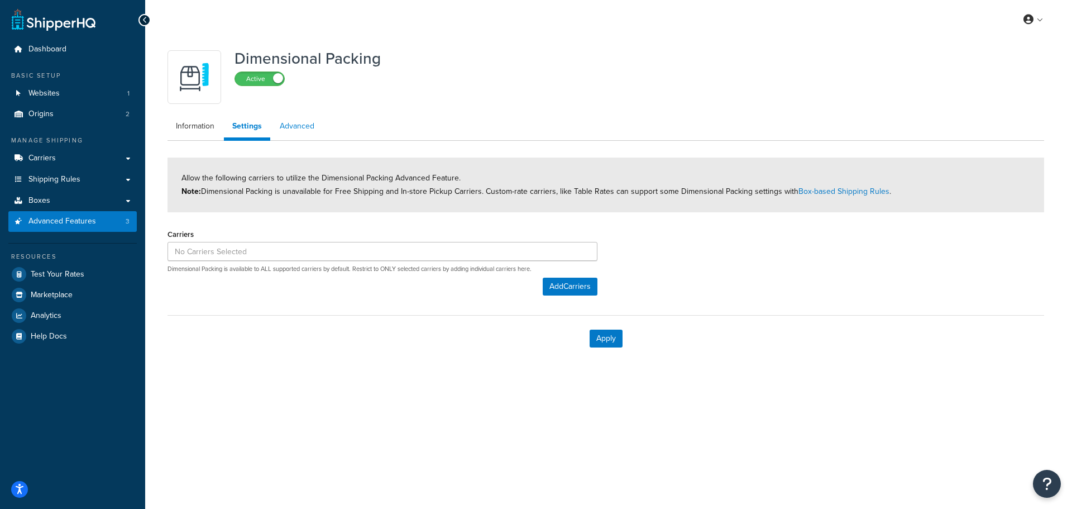
click at [296, 126] on link "Advanced" at bounding box center [296, 126] width 51 height 22
select select "false"
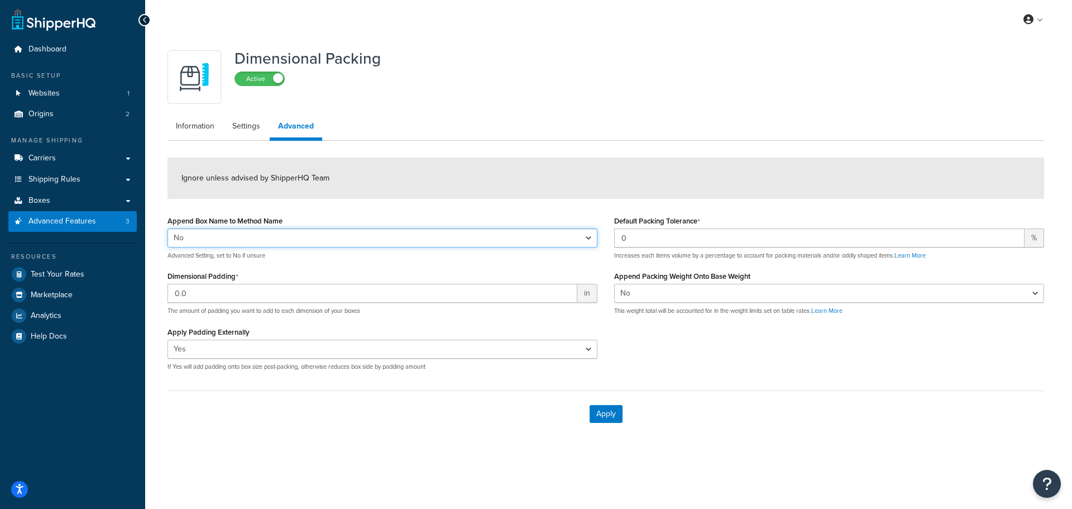
click at [589, 240] on select "Yes No" at bounding box center [382, 237] width 430 height 19
select select "true"
click at [167, 228] on select "Yes No" at bounding box center [382, 237] width 430 height 19
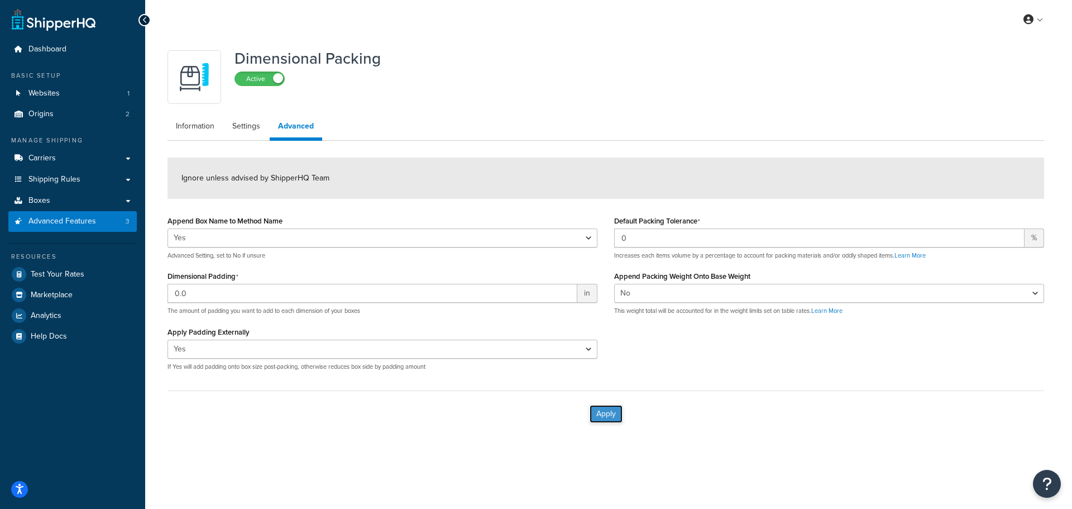
click at [610, 410] on button "Apply" at bounding box center [605, 414] width 33 height 18
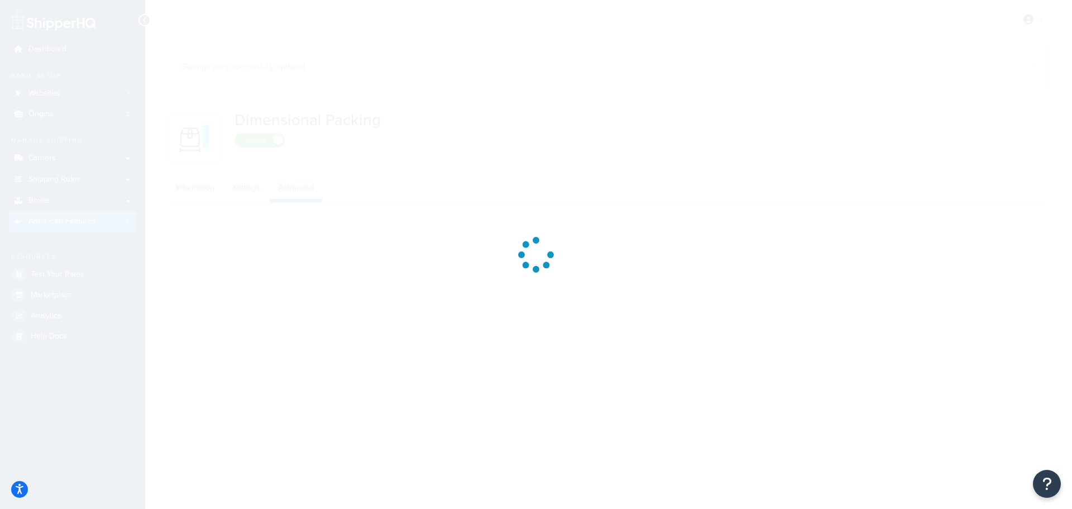
select select "false"
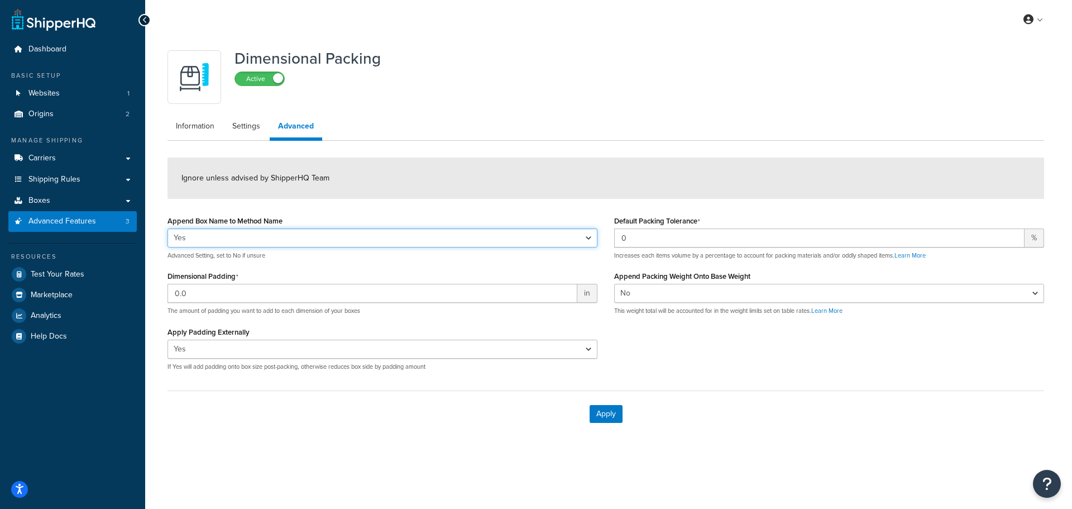
click at [589, 239] on select "Yes No" at bounding box center [382, 237] width 430 height 19
select select "false"
click at [167, 228] on select "Yes No" at bounding box center [382, 237] width 430 height 19
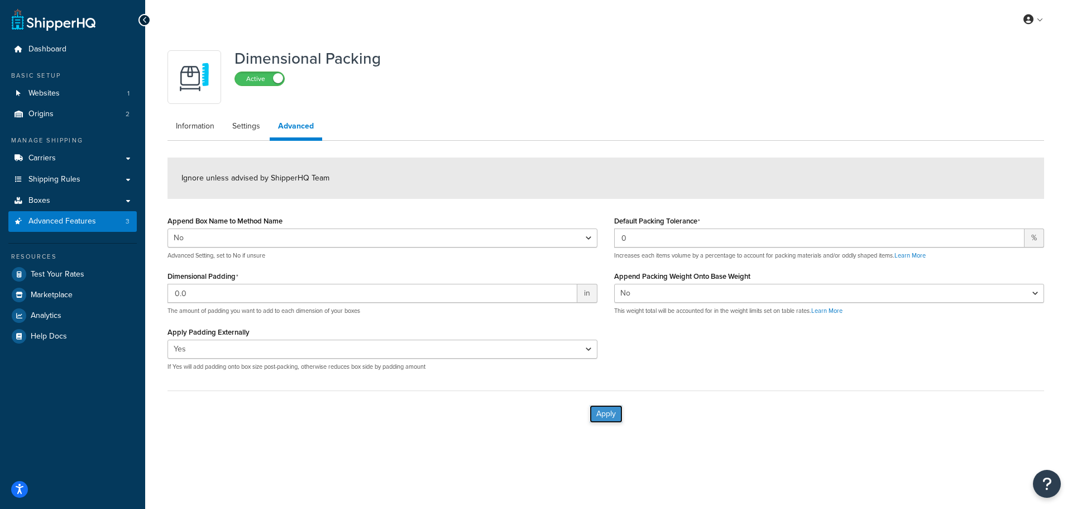
click at [611, 419] on button "Apply" at bounding box center [605, 414] width 33 height 18
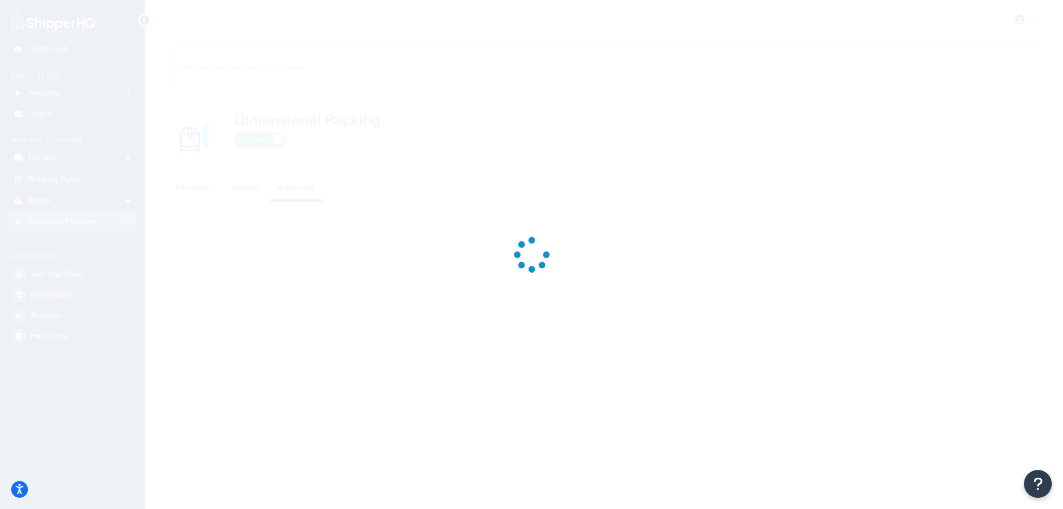
select select "false"
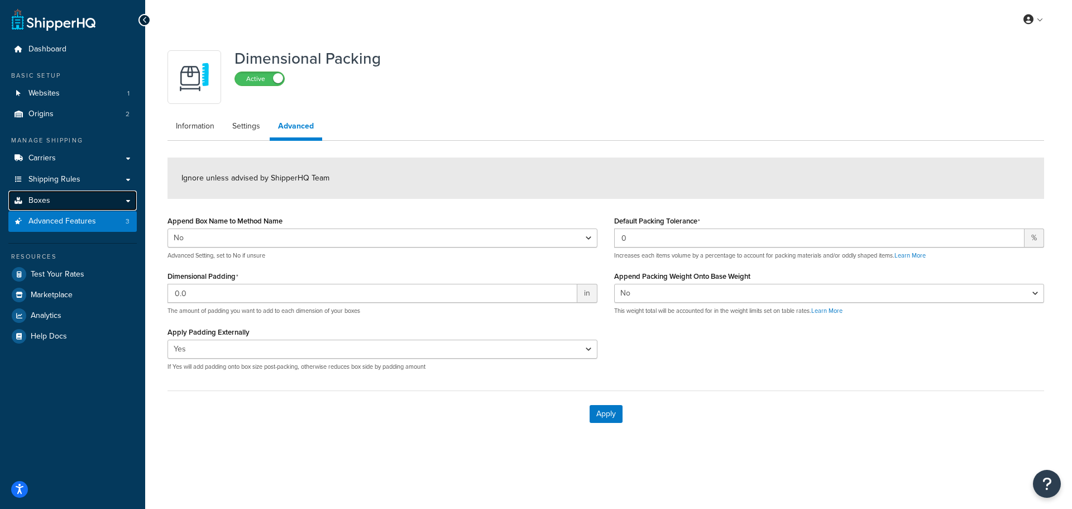
click at [60, 202] on link "Boxes" at bounding box center [72, 200] width 128 height 21
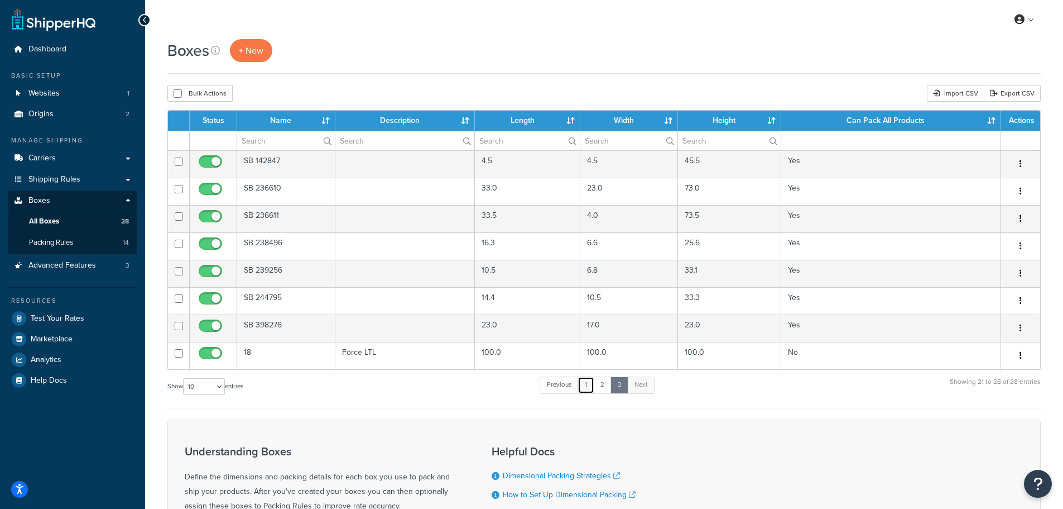
click at [586, 385] on link "1" at bounding box center [586, 384] width 17 height 17
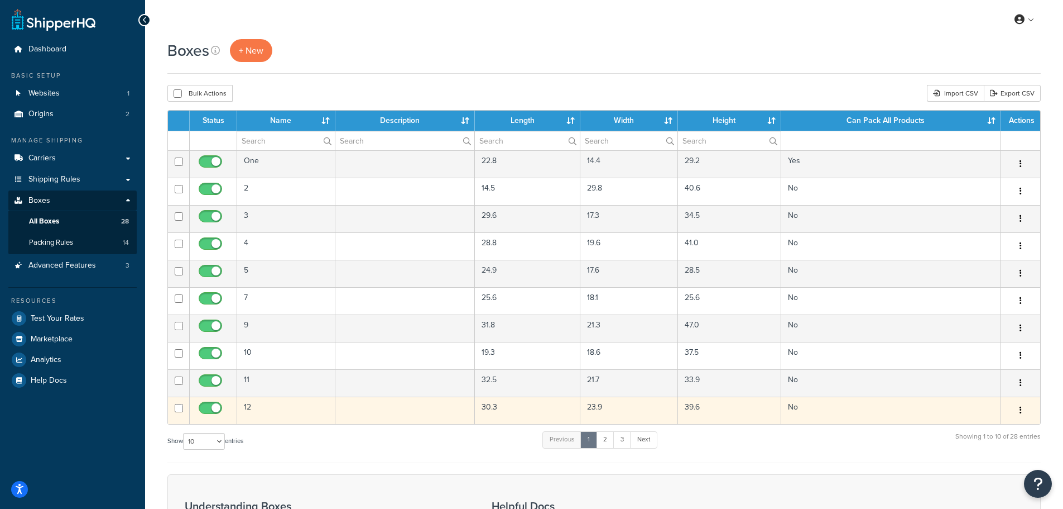
click at [387, 411] on td at bounding box center [405, 409] width 140 height 27
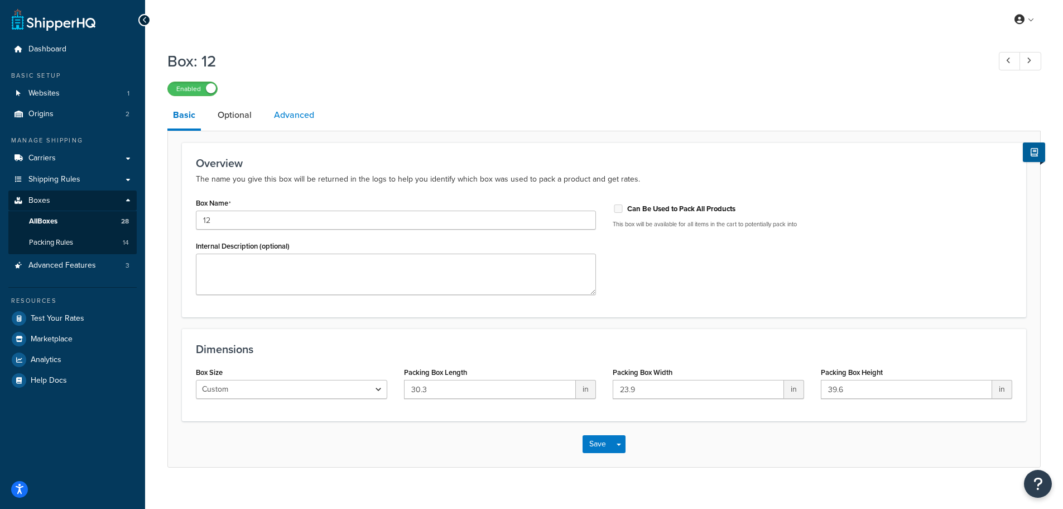
click at [284, 113] on link "Advanced" at bounding box center [293, 115] width 51 height 27
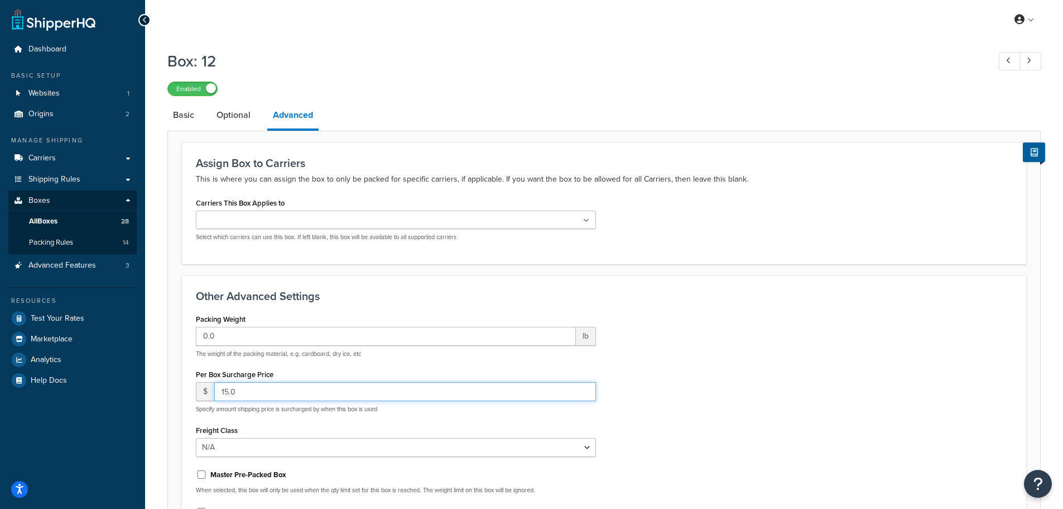
drag, startPoint x: 286, startPoint y: 395, endPoint x: 196, endPoint y: 390, distance: 89.5
click at [196, 390] on div "$ 15.0" at bounding box center [396, 391] width 400 height 19
click at [830, 406] on div "Packing Weight 0.0 lb The weight of the packing material, e.g. cardboard, dry i…" at bounding box center [604, 425] width 833 height 229
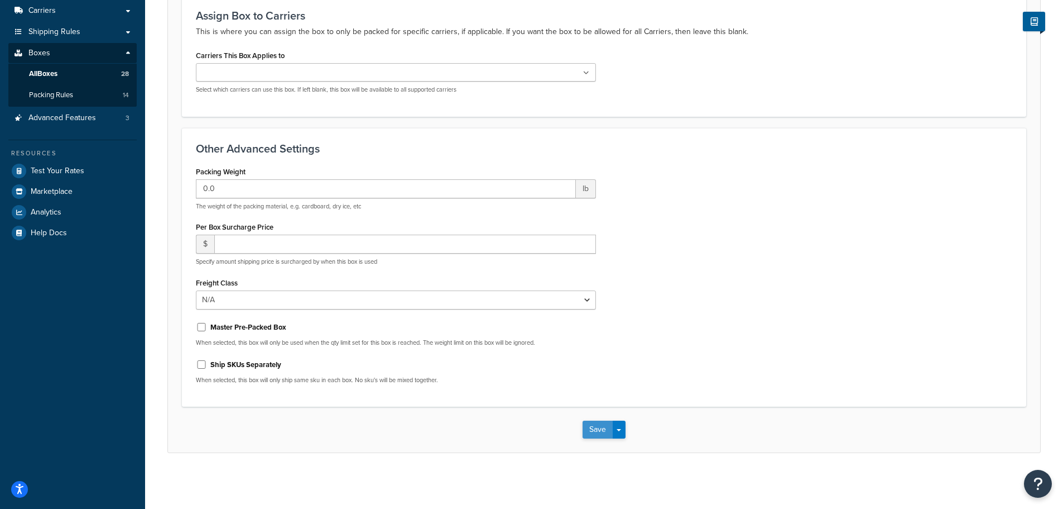
click at [591, 430] on button "Save" at bounding box center [598, 429] width 30 height 18
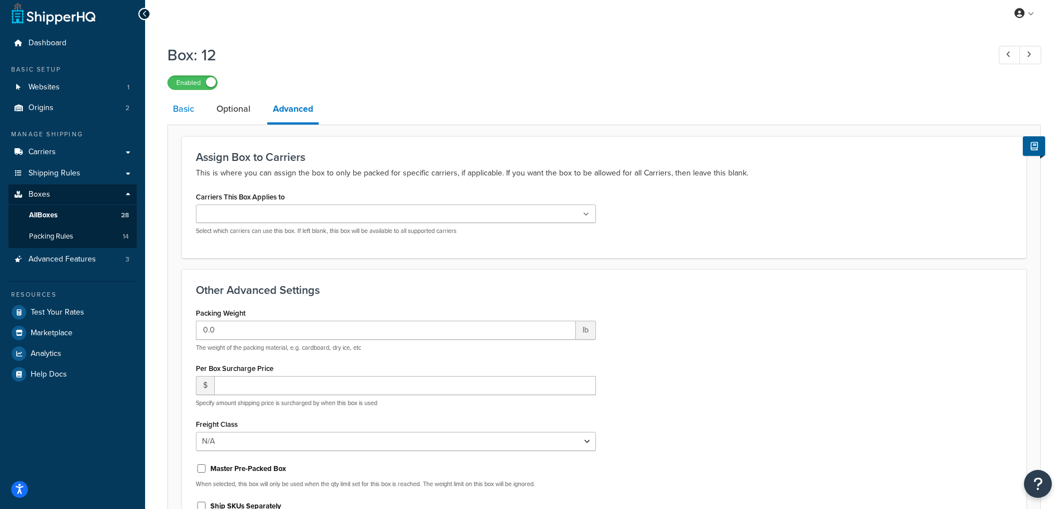
scroll to position [0, 0]
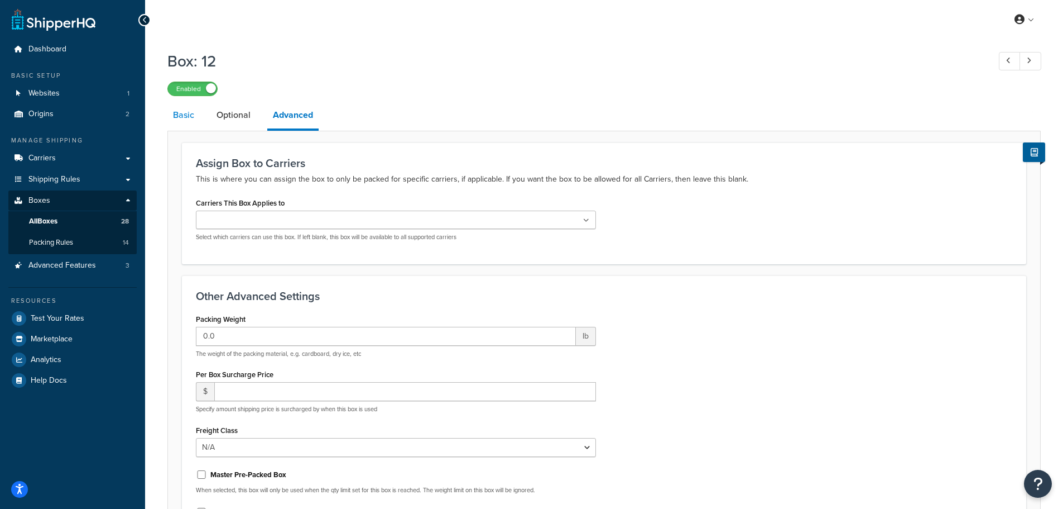
click at [187, 118] on link "Basic" at bounding box center [183, 115] width 32 height 27
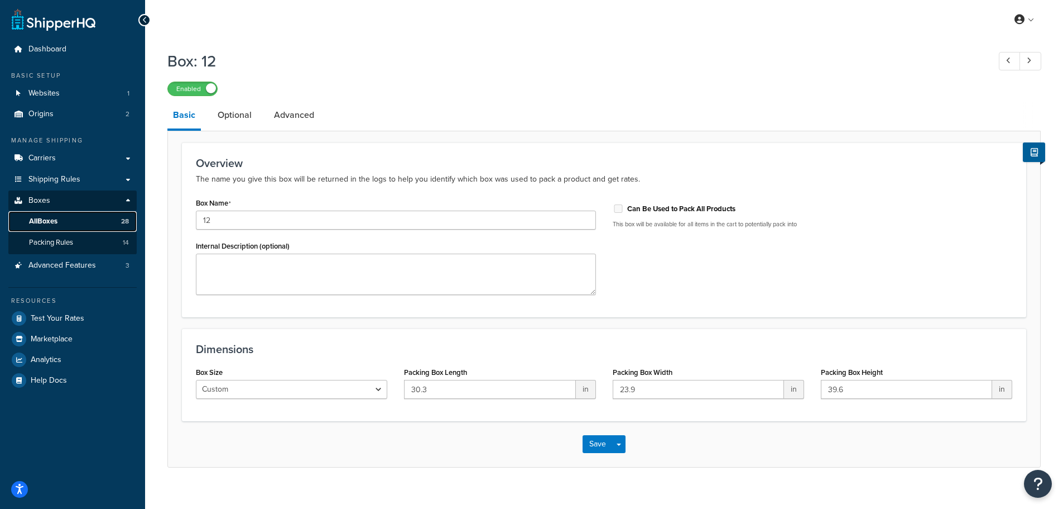
click at [65, 222] on link "All Boxes 28" at bounding box center [72, 221] width 128 height 21
click at [597, 440] on button "Save" at bounding box center [598, 444] width 30 height 18
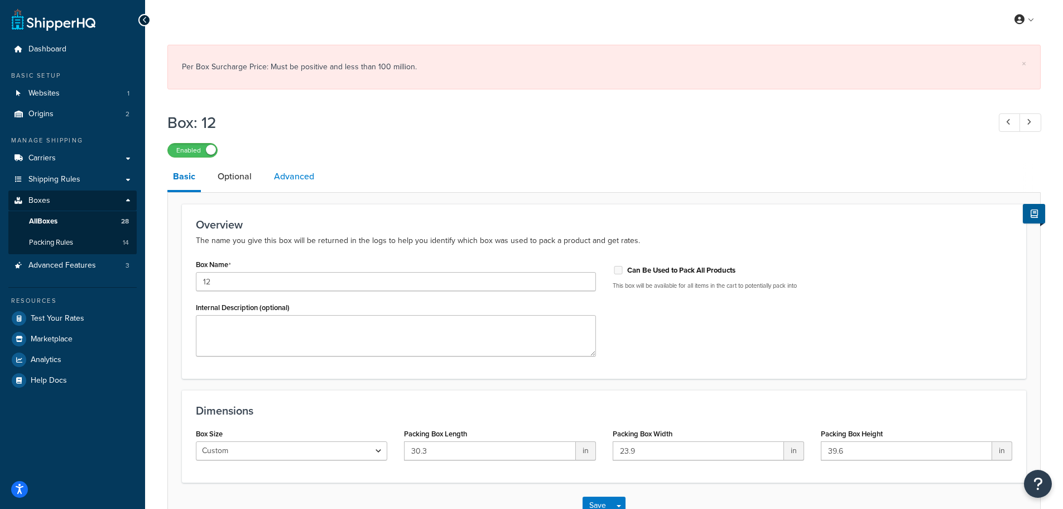
click at [291, 175] on link "Advanced" at bounding box center [293, 176] width 51 height 27
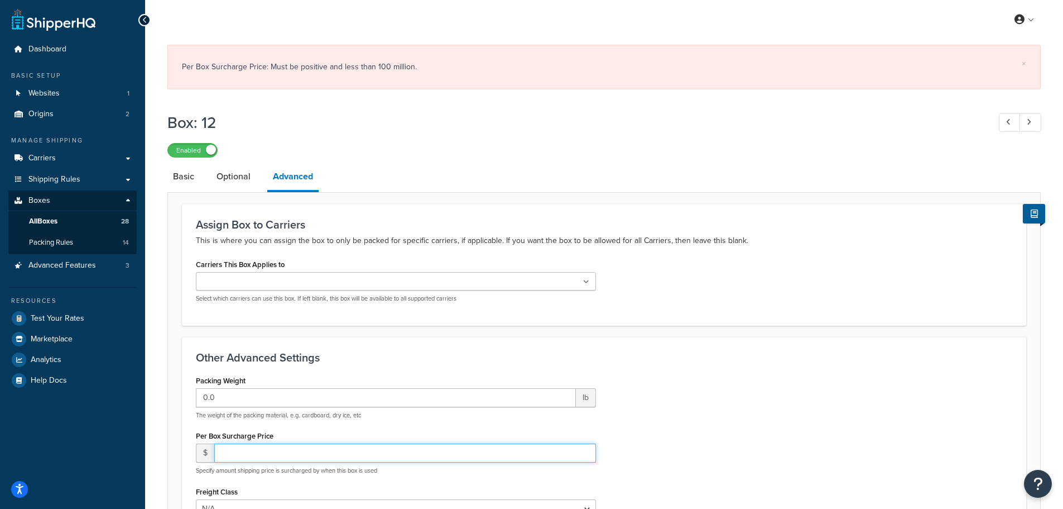
click at [363, 449] on input "number" at bounding box center [405, 452] width 382 height 19
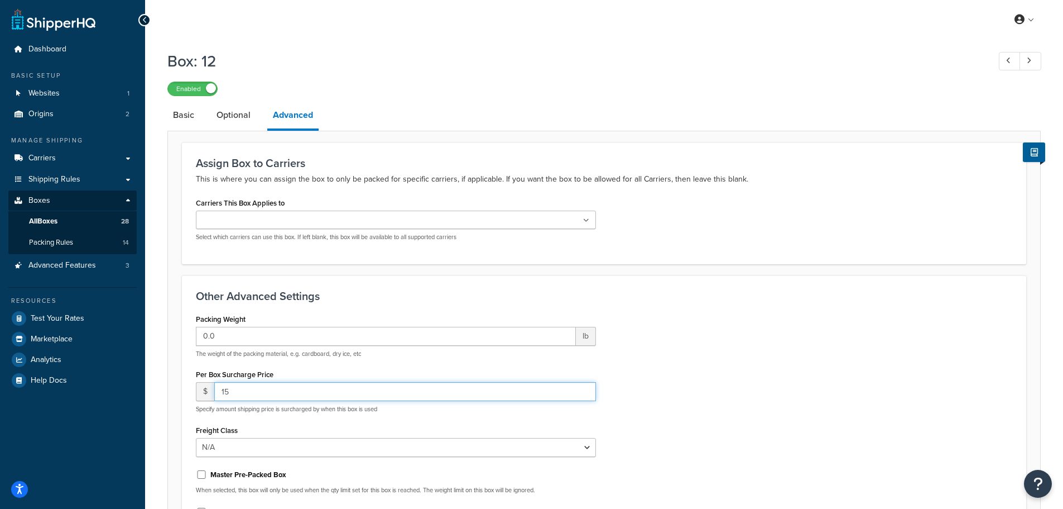
scroll to position [148, 0]
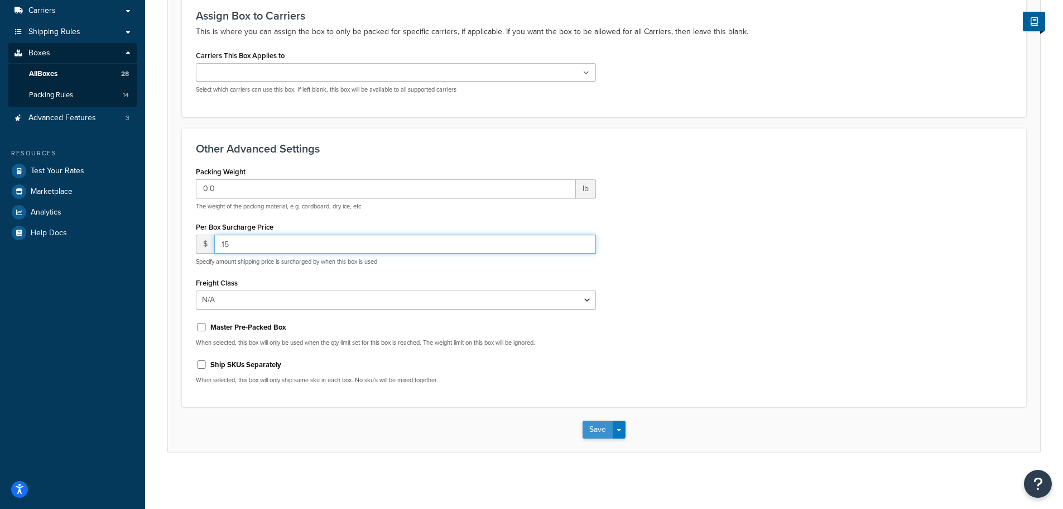
type input "15"
click at [602, 427] on button "Save" at bounding box center [598, 429] width 30 height 18
